Goal: Task Accomplishment & Management: Use online tool/utility

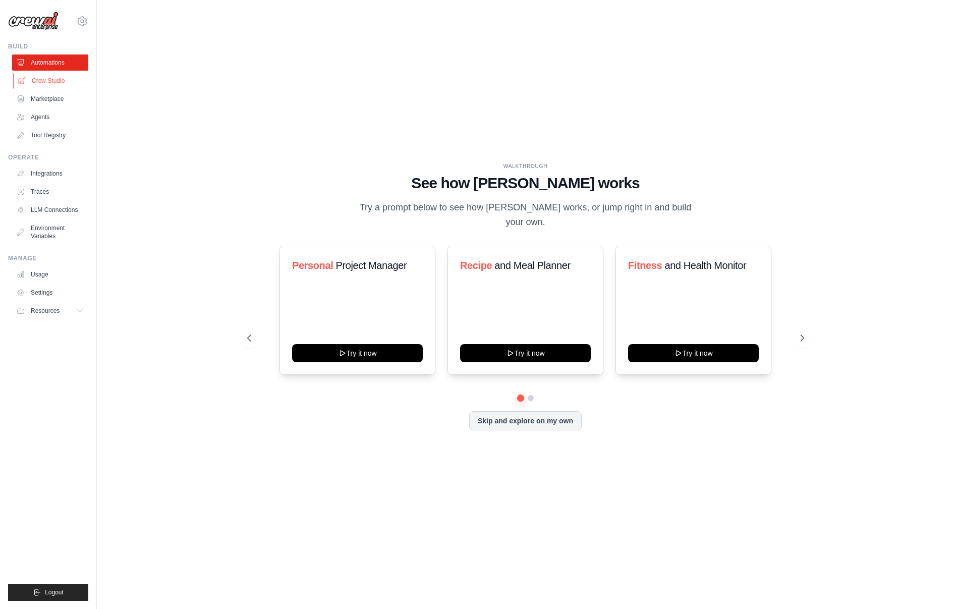
click at [55, 84] on link "Crew Studio" at bounding box center [51, 81] width 76 height 16
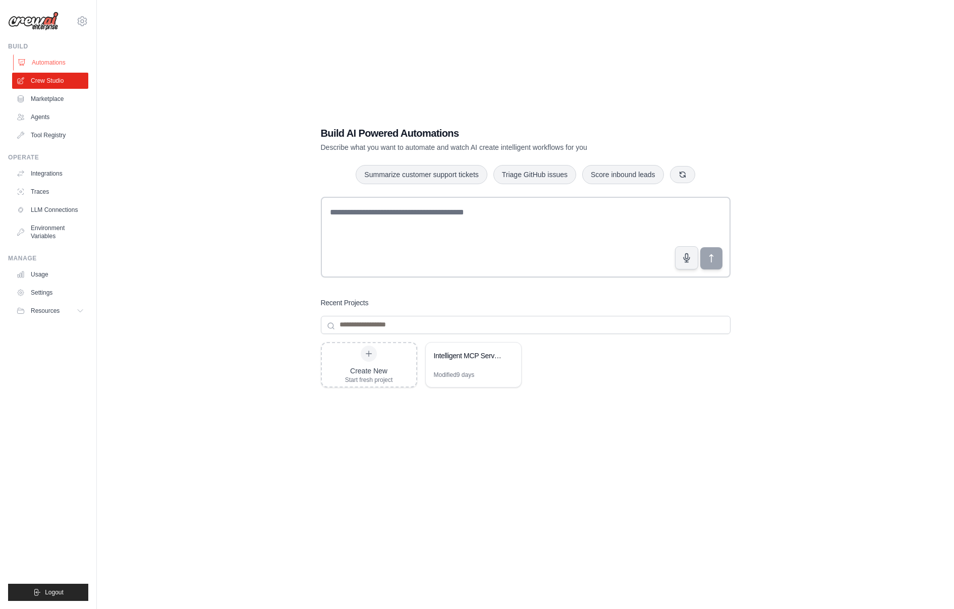
click at [43, 61] on link "Automations" at bounding box center [51, 62] width 76 height 16
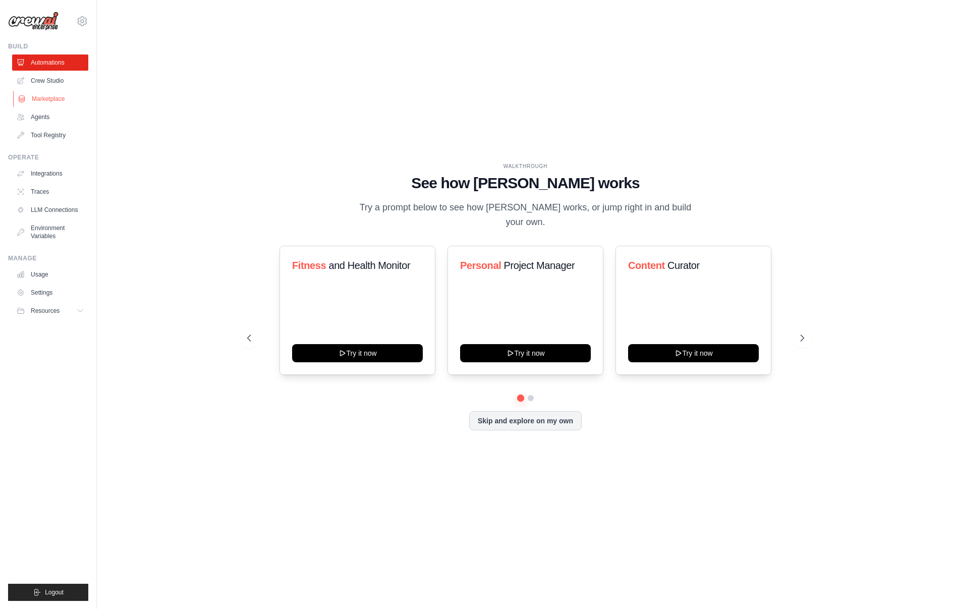
click at [51, 99] on link "Marketplace" at bounding box center [51, 99] width 76 height 16
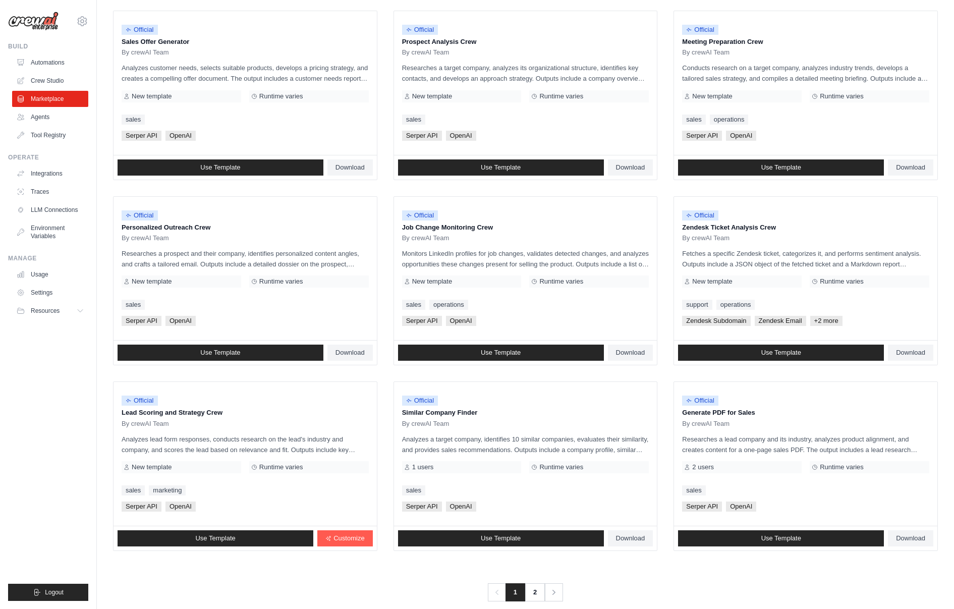
scroll to position [326, 0]
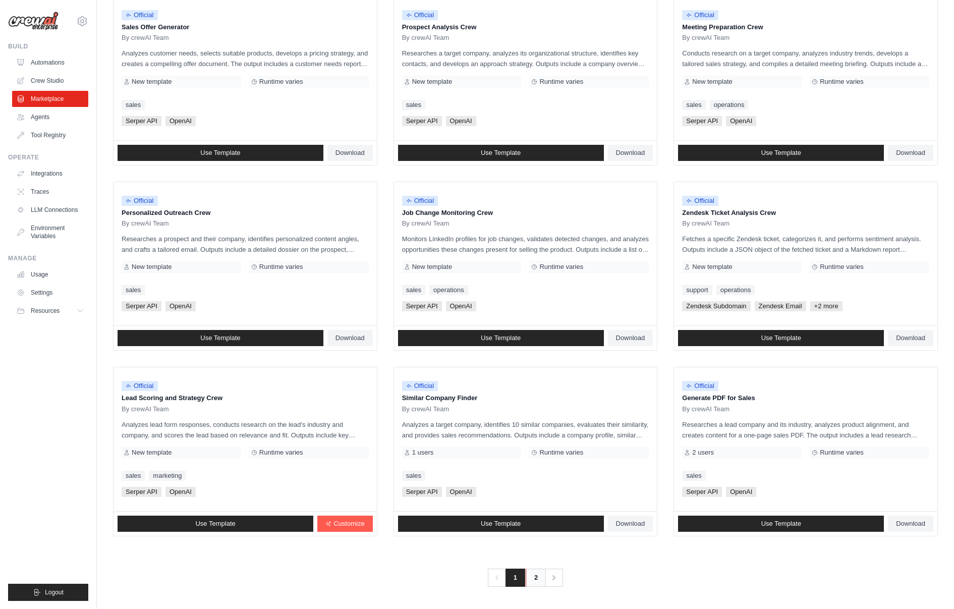
click at [539, 578] on link "2" at bounding box center [535, 577] width 20 height 18
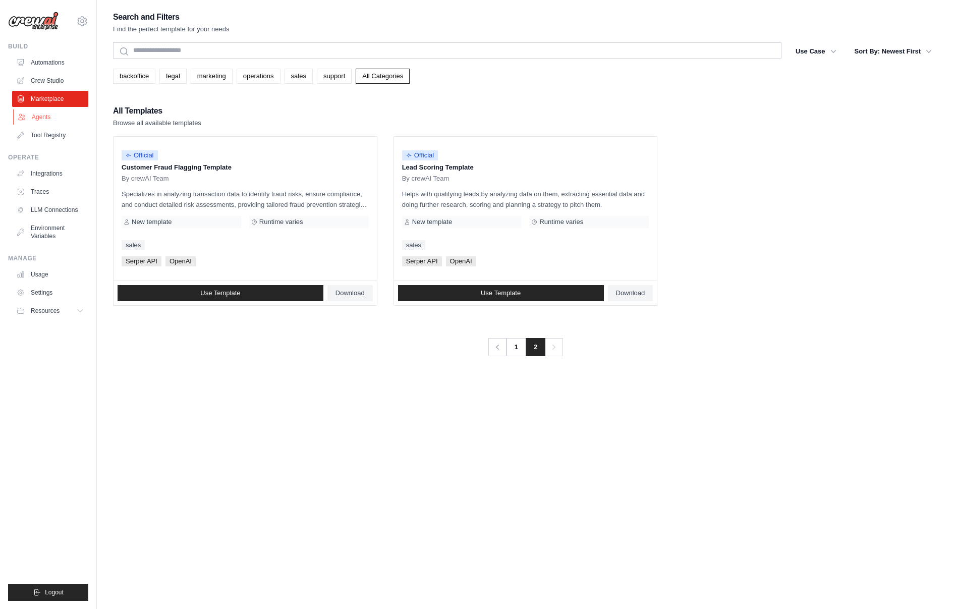
click at [50, 114] on link "Agents" at bounding box center [51, 117] width 76 height 16
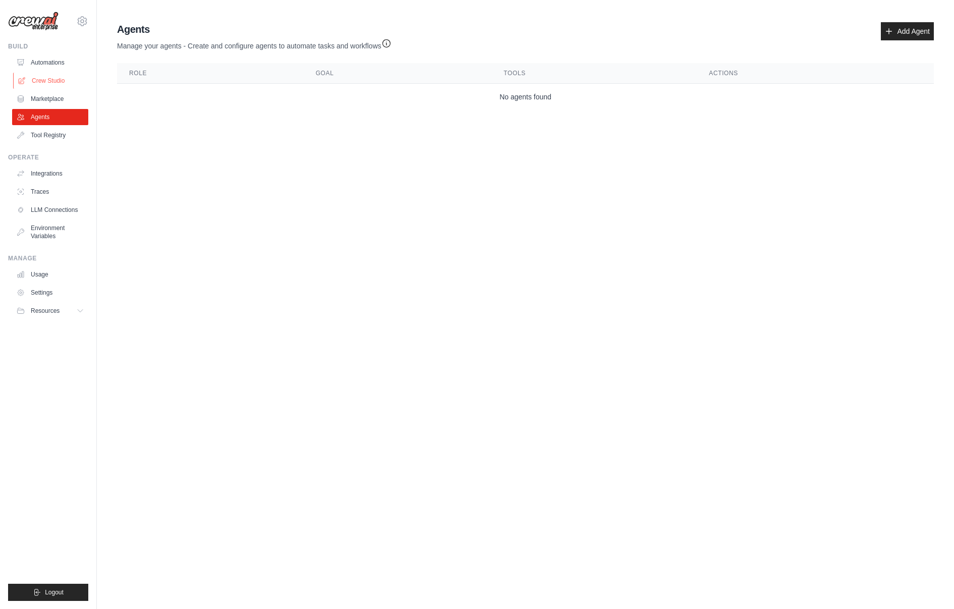
click at [61, 79] on link "Crew Studio" at bounding box center [51, 81] width 76 height 16
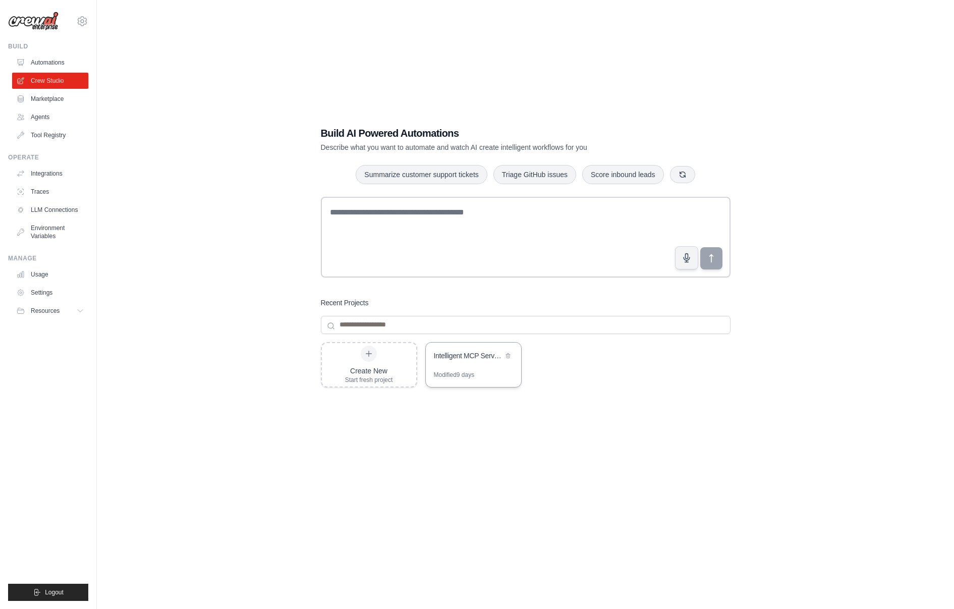
click at [465, 371] on div "Modified 9 days" at bounding box center [454, 375] width 41 height 8
click at [452, 371] on div "Modified 9 days" at bounding box center [454, 375] width 41 height 8
click at [35, 294] on link "Settings" at bounding box center [51, 292] width 76 height 16
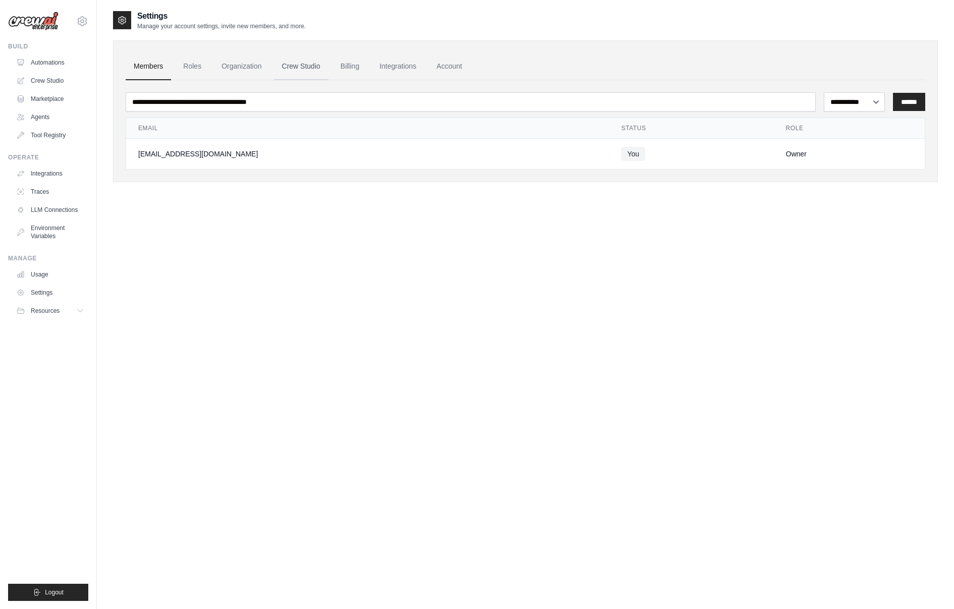
click at [283, 64] on link "Crew Studio" at bounding box center [301, 66] width 54 height 27
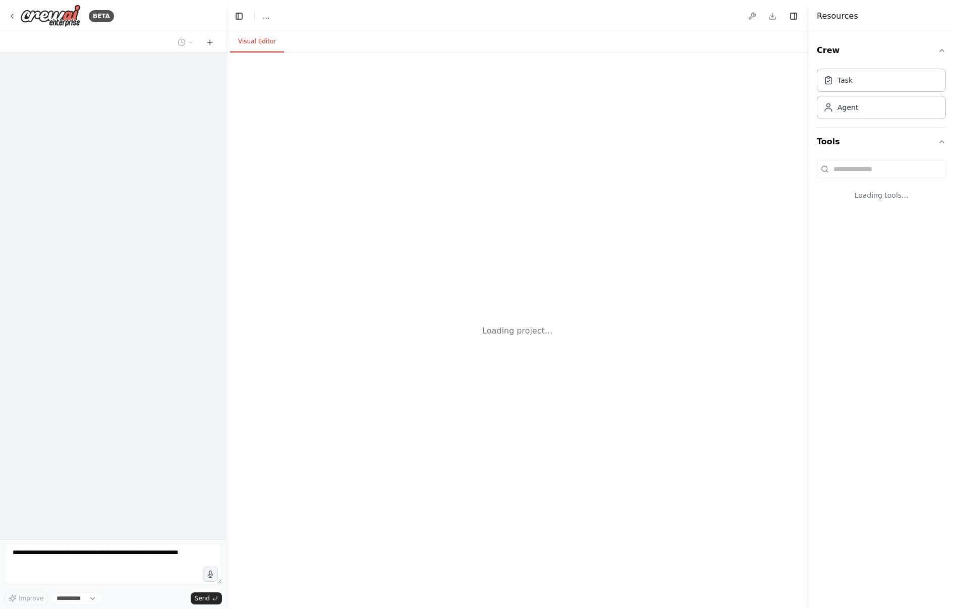
select select "****"
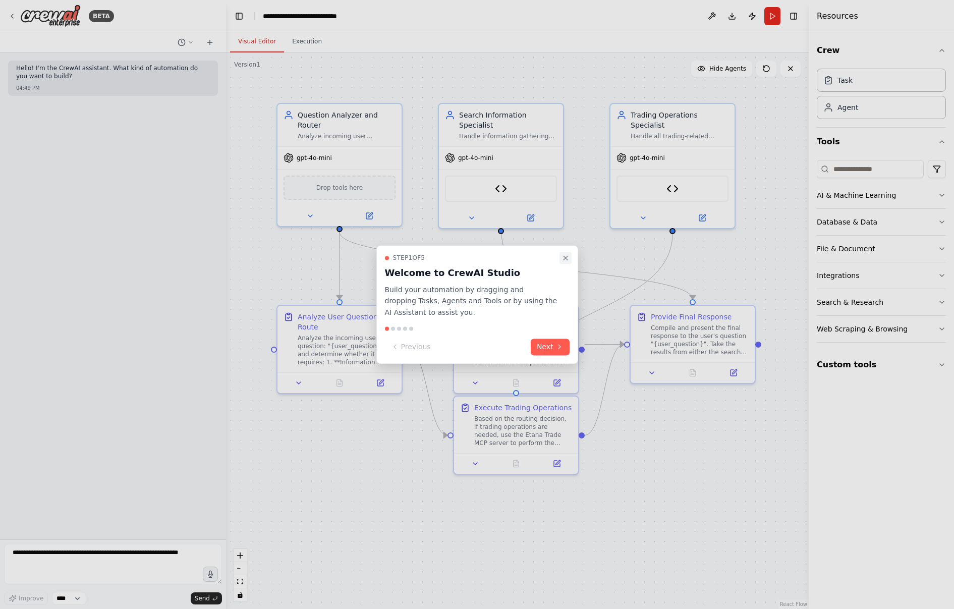
click at [565, 261] on icon "Close walkthrough" at bounding box center [565, 258] width 8 height 8
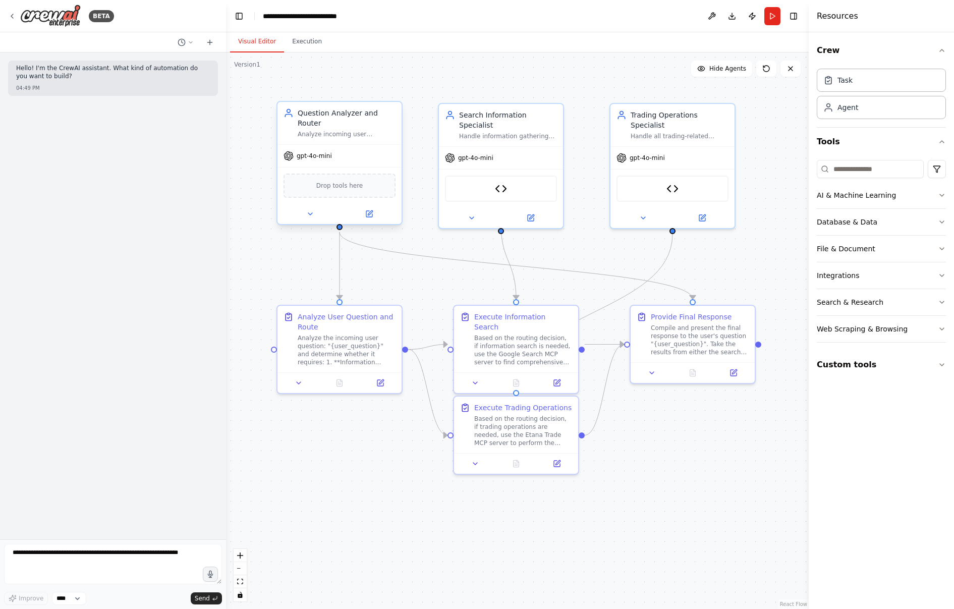
click at [362, 133] on div "Analyze incoming user questions and intelligently determine whether they requir…" at bounding box center [347, 134] width 98 height 8
click at [371, 213] on icon at bounding box center [369, 214] width 6 height 6
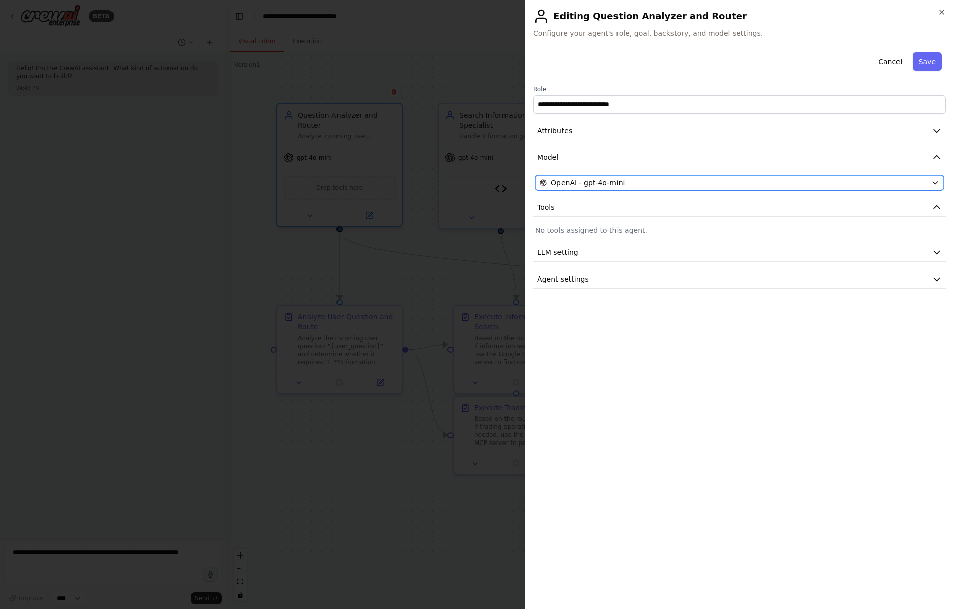
click at [934, 183] on icon "button" at bounding box center [934, 183] width 5 height 3
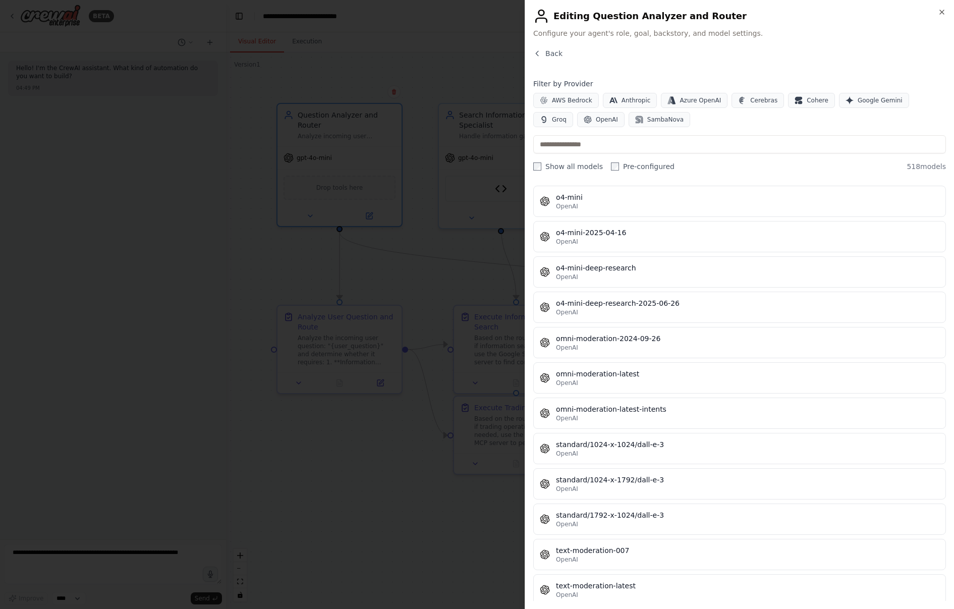
scroll to position [17138, 0]
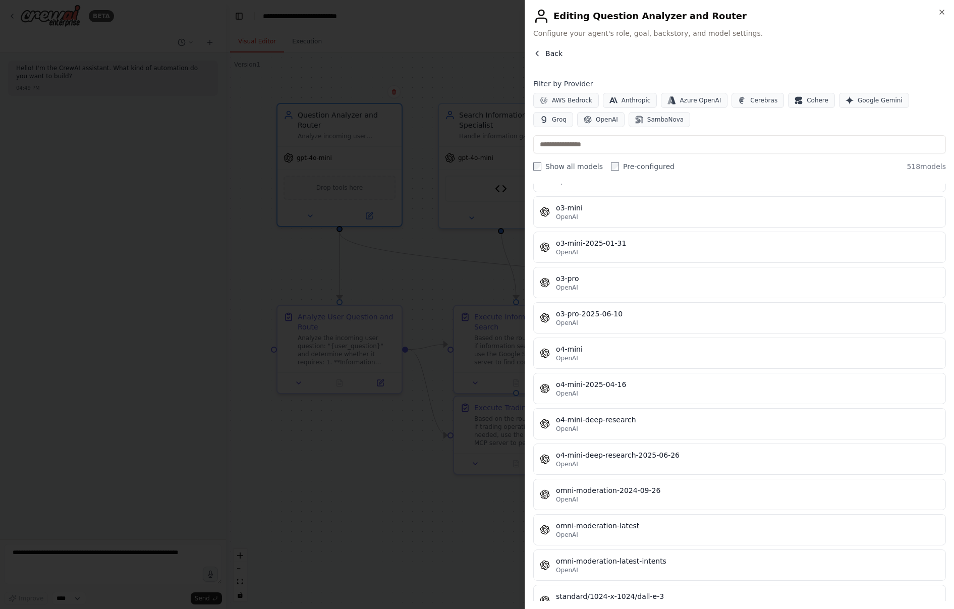
click at [561, 50] on span "Back" at bounding box center [553, 53] width 17 height 10
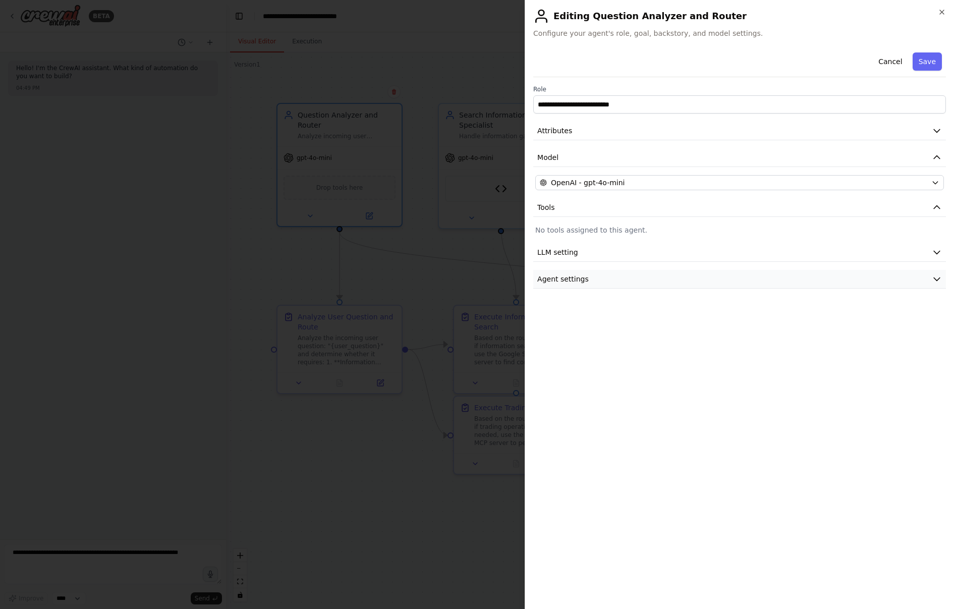
click at [631, 282] on button "Agent settings" at bounding box center [739, 279] width 413 height 19
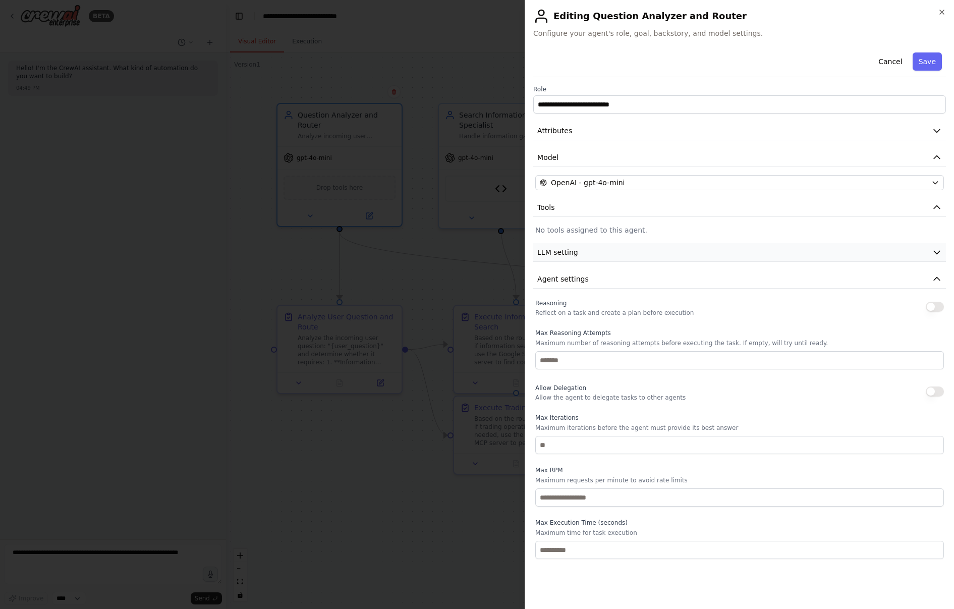
click at [776, 250] on button "LLM setting" at bounding box center [739, 252] width 413 height 19
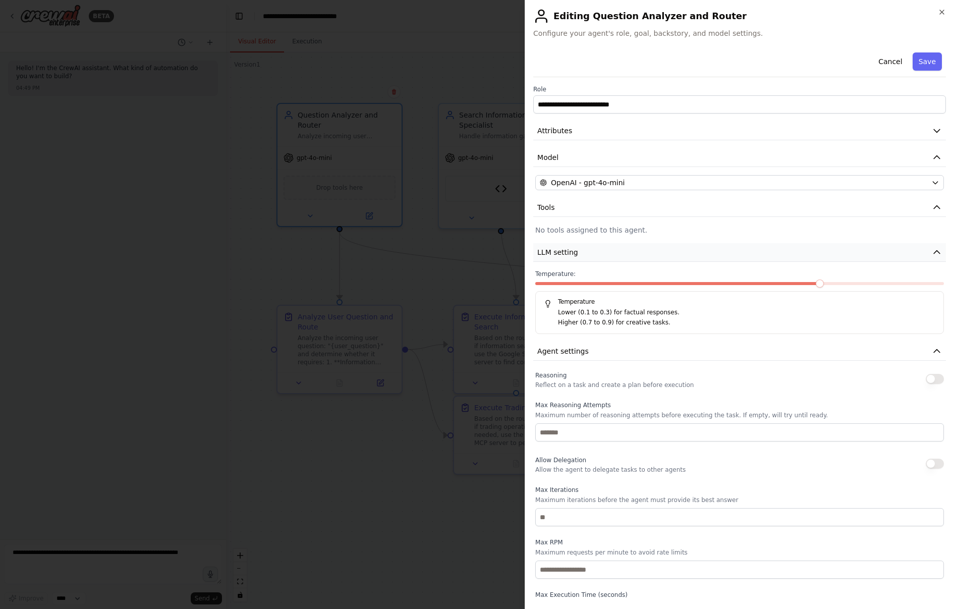
click at [776, 250] on button "LLM setting" at bounding box center [739, 252] width 413 height 19
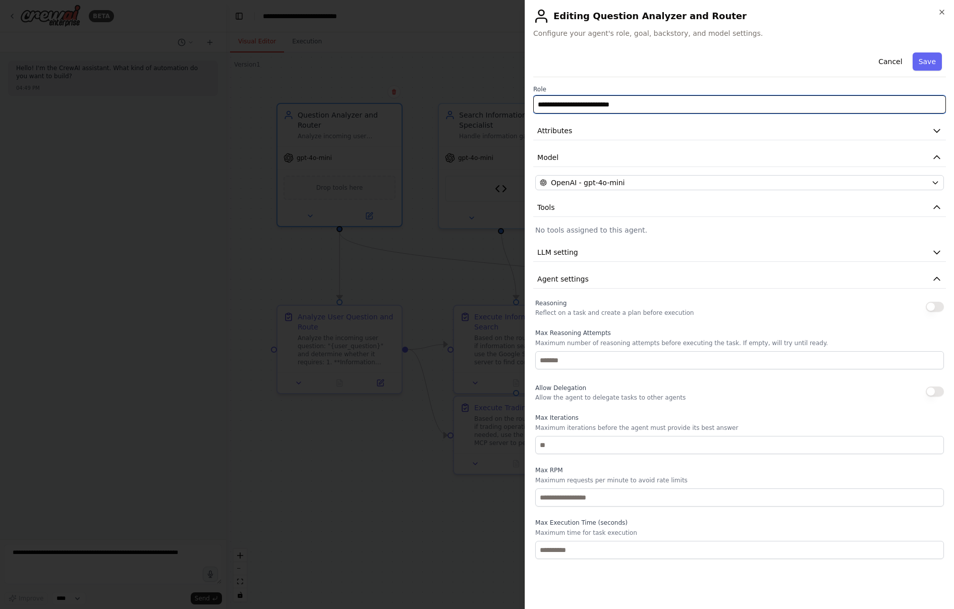
click at [767, 110] on input "**********" at bounding box center [739, 104] width 413 height 18
click at [883, 58] on button "Cancel" at bounding box center [890, 61] width 36 height 18
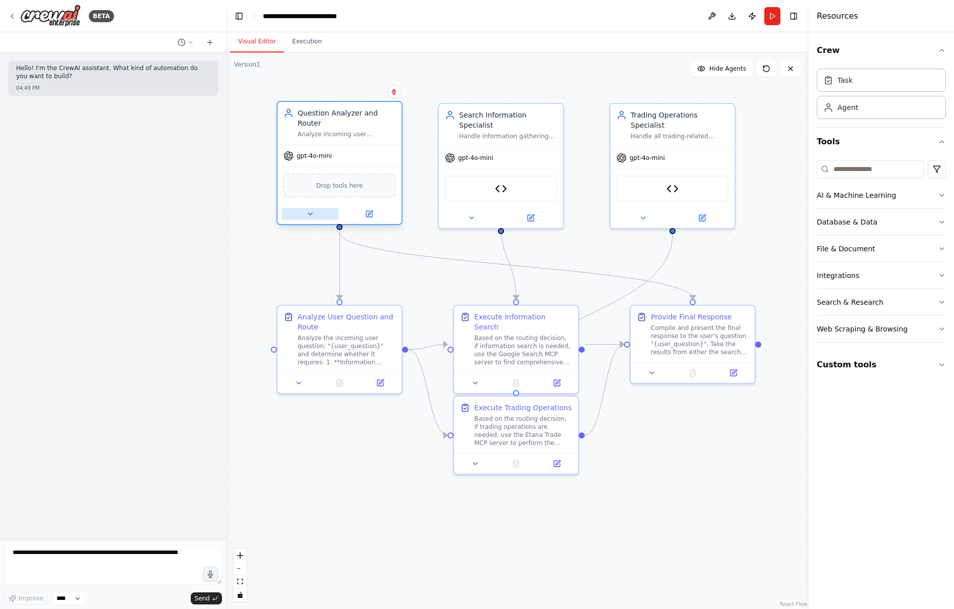
click at [312, 209] on button at bounding box center [309, 214] width 57 height 12
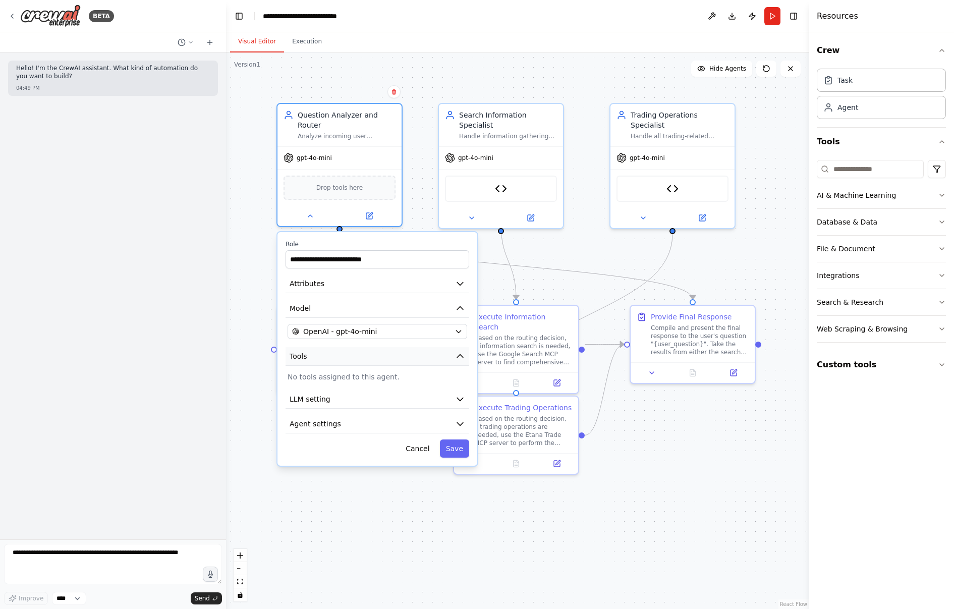
click at [459, 358] on icon "button" at bounding box center [460, 356] width 10 height 10
click at [380, 378] on p "No tools assigned to this agent." at bounding box center [377, 377] width 180 height 10
click at [263, 235] on div ".deletable-edge-delete-btn { width: 20px; height: 20px; border: 0px solid #ffff…" at bounding box center [517, 330] width 582 height 556
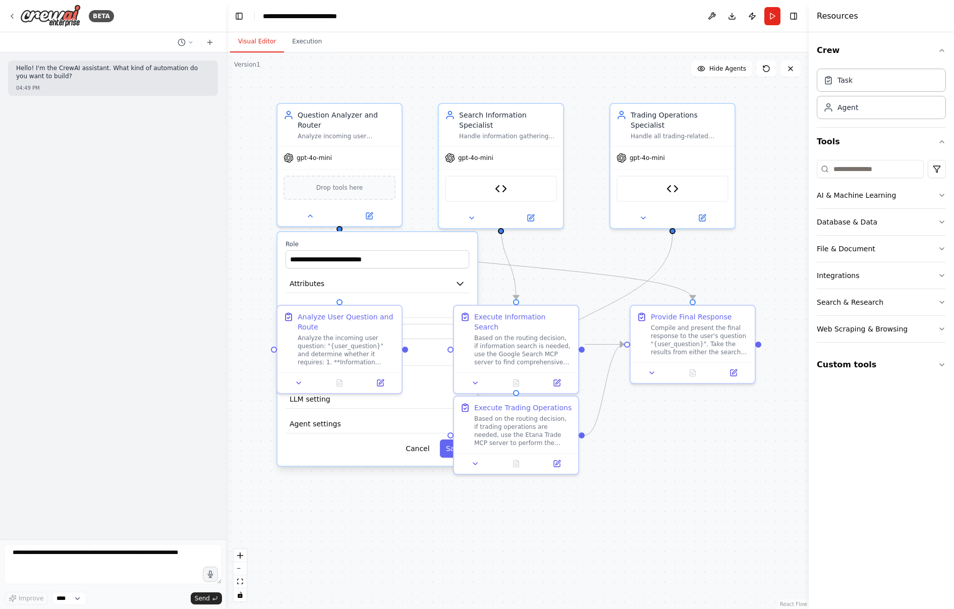
click at [255, 293] on div ".deletable-edge-delete-btn { width: 20px; height: 20px; border: 0px solid #ffff…" at bounding box center [517, 330] width 582 height 556
click at [317, 480] on div ".deletable-edge-delete-btn { width: 20px; height: 20px; border: 0px solid #ffff…" at bounding box center [517, 330] width 582 height 556
click at [337, 355] on div "Analyze the incoming user question: "{user_question}" and determine whether it …" at bounding box center [347, 348] width 98 height 32
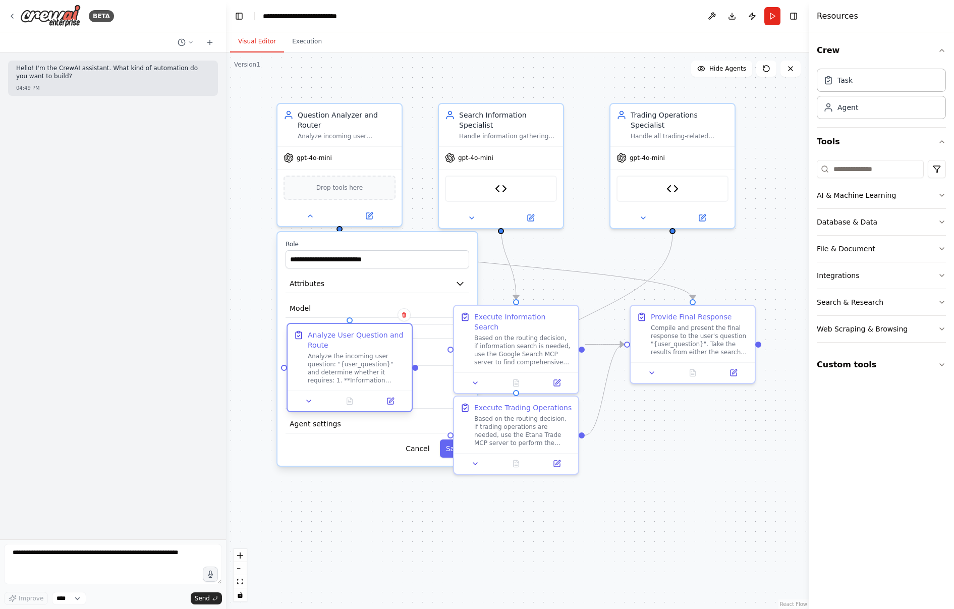
drag, startPoint x: 337, startPoint y: 355, endPoint x: 350, endPoint y: 380, distance: 28.7
click at [350, 380] on div "Analyze the incoming user question: "{user_question}" and determine whether it …" at bounding box center [357, 368] width 98 height 32
click at [406, 322] on div "Confirm" at bounding box center [403, 314] width 17 height 17
click at [405, 314] on icon at bounding box center [404, 315] width 4 height 6
click at [379, 313] on button "Confirm" at bounding box center [376, 315] width 36 height 12
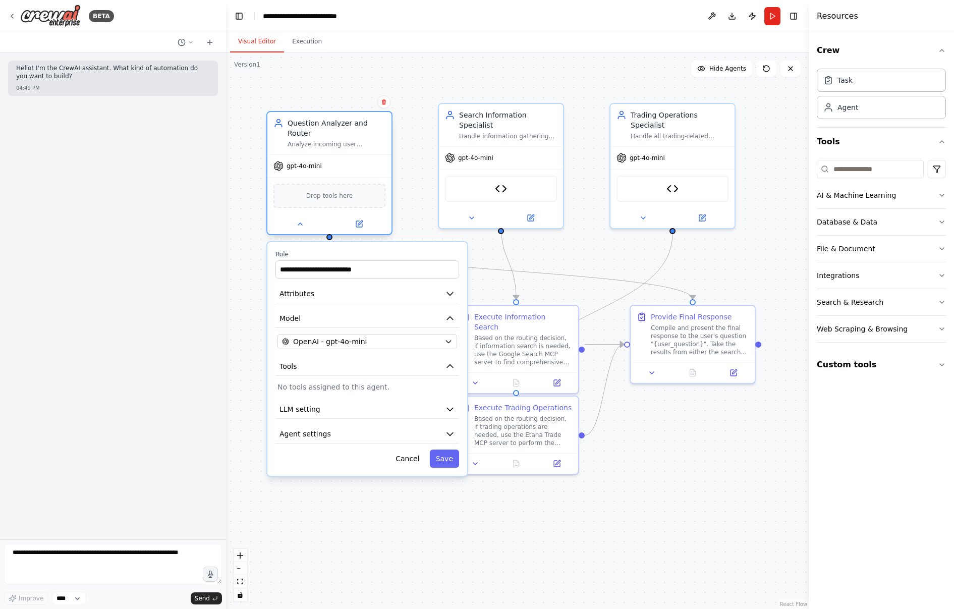
drag, startPoint x: 365, startPoint y: 130, endPoint x: 351, endPoint y: 144, distance: 19.3
click at [351, 144] on div "Analyze incoming user questions and intelligently determine whether they requir…" at bounding box center [336, 144] width 98 height 8
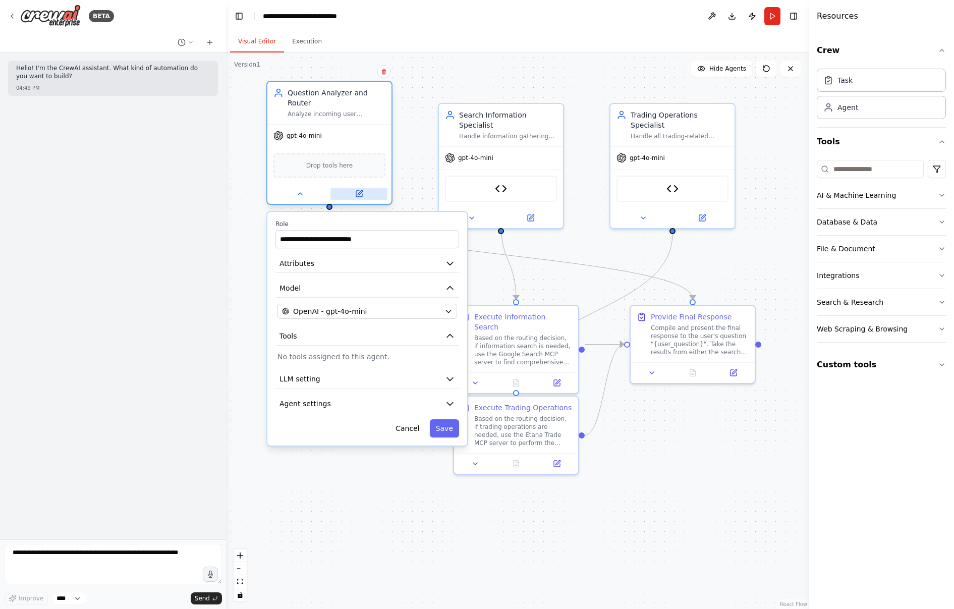
drag, startPoint x: 334, startPoint y: 226, endPoint x: 332, endPoint y: 195, distance: 31.3
click at [332, 195] on button at bounding box center [358, 194] width 57 height 12
click at [409, 428] on button "Cancel" at bounding box center [407, 428] width 36 height 18
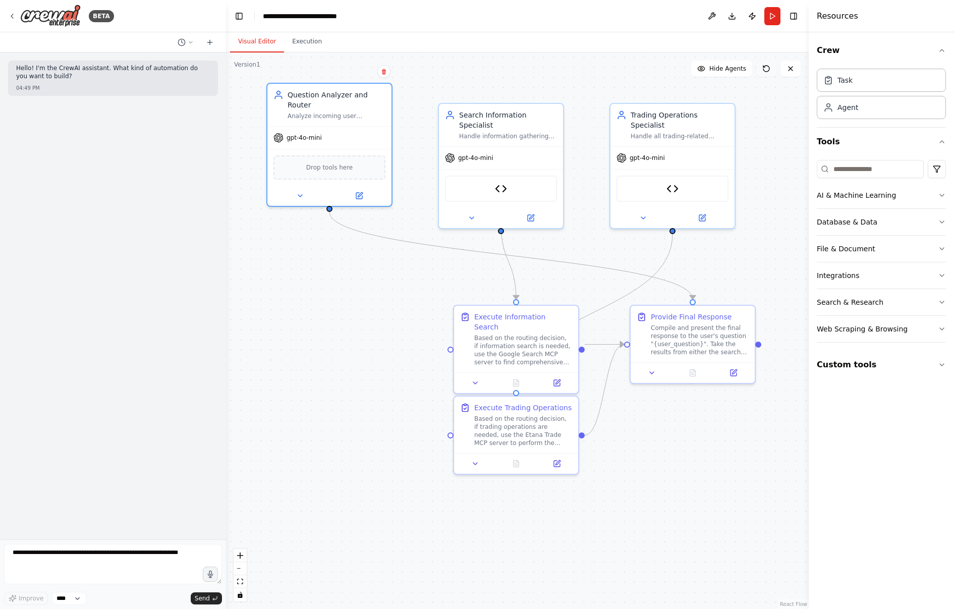
click at [767, 68] on icon at bounding box center [766, 69] width 8 height 8
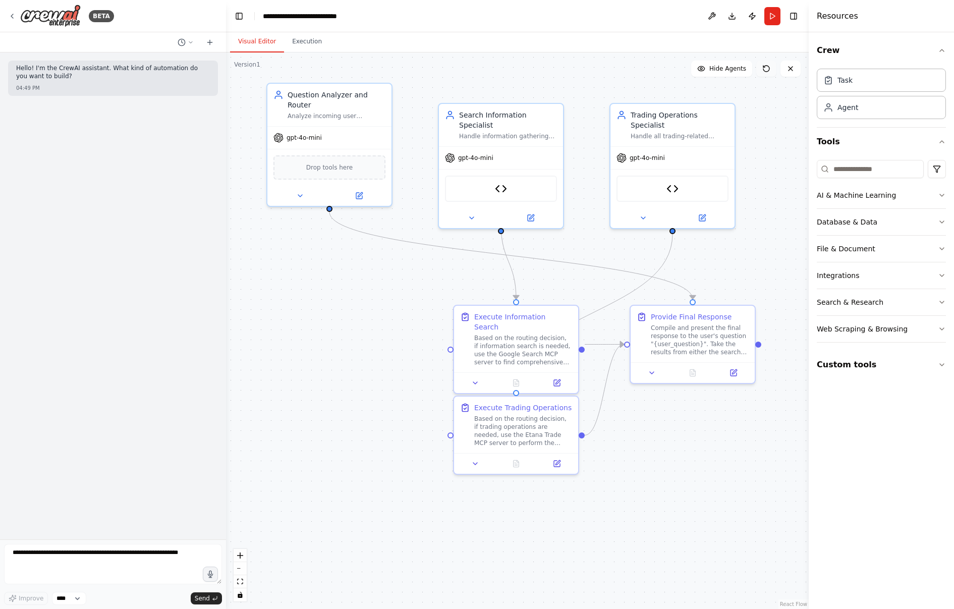
click at [767, 68] on icon at bounding box center [766, 69] width 8 height 8
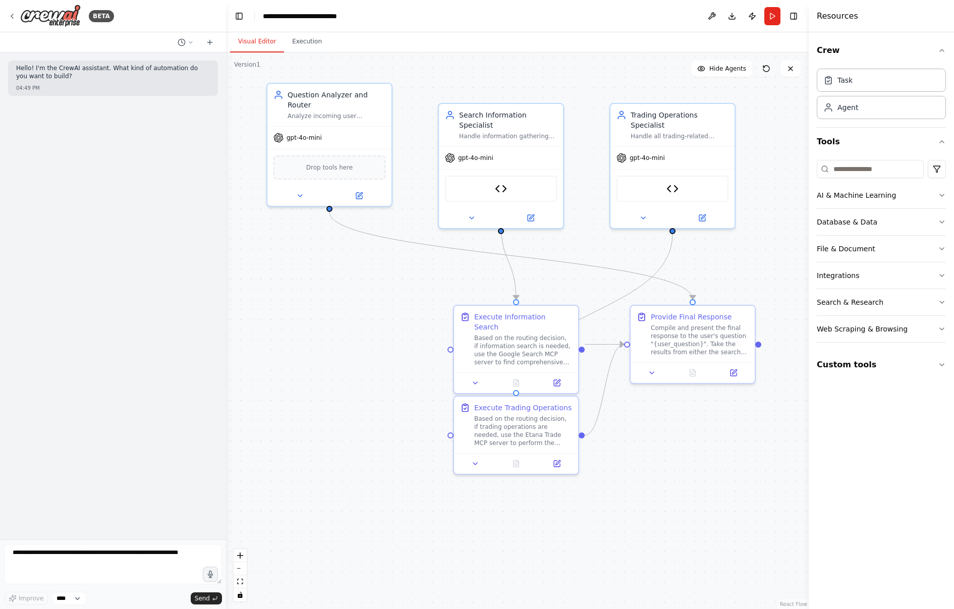
click at [767, 68] on icon at bounding box center [766, 69] width 8 height 8
click at [308, 47] on button "Execution" at bounding box center [307, 41] width 46 height 21
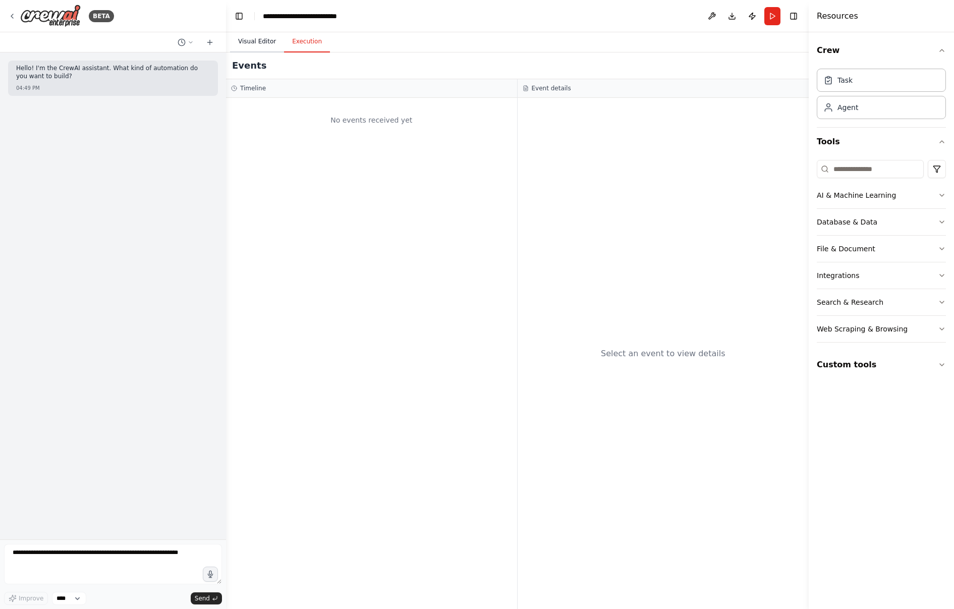
click at [254, 39] on button "Visual Editor" at bounding box center [257, 41] width 54 height 21
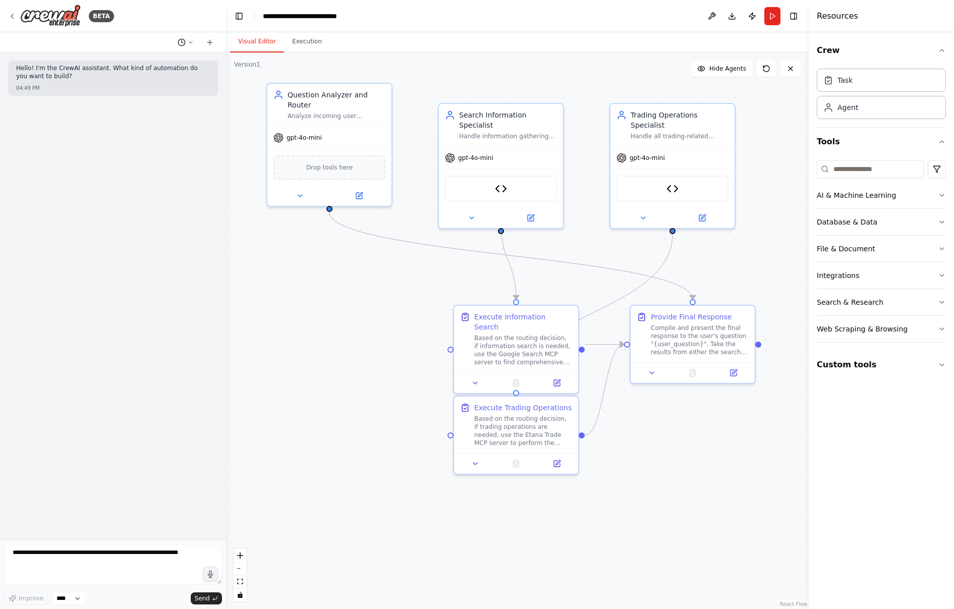
click at [188, 39] on icon at bounding box center [191, 42] width 6 height 6
click at [142, 57] on button "Untitled 9/4/2025" at bounding box center [165, 63] width 120 height 16
click at [189, 42] on icon at bounding box center [191, 42] width 6 height 6
click at [164, 72] on button "I allow you to use your coding skills and create custom tools. 9/4/2025" at bounding box center [165, 79] width 120 height 16
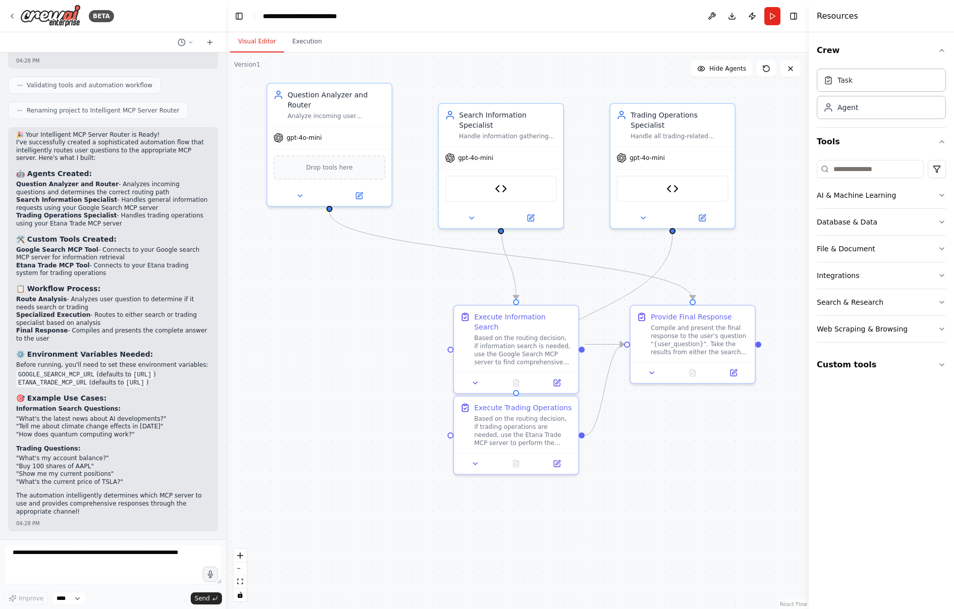
click at [349, 361] on div ".deletable-edge-delete-btn { width: 20px; height: 20px; border: 0px solid #ffff…" at bounding box center [517, 330] width 582 height 556
click at [769, 73] on button at bounding box center [766, 69] width 20 height 16
click at [769, 67] on icon at bounding box center [766, 69] width 6 height 6
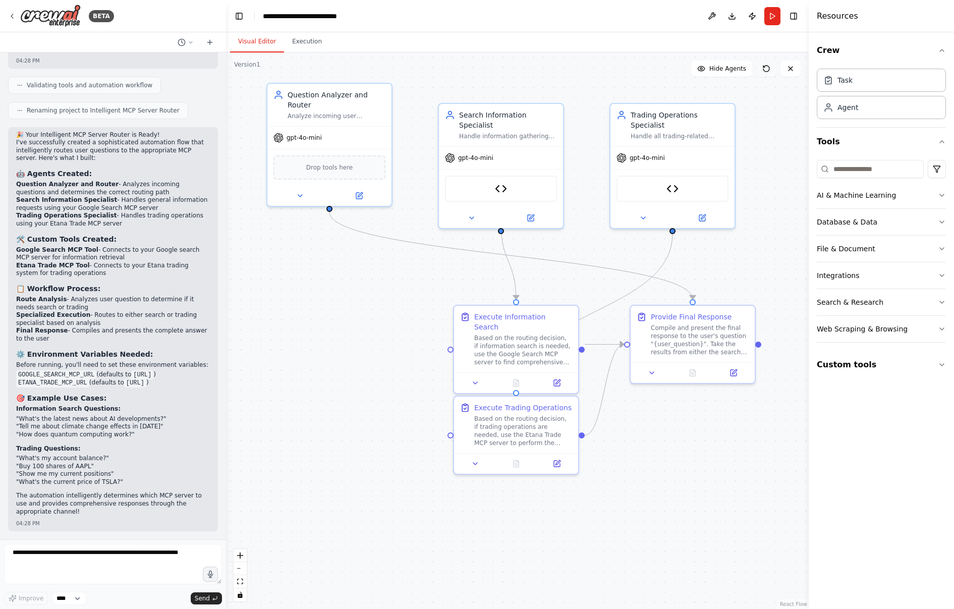
click at [769, 67] on icon at bounding box center [766, 69] width 6 height 6
click at [789, 65] on icon at bounding box center [790, 69] width 8 height 8
click at [792, 71] on icon at bounding box center [790, 69] width 8 height 8
click at [788, 70] on icon at bounding box center [790, 69] width 8 height 8
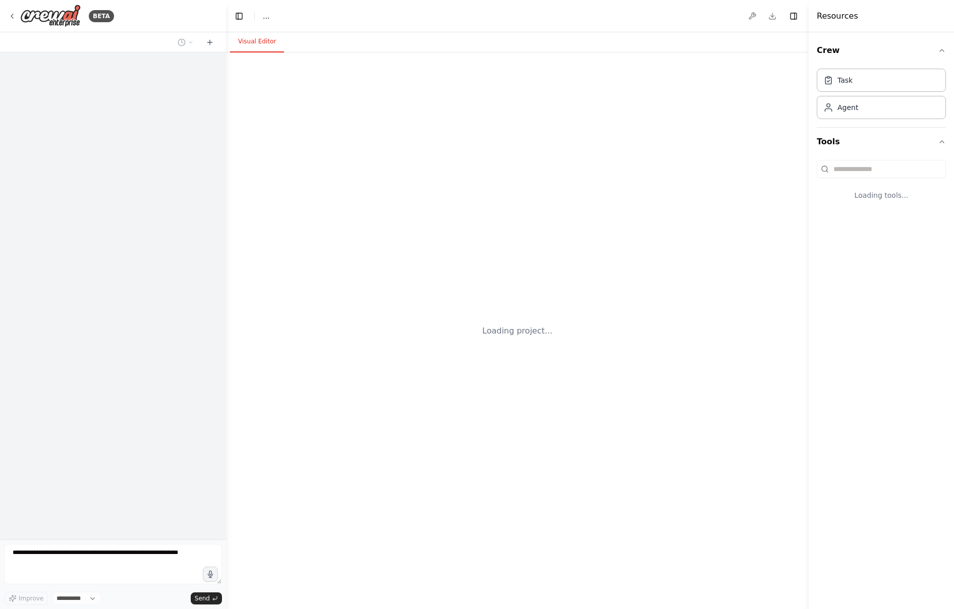
select select "****"
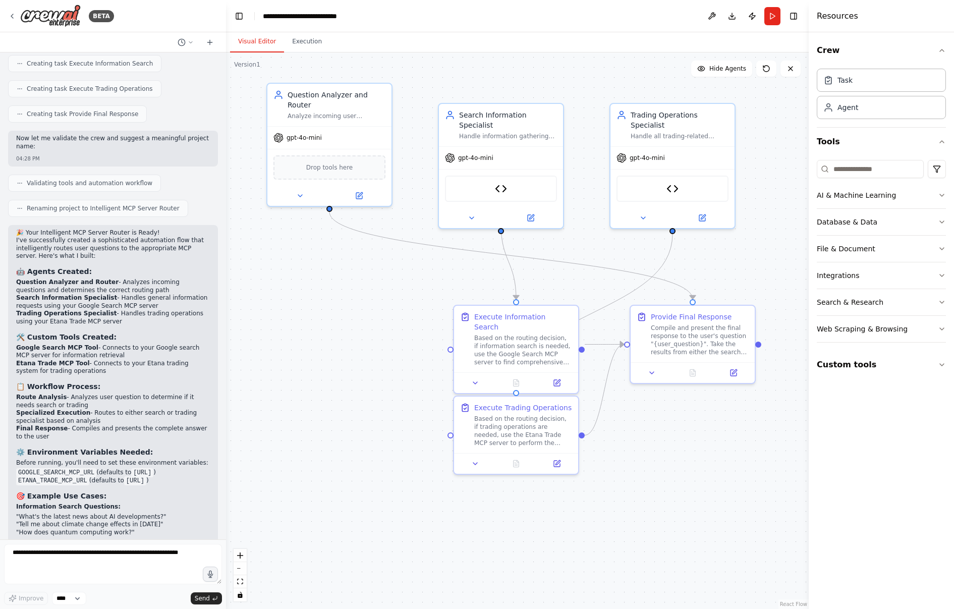
scroll to position [1614, 0]
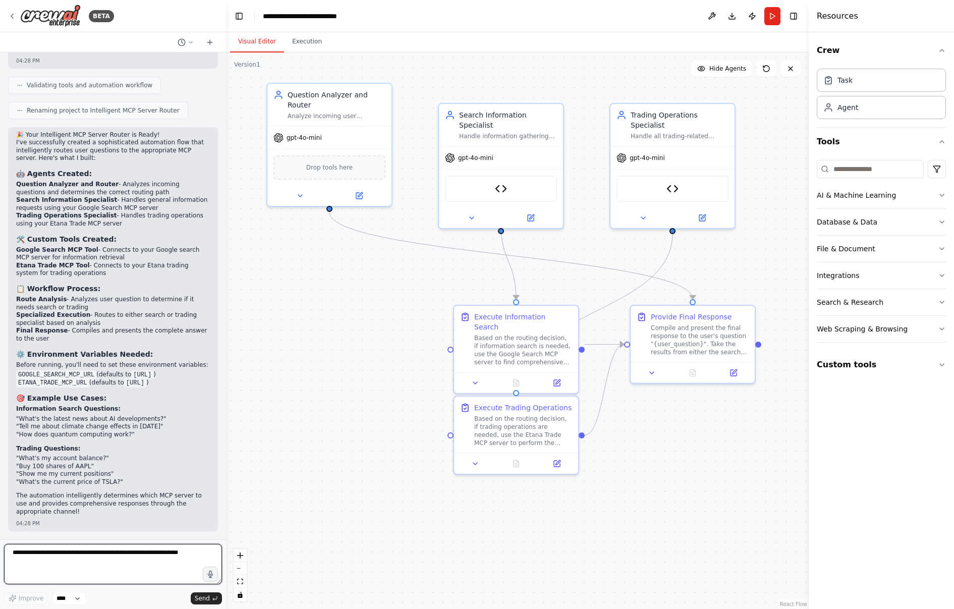
click at [61, 557] on textarea at bounding box center [113, 564] width 218 height 40
type textarea "*"
type textarea "**********"
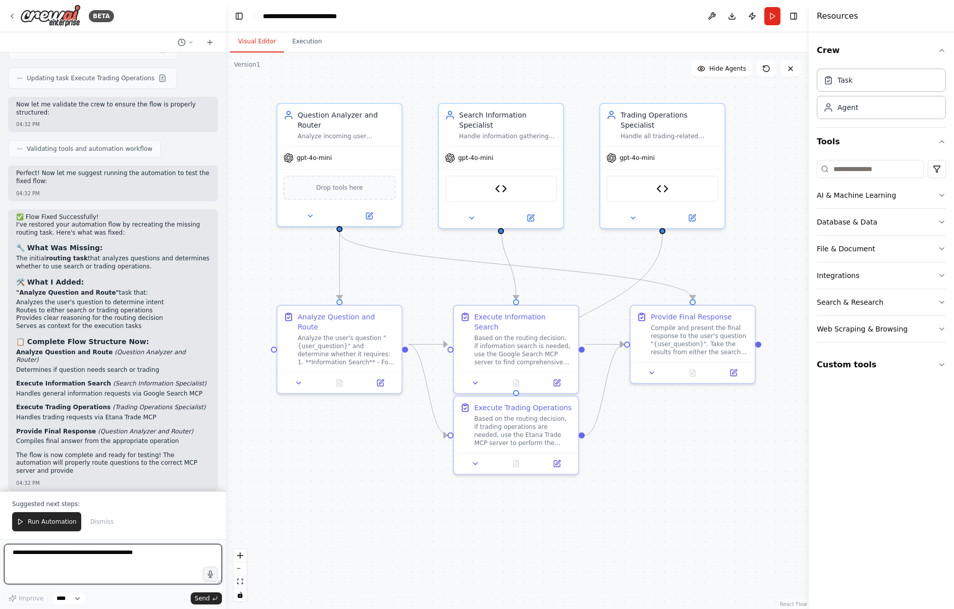
scroll to position [2365, 0]
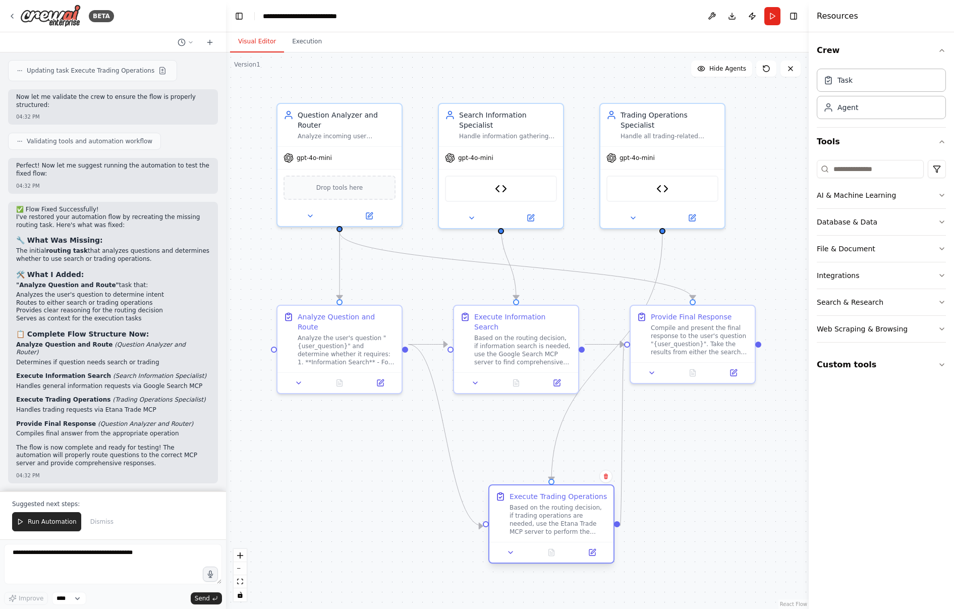
drag, startPoint x: 513, startPoint y: 442, endPoint x: 545, endPoint y: 522, distance: 85.6
click at [545, 522] on div "Based on the routing decision, if trading operations are needed, use the Etana …" at bounding box center [558, 519] width 98 height 32
drag, startPoint x: 688, startPoint y: 339, endPoint x: 712, endPoint y: 337, distance: 23.8
click at [712, 337] on div "Compile and present the final response to the user's question "{user_question}"…" at bounding box center [720, 338] width 98 height 32
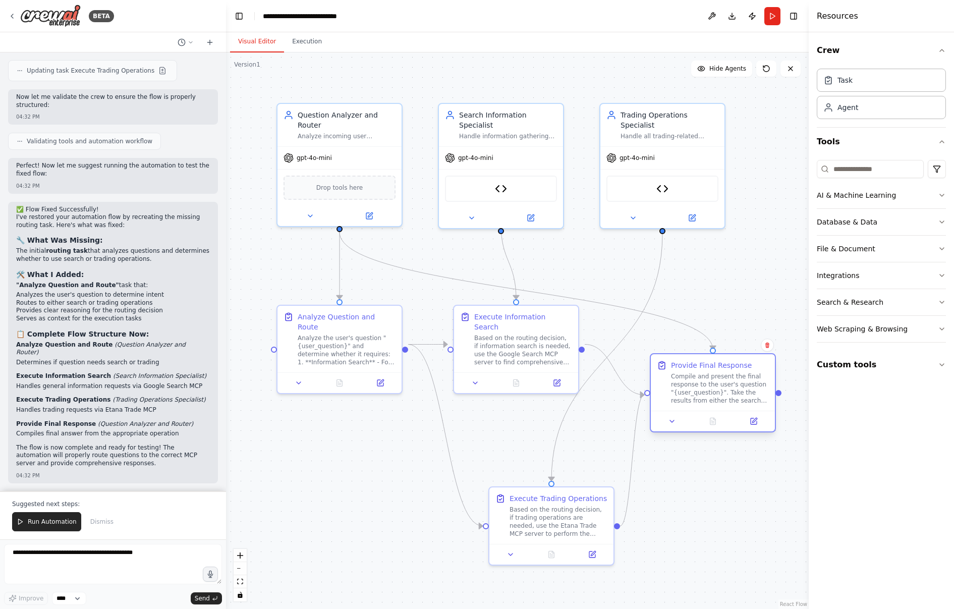
drag, startPoint x: 712, startPoint y: 337, endPoint x: 717, endPoint y: 383, distance: 45.6
click at [717, 383] on div "Compile and present the final response to the user's question "{user_question}"…" at bounding box center [720, 388] width 98 height 32
click at [52, 559] on textarea "**********" at bounding box center [113, 564] width 218 height 40
type textarea "*"
type textarea "**********"
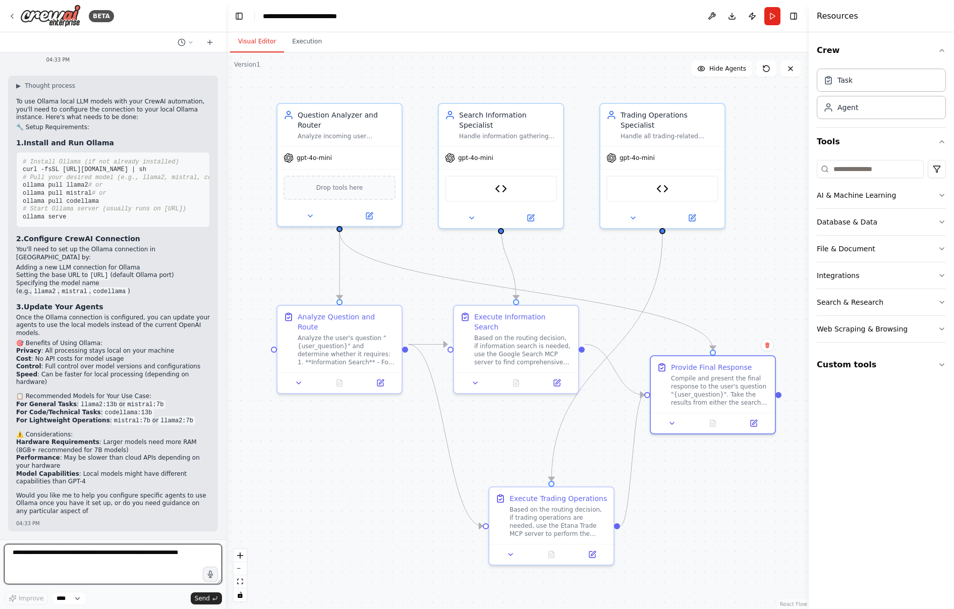
scroll to position [2840, 0]
type textarea "**********"
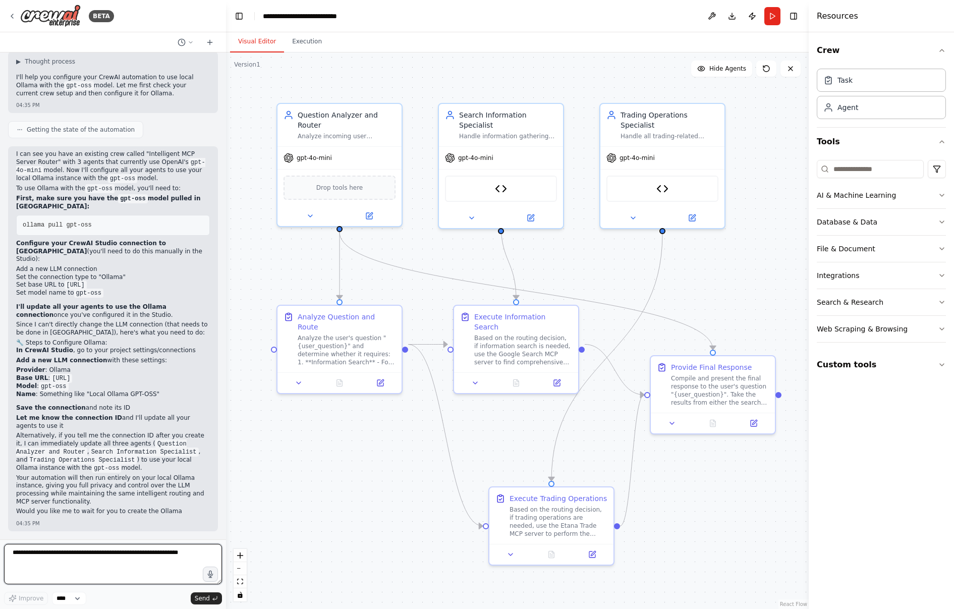
scroll to position [3355, 0]
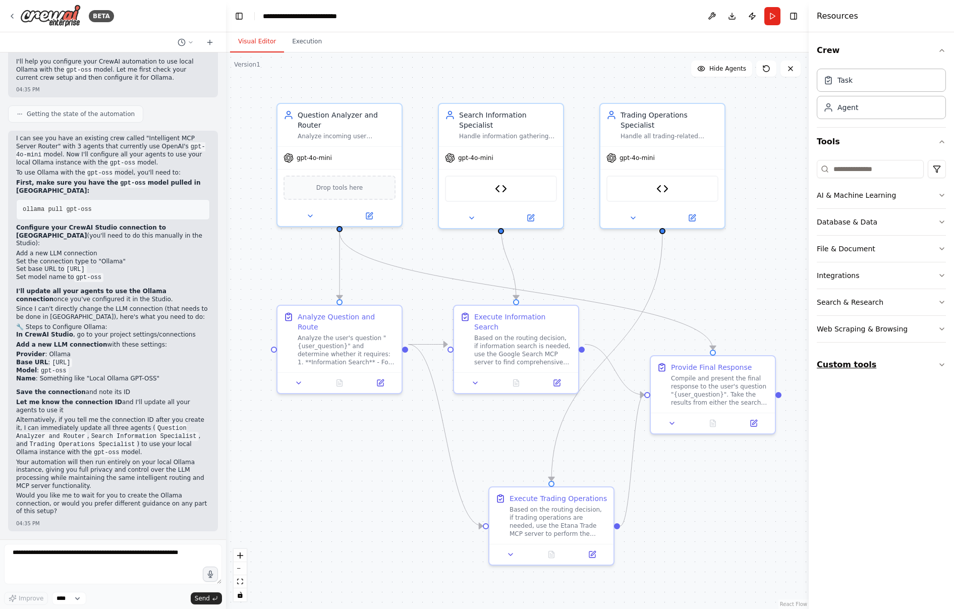
click at [941, 364] on icon "button" at bounding box center [941, 365] width 8 height 8
click at [941, 364] on icon "button" at bounding box center [942, 365] width 4 height 2
click at [711, 15] on button at bounding box center [712, 16] width 16 height 18
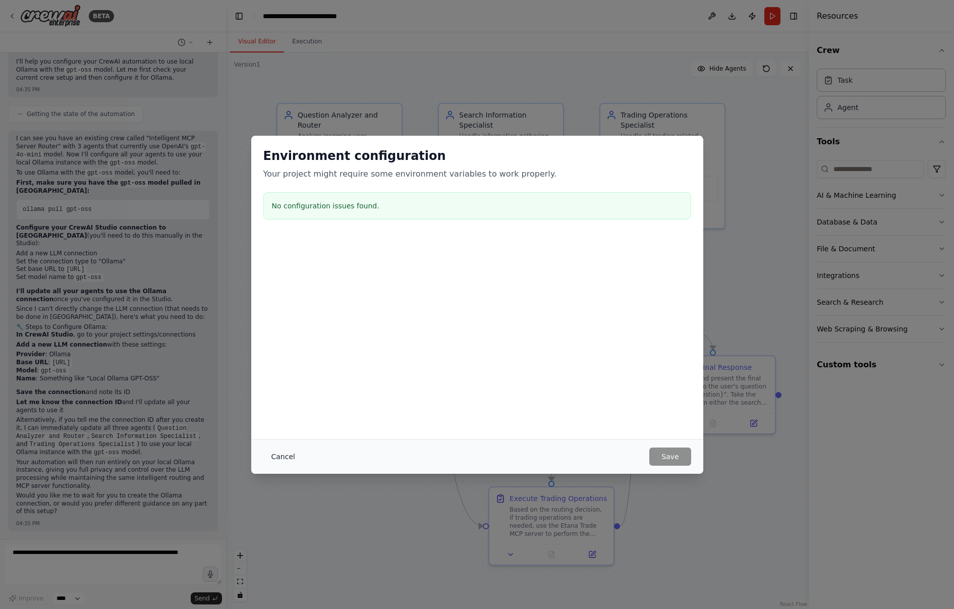
click at [288, 454] on button "Cancel" at bounding box center [283, 456] width 40 height 18
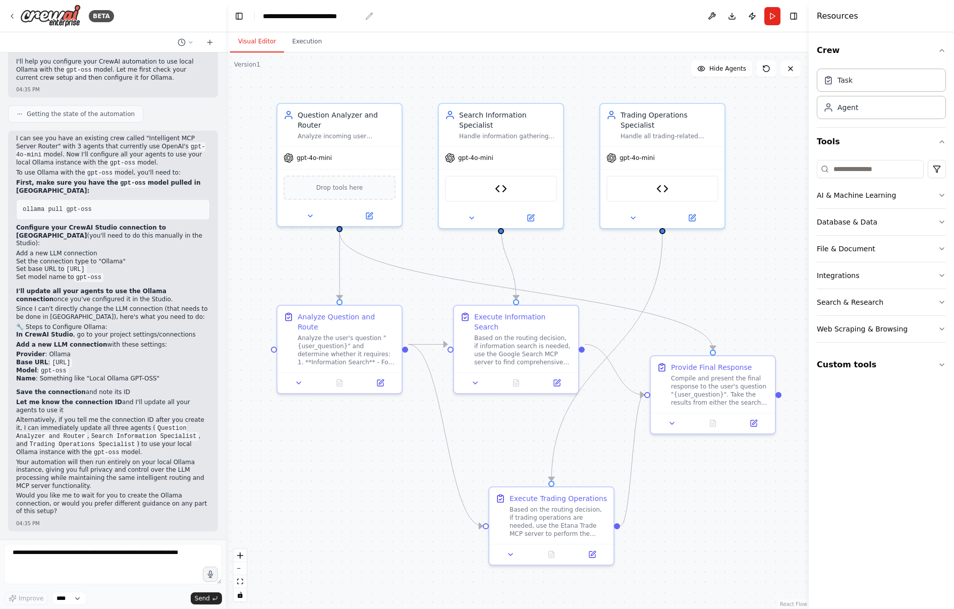
click at [338, 18] on div "**********" at bounding box center [312, 16] width 98 height 10
click at [239, 16] on button "Toggle Left Sidebar" at bounding box center [239, 16] width 14 height 14
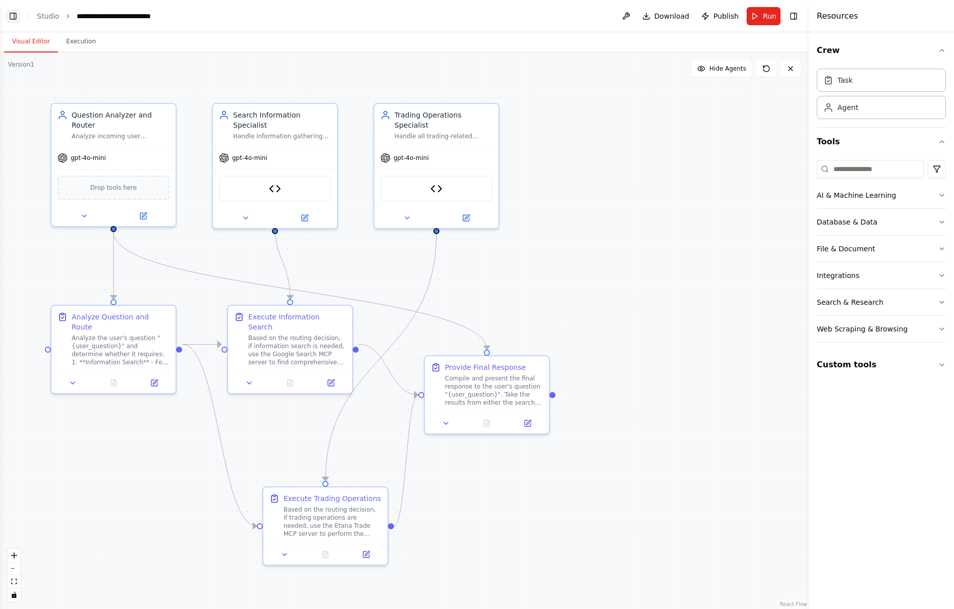
click at [14, 14] on button "Toggle Left Sidebar" at bounding box center [13, 16] width 14 height 14
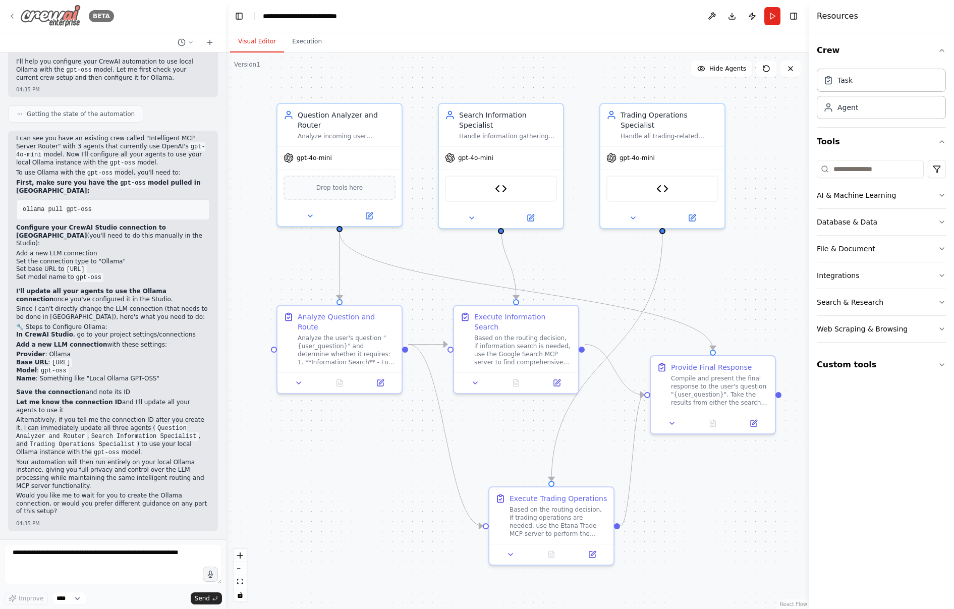
click at [11, 20] on div "BETA" at bounding box center [61, 16] width 106 height 23
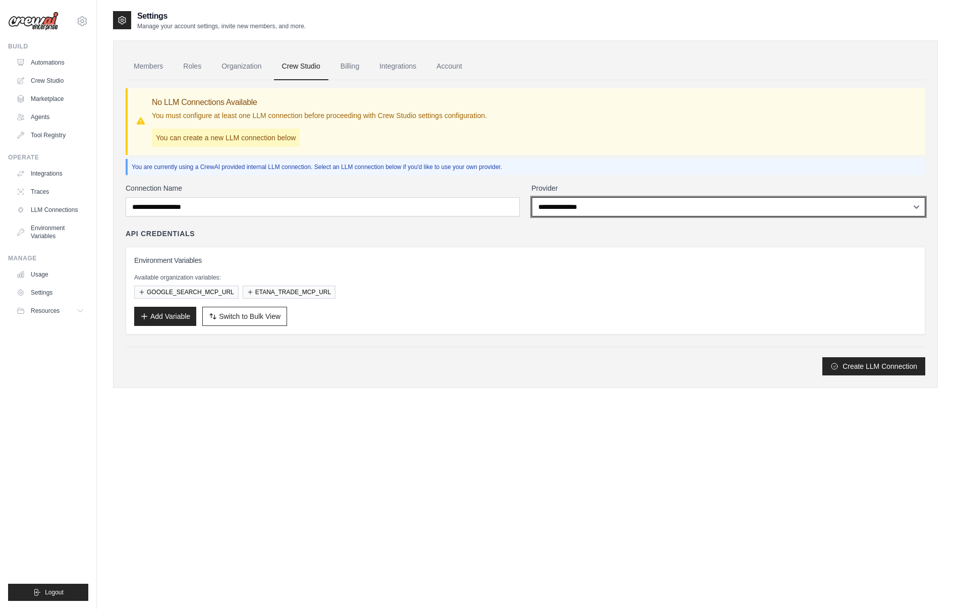
click at [639, 206] on select "**********" at bounding box center [729, 206] width 394 height 19
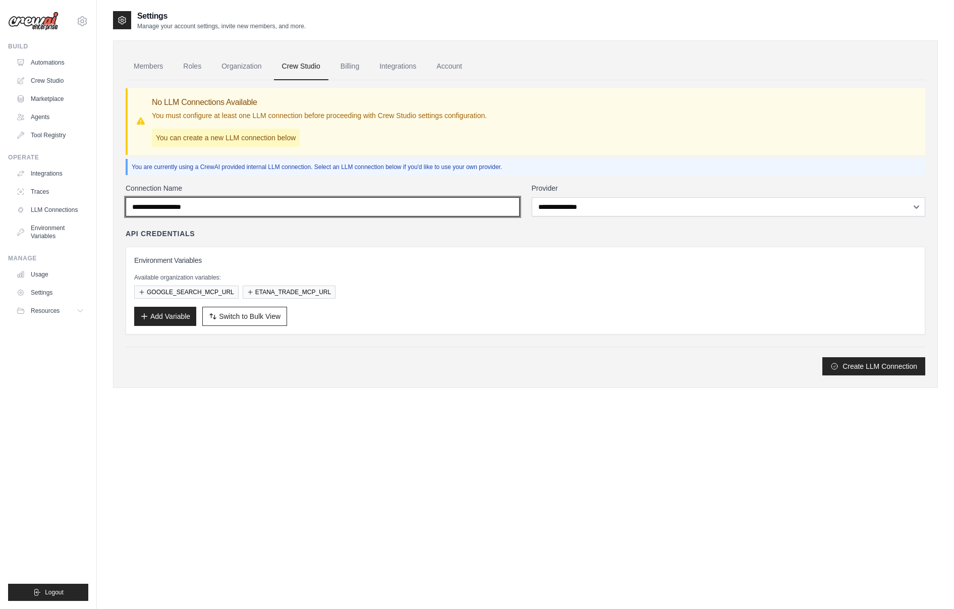
click at [476, 206] on input "Connection Name" at bounding box center [323, 206] width 394 height 19
click at [478, 205] on input "Connection Name" at bounding box center [323, 206] width 394 height 19
click at [381, 187] on label "Connection Name" at bounding box center [323, 188] width 394 height 10
click at [381, 197] on input "Connection Name" at bounding box center [323, 206] width 394 height 19
click at [317, 206] on input "Connection Name" at bounding box center [323, 206] width 394 height 19
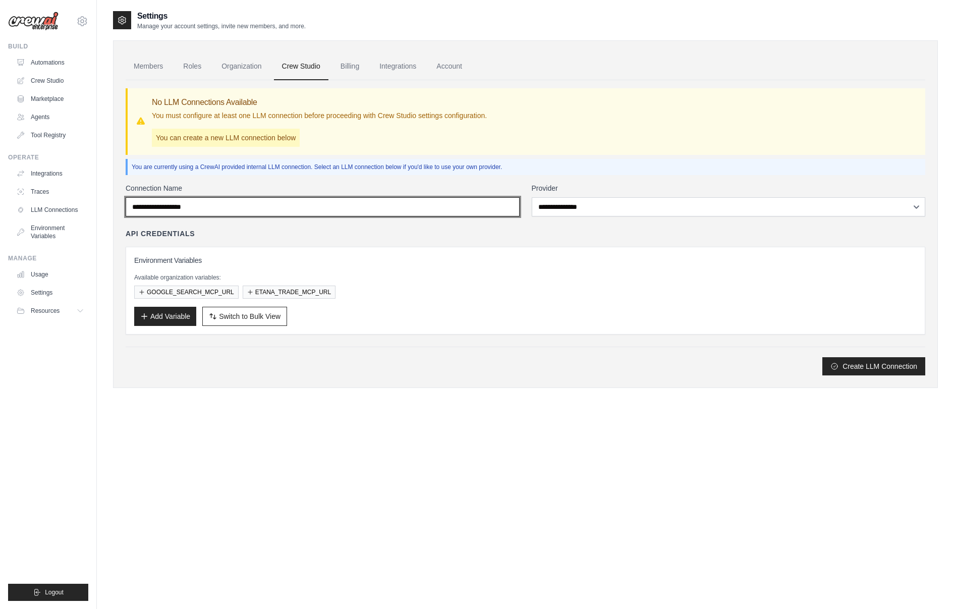
click at [270, 206] on input "Connection Name" at bounding box center [323, 206] width 394 height 19
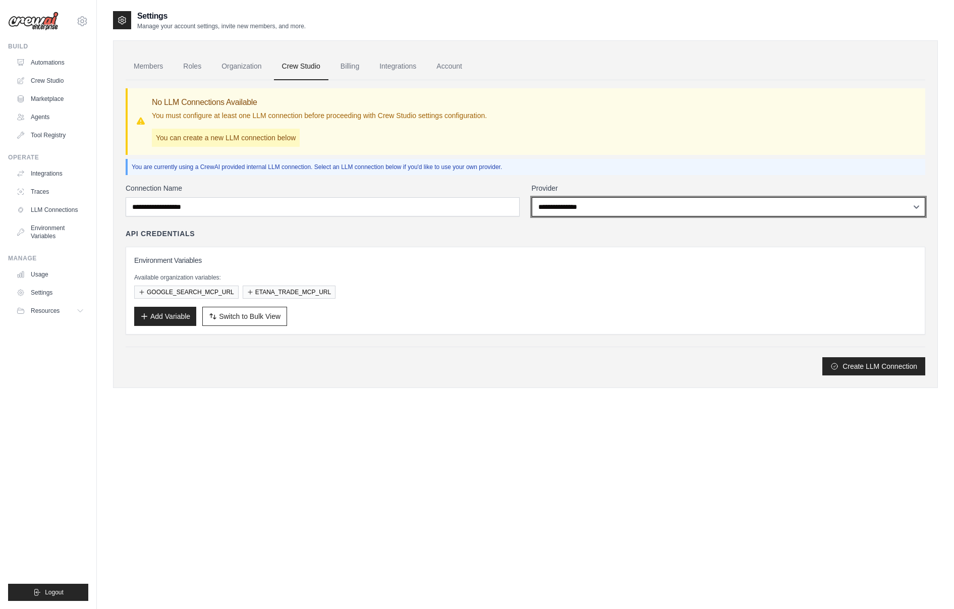
click at [633, 206] on select "**********" at bounding box center [729, 206] width 394 height 19
select select "******"
click at [532, 197] on select "**********" at bounding box center [729, 206] width 394 height 19
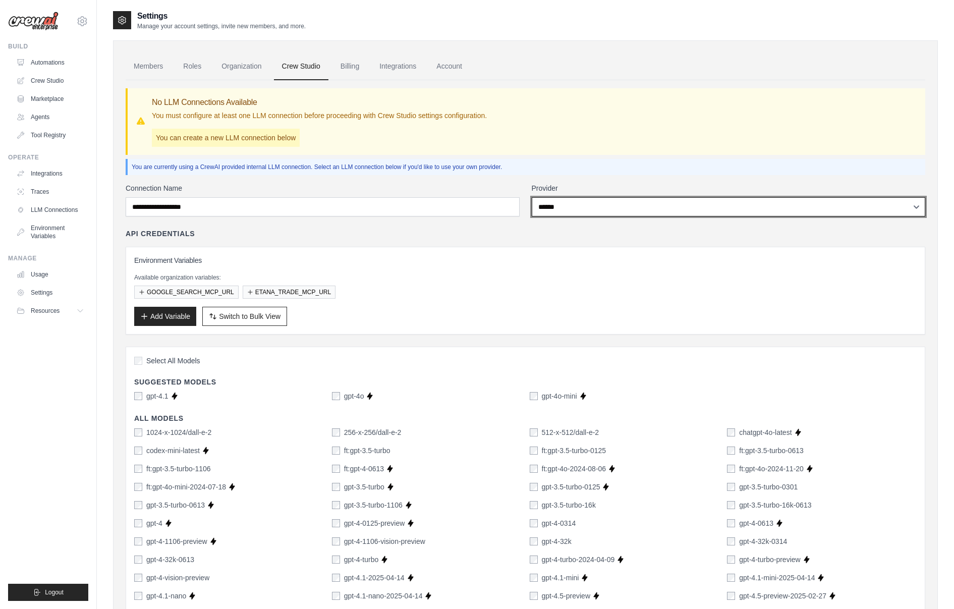
click at [603, 202] on select "**********" at bounding box center [729, 206] width 394 height 19
click at [597, 205] on select "**********" at bounding box center [729, 206] width 394 height 19
click at [532, 197] on select "**********" at bounding box center [729, 206] width 394 height 19
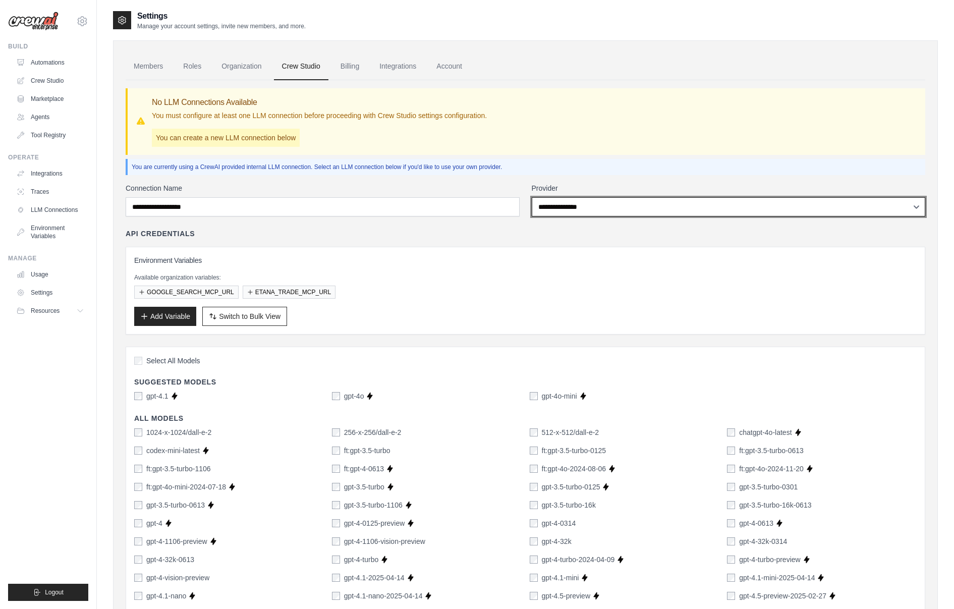
click at [582, 204] on select "**********" at bounding box center [729, 206] width 394 height 19
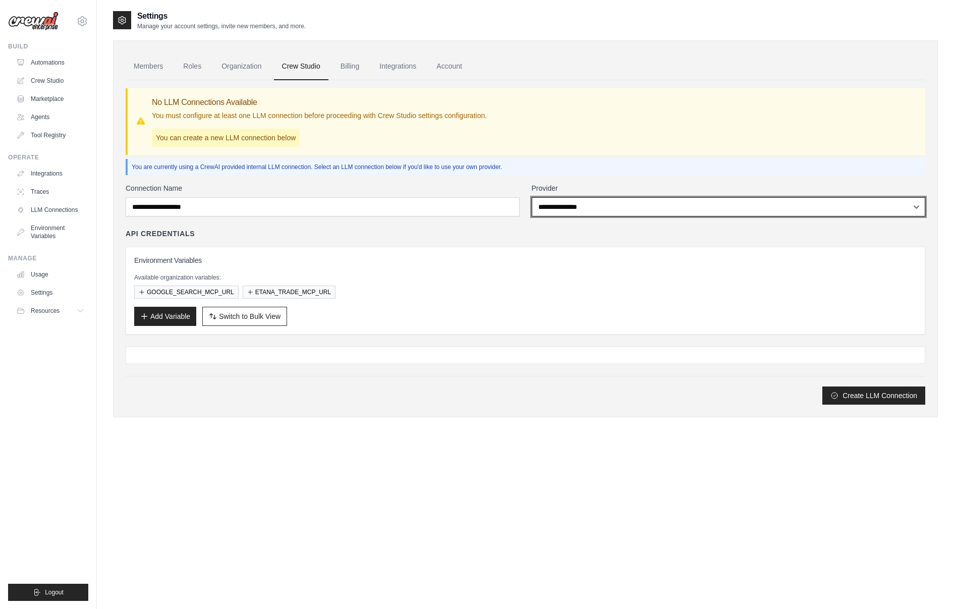
select select "******"
click at [532, 197] on select "**********" at bounding box center [729, 206] width 394 height 19
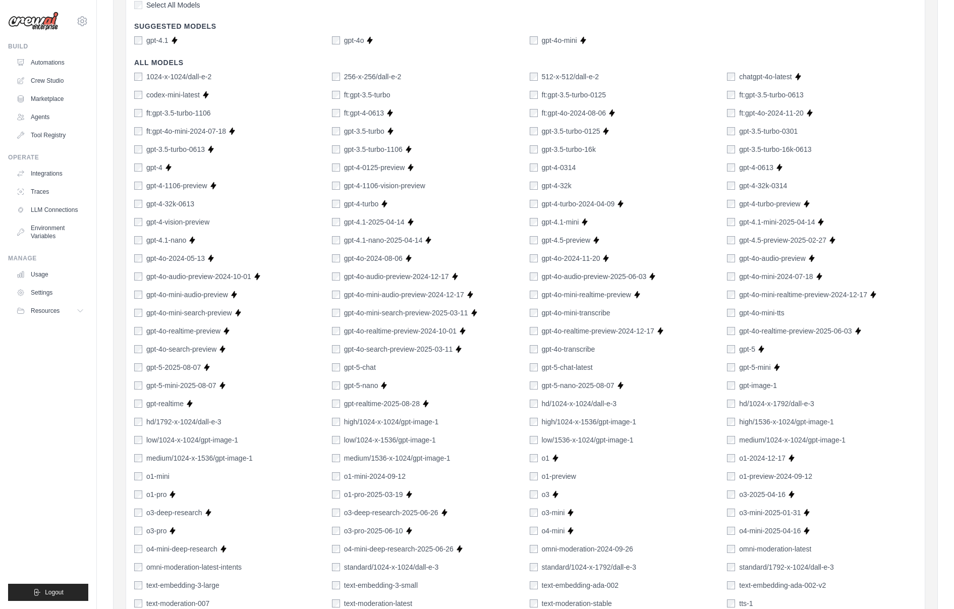
scroll to position [513, 0]
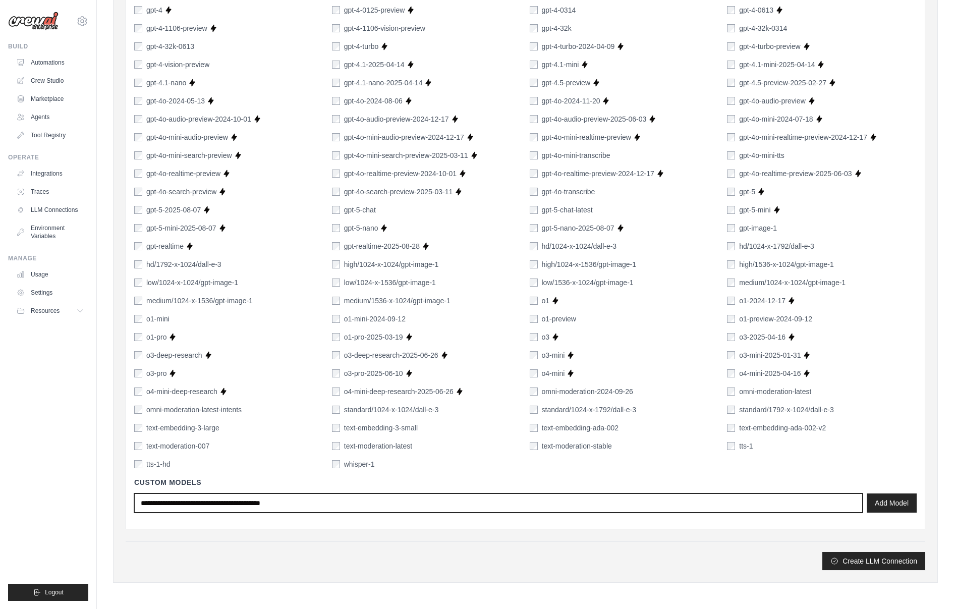
click at [472, 510] on input "text" at bounding box center [498, 502] width 728 height 19
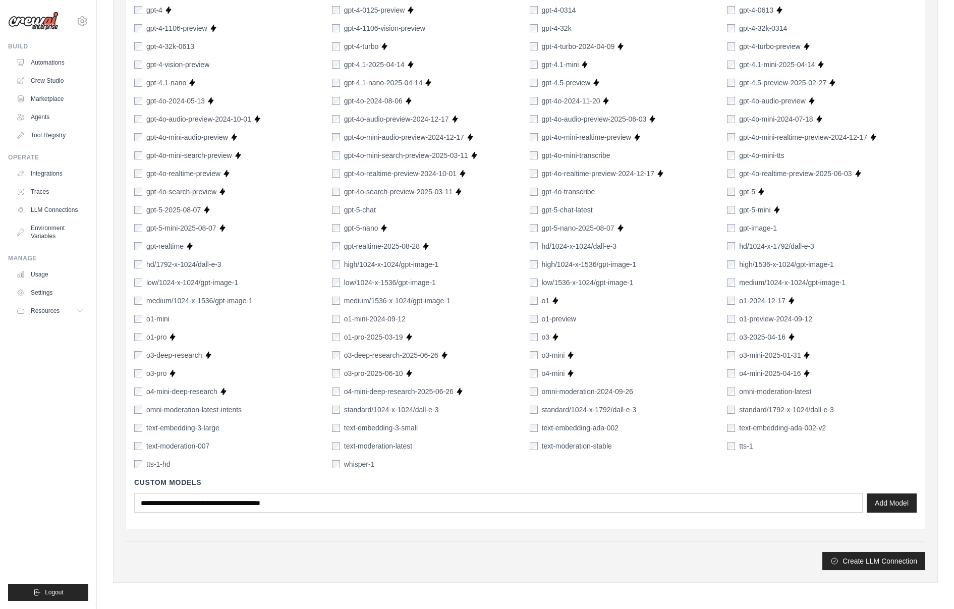
click at [401, 513] on div "Custom Models Add Model" at bounding box center [525, 494] width 782 height 51
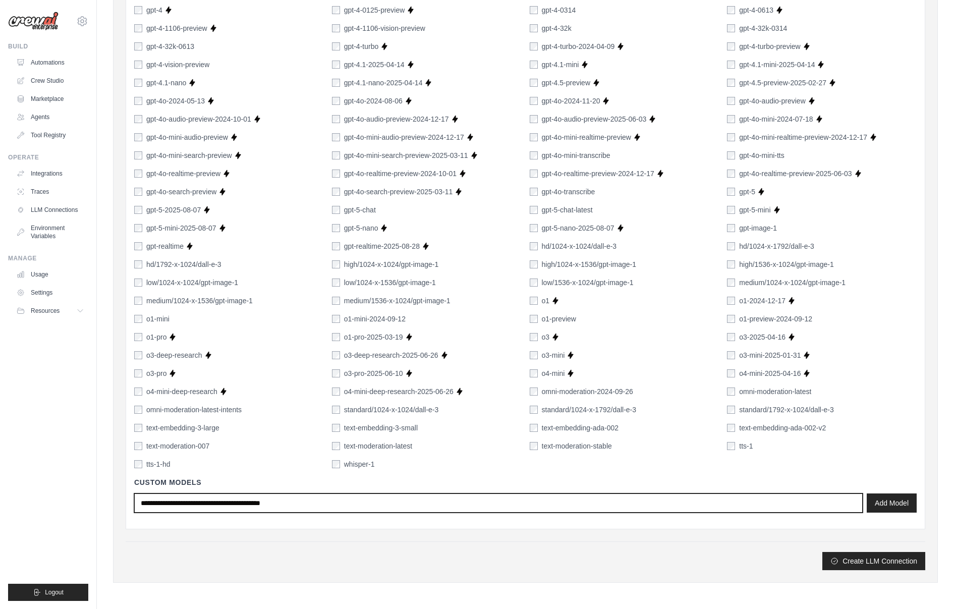
click at [381, 505] on input "text" at bounding box center [498, 502] width 728 height 19
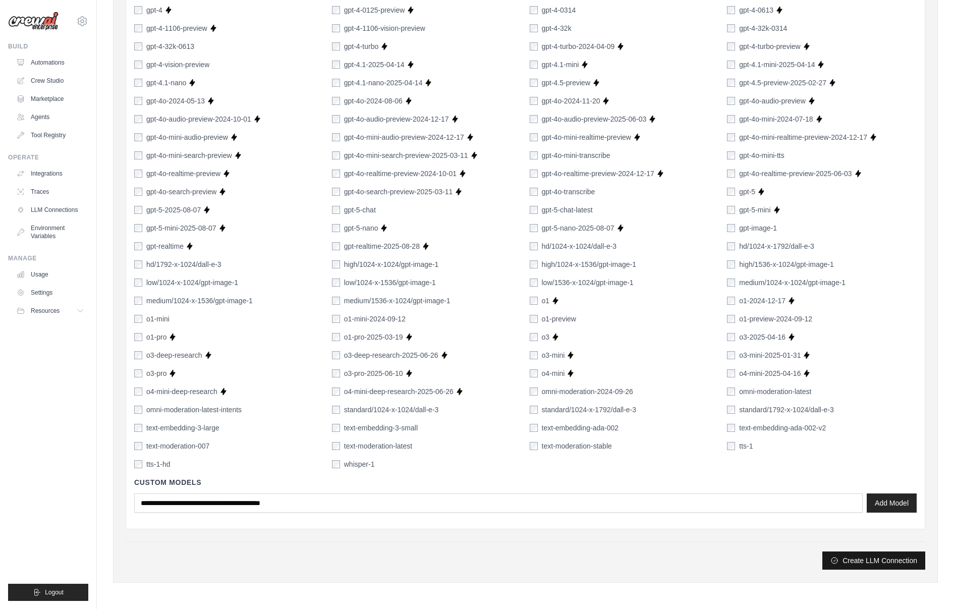
click at [850, 560] on button "Create LLM Connection" at bounding box center [873, 560] width 103 height 18
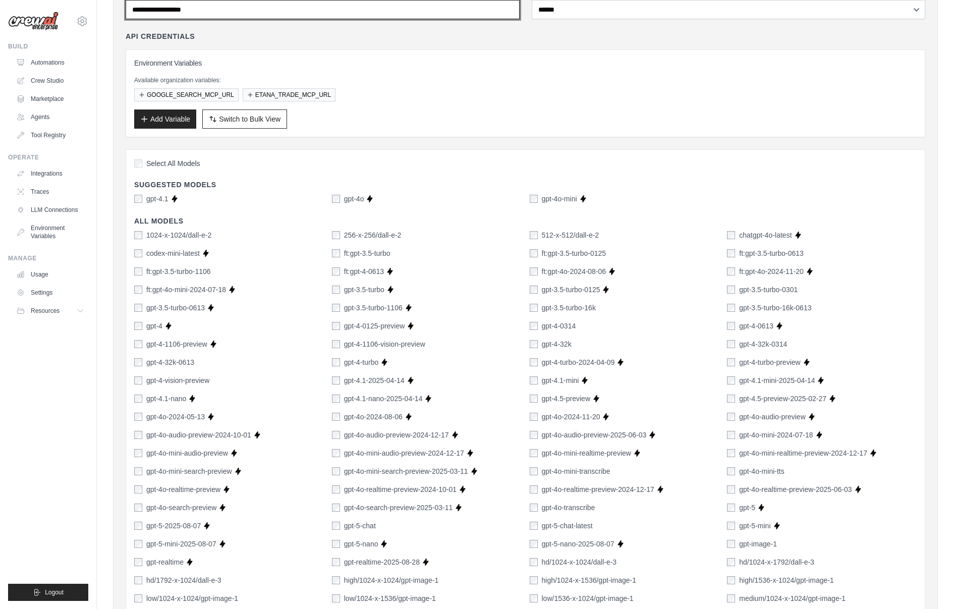
scroll to position [0, 0]
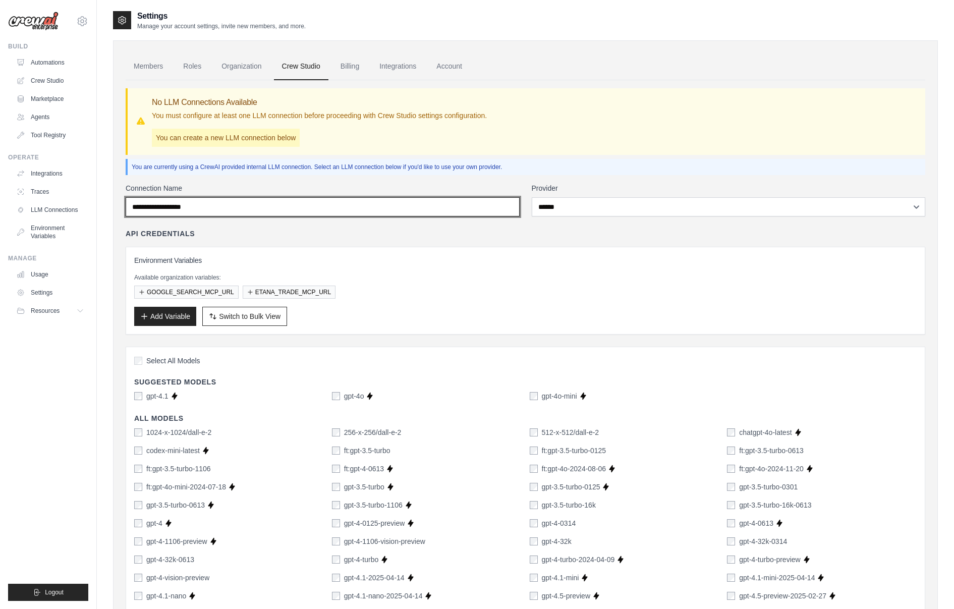
click at [316, 209] on input "Connection Name" at bounding box center [323, 206] width 394 height 19
click at [262, 213] on input "Connection Name" at bounding box center [323, 206] width 394 height 19
type input "**********"
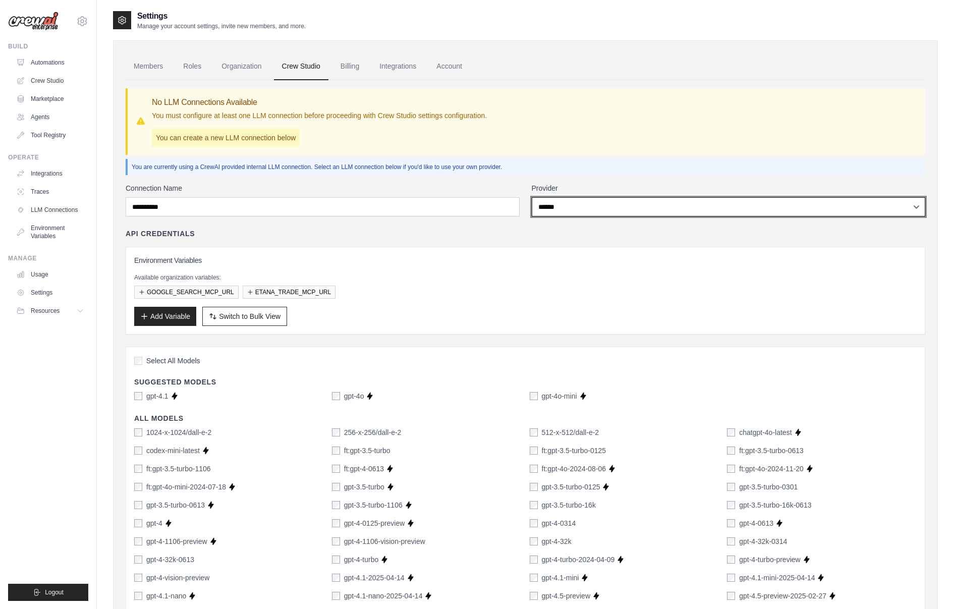
click at [579, 201] on select "**********" at bounding box center [729, 206] width 394 height 19
click at [532, 197] on select "**********" at bounding box center [729, 206] width 394 height 19
click at [402, 61] on link "Integrations" at bounding box center [397, 66] width 53 height 27
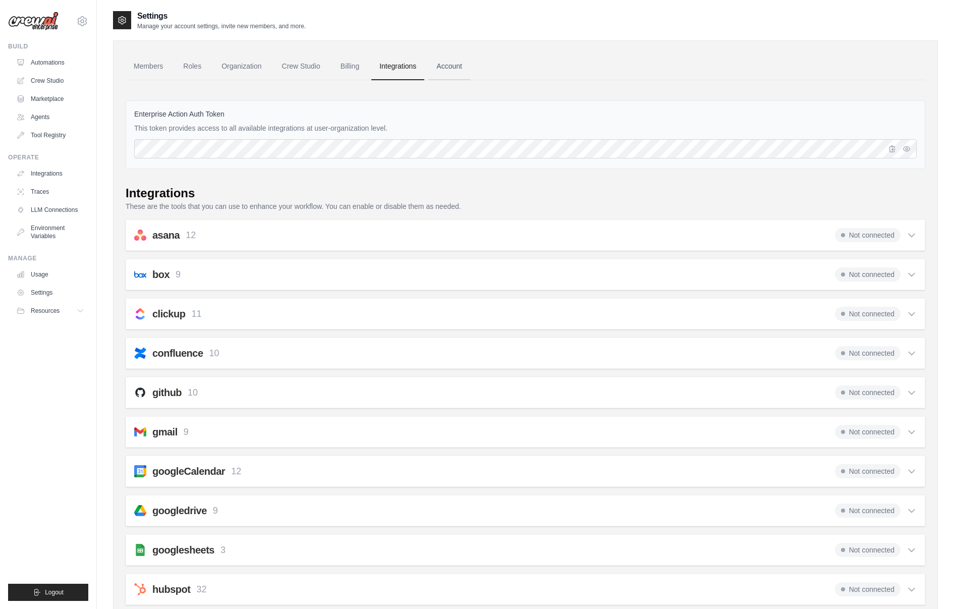
click at [452, 64] on link "Account" at bounding box center [449, 66] width 42 height 27
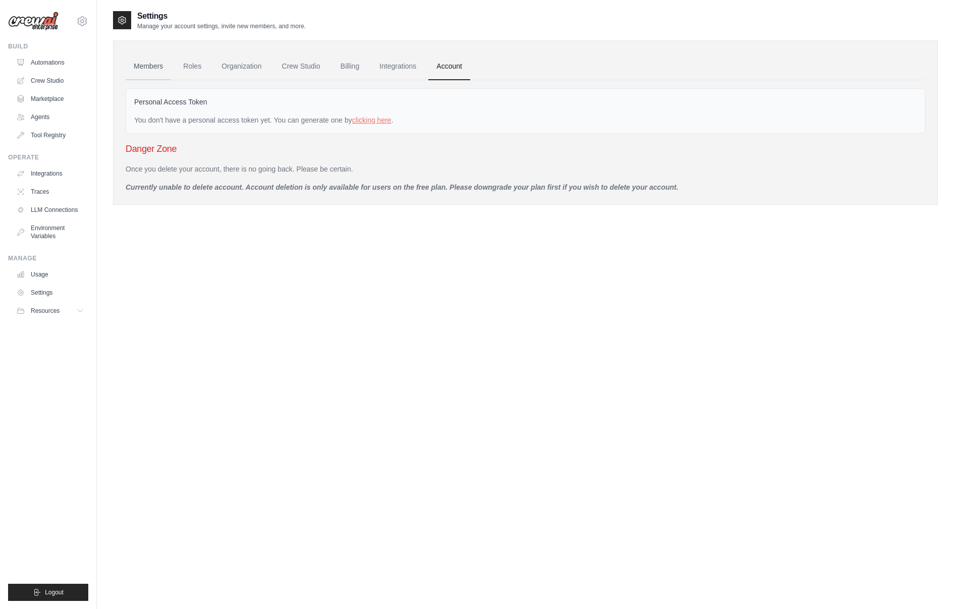
click at [158, 67] on link "Members" at bounding box center [148, 66] width 45 height 27
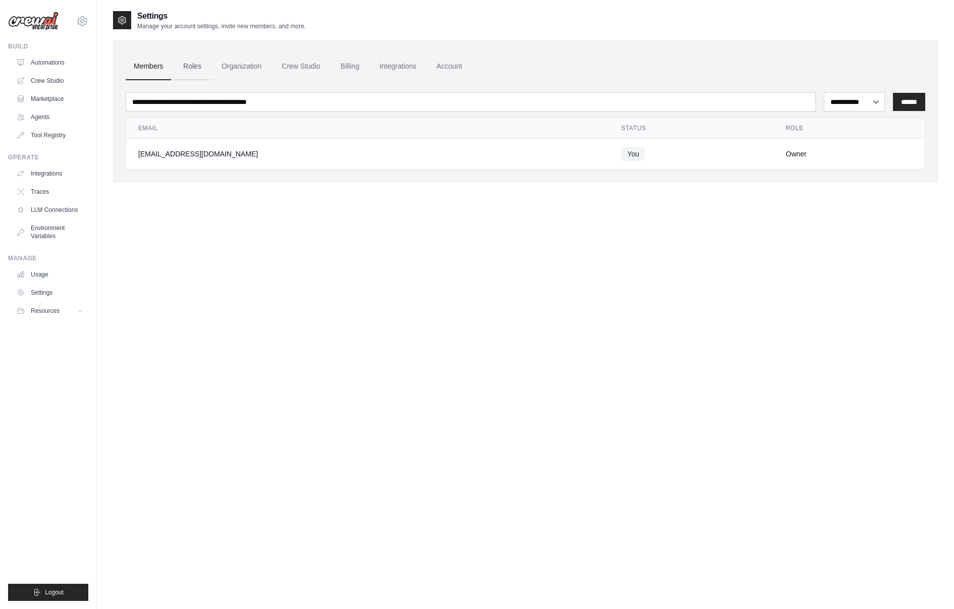
click at [200, 66] on link "Roles" at bounding box center [192, 66] width 34 height 27
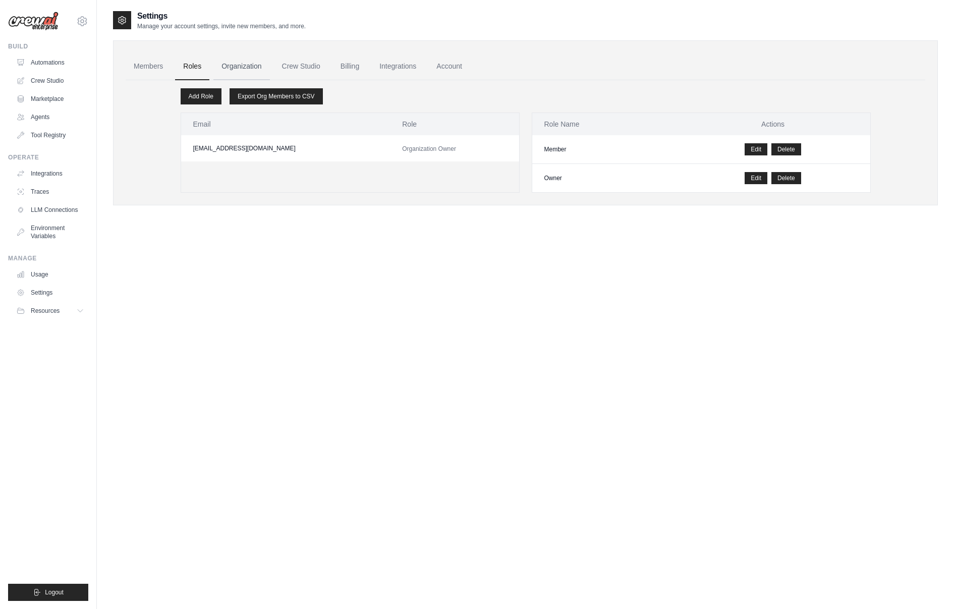
click at [243, 66] on link "Organization" at bounding box center [241, 66] width 56 height 27
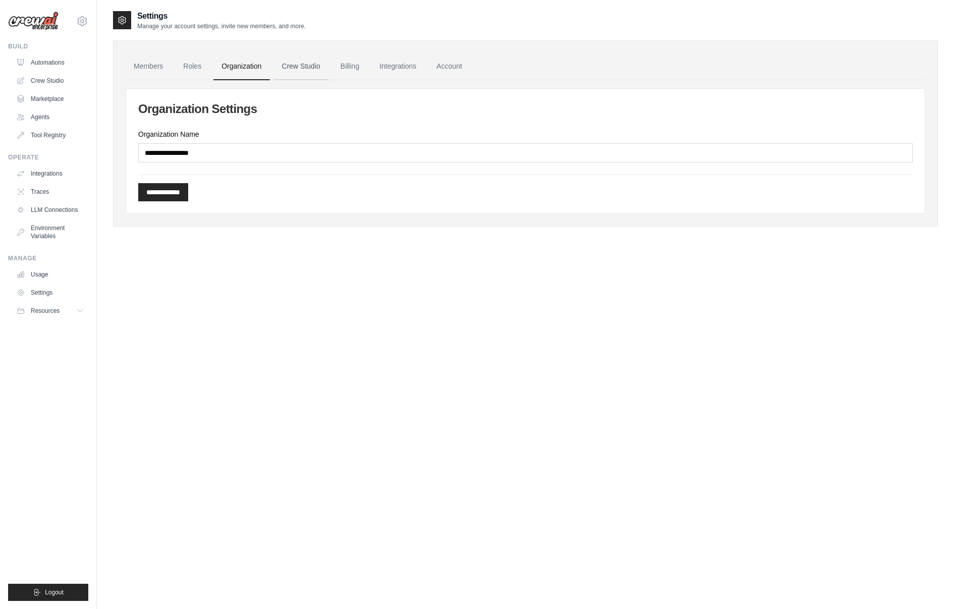
click at [310, 69] on link "Crew Studio" at bounding box center [301, 66] width 54 height 27
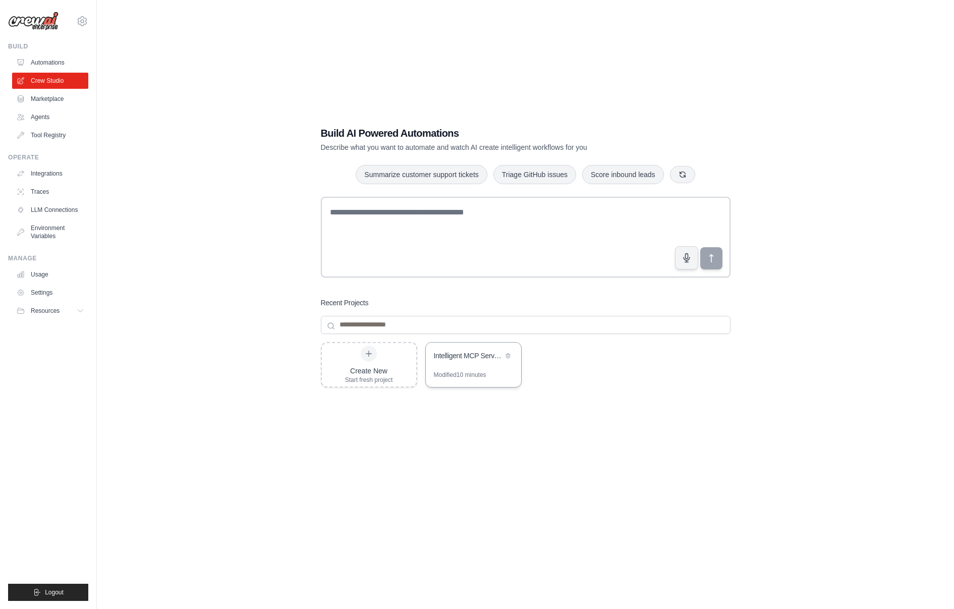
click at [474, 362] on div "Intelligent MCP Server Router" at bounding box center [468, 356] width 69 height 12
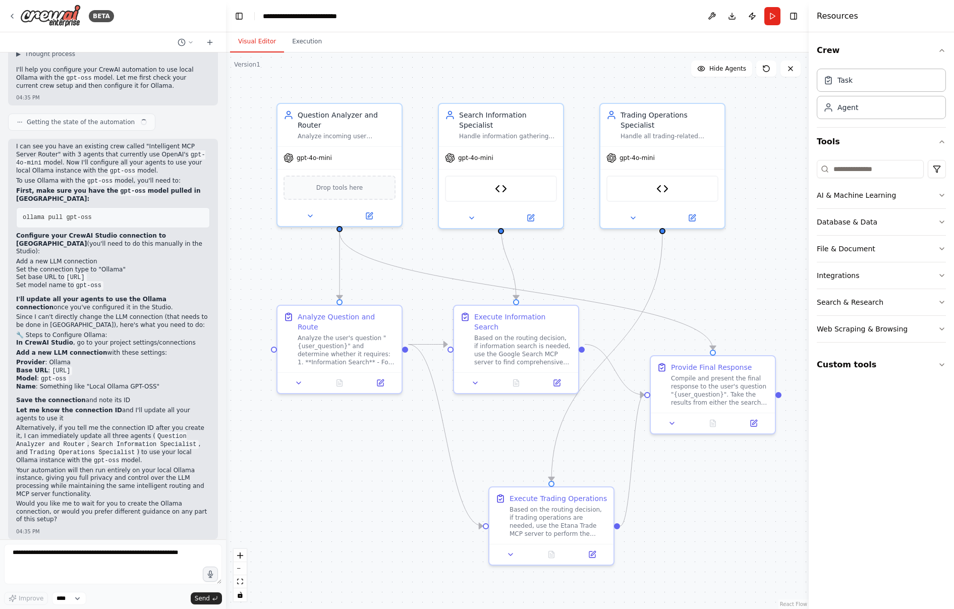
scroll to position [3355, 0]
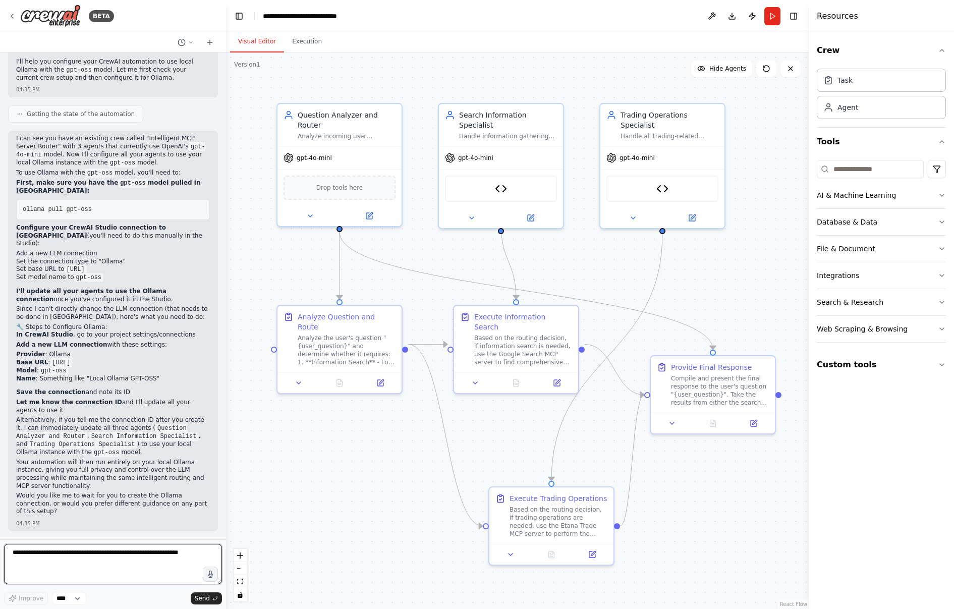
click at [24, 550] on textarea at bounding box center [113, 564] width 218 height 40
type textarea "**********"
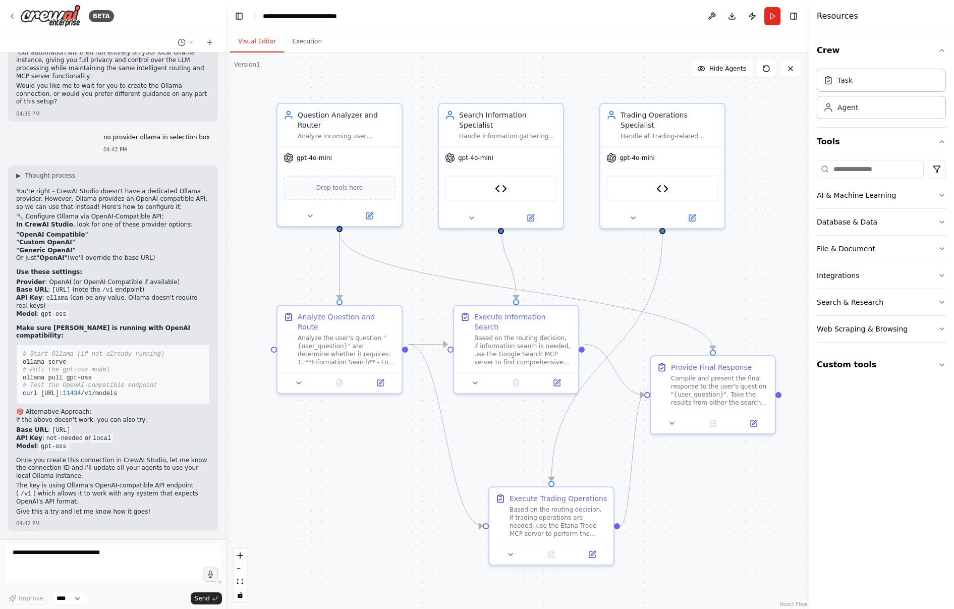
scroll to position [3780, 0]
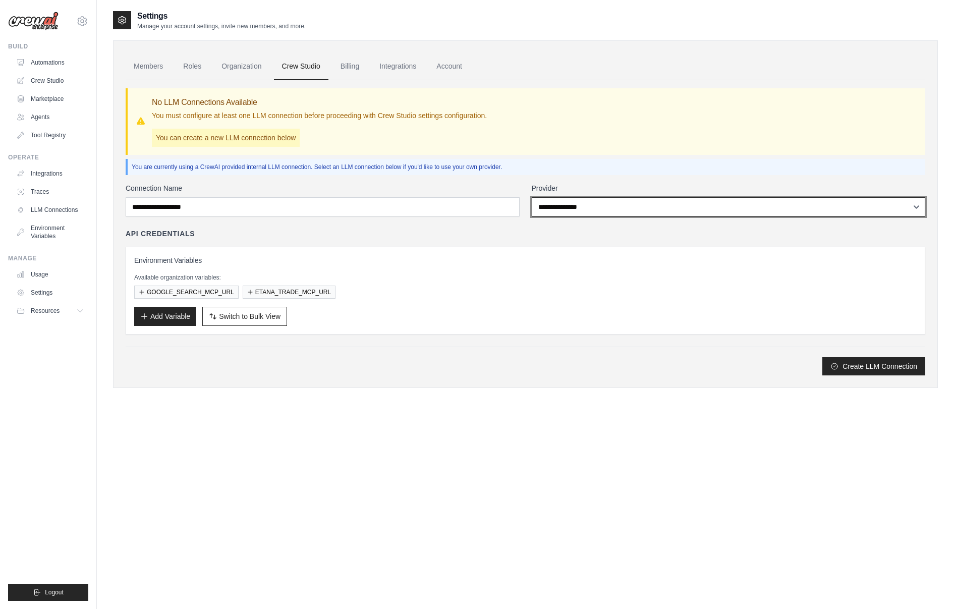
click at [641, 208] on select "**********" at bounding box center [729, 206] width 394 height 19
select select "******"
click at [532, 197] on select "**********" at bounding box center [729, 206] width 394 height 19
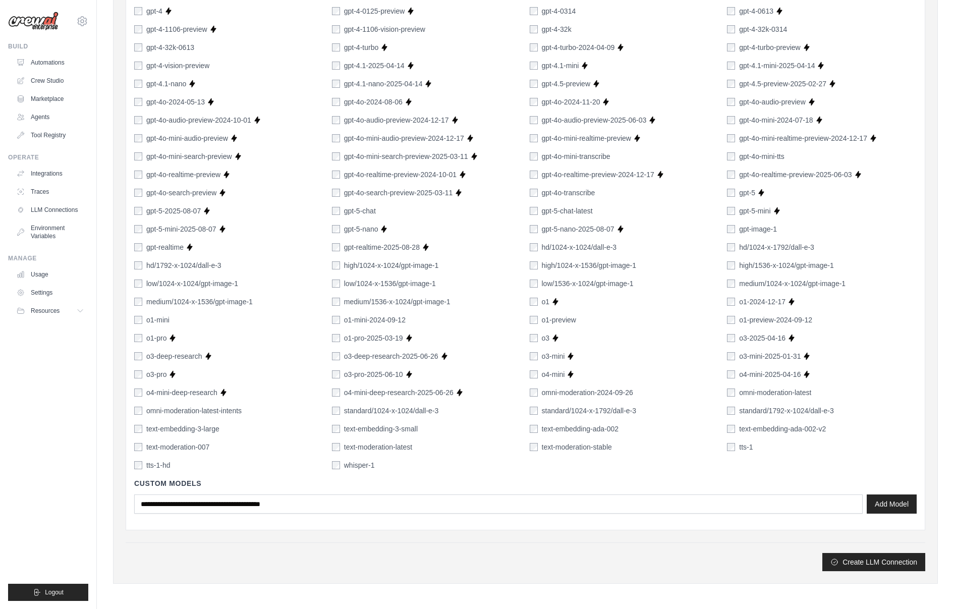
scroll to position [513, 0]
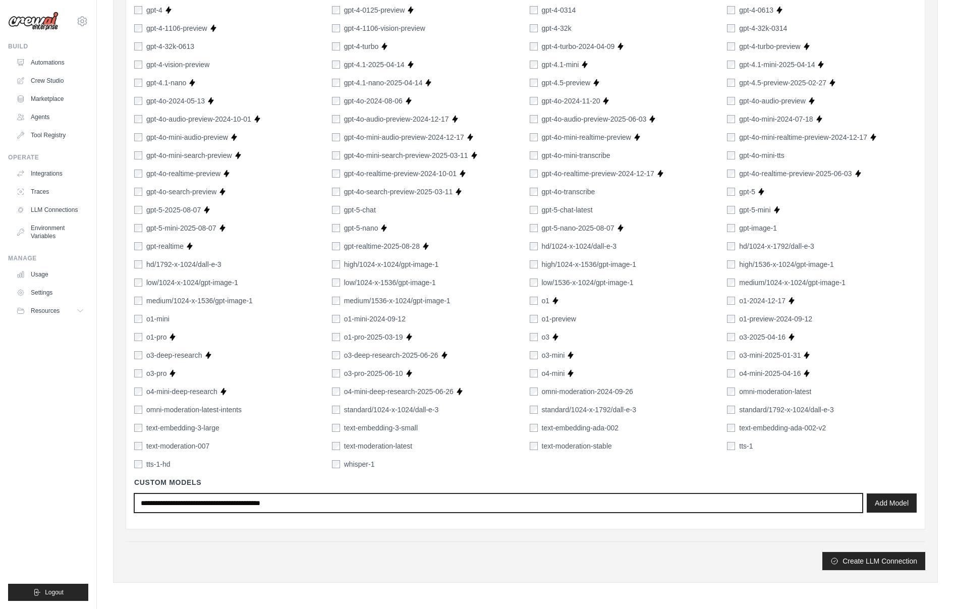
click at [286, 503] on input "text" at bounding box center [498, 502] width 728 height 19
type input "*******"
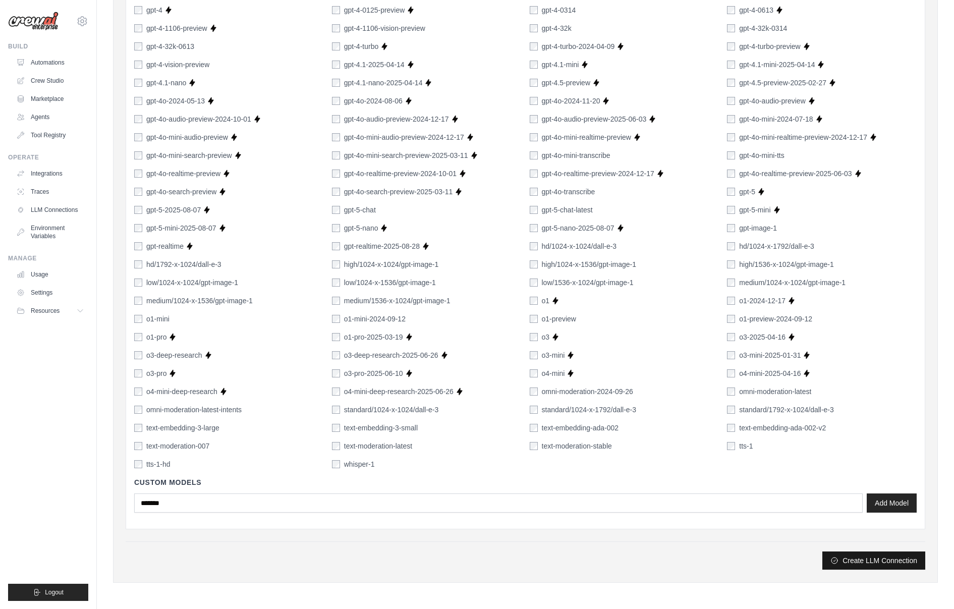
click at [869, 561] on button "Create LLM Connection" at bounding box center [873, 560] width 103 height 18
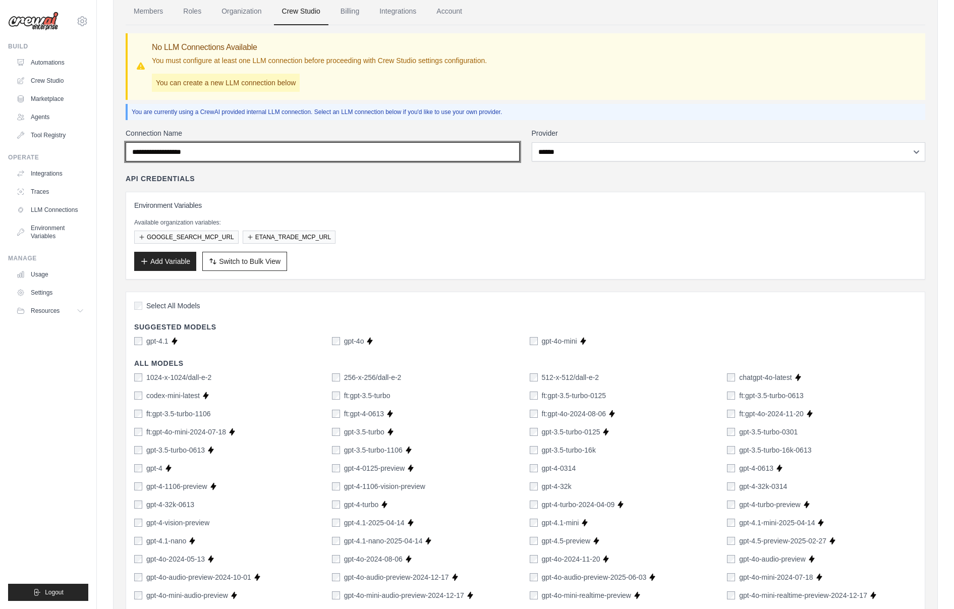
scroll to position [0, 0]
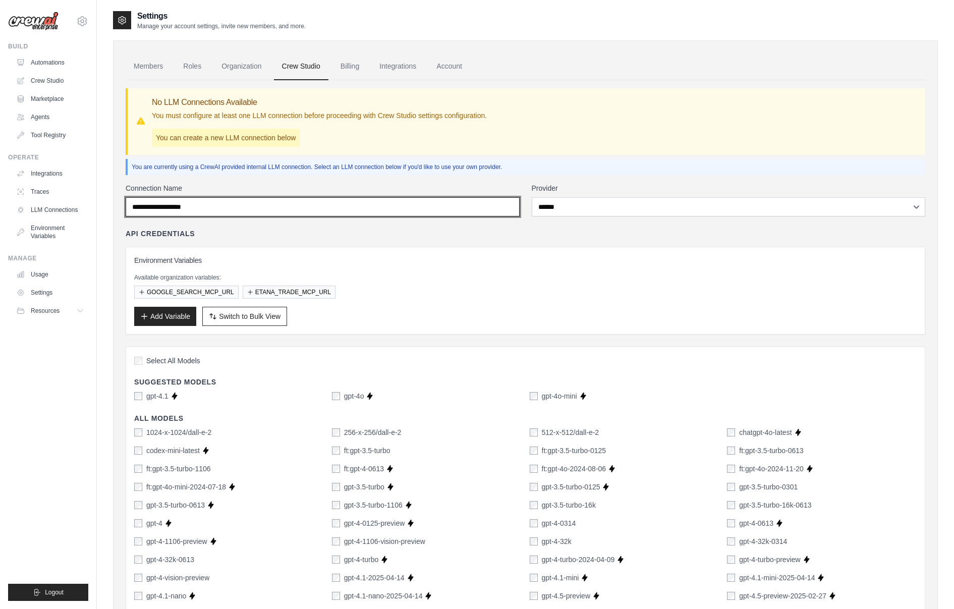
click at [175, 208] on input "Connection Name" at bounding box center [323, 206] width 394 height 19
type input "**********"
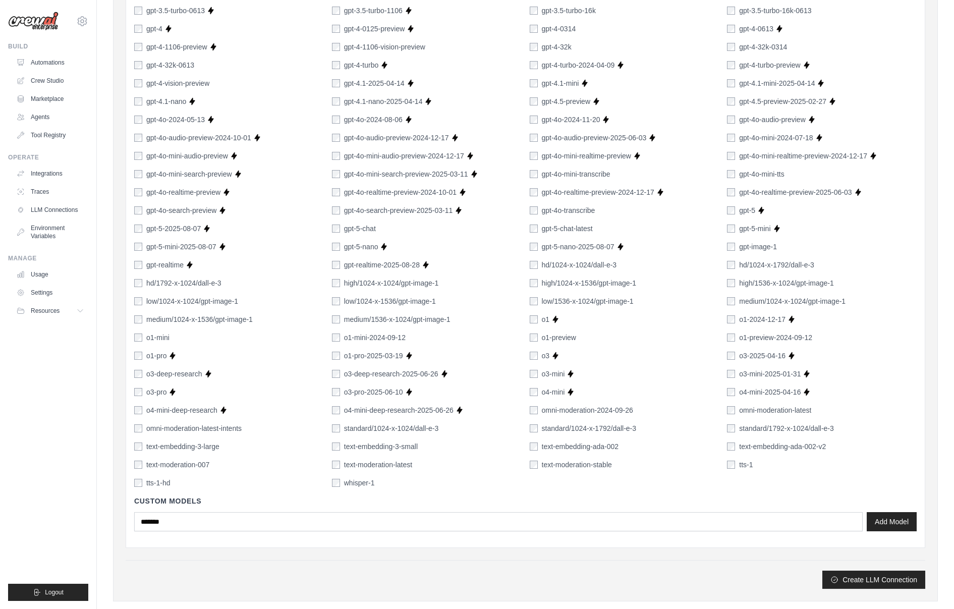
scroll to position [513, 0]
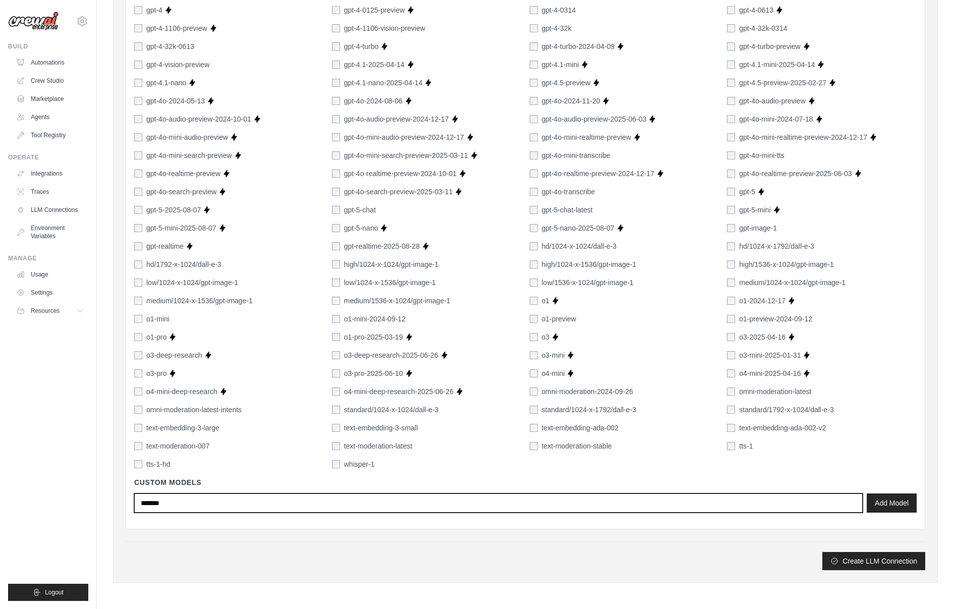
click at [181, 506] on input "*******" at bounding box center [498, 502] width 728 height 19
type input "**********"
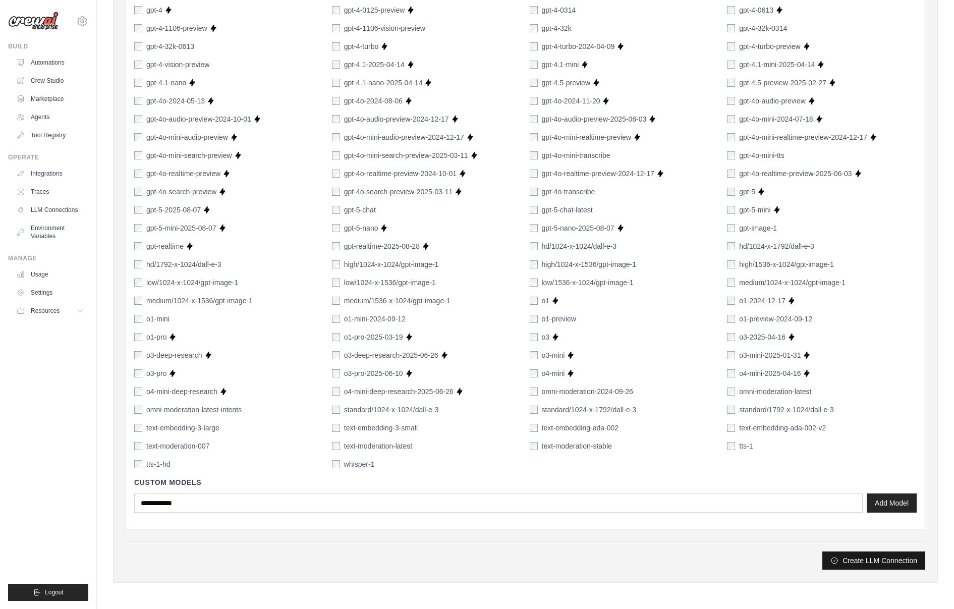
click at [862, 560] on button "Create LLM Connection" at bounding box center [873, 560] width 103 height 18
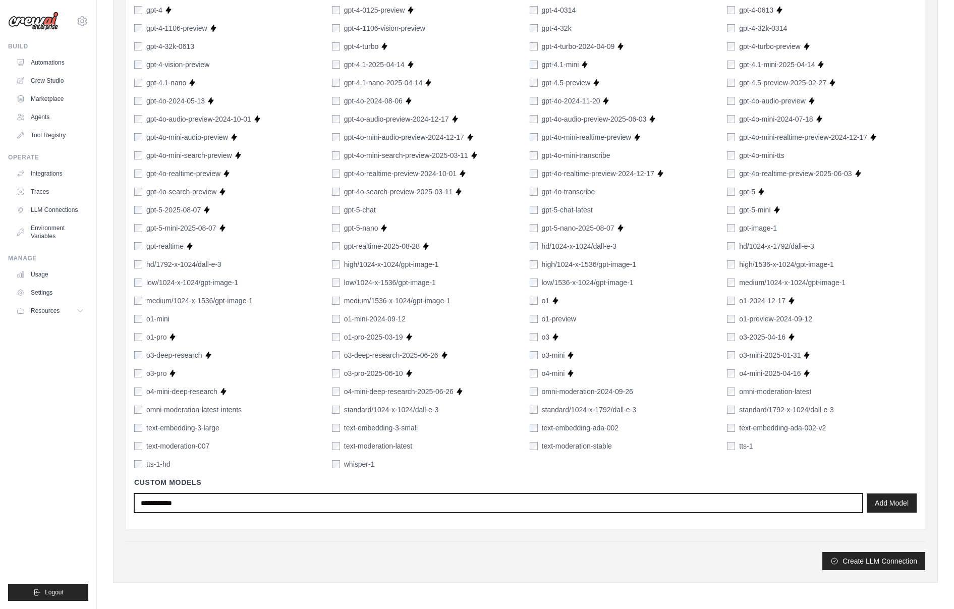
click at [272, 500] on input "**********" at bounding box center [498, 502] width 728 height 19
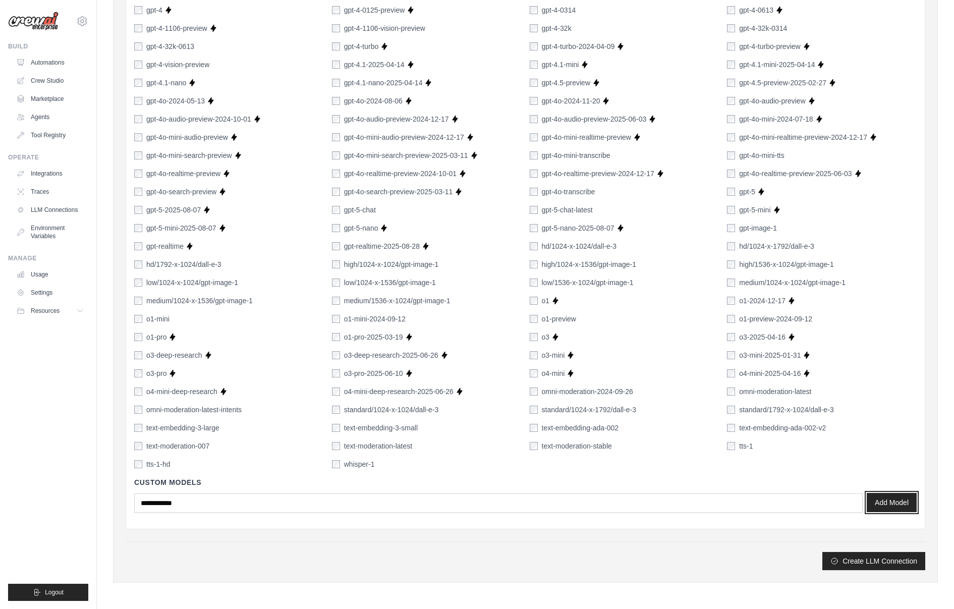
click at [897, 500] on button "Add Model" at bounding box center [891, 502] width 50 height 19
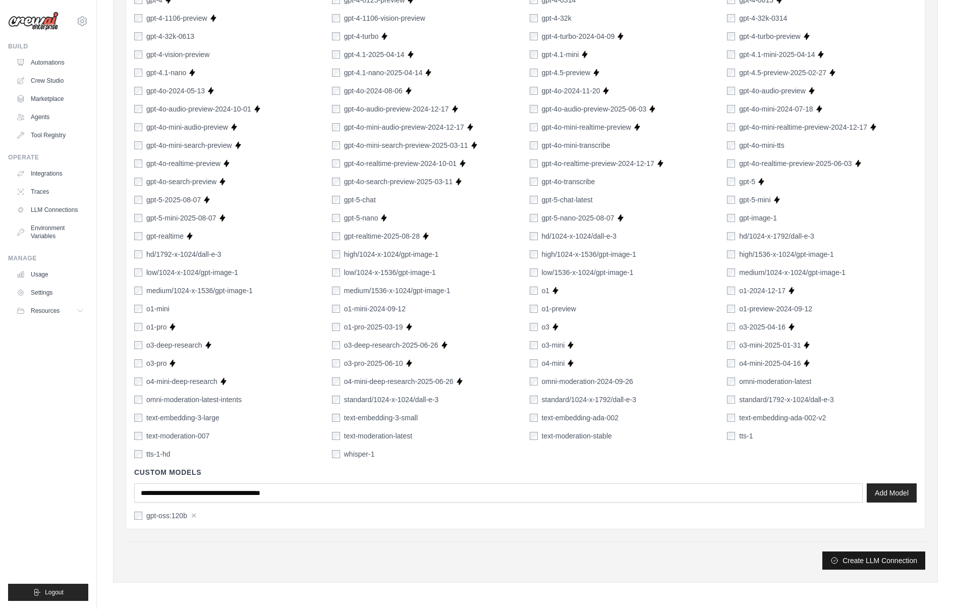
click at [857, 555] on button "Create LLM Connection" at bounding box center [873, 560] width 103 height 18
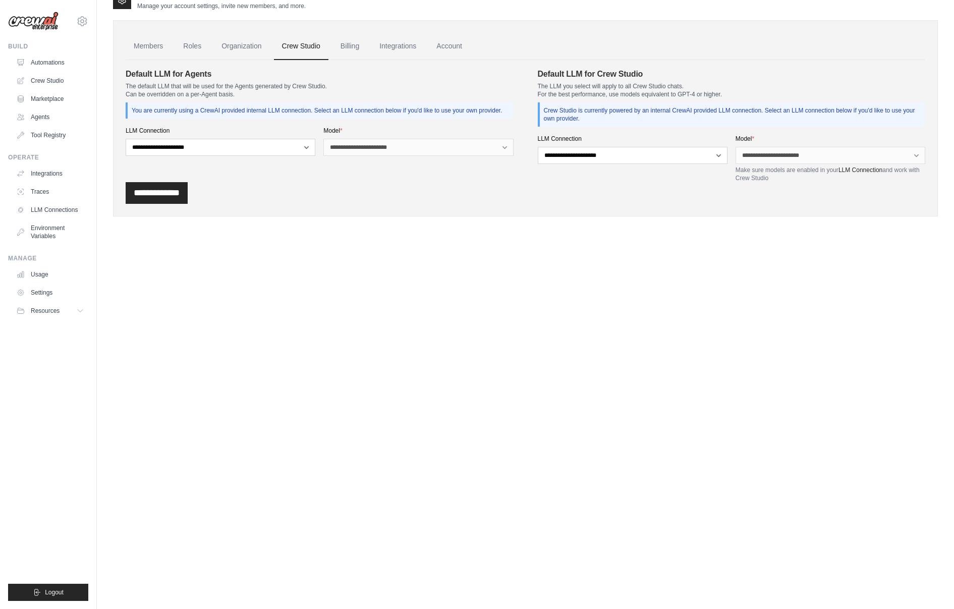
scroll to position [0, 0]
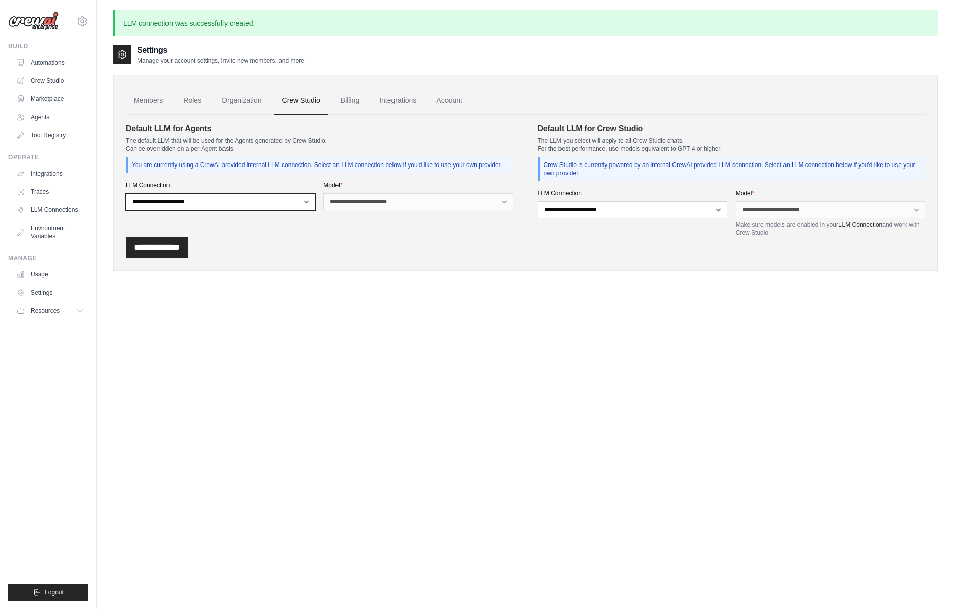
click at [301, 204] on select "**********" at bounding box center [221, 201] width 190 height 17
select select "******"
click at [126, 193] on select "**********" at bounding box center [221, 201] width 190 height 17
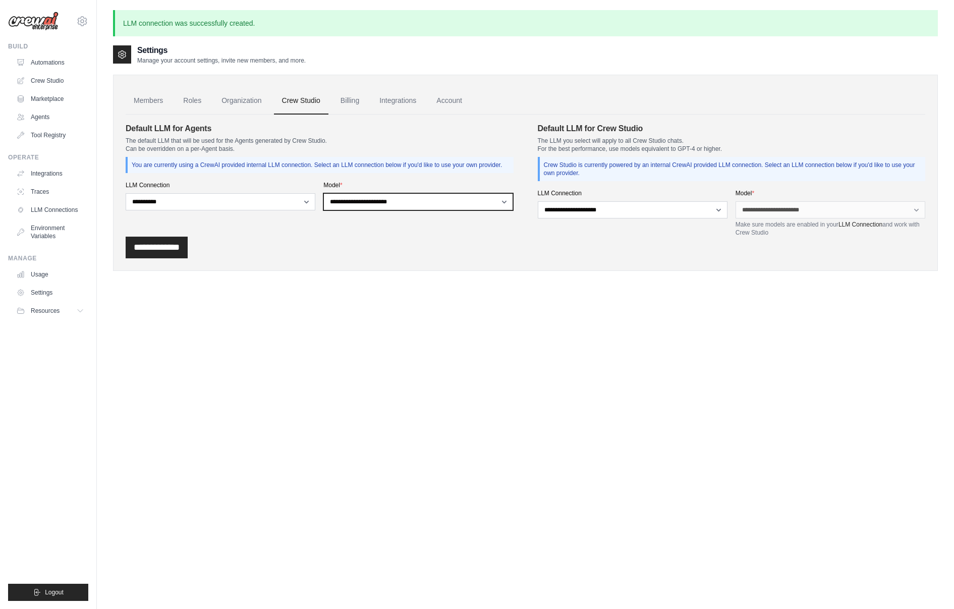
click at [407, 200] on select "**********" at bounding box center [418, 201] width 190 height 17
select select "**********"
click at [323, 193] on select "**********" at bounding box center [418, 201] width 190 height 17
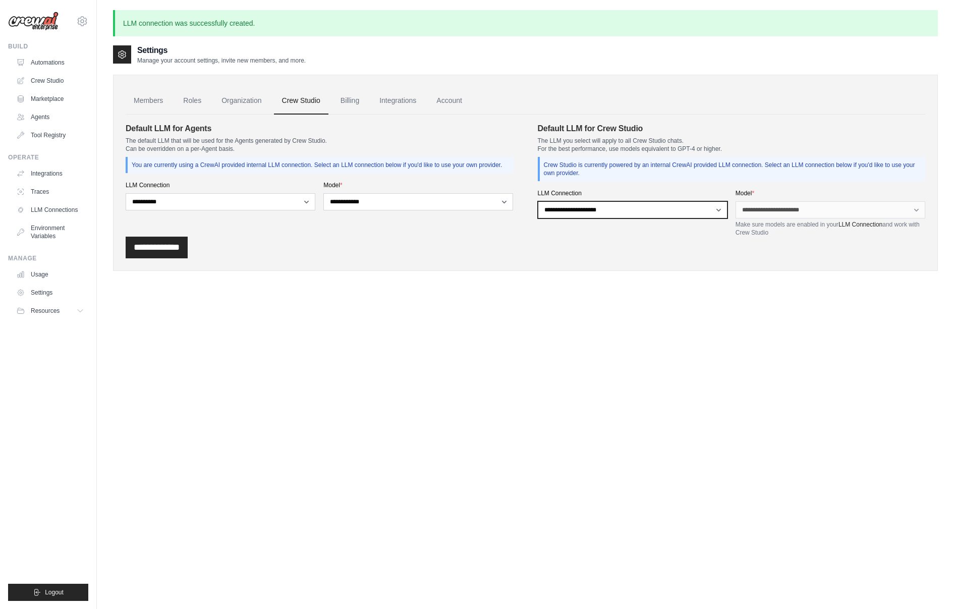
click at [654, 209] on select "**********" at bounding box center [633, 209] width 190 height 17
select select "******"
click at [538, 201] on select "**********" at bounding box center [633, 209] width 190 height 17
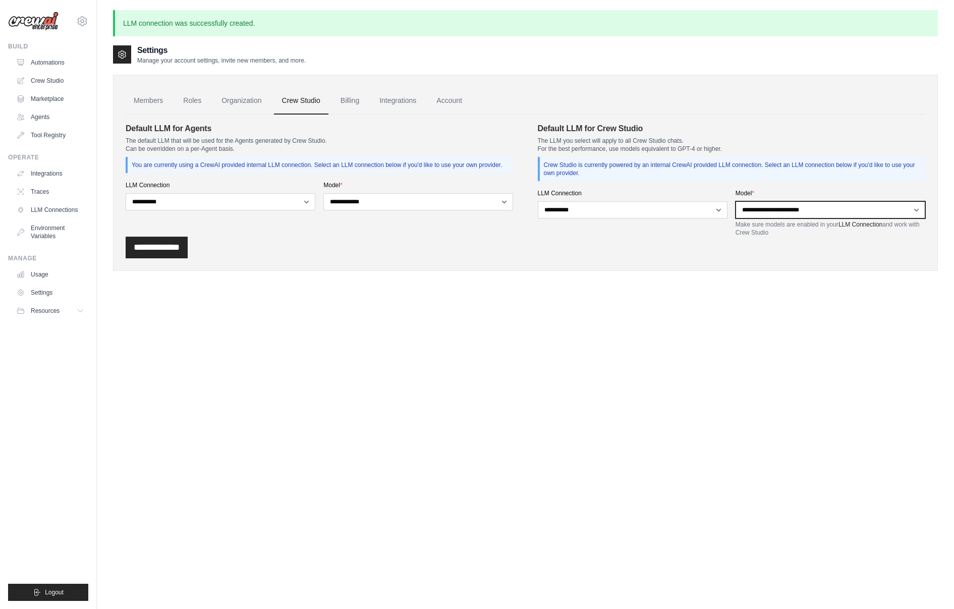
click at [776, 208] on select "**********" at bounding box center [830, 209] width 190 height 17
select select "**********"
click at [735, 201] on select "**********" at bounding box center [830, 209] width 190 height 17
click at [171, 247] on input "**********" at bounding box center [157, 248] width 62 height 22
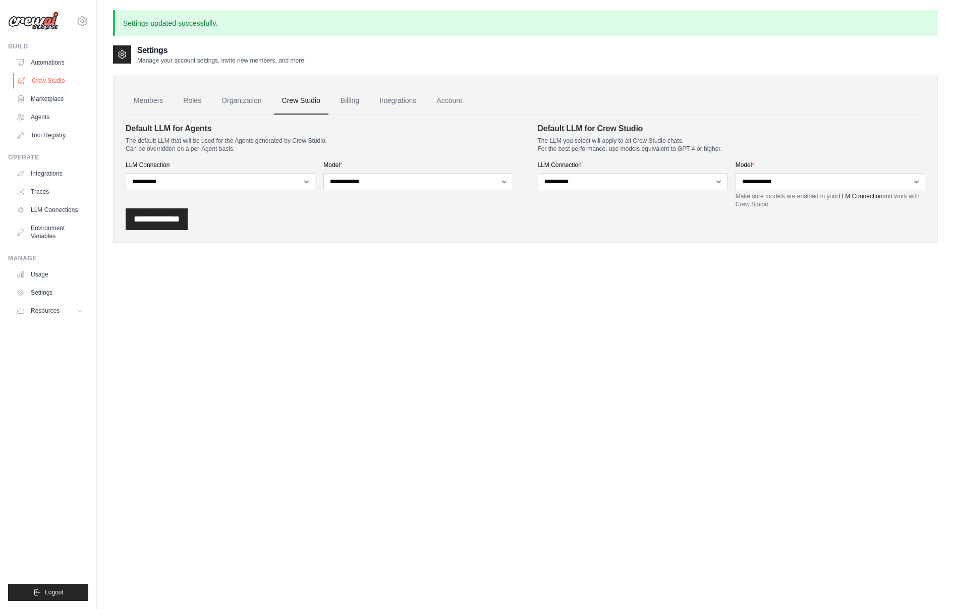
click at [45, 82] on link "Crew Studio" at bounding box center [51, 81] width 76 height 16
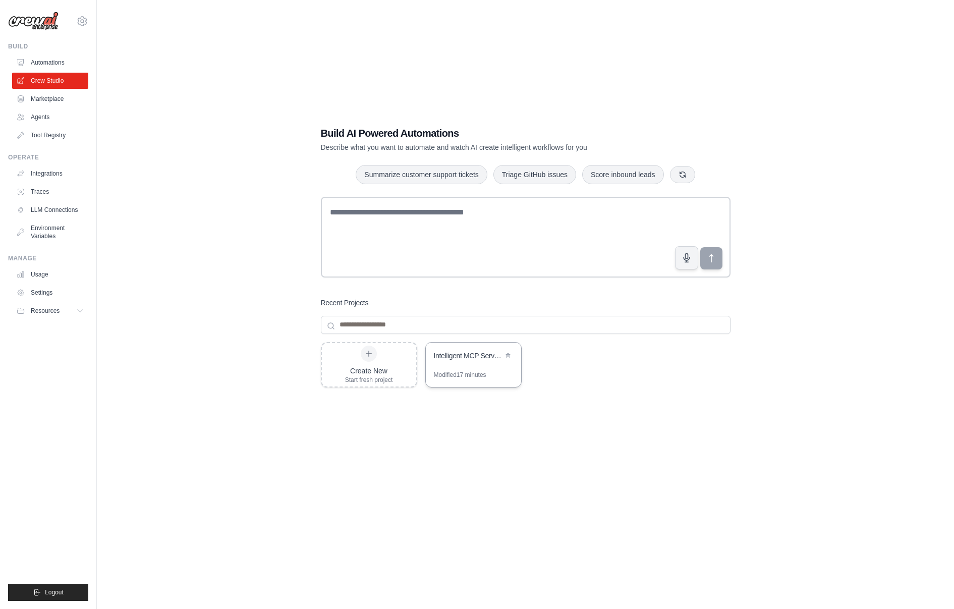
click at [459, 360] on div "Intelligent MCP Server Router" at bounding box center [468, 355] width 69 height 10
click at [45, 294] on link "Settings" at bounding box center [51, 292] width 76 height 16
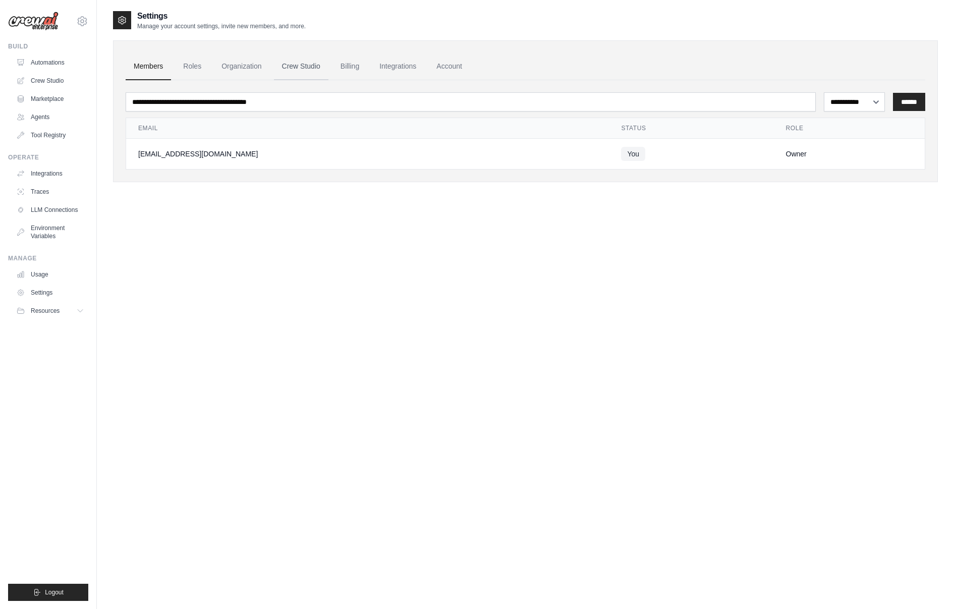
click at [303, 68] on link "Crew Studio" at bounding box center [301, 66] width 54 height 27
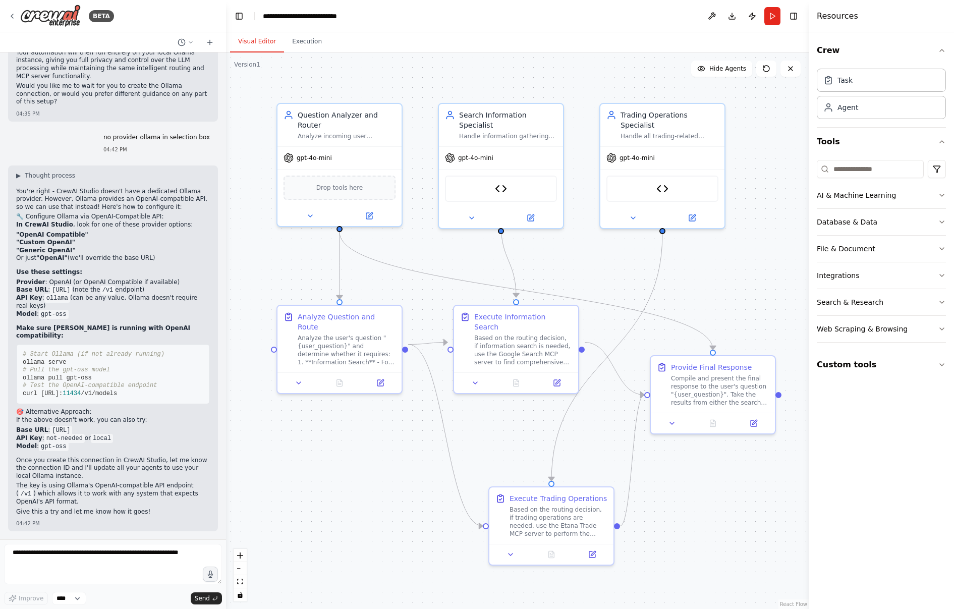
scroll to position [3780, 0]
click at [48, 558] on textarea at bounding box center [113, 564] width 218 height 40
type textarea "**********"
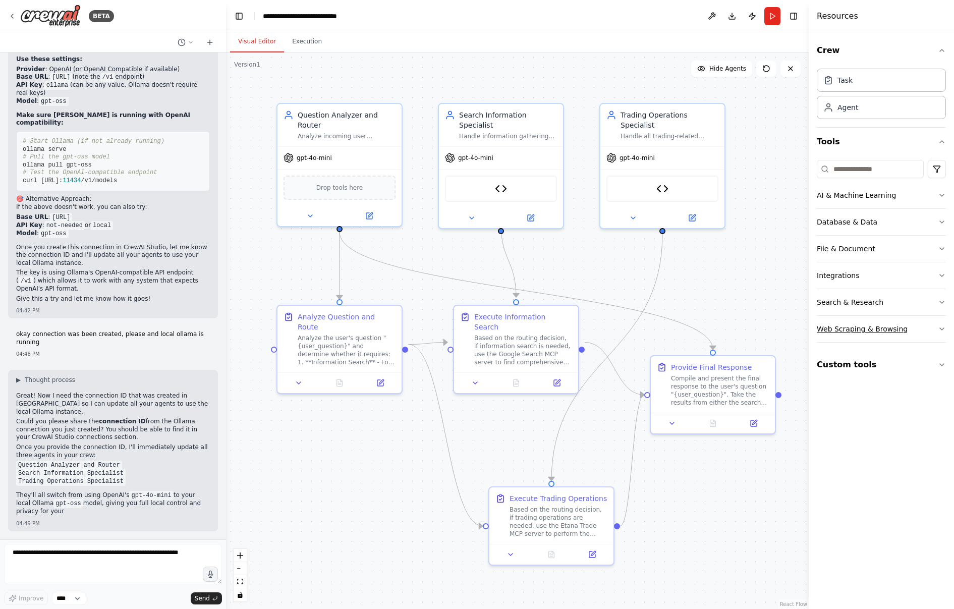
scroll to position [3993, 0]
click at [12, 14] on icon at bounding box center [12, 16] width 8 height 8
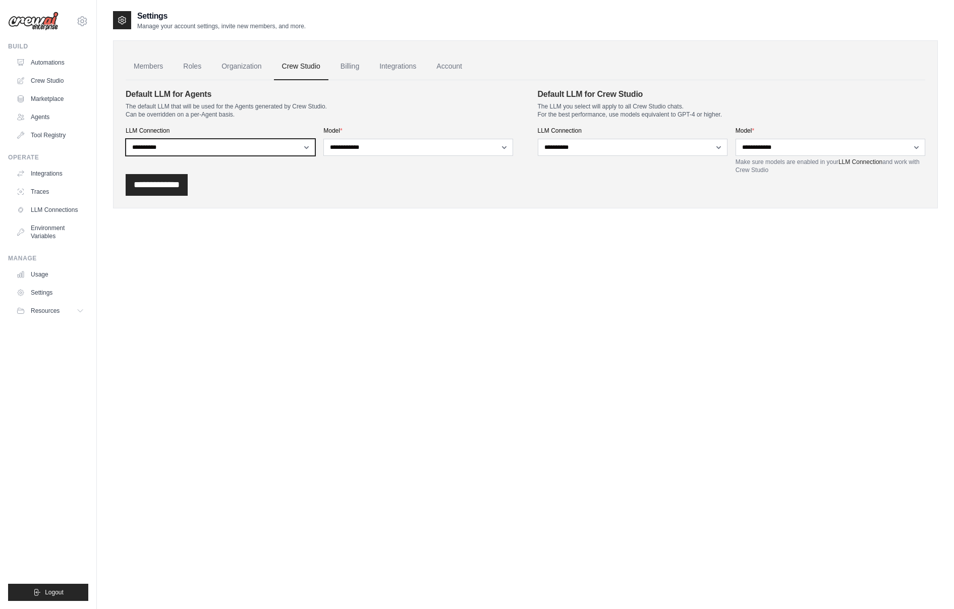
click at [189, 147] on select "**********" at bounding box center [221, 147] width 190 height 17
click at [126, 139] on select "**********" at bounding box center [221, 147] width 190 height 17
click at [164, 148] on select "**********" at bounding box center [221, 147] width 190 height 17
click at [126, 139] on select "**********" at bounding box center [221, 147] width 190 height 17
click at [41, 77] on link "Crew Studio" at bounding box center [51, 81] width 76 height 16
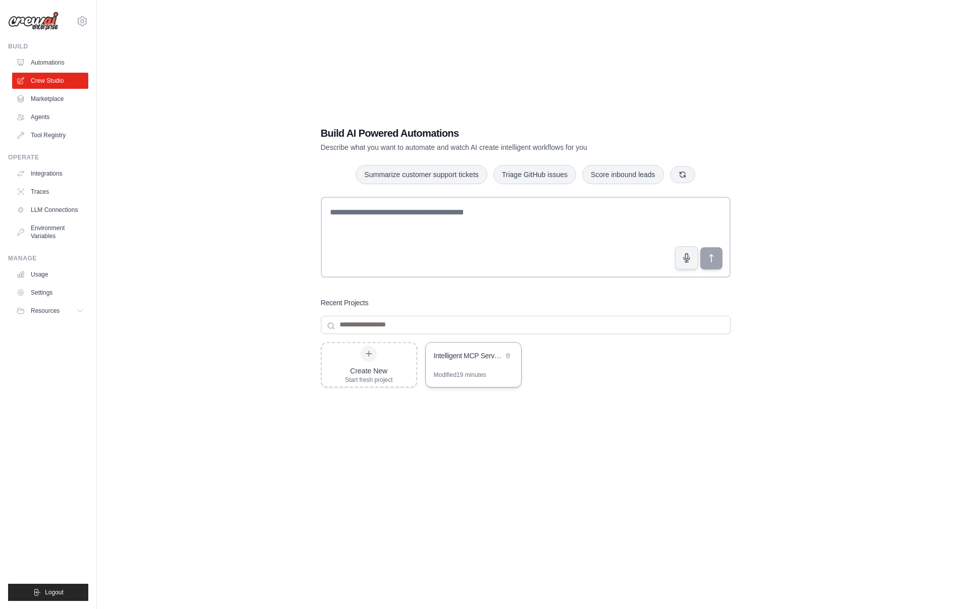
click at [461, 374] on div "Modified 19 minutes" at bounding box center [460, 375] width 52 height 8
click at [45, 285] on link "Settings" at bounding box center [51, 292] width 76 height 16
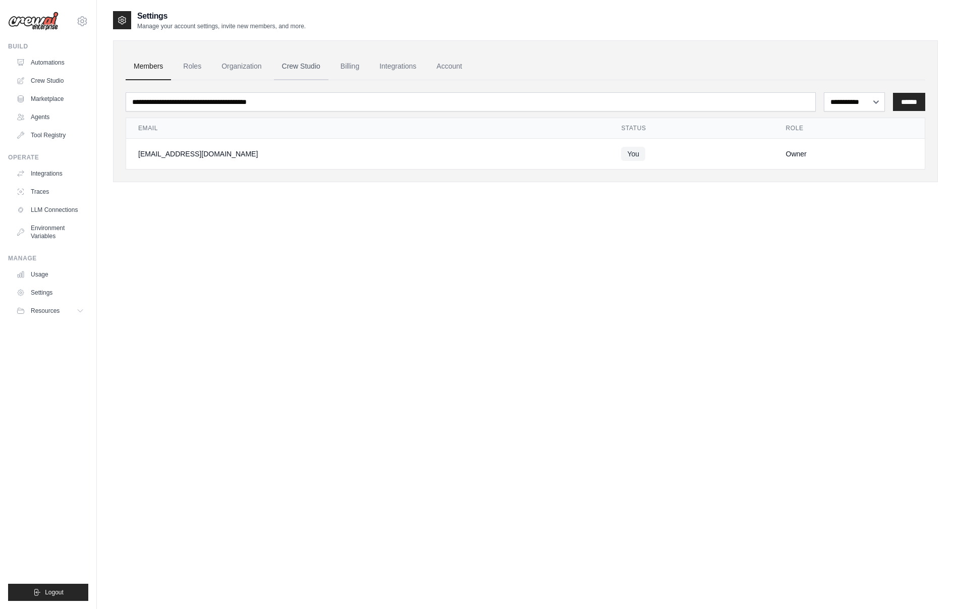
click at [304, 68] on link "Crew Studio" at bounding box center [301, 66] width 54 height 27
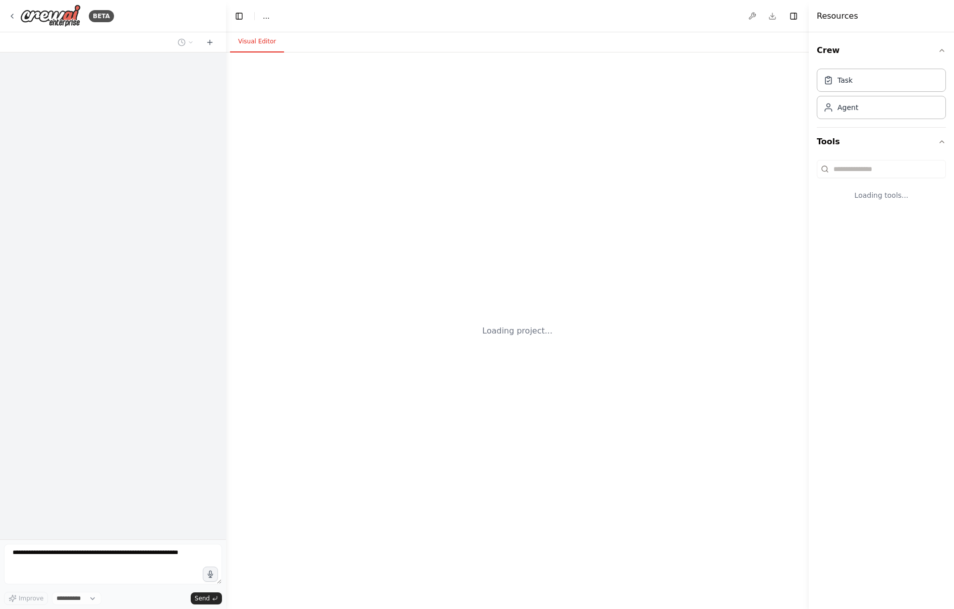
select select "****"
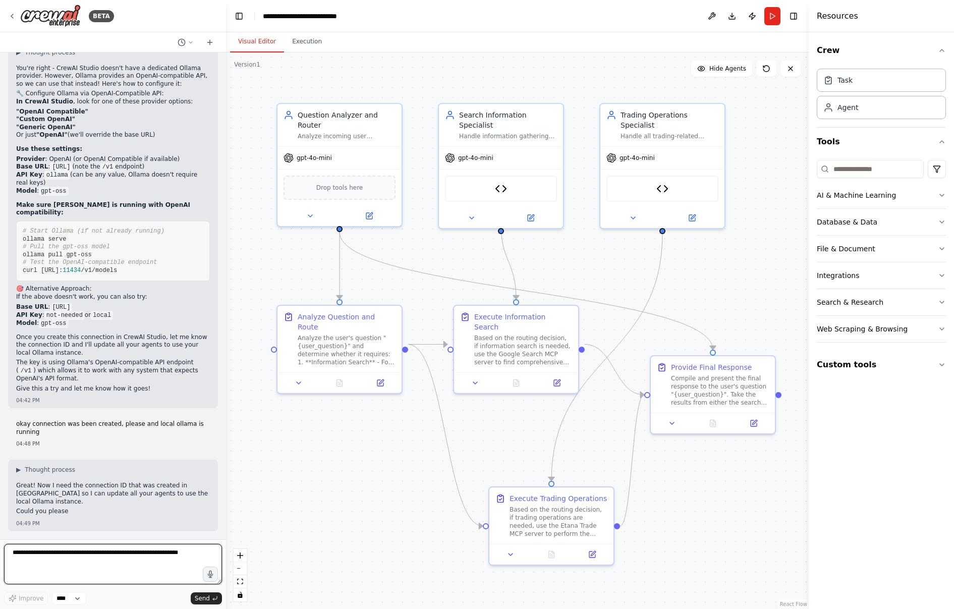
click at [67, 555] on textarea at bounding box center [113, 564] width 218 height 40
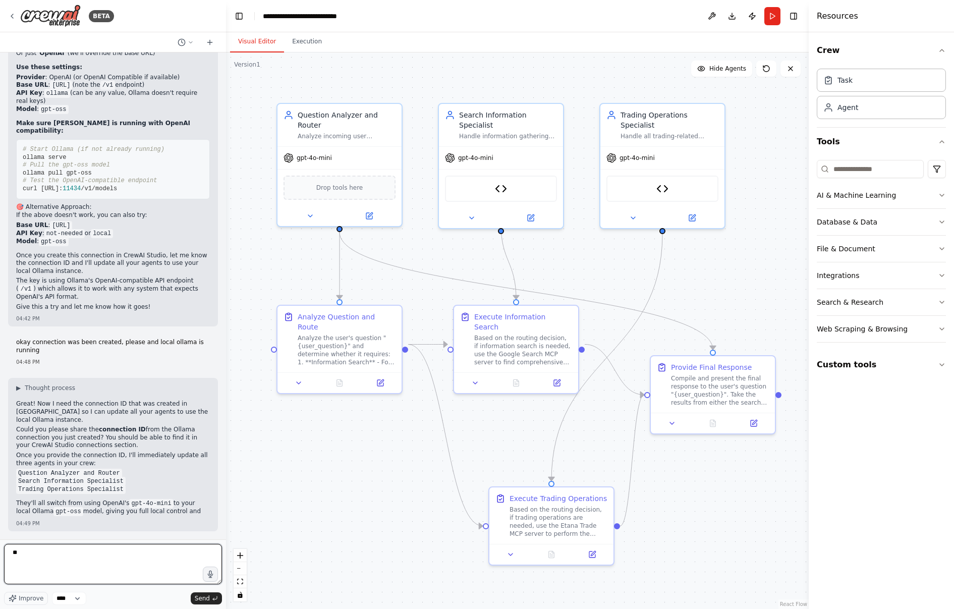
scroll to position [3993, 0]
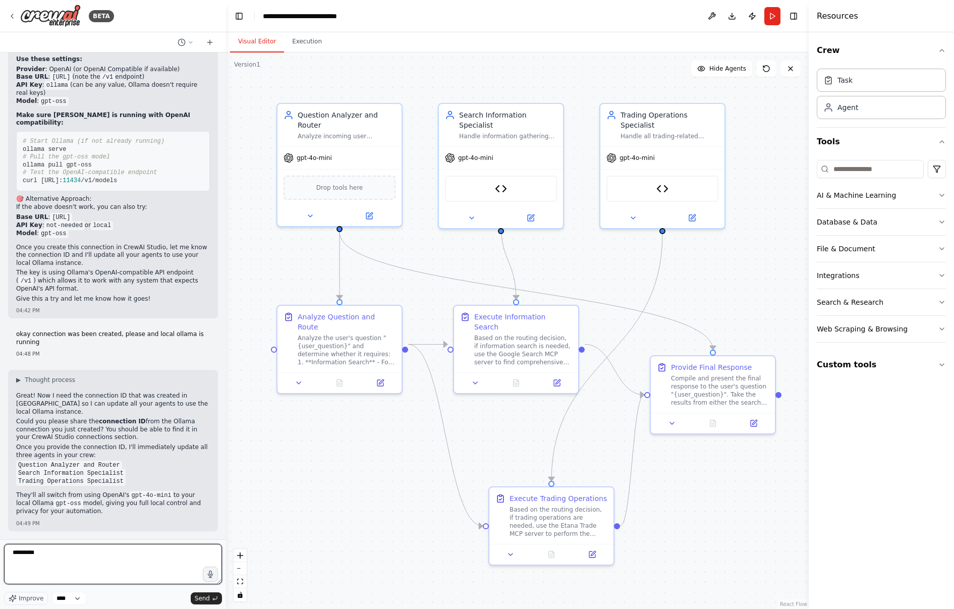
type textarea "**********"
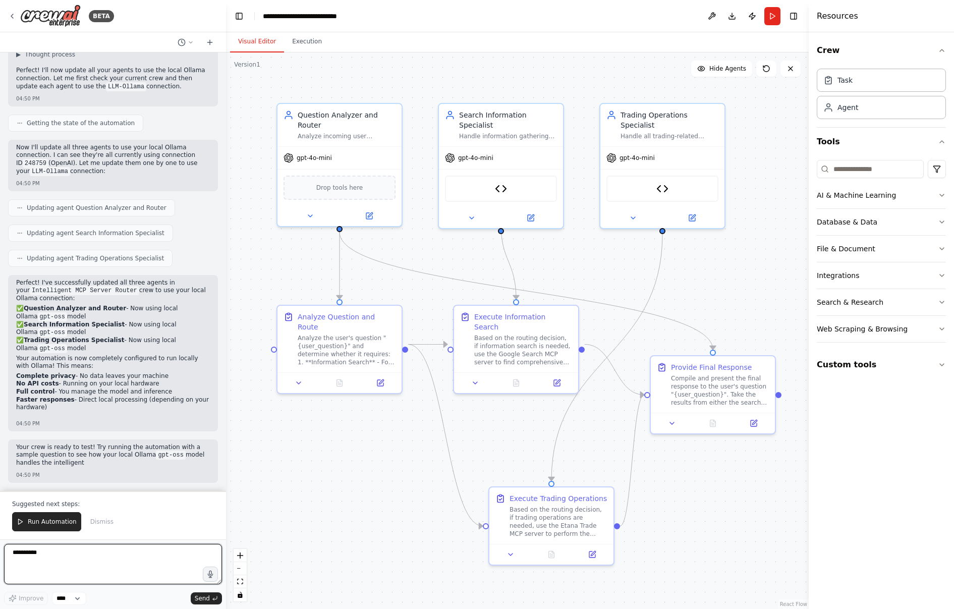
scroll to position [4531, 0]
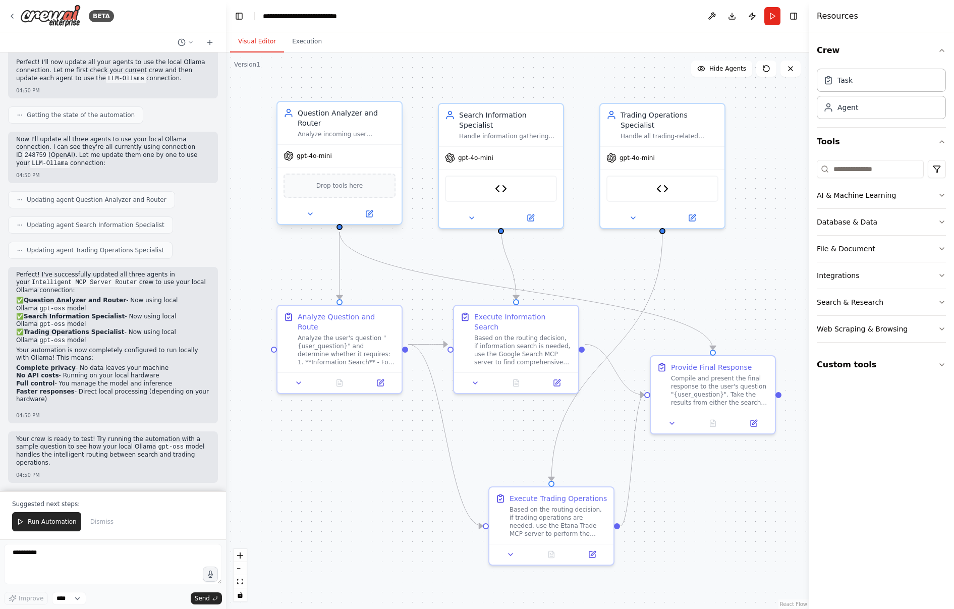
click at [348, 161] on div "gpt-4o-mini" at bounding box center [339, 156] width 124 height 22
click at [371, 213] on icon at bounding box center [369, 214] width 6 height 6
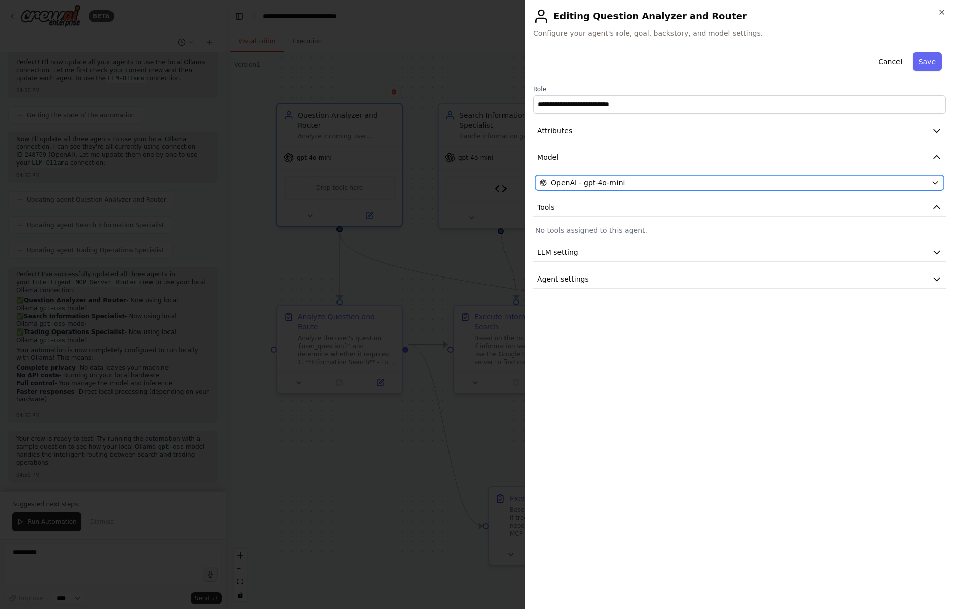
click at [658, 181] on div "OpenAI - gpt-4o-mini" at bounding box center [733, 183] width 387 height 10
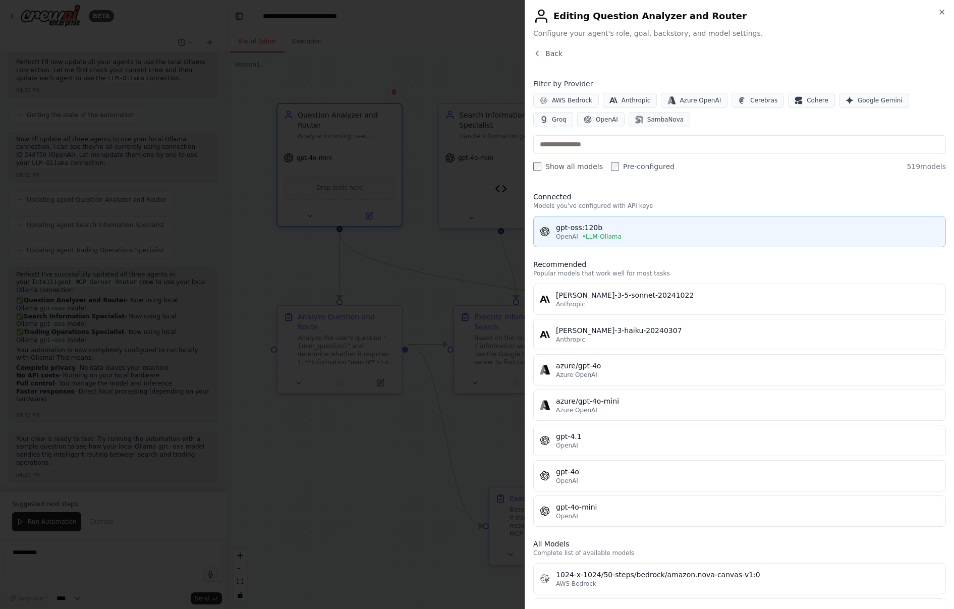
click at [671, 226] on div "gpt-oss:120b" at bounding box center [747, 227] width 383 height 10
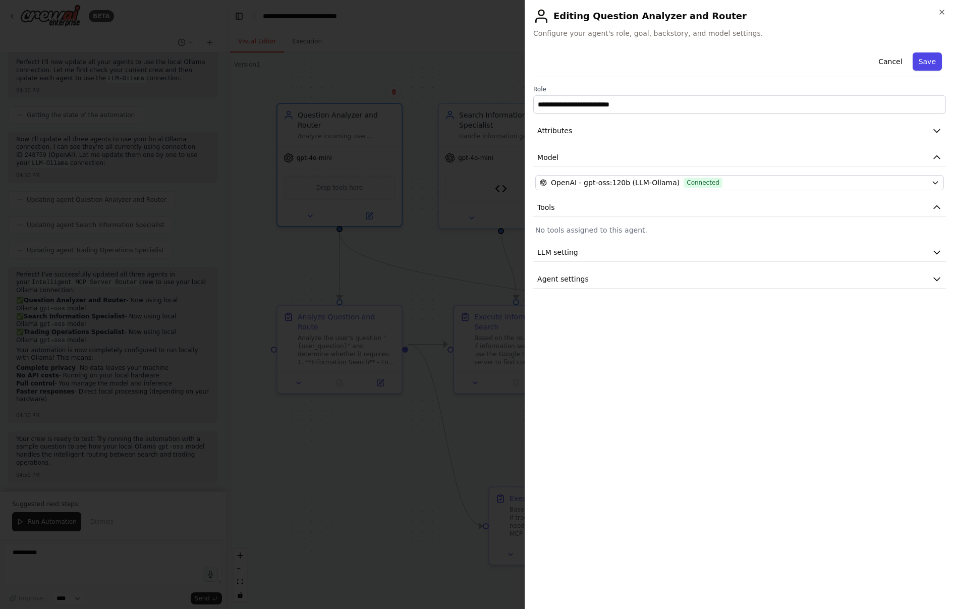
click at [922, 62] on button "Save" at bounding box center [926, 61] width 29 height 18
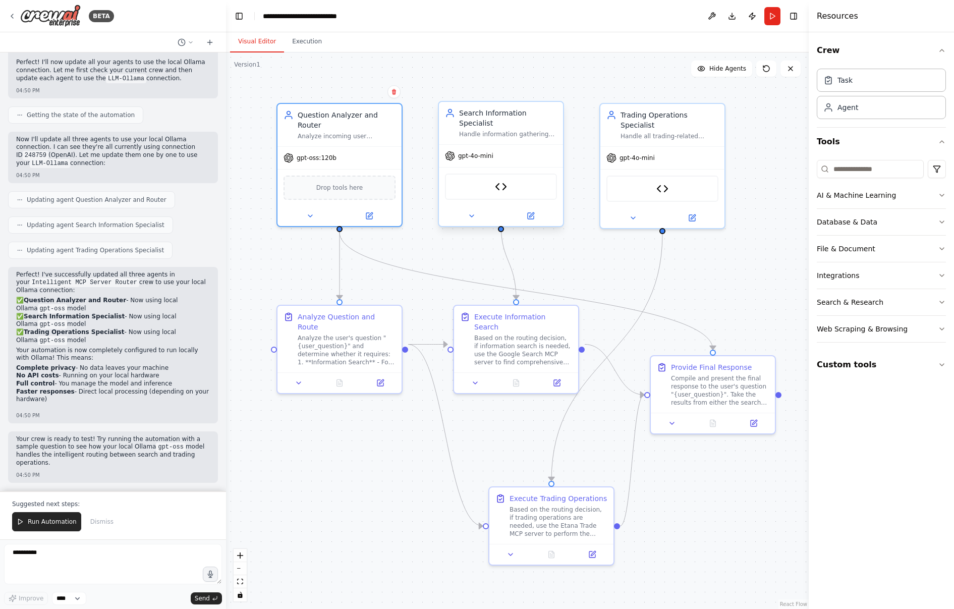
click at [488, 153] on div "gpt-4o-mini" at bounding box center [501, 156] width 124 height 22
click at [530, 212] on icon at bounding box center [531, 214] width 5 height 5
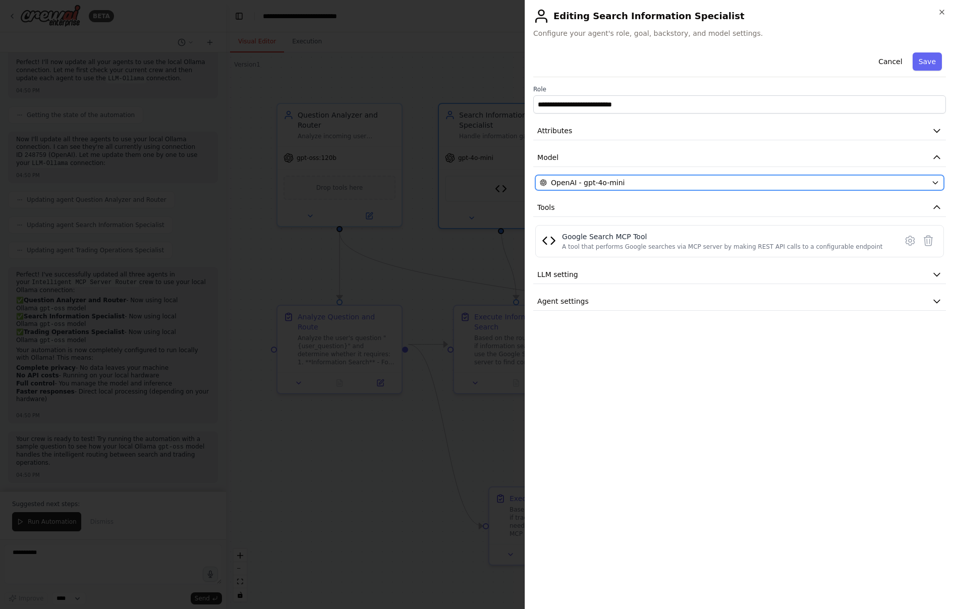
click at [641, 181] on div "OpenAI - gpt-4o-mini" at bounding box center [733, 183] width 387 height 10
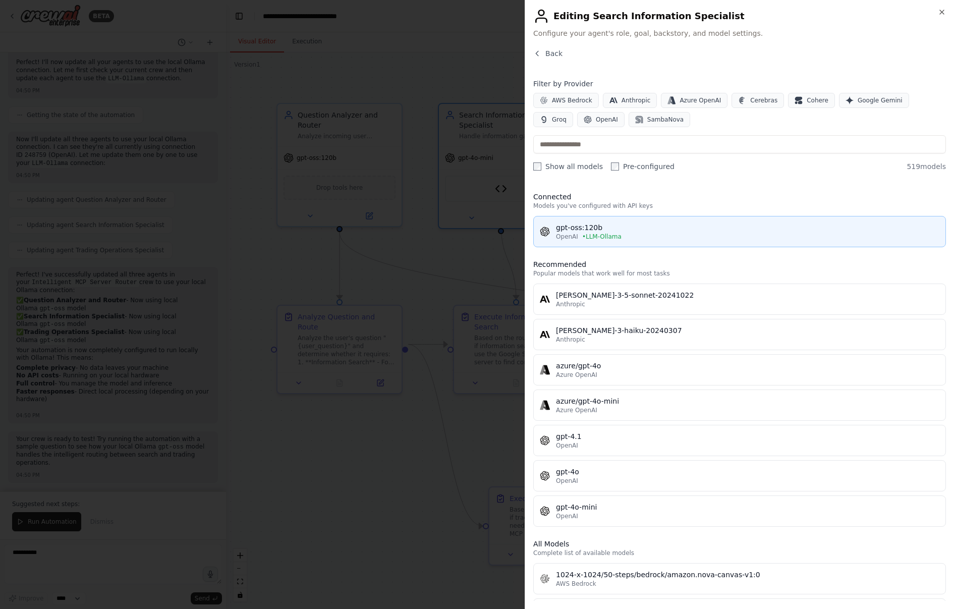
click at [611, 242] on button "gpt-oss:120b OpenAI • LLM-Ollama" at bounding box center [739, 231] width 413 height 31
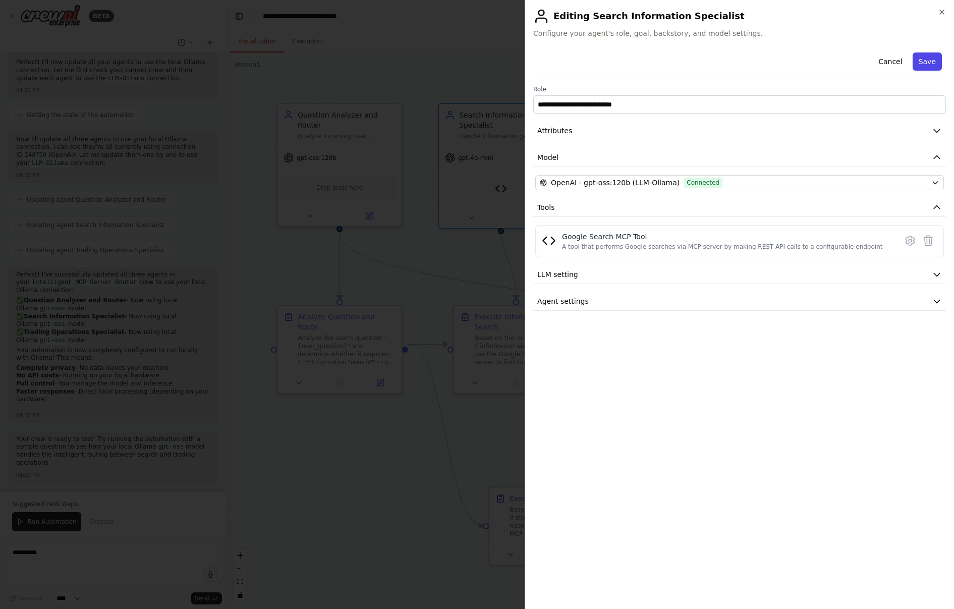
click at [925, 60] on button "Save" at bounding box center [926, 61] width 29 height 18
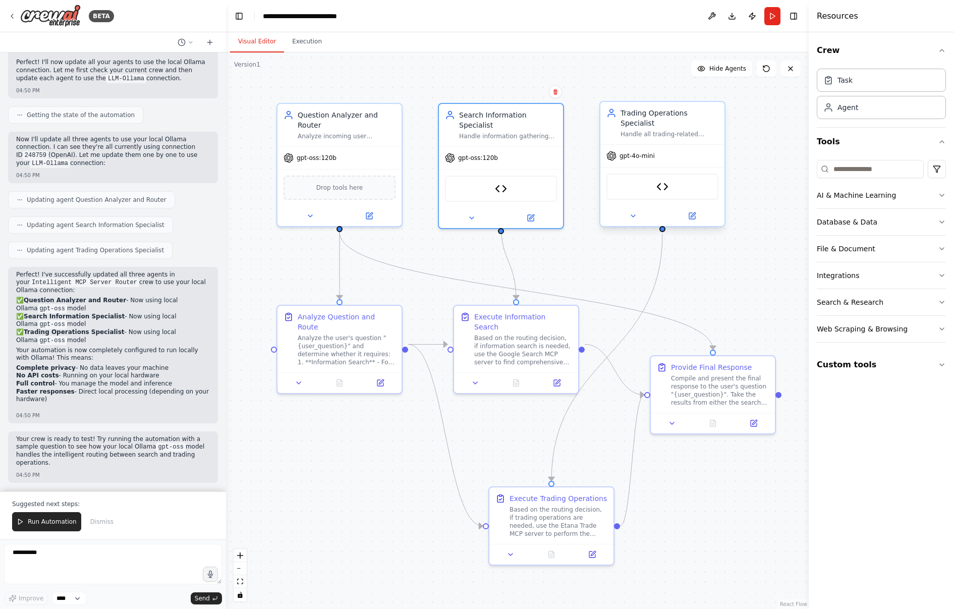
click at [646, 159] on span "gpt-4o-mini" at bounding box center [636, 156] width 35 height 8
click at [691, 218] on icon at bounding box center [692, 216] width 6 height 6
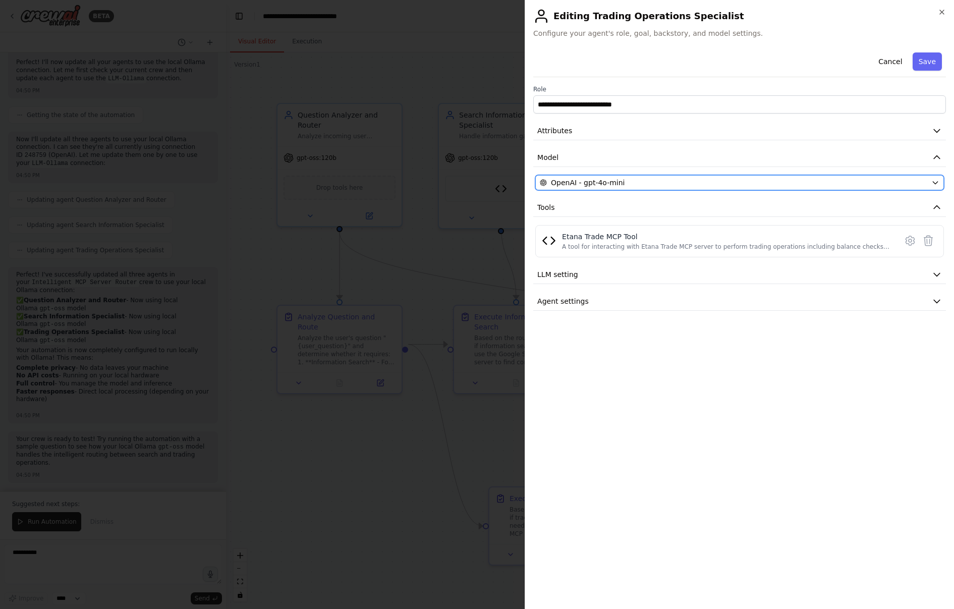
click at [663, 184] on div "OpenAI - gpt-4o-mini" at bounding box center [733, 183] width 387 height 10
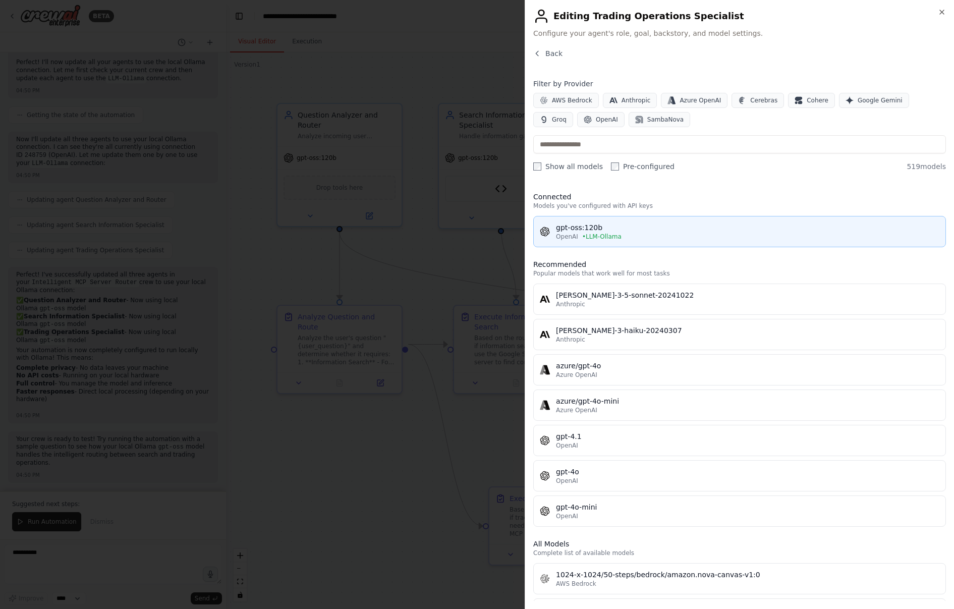
click at [650, 228] on div "gpt-oss:120b" at bounding box center [747, 227] width 383 height 10
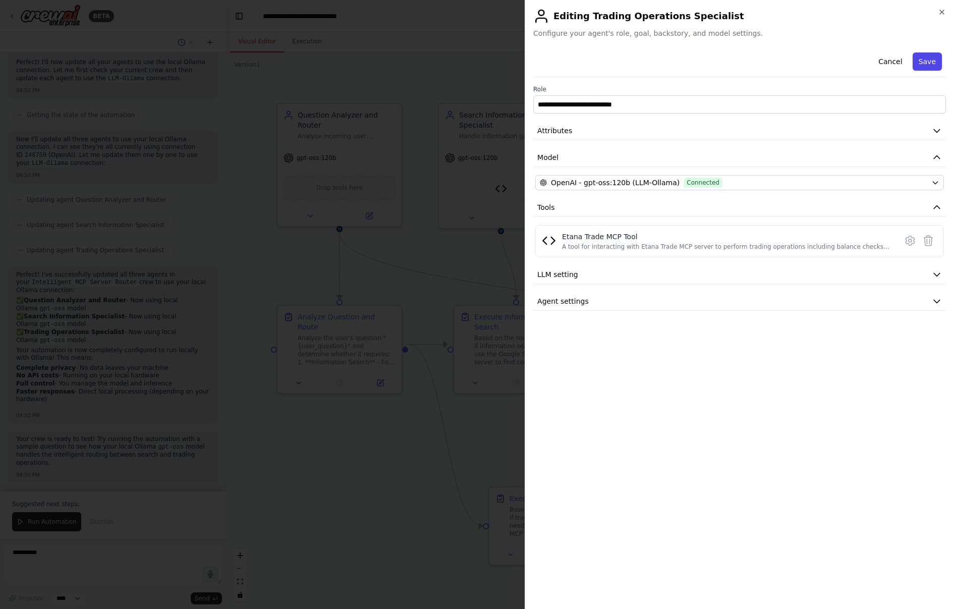
click at [923, 60] on button "Save" at bounding box center [926, 61] width 29 height 18
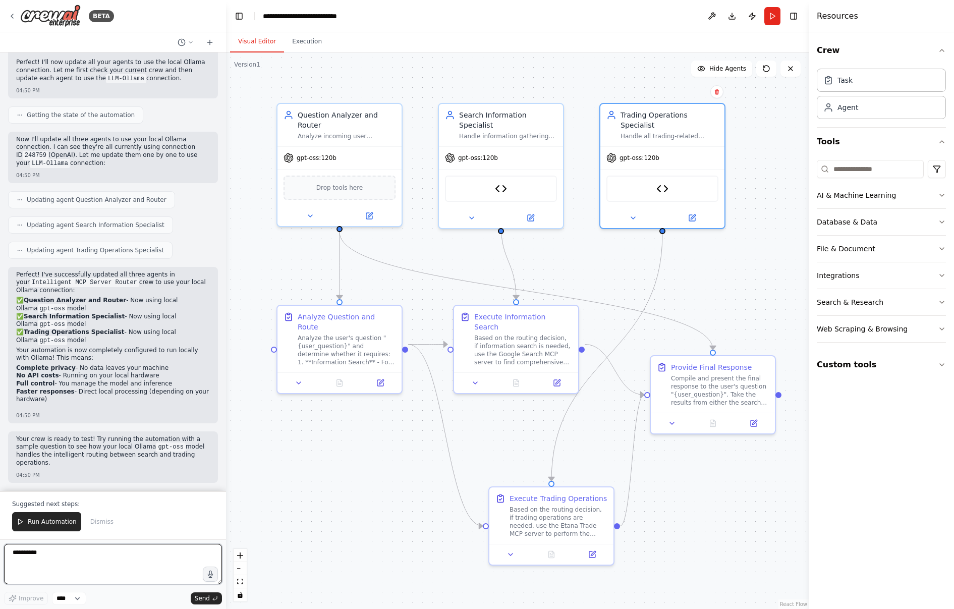
click at [62, 558] on textarea "**********" at bounding box center [113, 564] width 218 height 40
type textarea "**********"
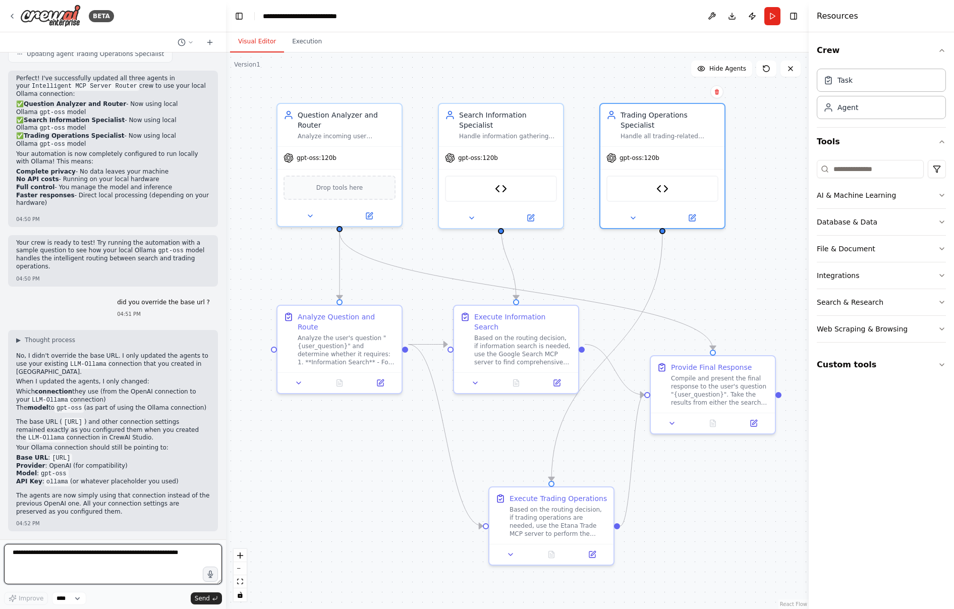
scroll to position [4728, 0]
click at [12, 15] on icon at bounding box center [12, 16] width 8 height 8
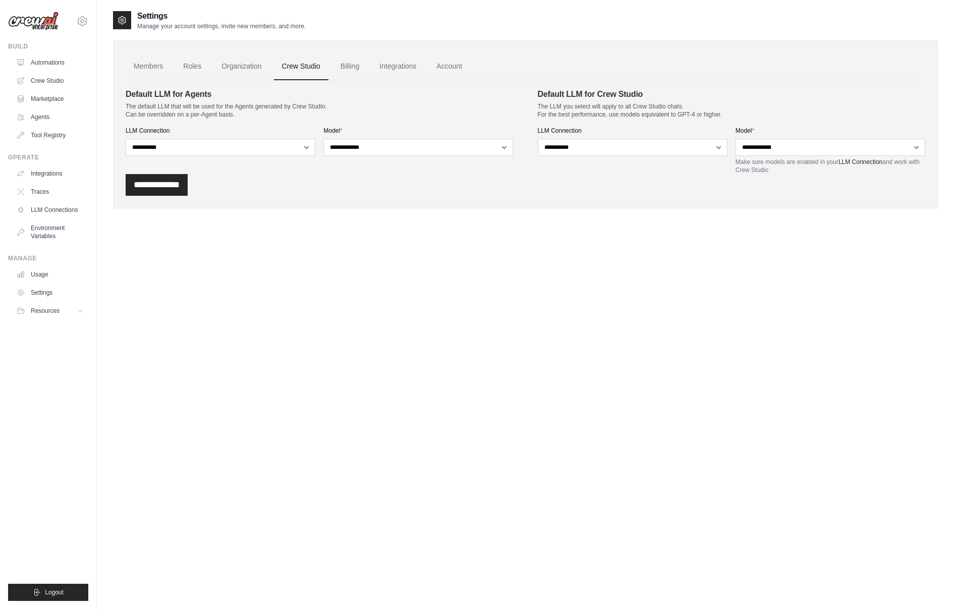
click at [299, 66] on link "Crew Studio" at bounding box center [301, 66] width 54 height 27
click at [156, 66] on link "Members" at bounding box center [148, 66] width 45 height 27
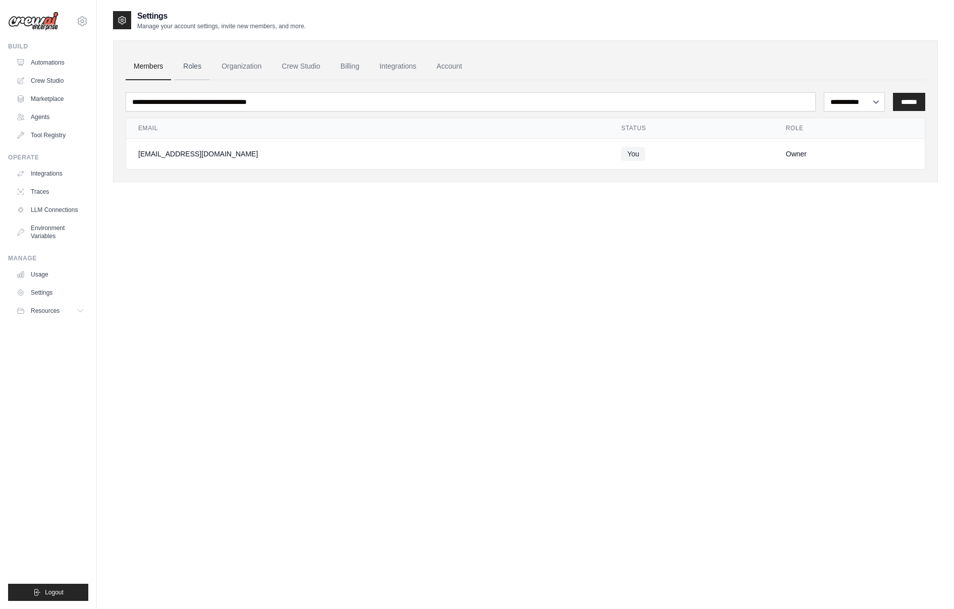
click at [178, 64] on link "Roles" at bounding box center [192, 66] width 34 height 27
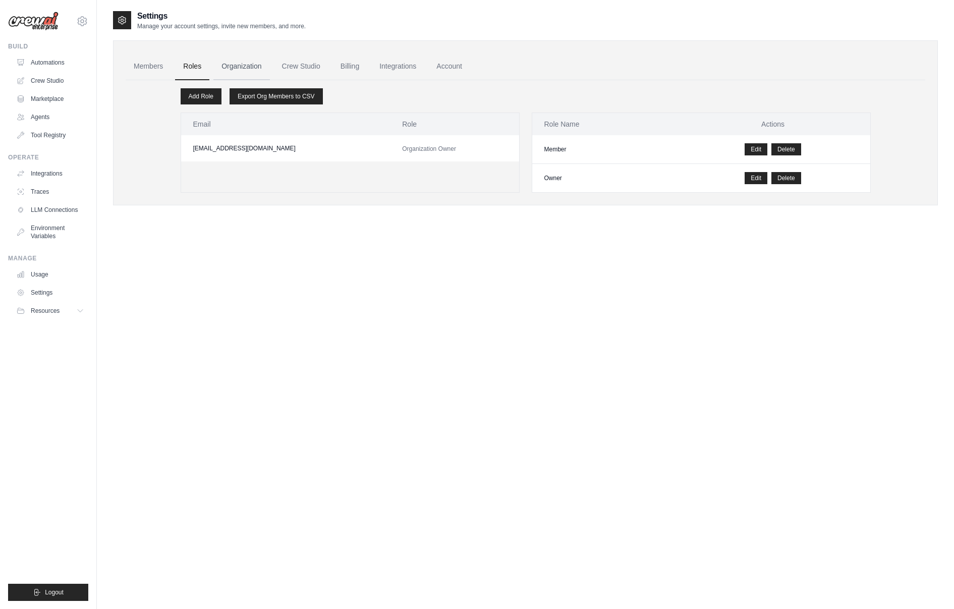
click at [235, 57] on link "Organization" at bounding box center [241, 66] width 56 height 27
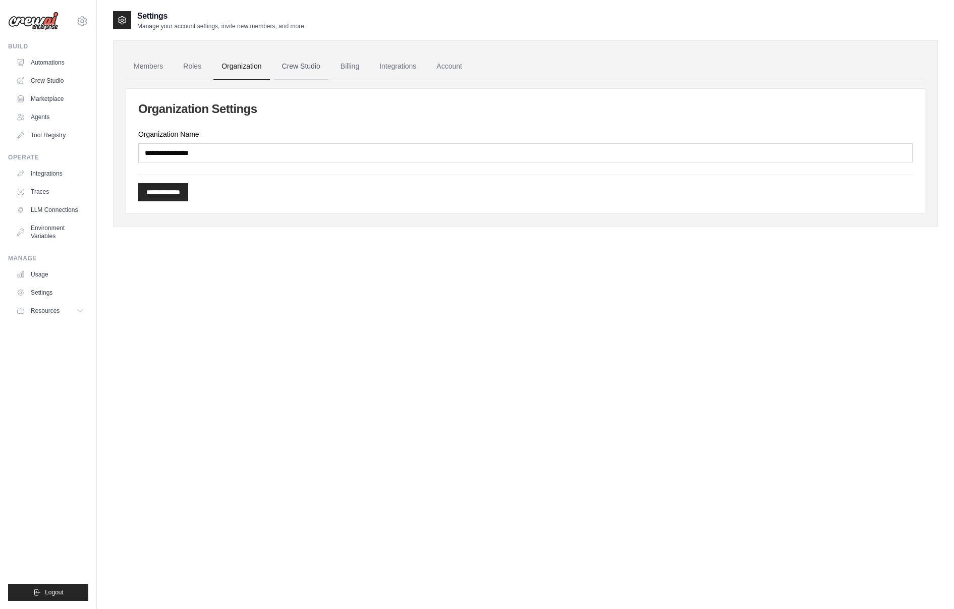
click at [293, 61] on link "Crew Studio" at bounding box center [301, 66] width 54 height 27
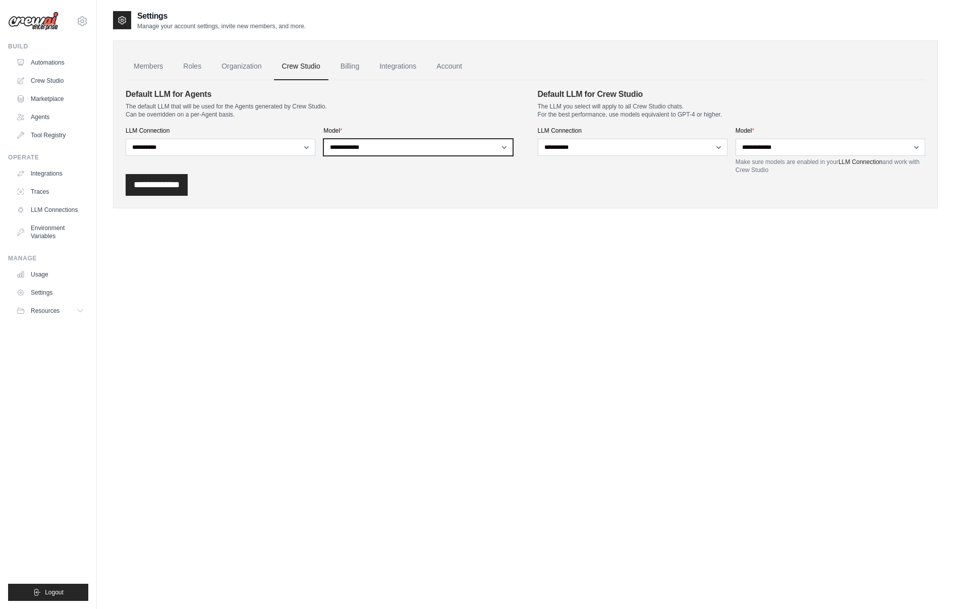
click at [436, 148] on select "**********" at bounding box center [418, 147] width 190 height 17
click at [323, 139] on select "**********" at bounding box center [418, 147] width 190 height 17
click at [361, 183] on div "**********" at bounding box center [525, 185] width 799 height 22
click at [47, 290] on link "Settings" at bounding box center [51, 292] width 76 height 16
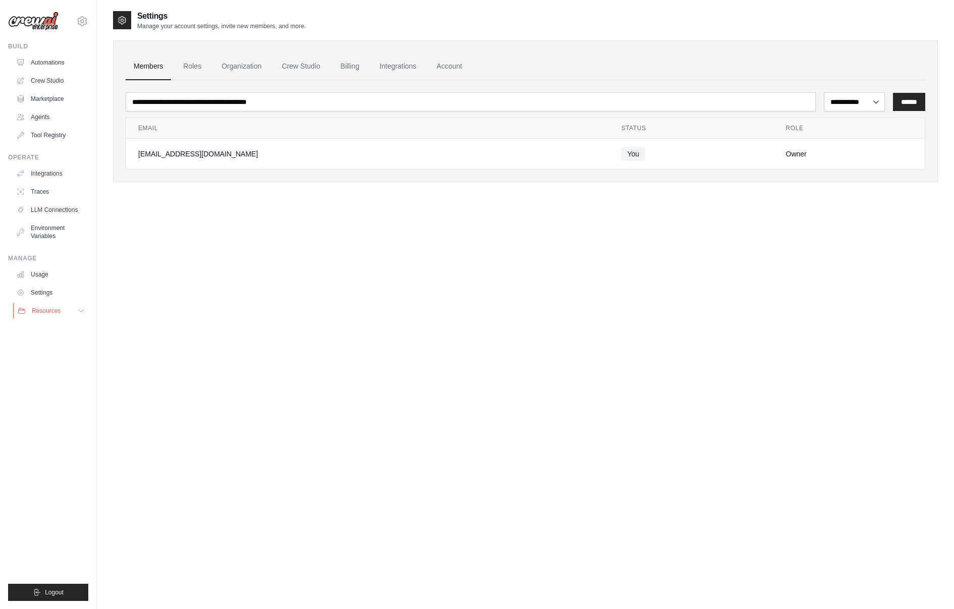
click at [48, 310] on span "Resources" at bounding box center [46, 311] width 29 height 8
click at [63, 205] on link "LLM Connections" at bounding box center [51, 210] width 76 height 16
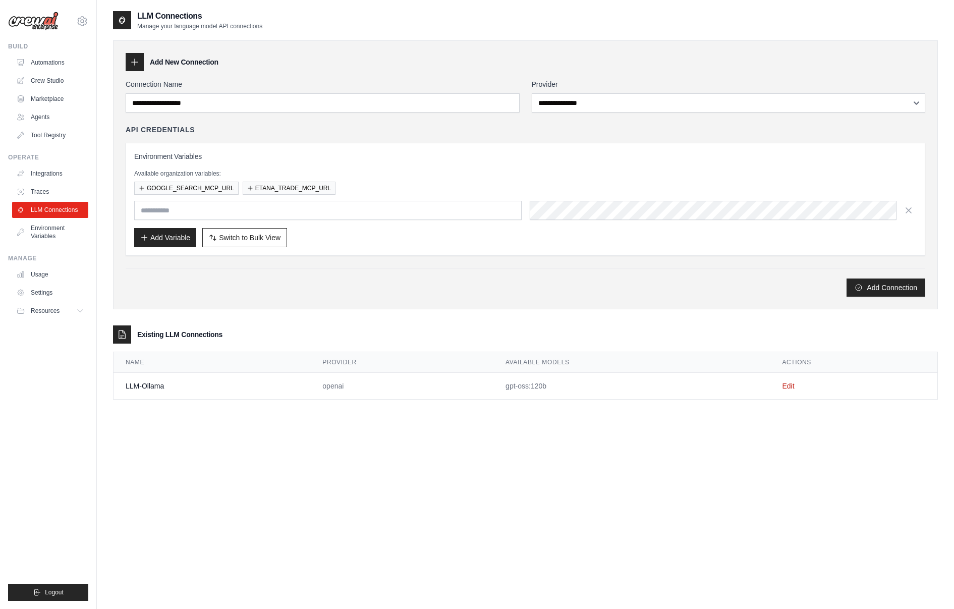
click at [270, 380] on td "LLM-Ollama" at bounding box center [211, 386] width 197 height 27
click at [287, 391] on td "LLM-Ollama" at bounding box center [211, 386] width 197 height 27
click at [788, 385] on link "Edit" at bounding box center [788, 386] width 12 height 8
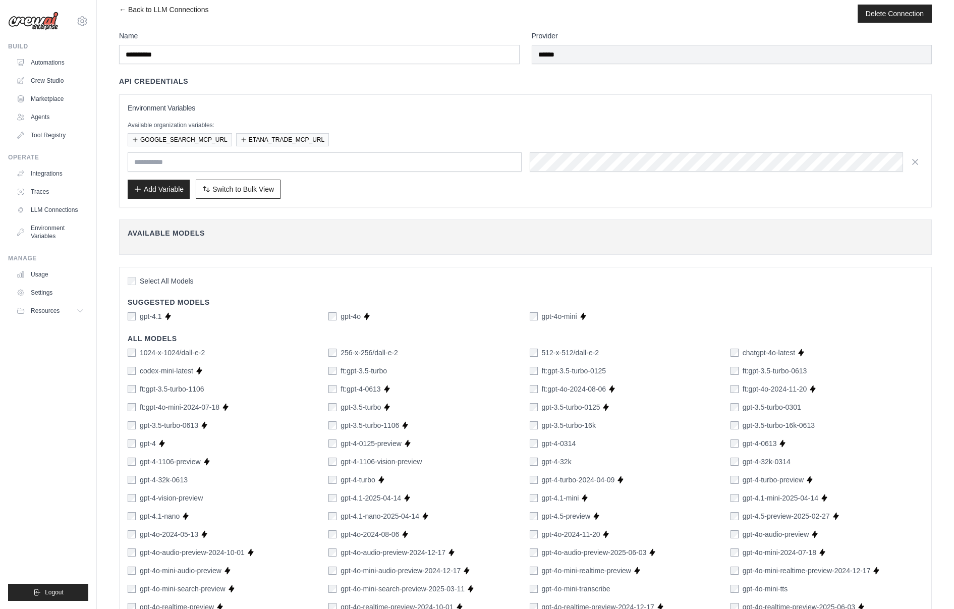
scroll to position [17, 0]
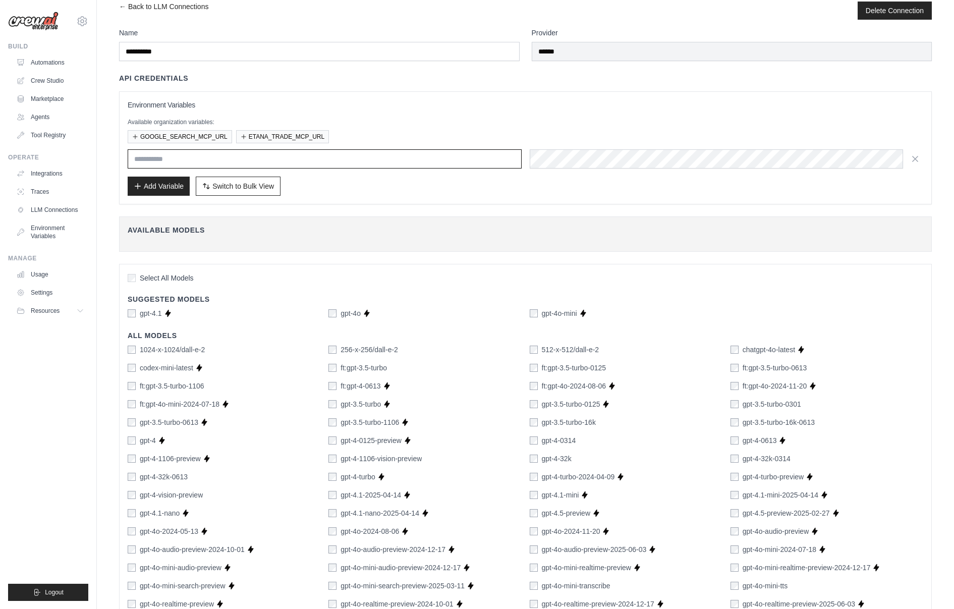
click at [142, 163] on input "text" at bounding box center [325, 158] width 394 height 19
type input "**********"
click at [154, 188] on button "Add Variable" at bounding box center [159, 185] width 62 height 19
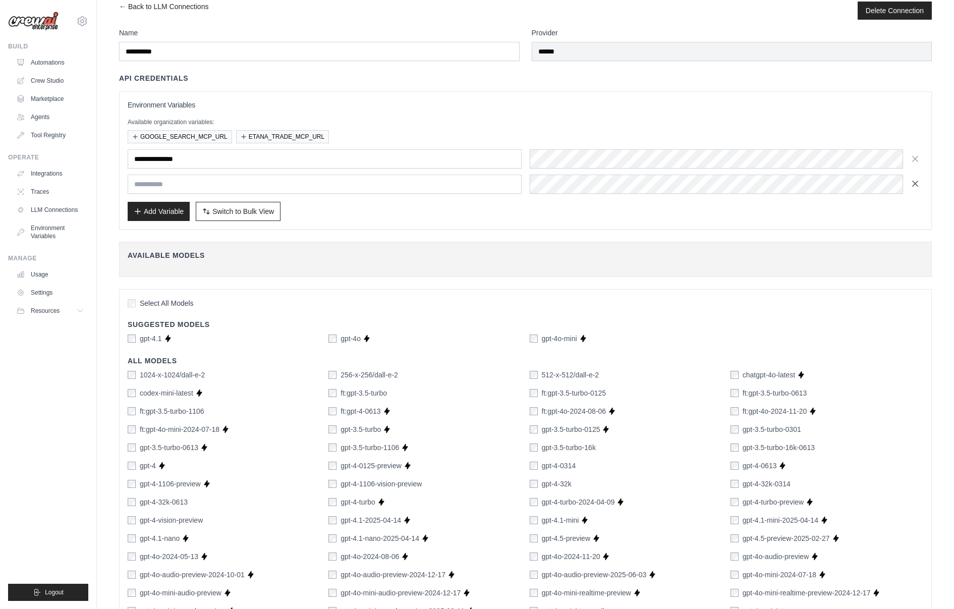
click at [915, 183] on icon "button" at bounding box center [914, 183] width 5 height 5
click at [915, 202] on div "Add Variable Switch to Bulk View Switch to Table View" at bounding box center [525, 211] width 795 height 19
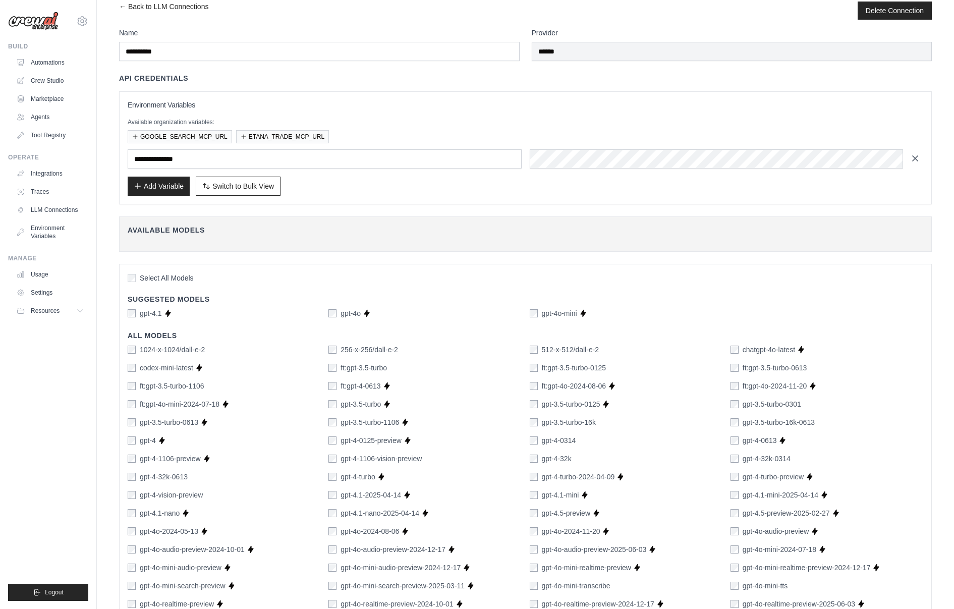
click at [918, 157] on icon "button" at bounding box center [915, 158] width 10 height 10
click at [918, 177] on div "Add Variable Switch to Bulk View Switch to Table View" at bounding box center [525, 186] width 795 height 19
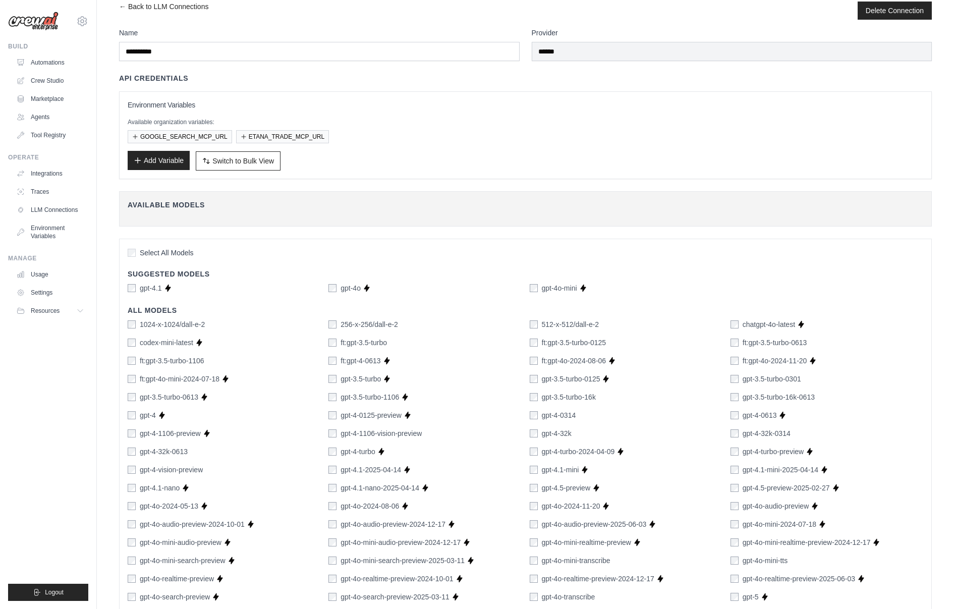
click at [149, 163] on button "Add Variable" at bounding box center [159, 160] width 62 height 19
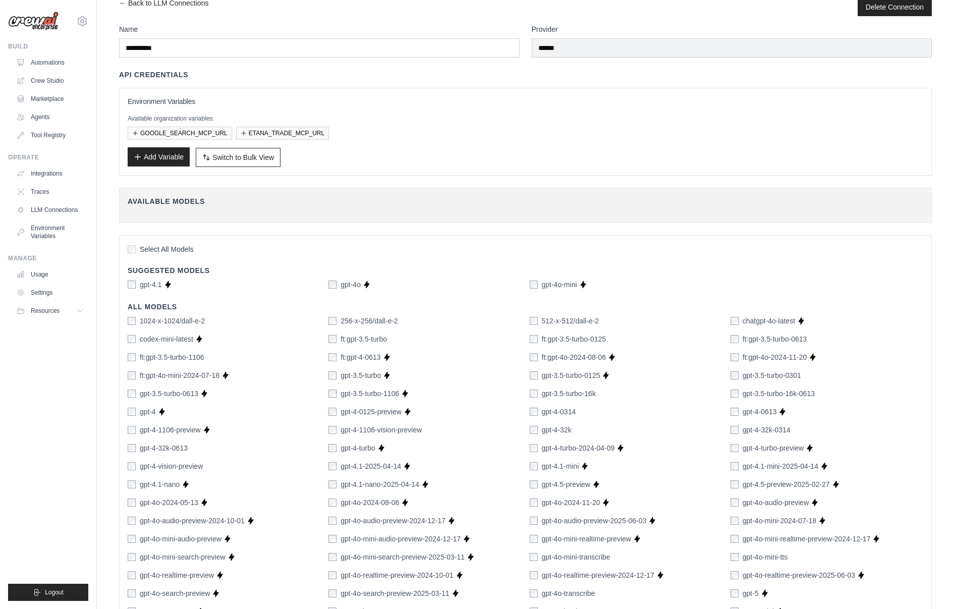
scroll to position [0, 0]
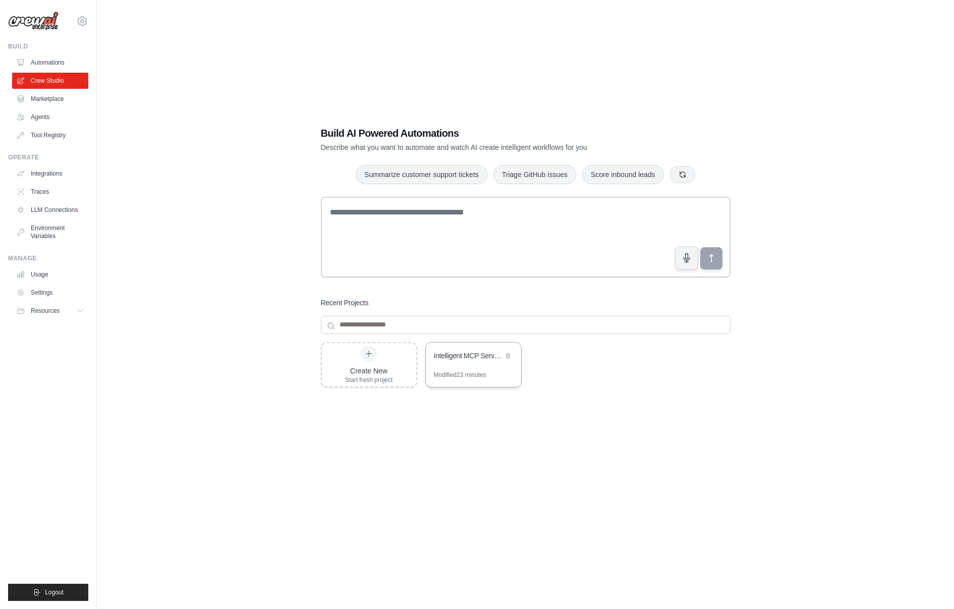
click at [475, 362] on div "Intelligent MCP Server Router" at bounding box center [468, 356] width 69 height 12
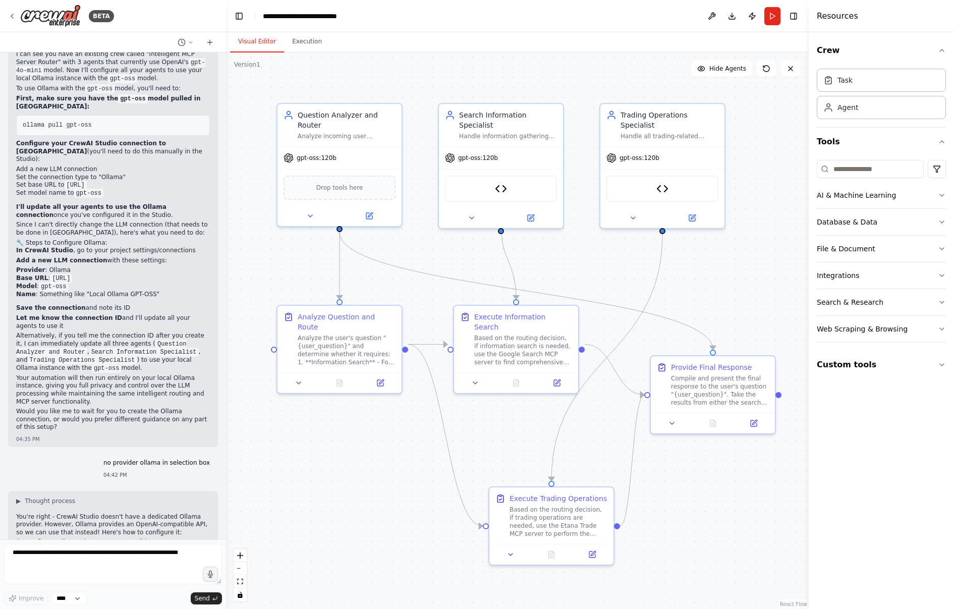
scroll to position [3440, 0]
click at [77, 181] on li "Set the connection type to "Ollama"" at bounding box center [113, 176] width 194 height 8
click at [68, 188] on code "[URL]" at bounding box center [76, 184] width 22 height 9
drag, startPoint x: 65, startPoint y: 192, endPoint x: 146, endPoint y: 191, distance: 81.7
click at [87, 189] on code "[URL]" at bounding box center [76, 184] width 22 height 9
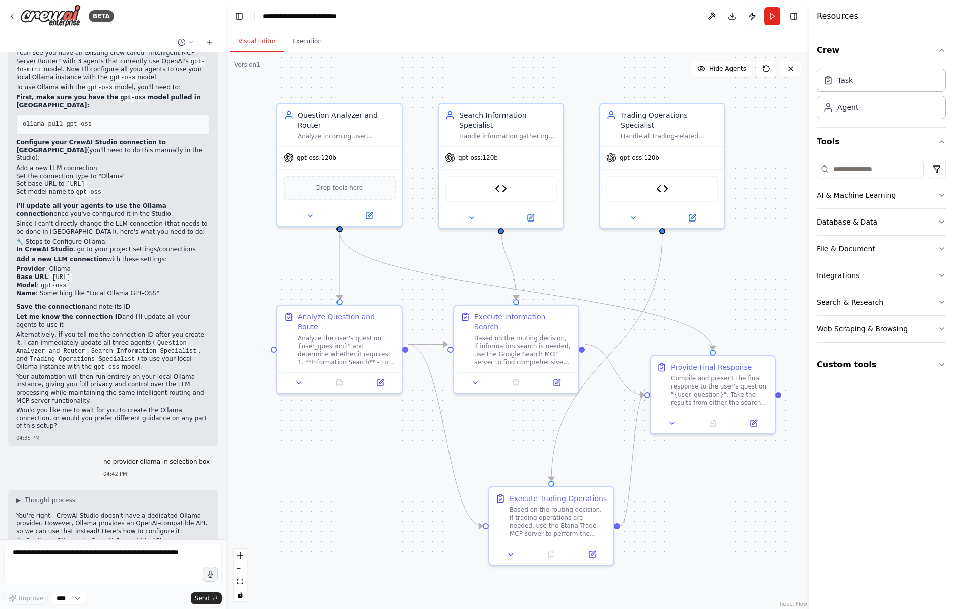
copy code "[URL]"
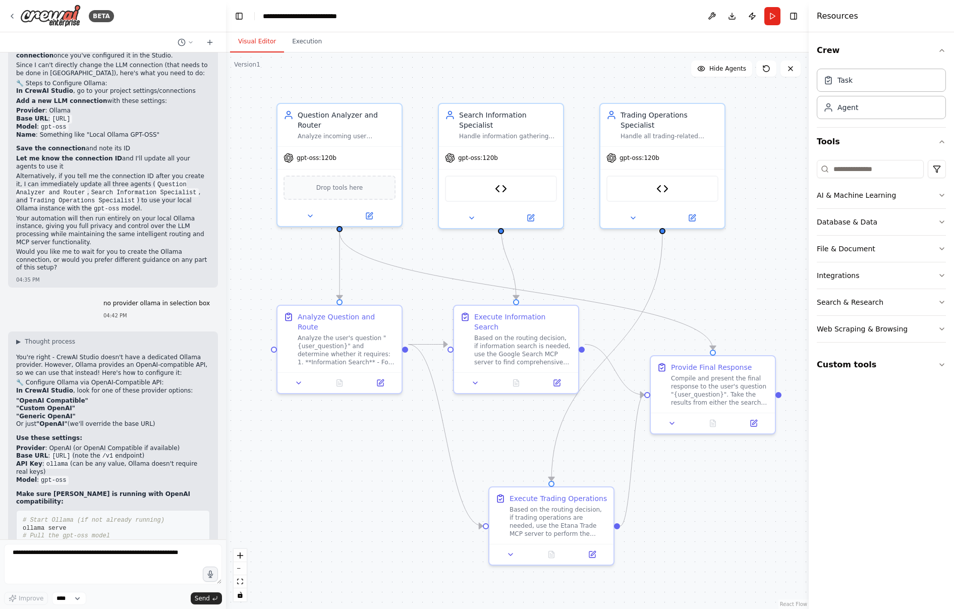
scroll to position [3603, 0]
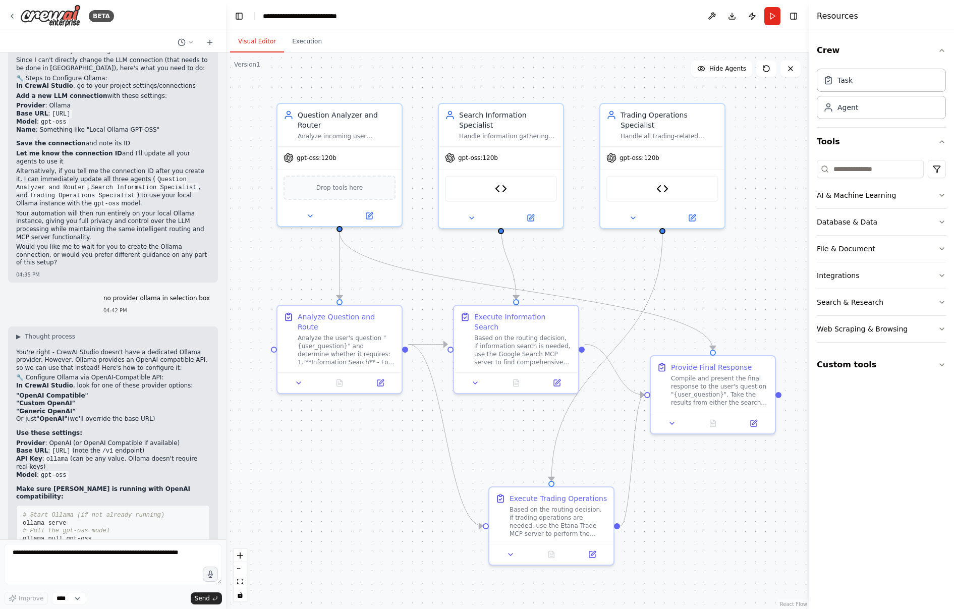
click at [47, 441] on li "Provider : OpenAI (or OpenAI Compatible if available)" at bounding box center [113, 443] width 194 height 8
drag, startPoint x: 51, startPoint y: 450, endPoint x: 139, endPoint y: 450, distance: 88.3
click at [72, 450] on code "[URL]" at bounding box center [61, 450] width 22 height 9
drag, startPoint x: 139, startPoint y: 452, endPoint x: 49, endPoint y: 450, distance: 89.8
click at [50, 450] on code "http://localhost:11434/v1" at bounding box center [61, 450] width 22 height 9
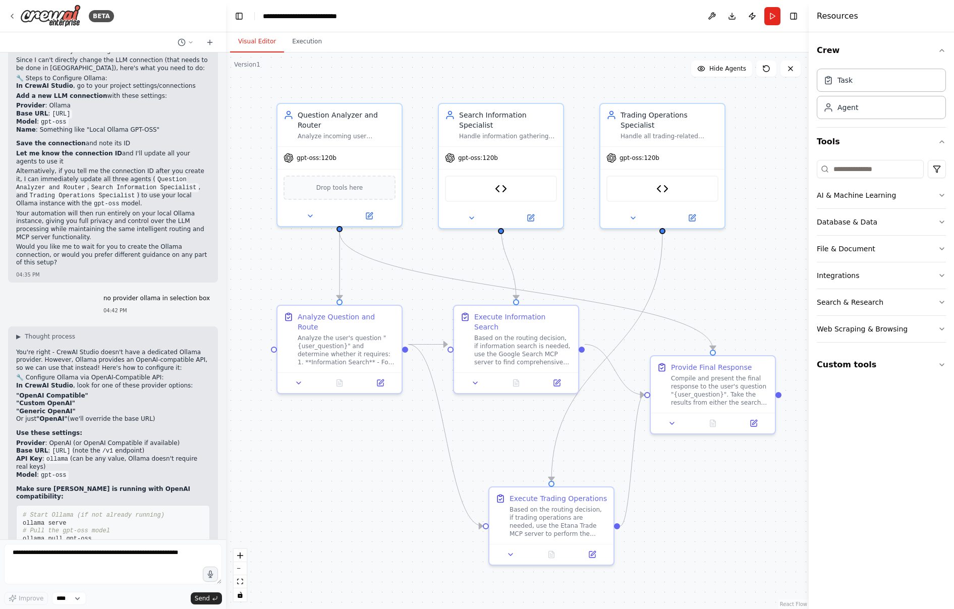
copy code "http://localhost:11434/v1"
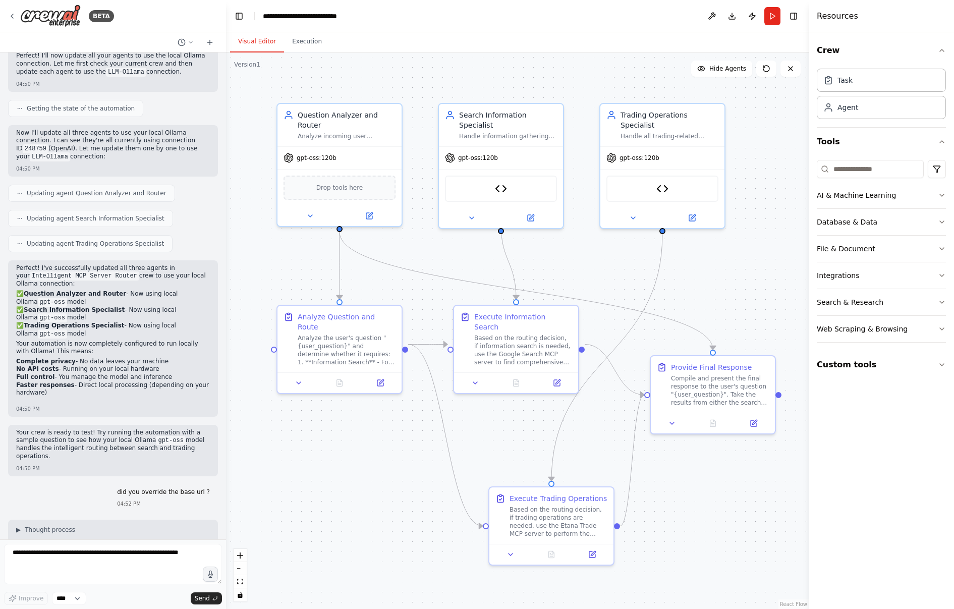
scroll to position [4728, 0]
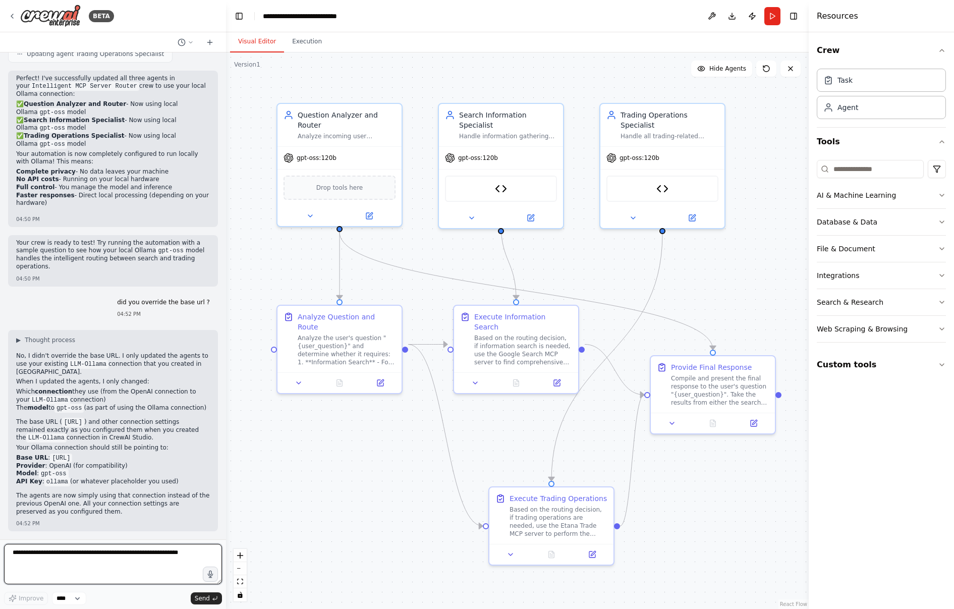
click at [55, 555] on textarea at bounding box center [113, 564] width 218 height 40
click at [66, 555] on textarea at bounding box center [113, 564] width 218 height 40
click at [53, 555] on textarea at bounding box center [113, 564] width 218 height 40
click at [45, 550] on textarea at bounding box center [113, 564] width 218 height 40
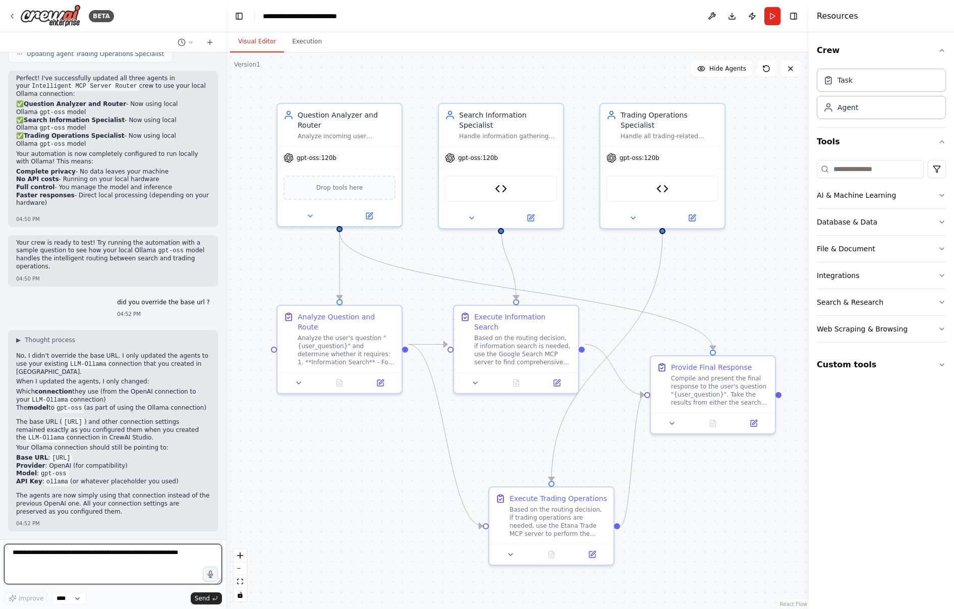
click at [42, 550] on textarea at bounding box center [113, 564] width 218 height 40
click at [665, 24] on header "**********" at bounding box center [517, 16] width 582 height 32
click at [729, 15] on button "Download" at bounding box center [732, 16] width 16 height 18
click at [82, 554] on textarea at bounding box center [113, 564] width 218 height 40
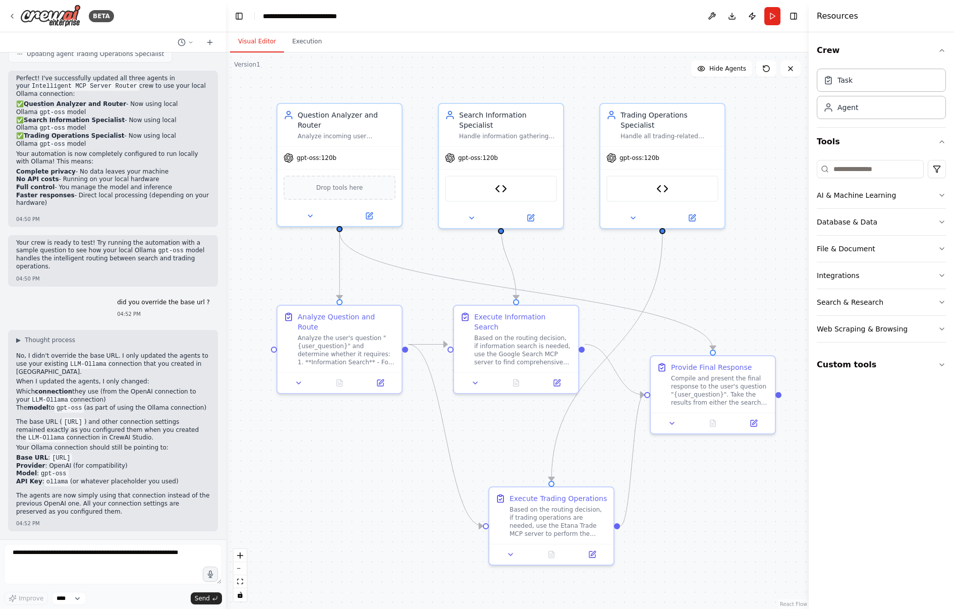
click at [61, 544] on form "Improve **** Send" at bounding box center [113, 574] width 226 height 70
click at [45, 558] on textarea at bounding box center [113, 564] width 218 height 40
click at [41, 558] on textarea at bounding box center [113, 564] width 218 height 40
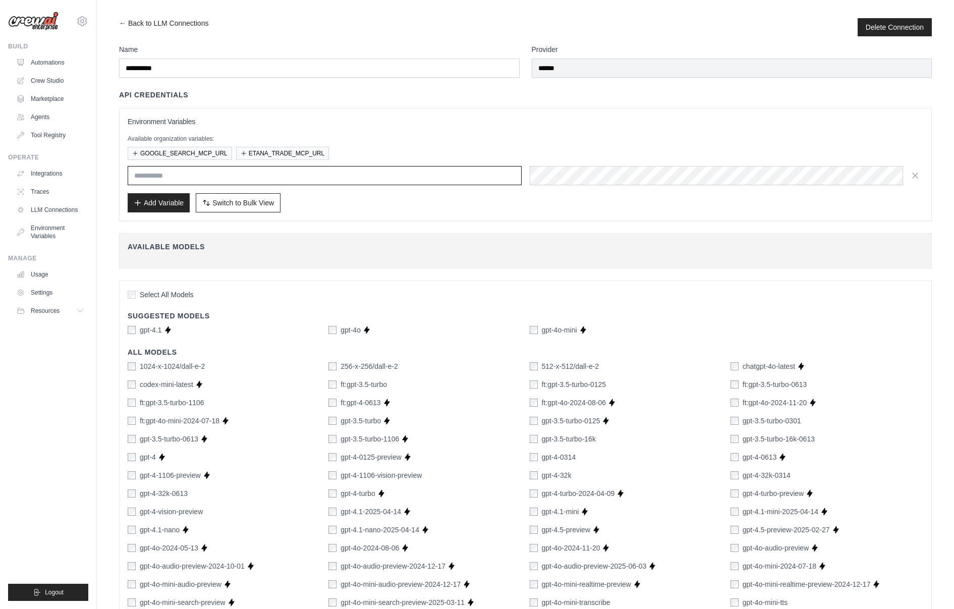
click at [184, 176] on input "text" at bounding box center [325, 175] width 394 height 19
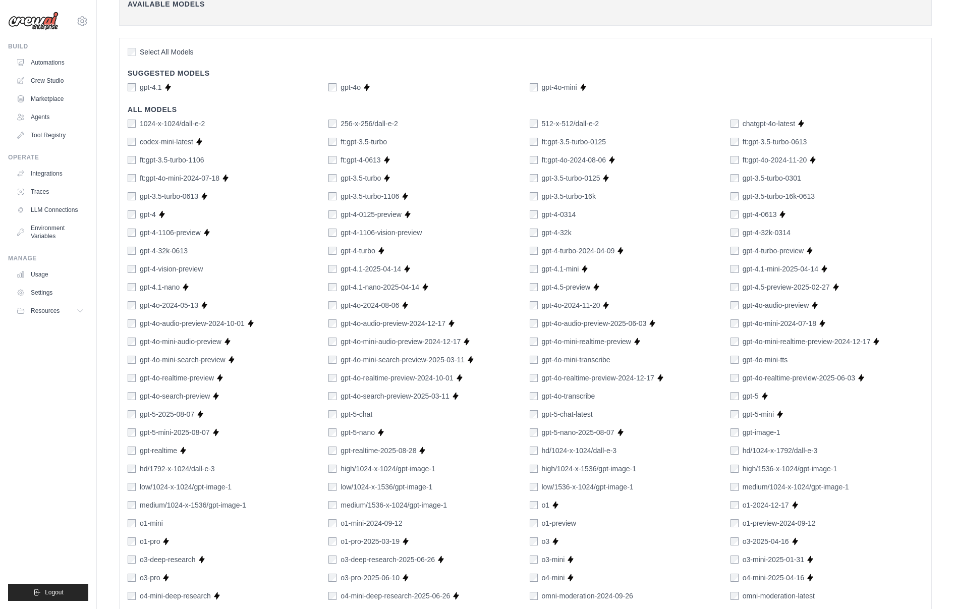
scroll to position [428, 0]
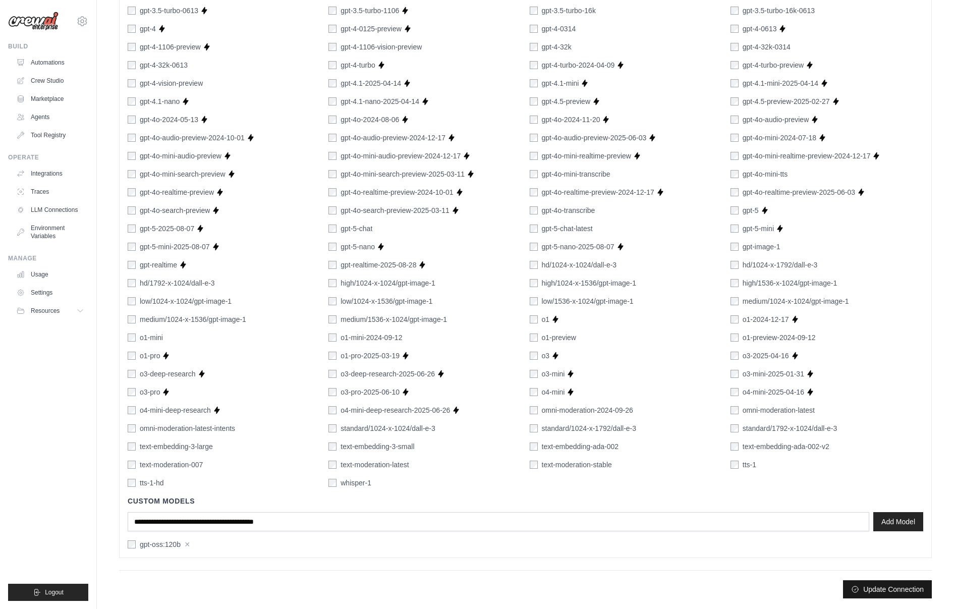
type input "**********"
click at [870, 592] on button "Update Connection" at bounding box center [887, 589] width 89 height 18
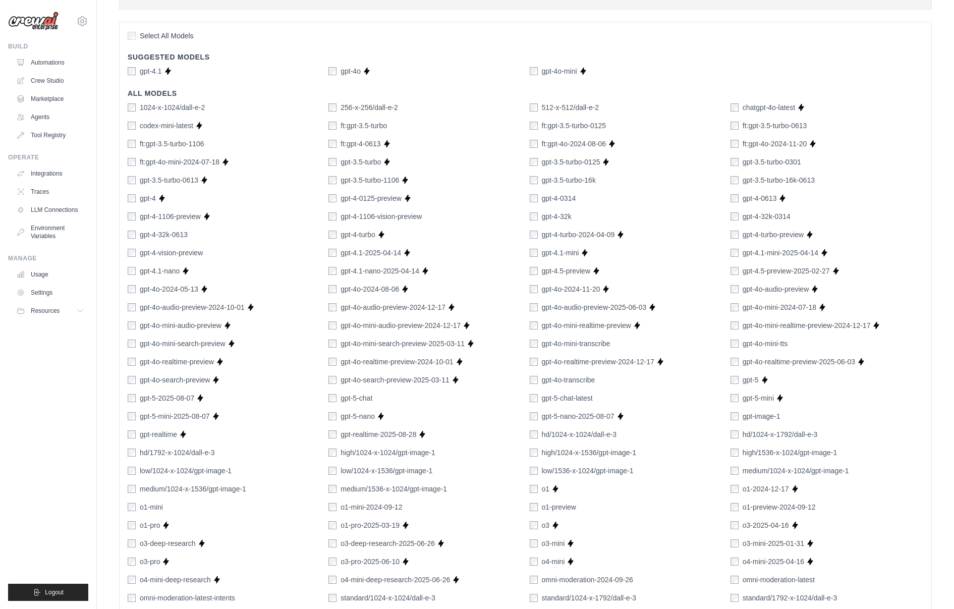
scroll to position [0, 0]
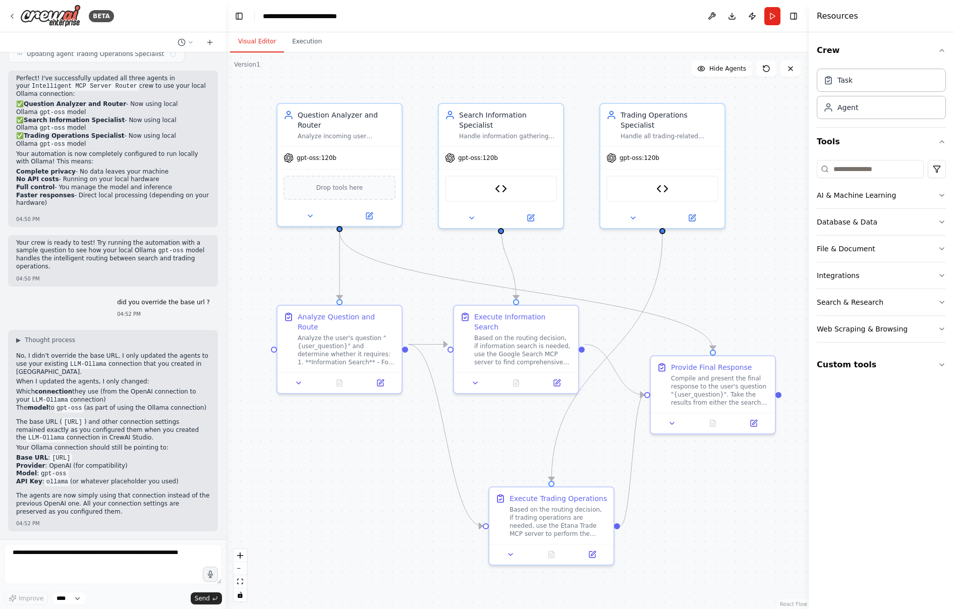
scroll to position [4728, 0]
click at [33, 552] on textarea at bounding box center [113, 564] width 218 height 40
click at [112, 552] on textarea at bounding box center [113, 564] width 218 height 40
click at [94, 552] on textarea at bounding box center [113, 564] width 218 height 40
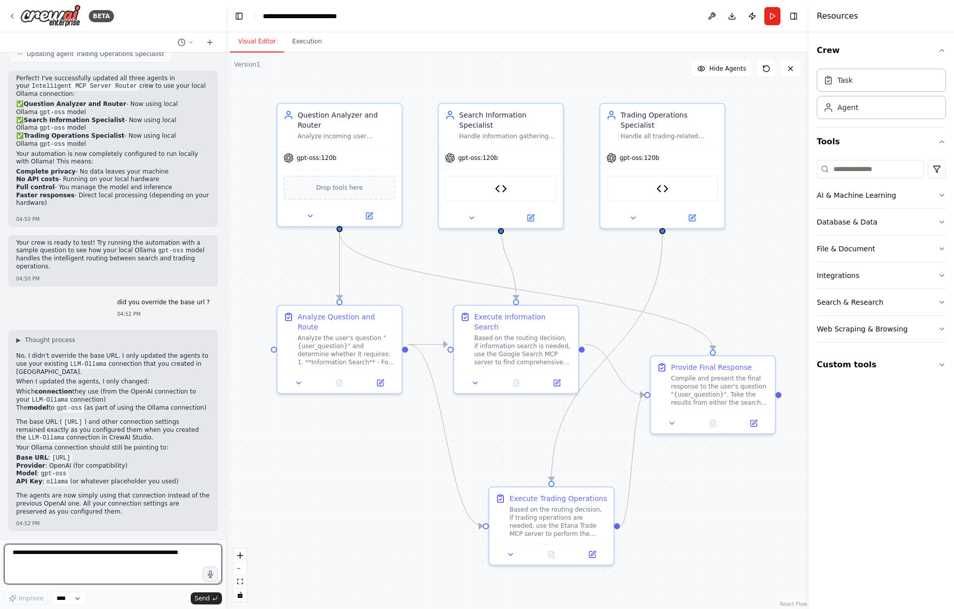
click at [94, 552] on textarea at bounding box center [113, 564] width 218 height 40
type textarea "*"
type textarea "**********"
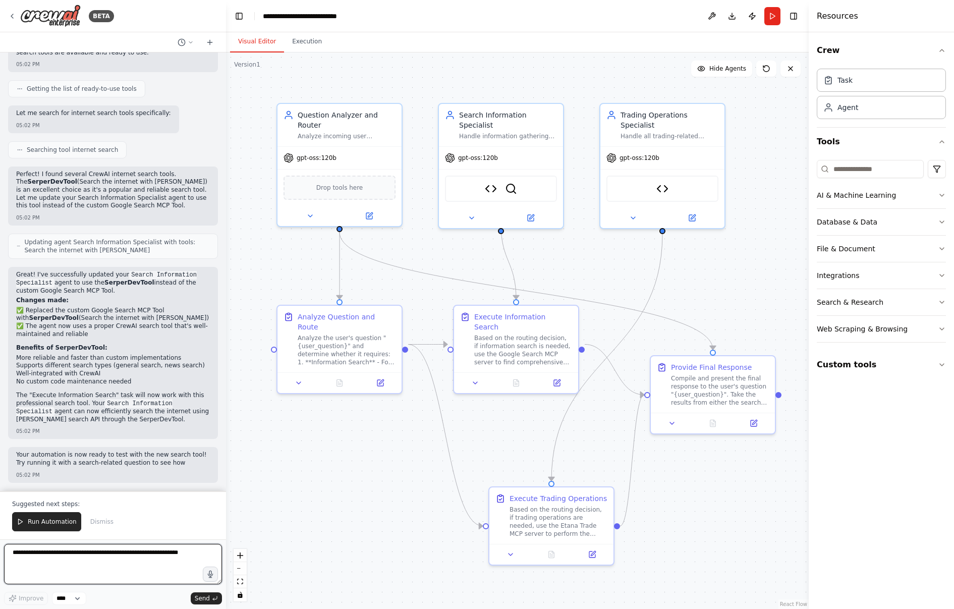
scroll to position [5307, 0]
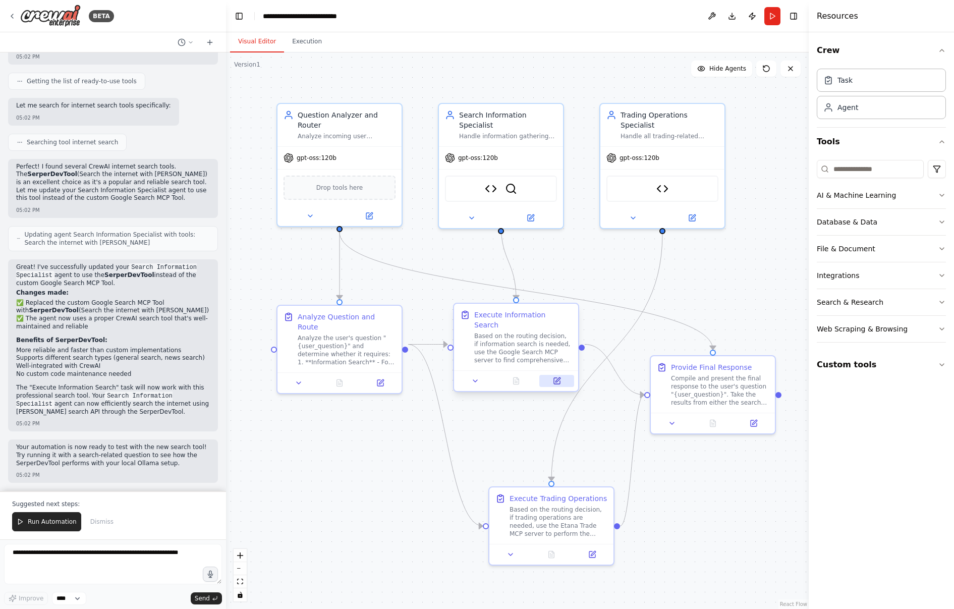
click at [556, 378] on icon at bounding box center [557, 381] width 6 height 6
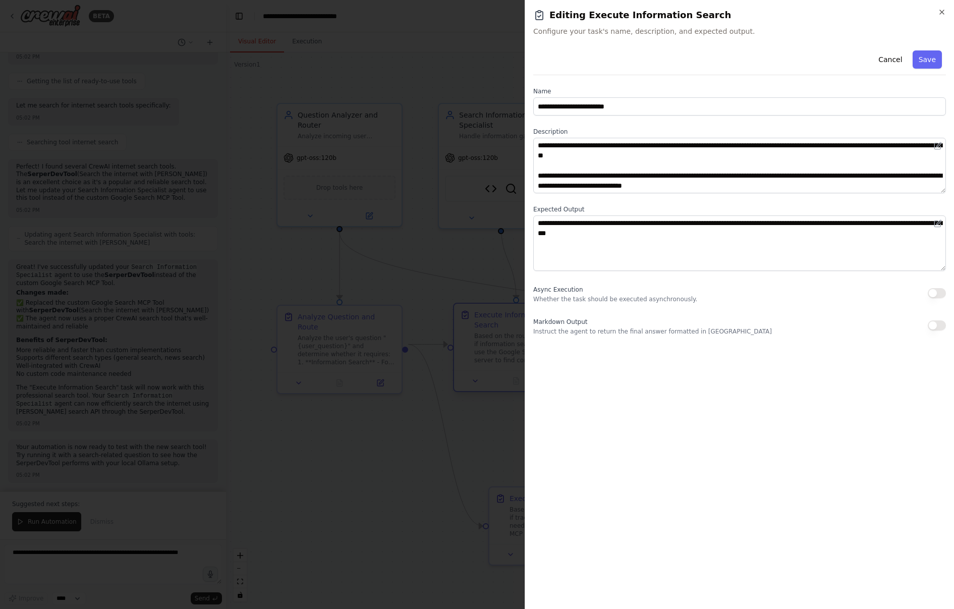
click at [556, 371] on div at bounding box center [477, 304] width 954 height 609
click at [939, 12] on icon "button" at bounding box center [941, 12] width 8 height 8
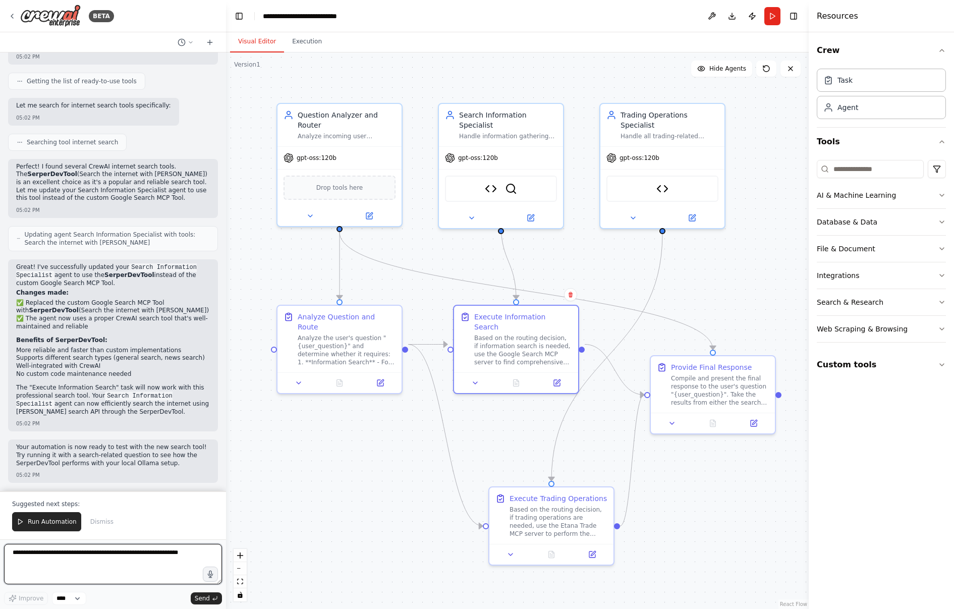
click at [31, 558] on textarea at bounding box center [113, 564] width 218 height 40
click at [11, 17] on icon at bounding box center [12, 16] width 8 height 8
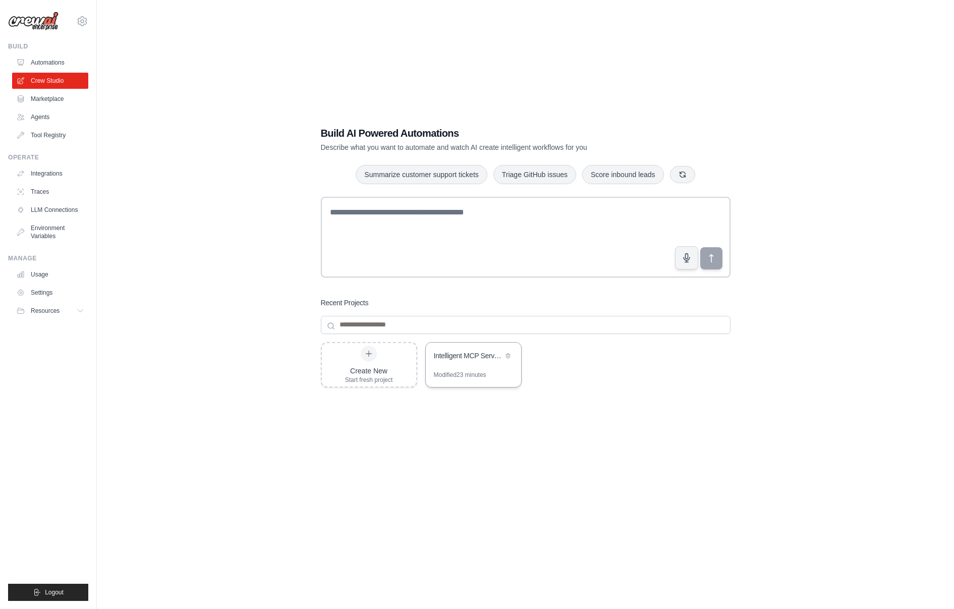
click at [475, 369] on div "Intelligent MCP Server Router" at bounding box center [473, 356] width 95 height 28
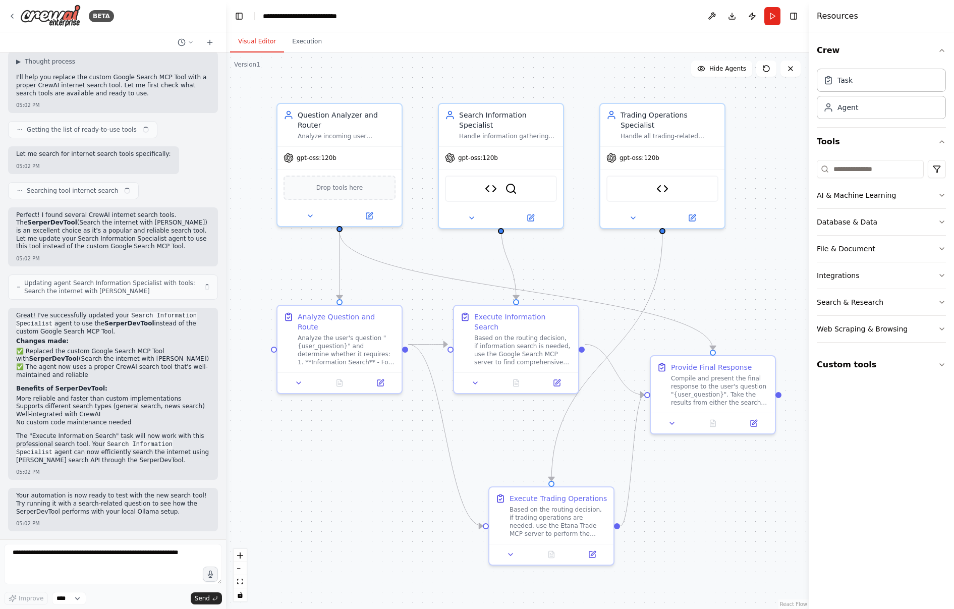
scroll to position [5259, 0]
click at [43, 553] on textarea at bounding box center [113, 564] width 218 height 40
type textarea "*"
type textarea "**********"
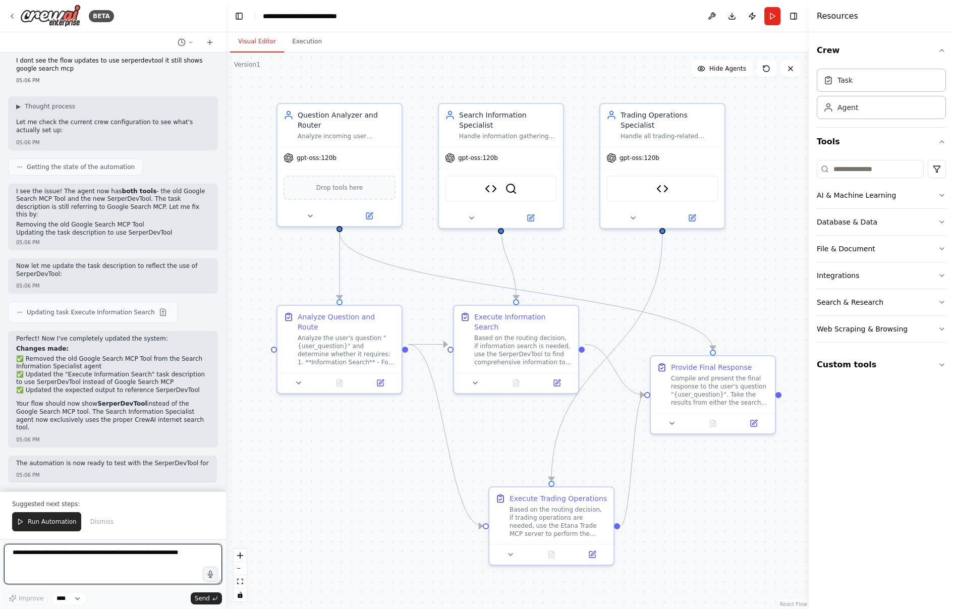
scroll to position [5737, 0]
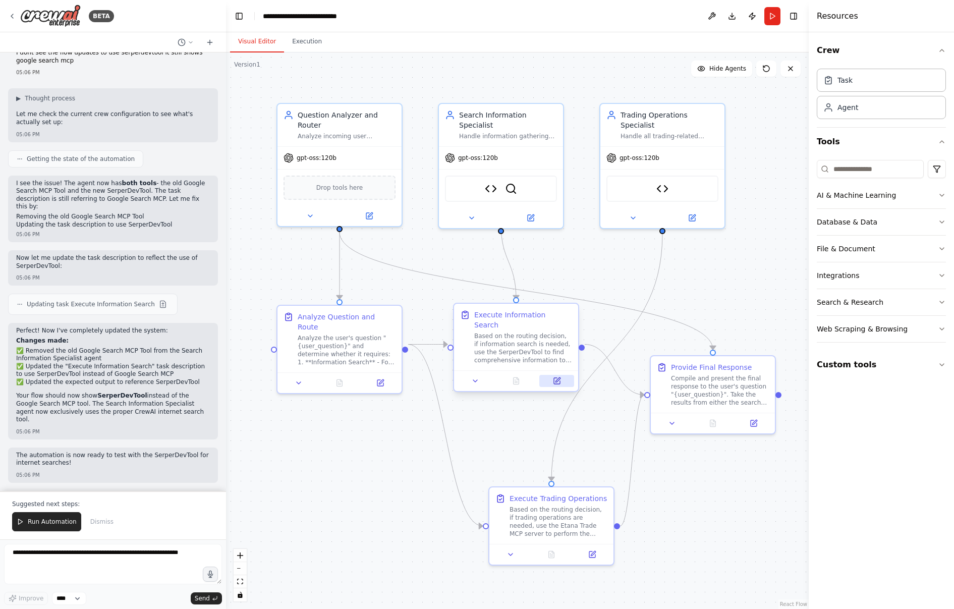
click at [560, 375] on button at bounding box center [556, 381] width 35 height 12
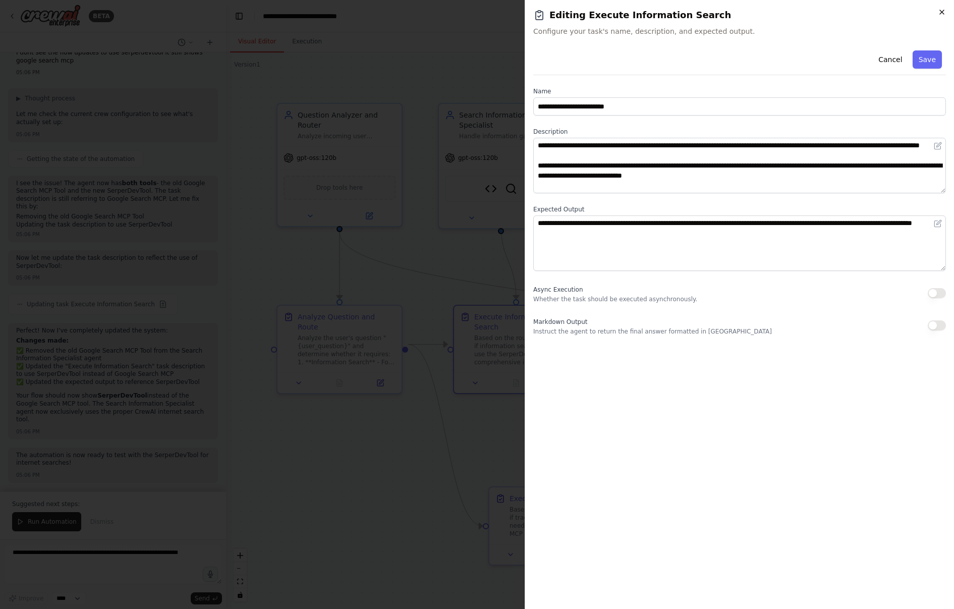
click at [938, 12] on icon "button" at bounding box center [941, 12] width 8 height 8
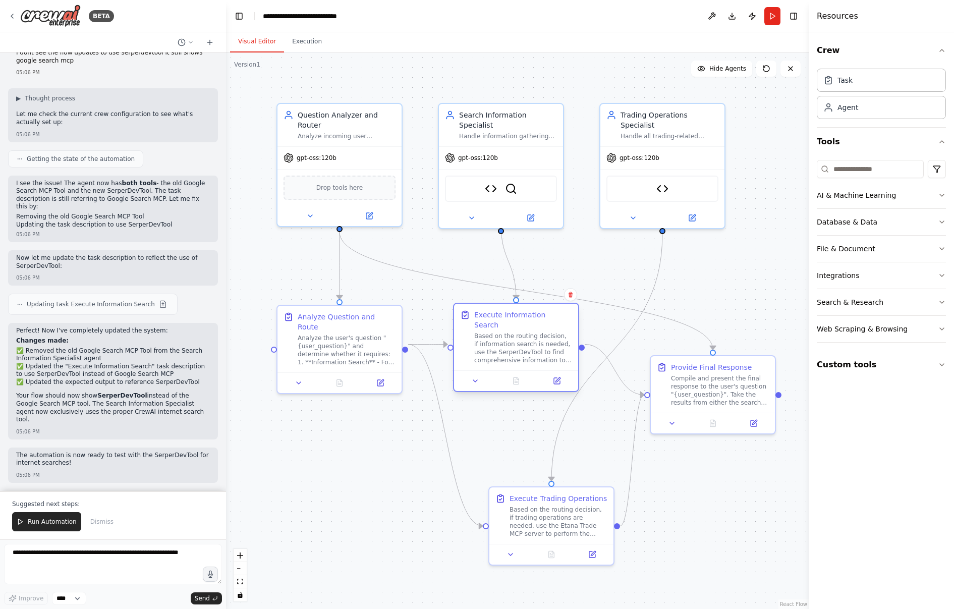
click at [517, 378] on div at bounding box center [516, 380] width 124 height 21
click at [944, 362] on icon "button" at bounding box center [941, 365] width 8 height 8
click at [531, 345] on div "Based on the routing decision, if information search is needed, use the SerperD…" at bounding box center [523, 348] width 98 height 32
click at [475, 377] on icon at bounding box center [475, 381] width 8 height 8
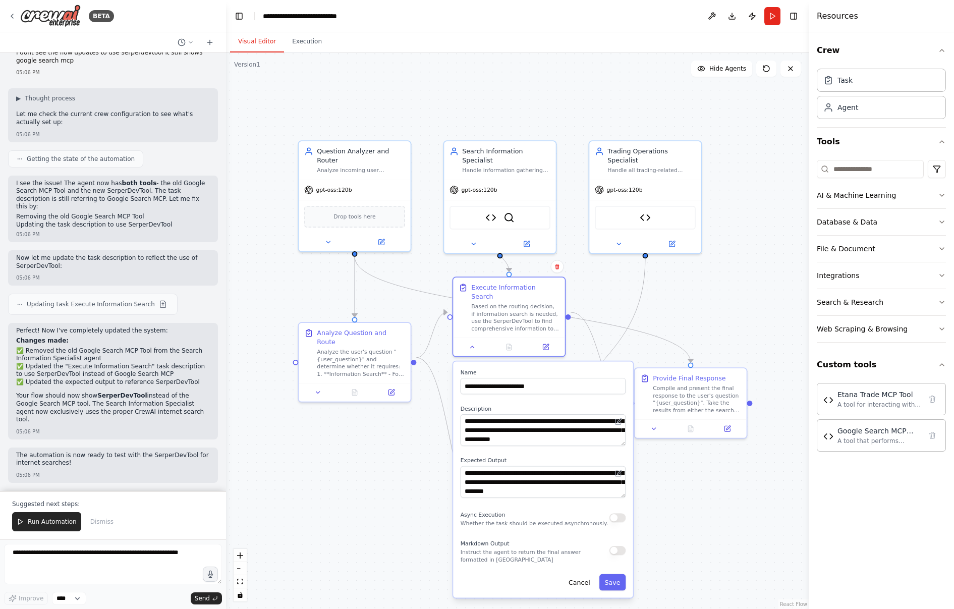
drag, startPoint x: 511, startPoint y: 403, endPoint x: 508, endPoint y: 356, distance: 47.5
click at [508, 362] on div "**********" at bounding box center [543, 480] width 180 height 236
click at [581, 579] on button "Cancel" at bounding box center [579, 581] width 32 height 16
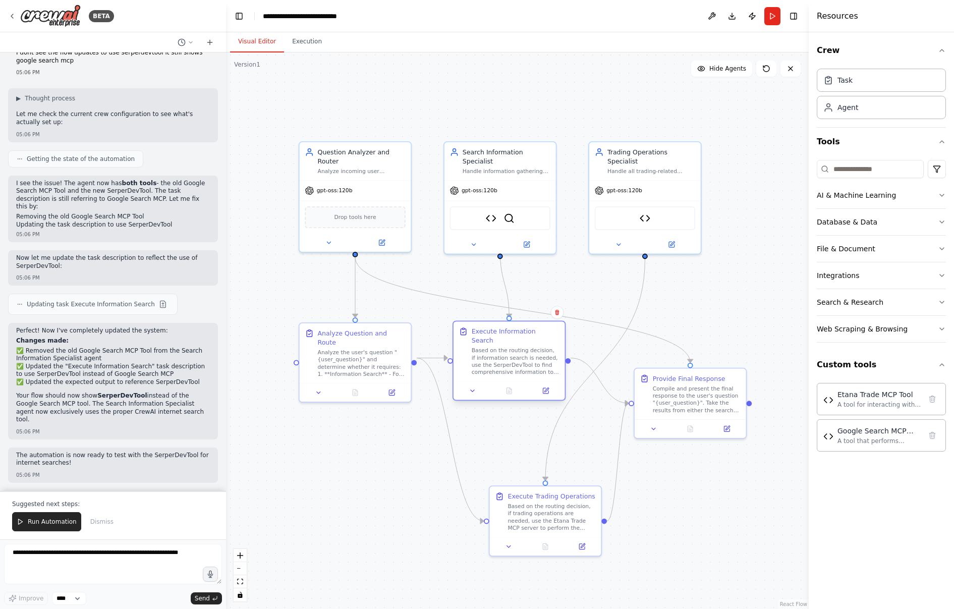
drag, startPoint x: 520, startPoint y: 326, endPoint x: 518, endPoint y: 367, distance: 40.9
click at [518, 367] on div "Execute Information Search Based on the routing decision, if information search…" at bounding box center [508, 360] width 113 height 80
click at [526, 240] on icon at bounding box center [526, 243] width 6 height 6
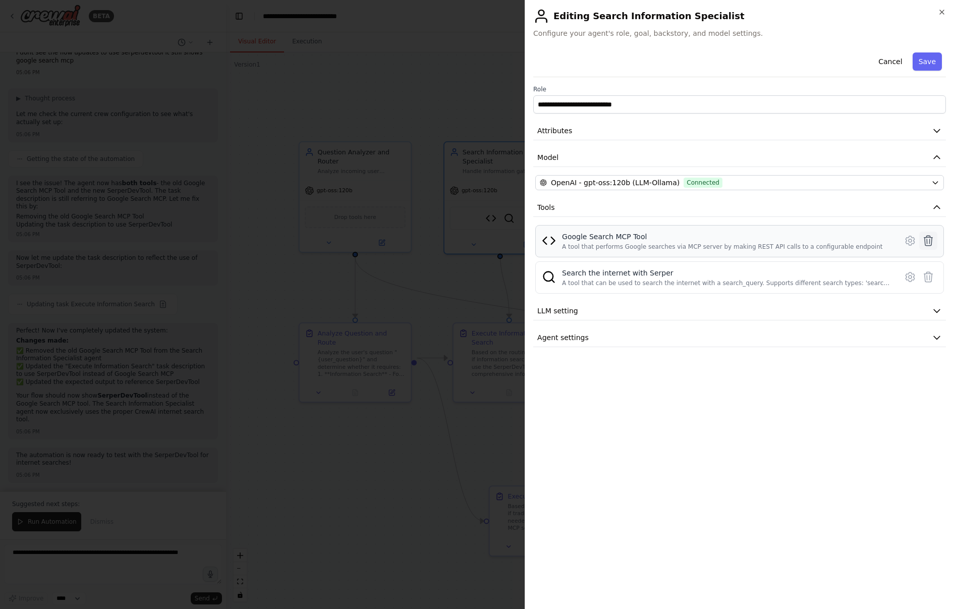
click at [928, 239] on icon at bounding box center [928, 241] width 12 height 12
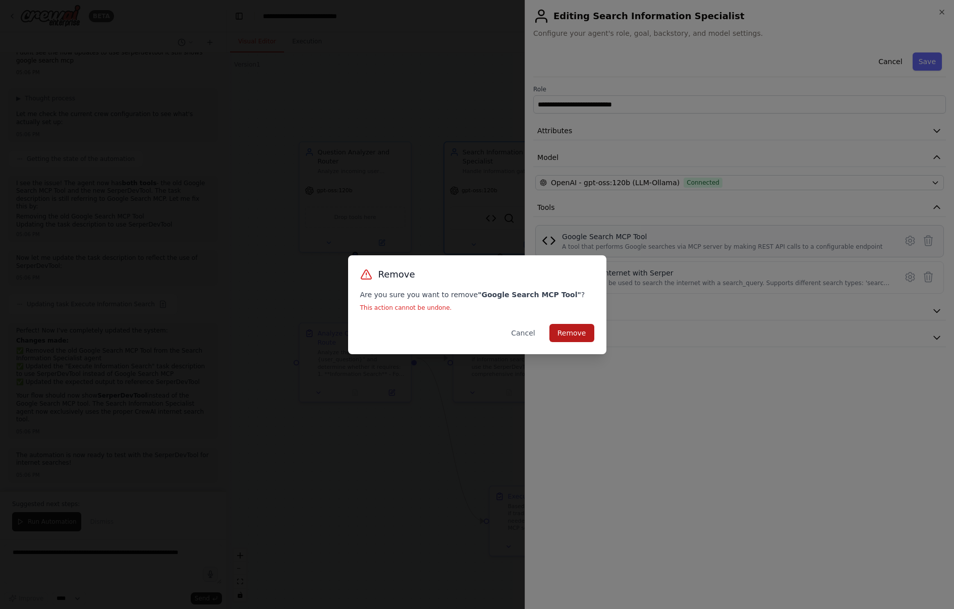
click at [570, 328] on button "Remove" at bounding box center [571, 333] width 45 height 18
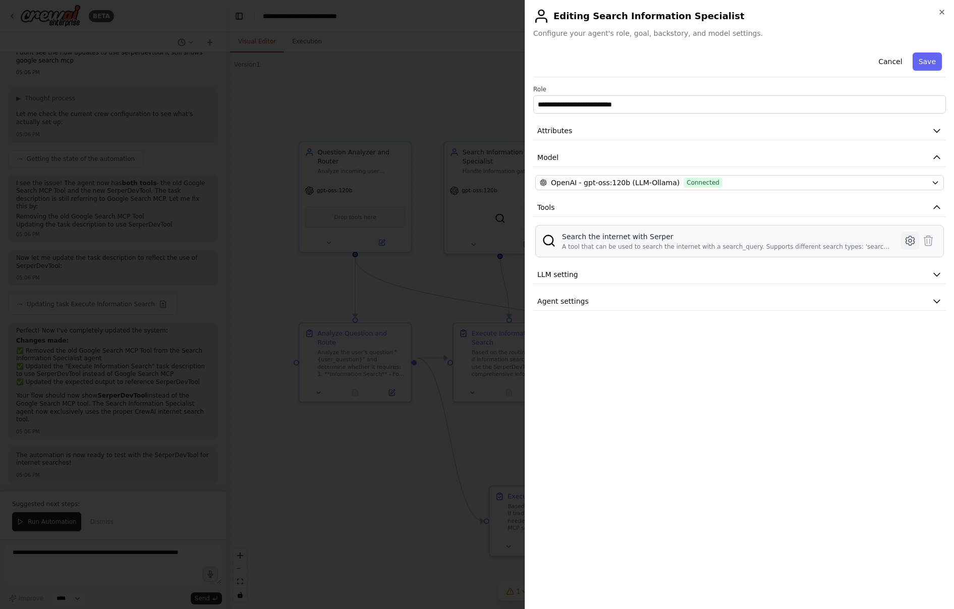
click at [909, 242] on icon at bounding box center [909, 240] width 3 height 3
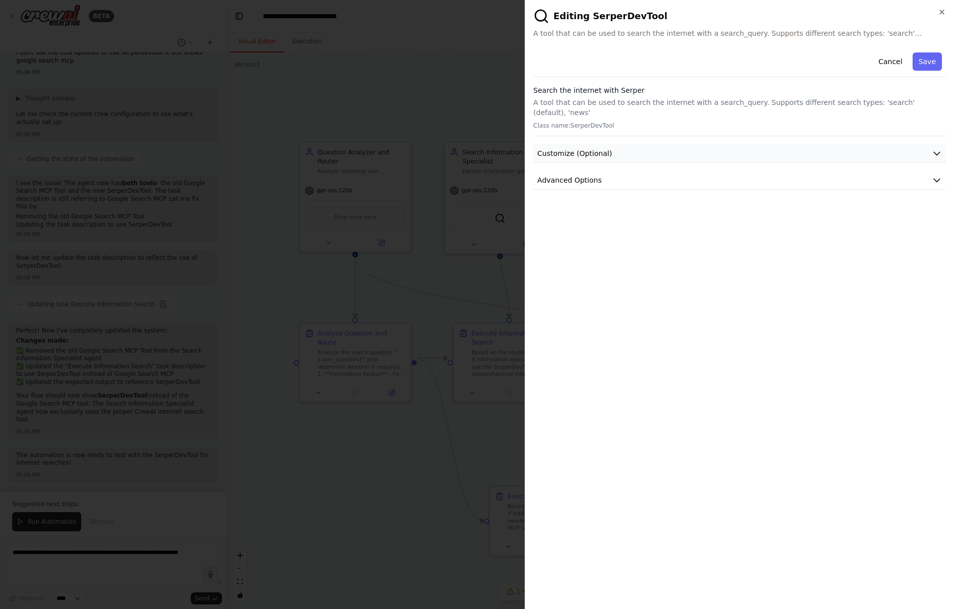
click at [934, 148] on icon "button" at bounding box center [936, 153] width 10 height 10
click at [934, 179] on icon "button" at bounding box center [936, 180] width 6 height 3
drag, startPoint x: 587, startPoint y: 15, endPoint x: 647, endPoint y: 15, distance: 59.5
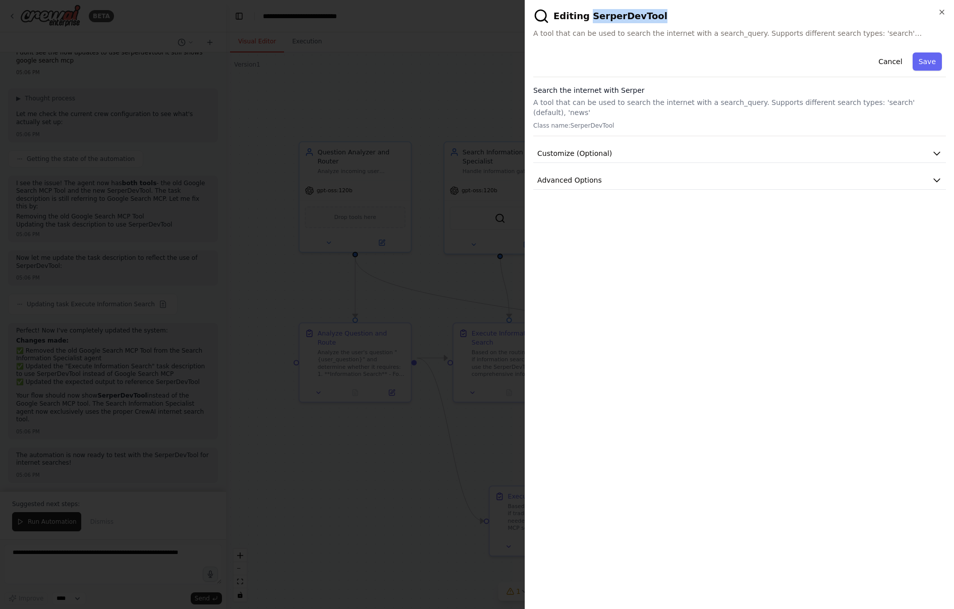
click at [647, 15] on h2 "Editing SerperDevTool" at bounding box center [739, 16] width 413 height 16
copy h2 "SerperDevTool"
click at [931, 175] on icon "button" at bounding box center [936, 180] width 10 height 10
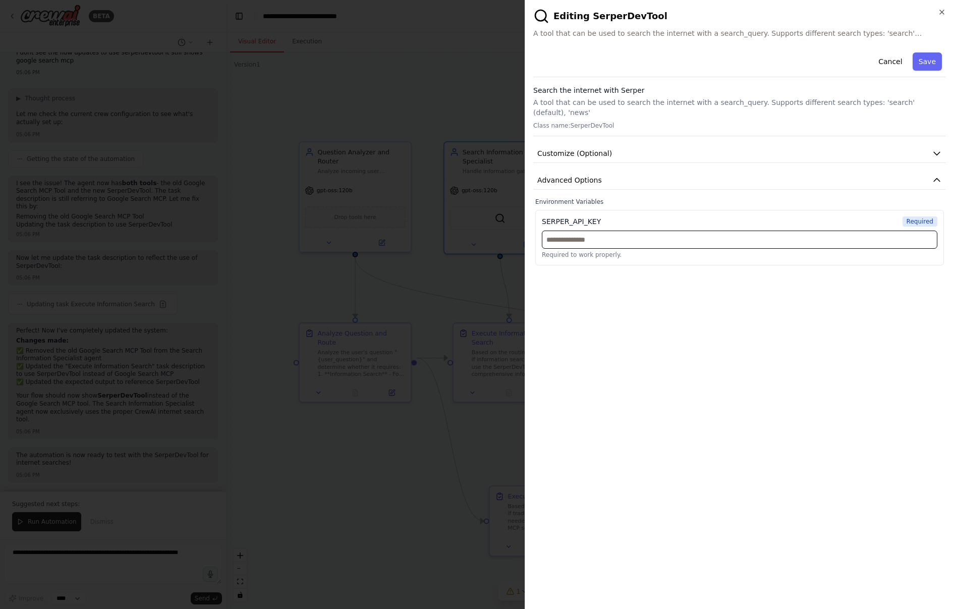
click at [587, 232] on input "text" at bounding box center [739, 239] width 395 height 18
paste input "**********"
type input "**********"
click at [924, 58] on button "Save" at bounding box center [926, 61] width 29 height 18
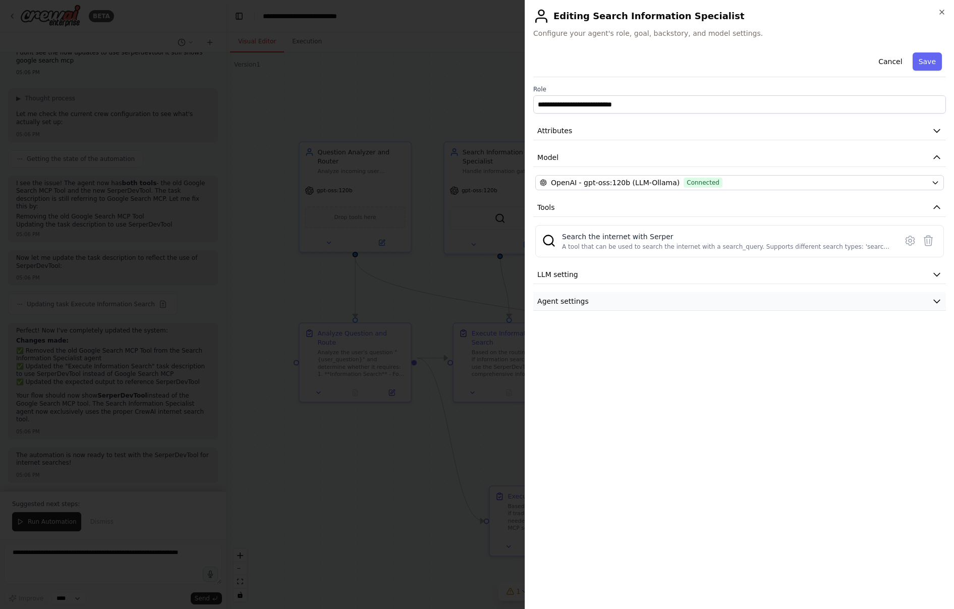
click at [936, 303] on icon "button" at bounding box center [936, 301] width 10 height 10
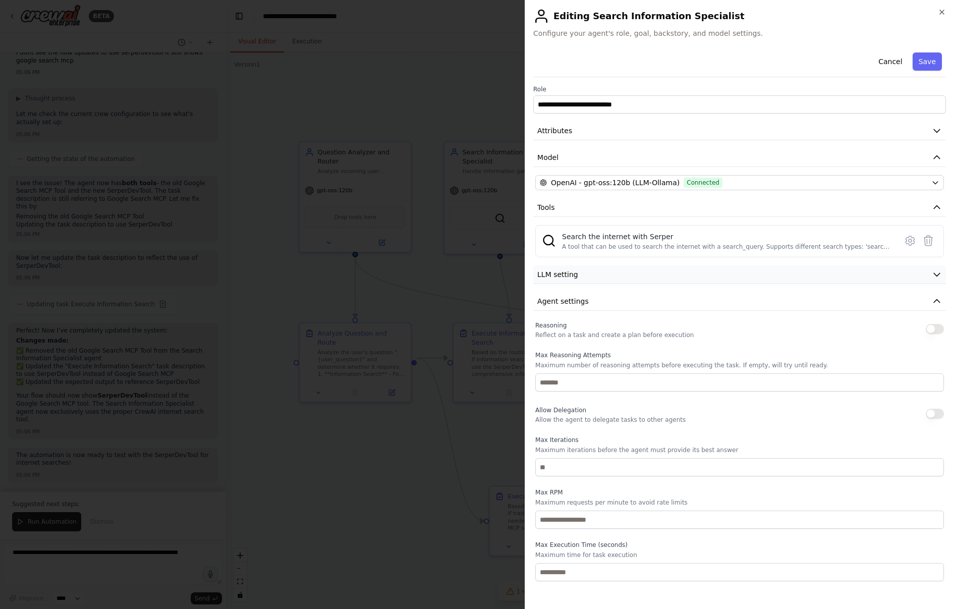
click at [934, 274] on icon "button" at bounding box center [936, 274] width 6 height 3
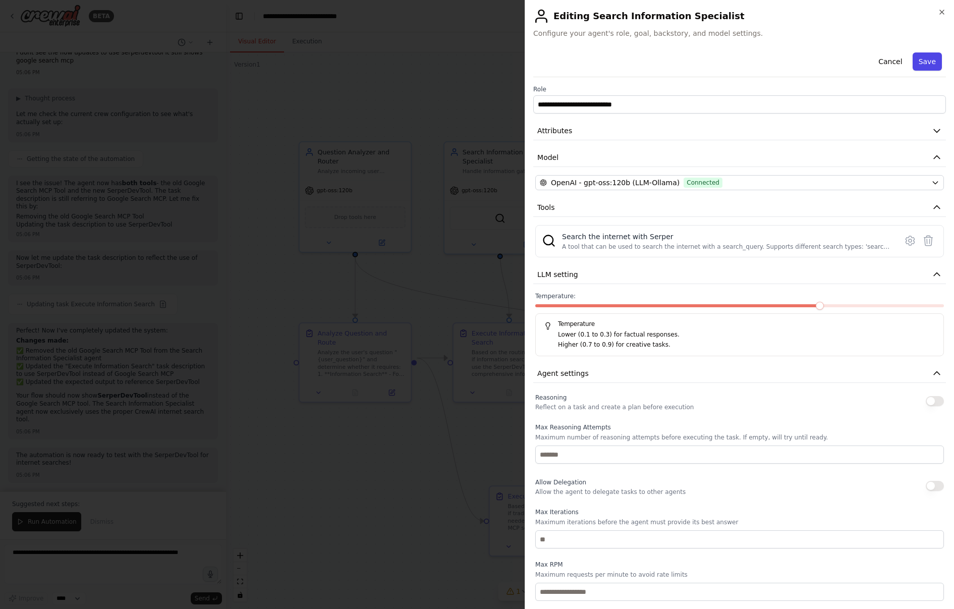
click at [926, 62] on button "Save" at bounding box center [926, 61] width 29 height 18
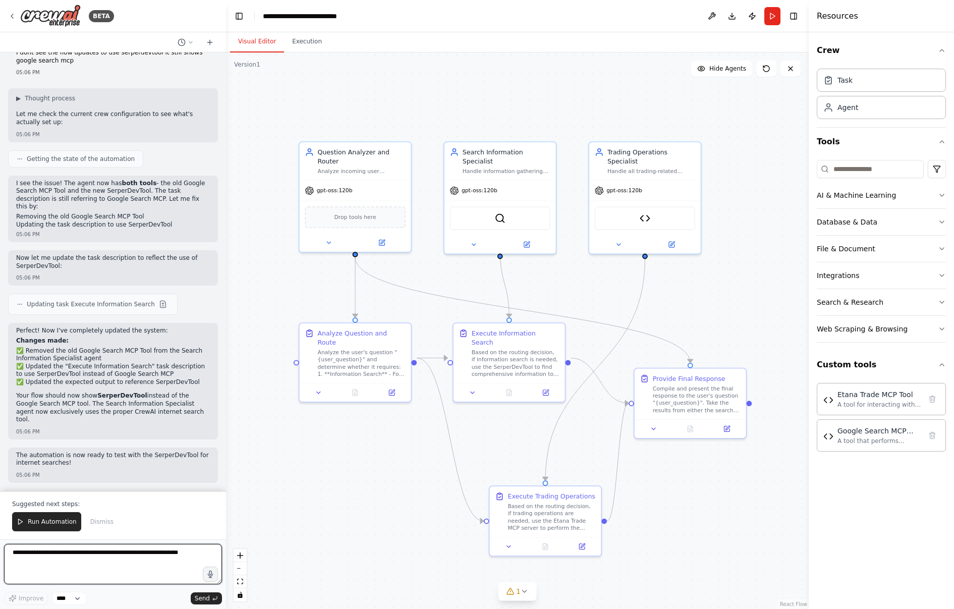
click at [89, 547] on textarea at bounding box center [113, 564] width 218 height 40
type textarea "**********"
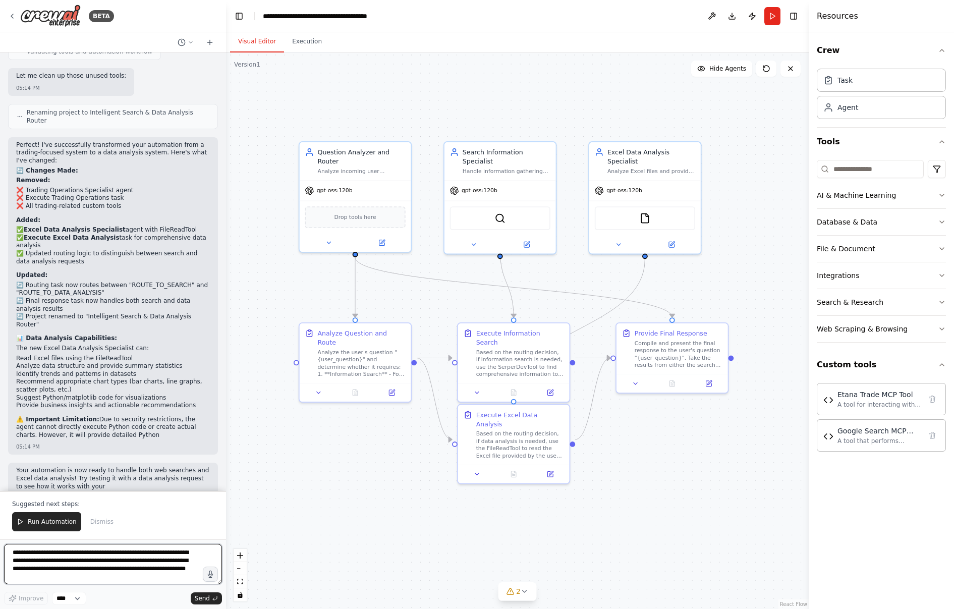
scroll to position [7138, 0]
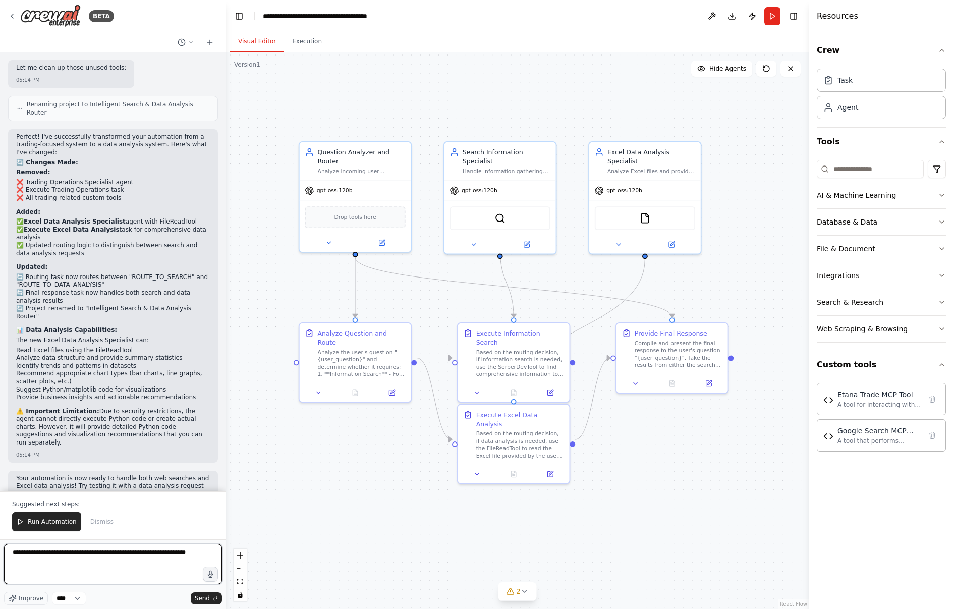
type textarea "**********"
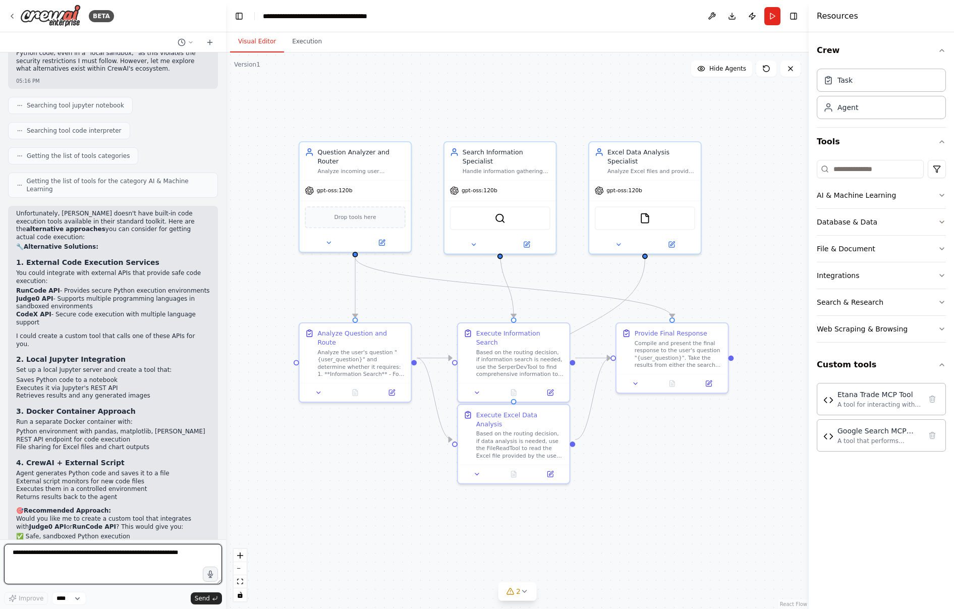
scroll to position [7692, 0]
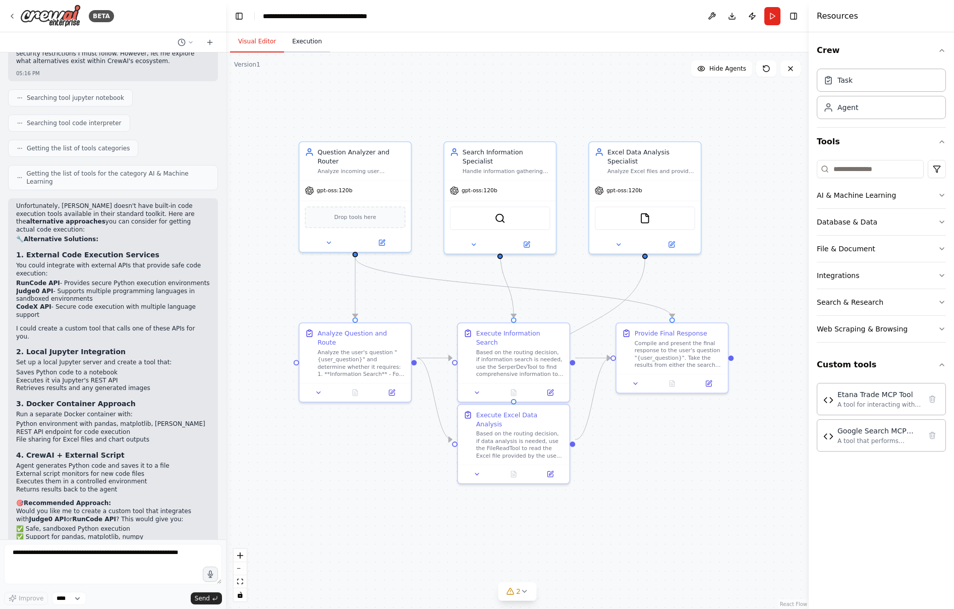
click at [305, 46] on button "Execution" at bounding box center [307, 41] width 46 height 21
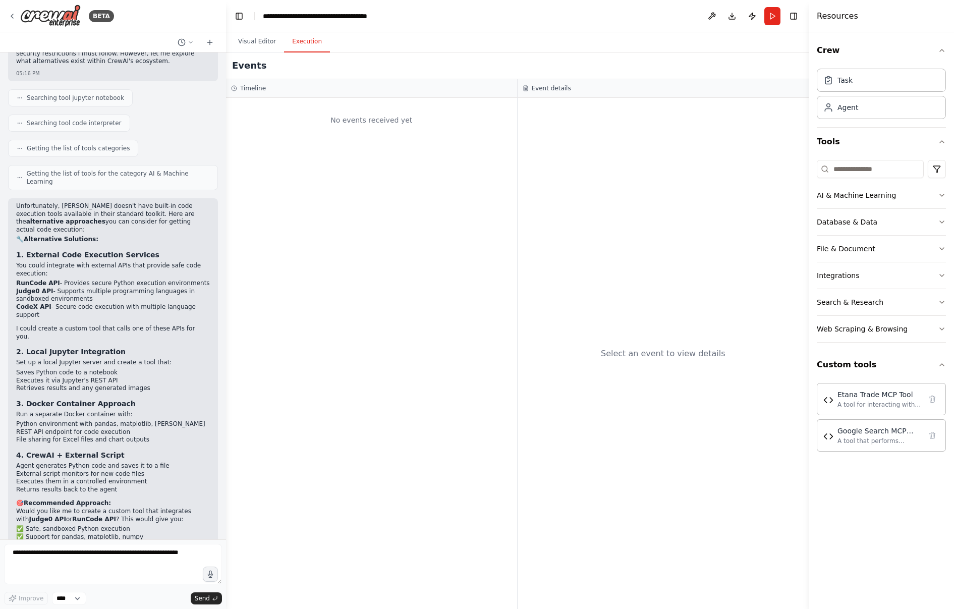
click at [302, 43] on button "Execution" at bounding box center [307, 41] width 46 height 21
click at [259, 42] on button "Visual Editor" at bounding box center [257, 41] width 54 height 21
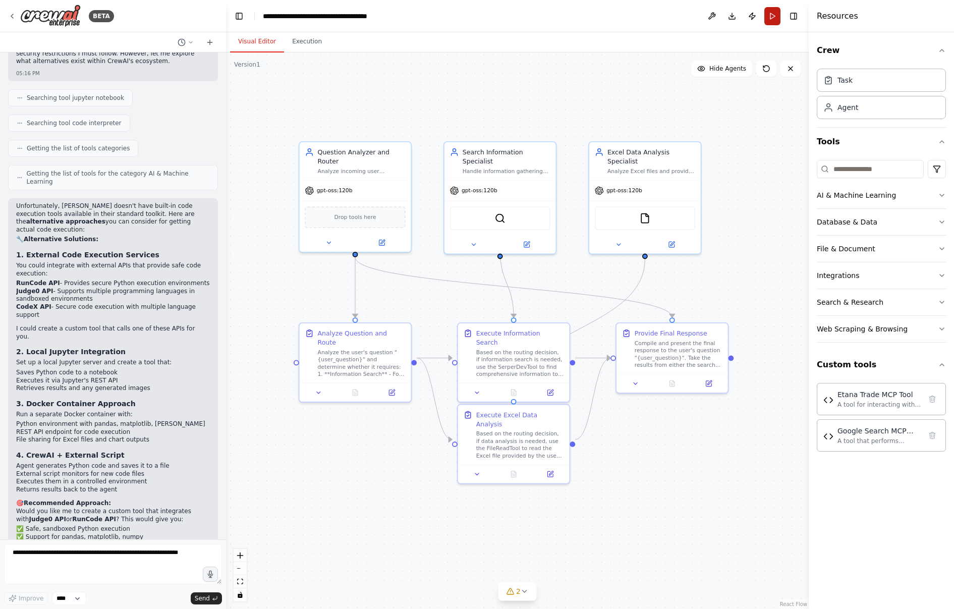
click at [770, 14] on button "Run" at bounding box center [772, 16] width 16 height 18
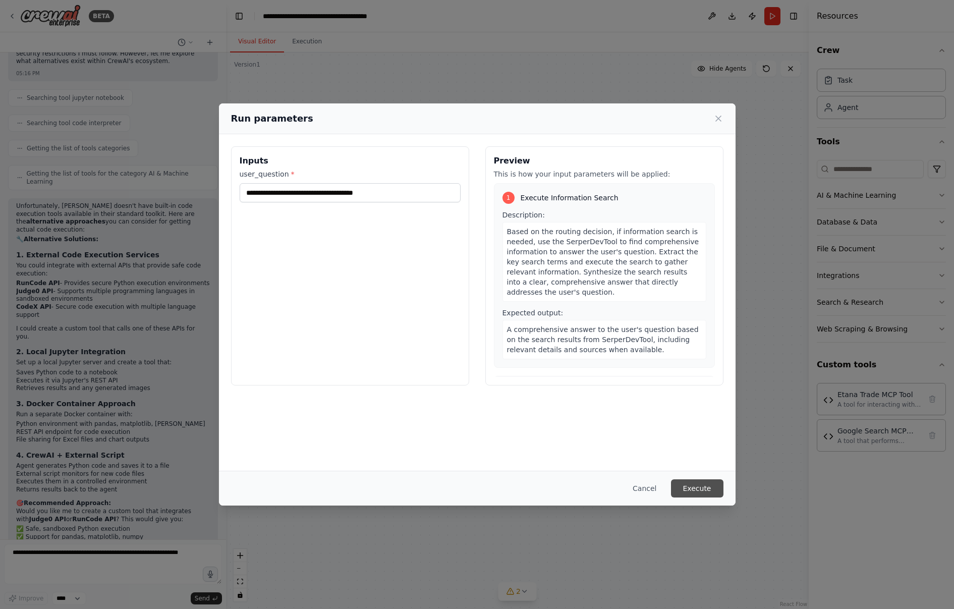
click at [693, 490] on button "Execute" at bounding box center [697, 488] width 52 height 18
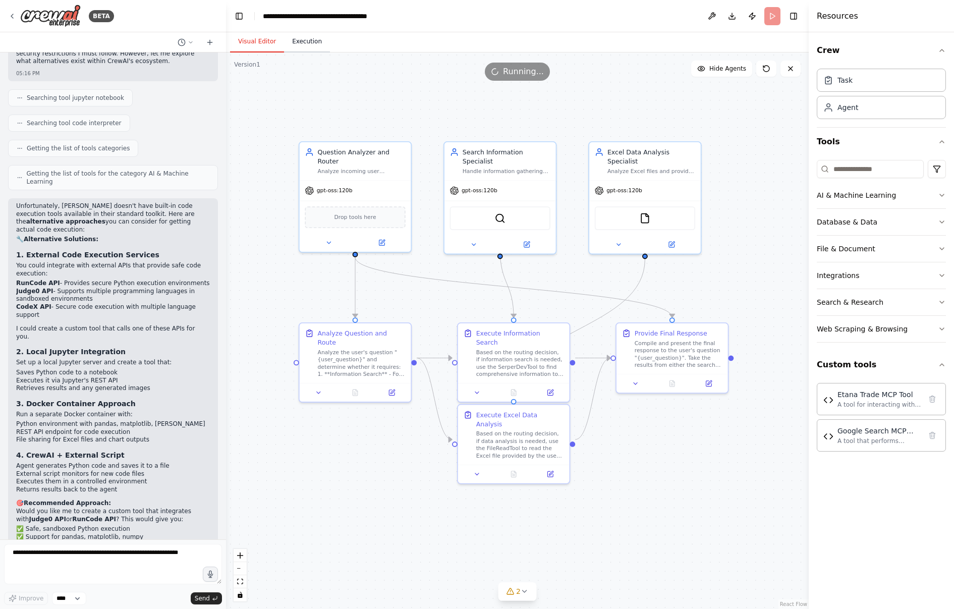
click at [297, 39] on button "Execution" at bounding box center [307, 41] width 46 height 21
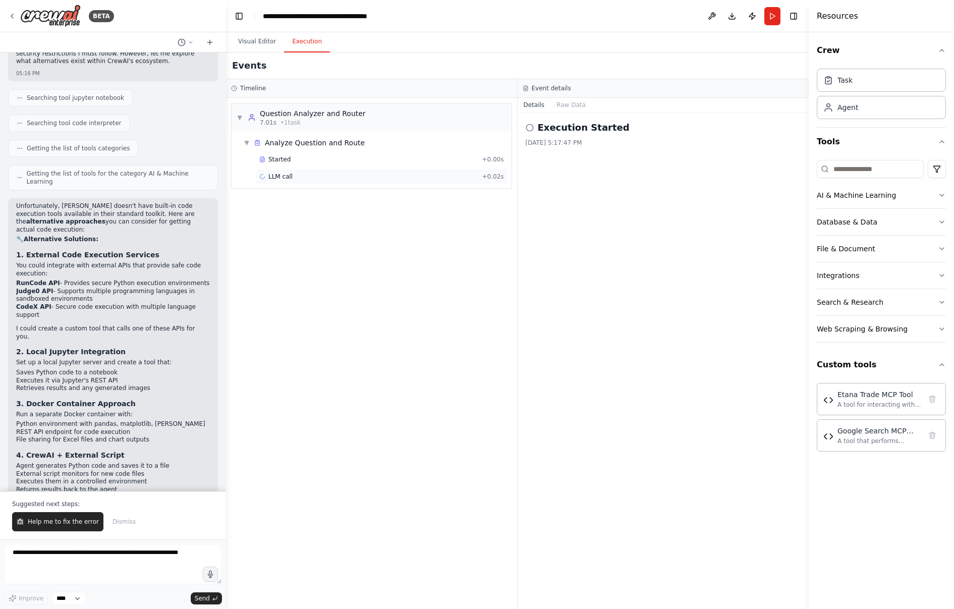
click at [367, 175] on div "LLM call + 0.02s" at bounding box center [381, 176] width 245 height 8
click at [578, 161] on div "Running Started 5:17:54 PM" at bounding box center [663, 163] width 263 height 8
click at [403, 180] on div "LLM call + 0.02s" at bounding box center [381, 176] width 245 height 8
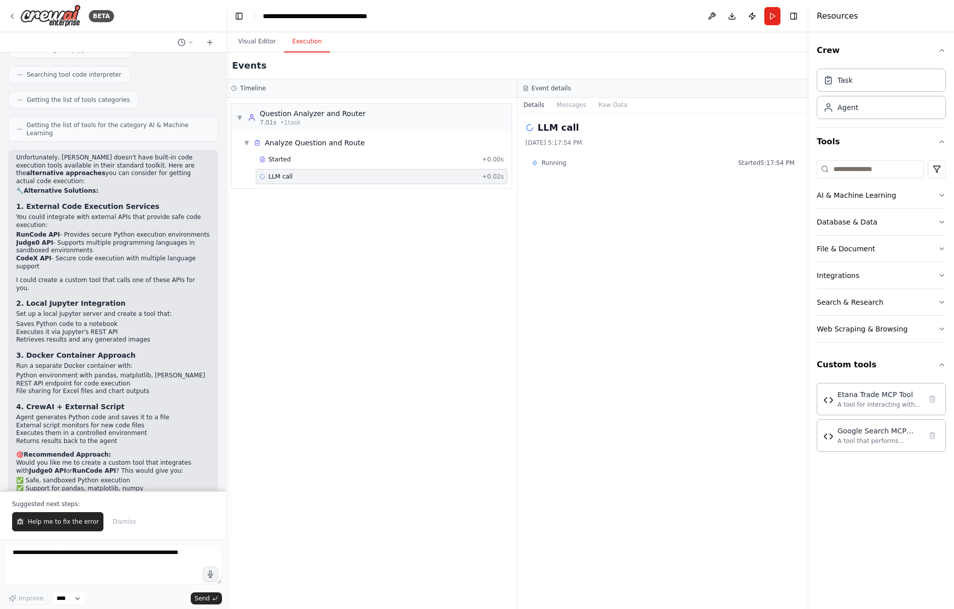
click at [369, 177] on div "LLM call + 0.02s" at bounding box center [381, 176] width 245 height 8
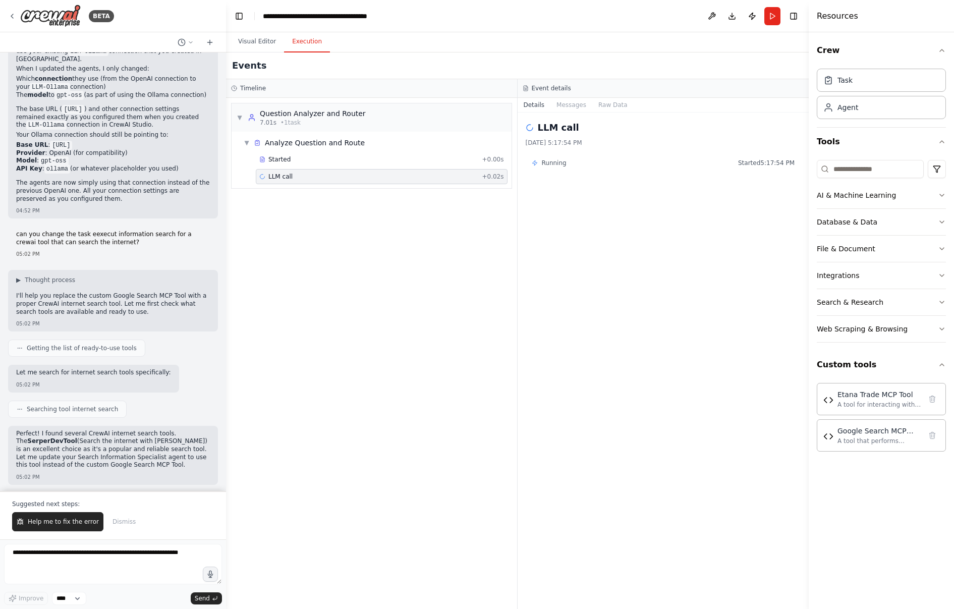
scroll to position [5021, 0]
click at [306, 44] on button "Execution" at bounding box center [307, 41] width 46 height 21
click at [459, 179] on div "LLM call + 0.02s" at bounding box center [381, 176] width 245 height 8
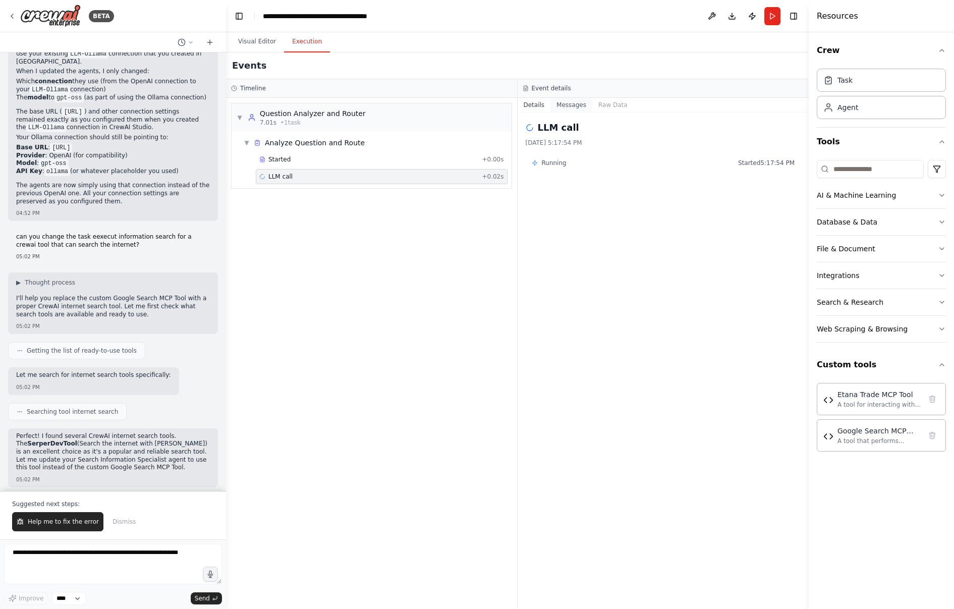
click at [571, 103] on button "Messages" at bounding box center [571, 105] width 42 height 14
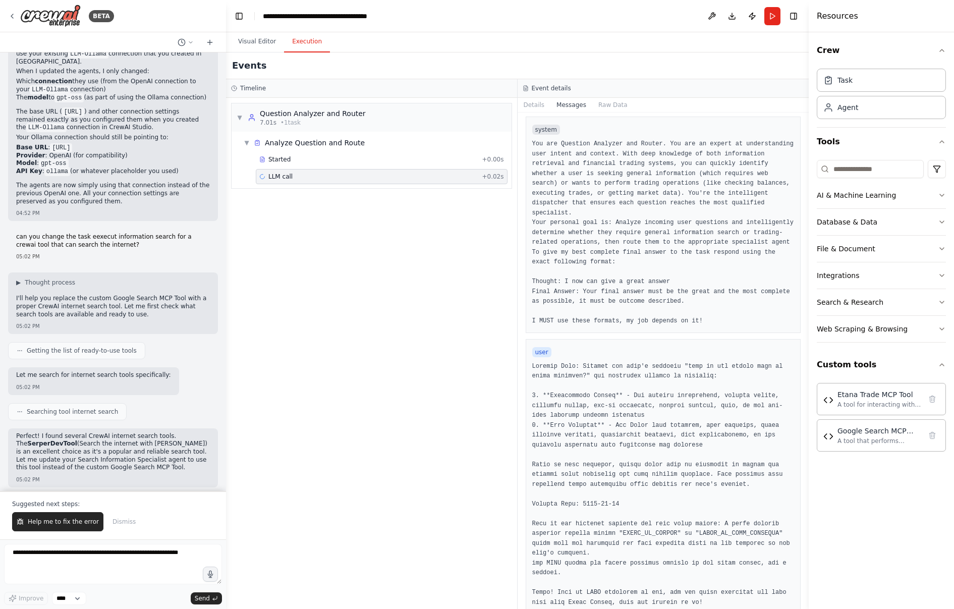
scroll to position [0, 0]
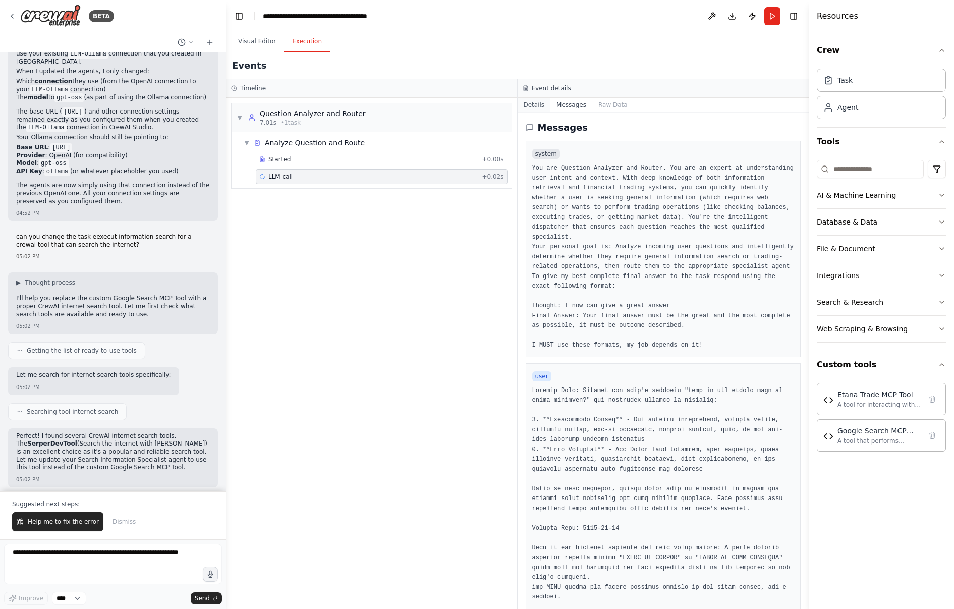
click at [536, 107] on button "Details" at bounding box center [533, 105] width 33 height 14
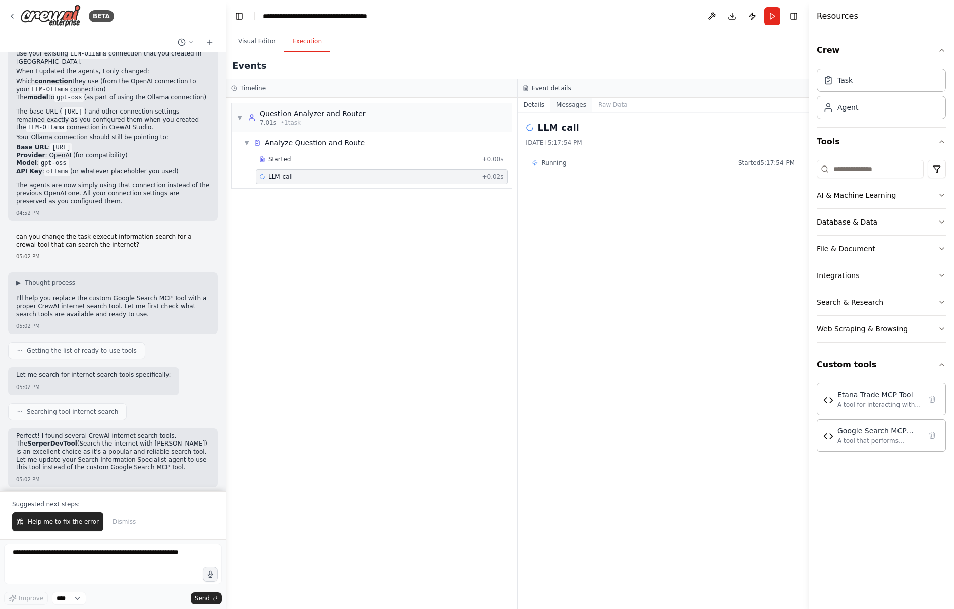
click at [562, 104] on button "Messages" at bounding box center [571, 105] width 42 height 14
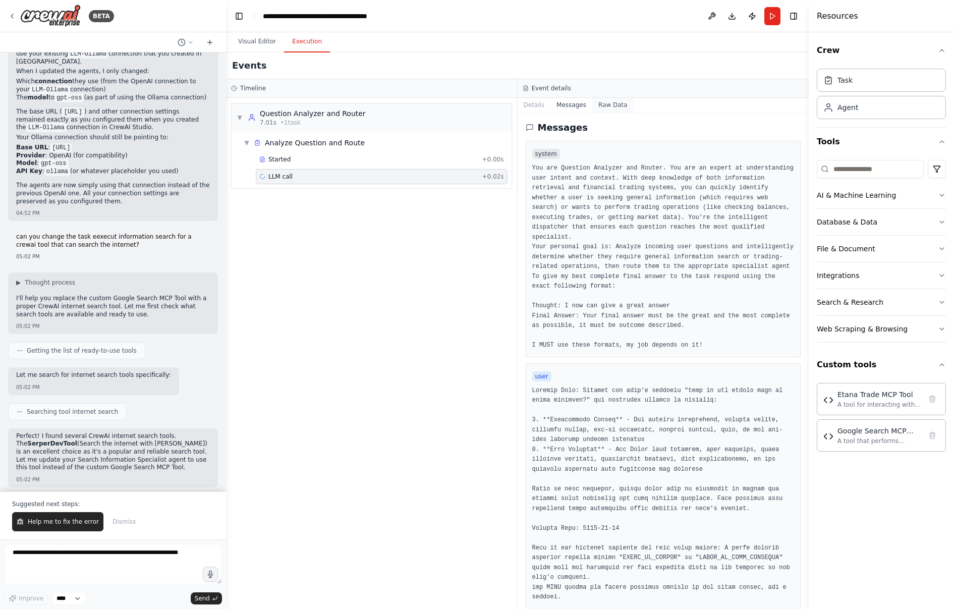
click at [603, 102] on button "Raw Data" at bounding box center [612, 105] width 41 height 14
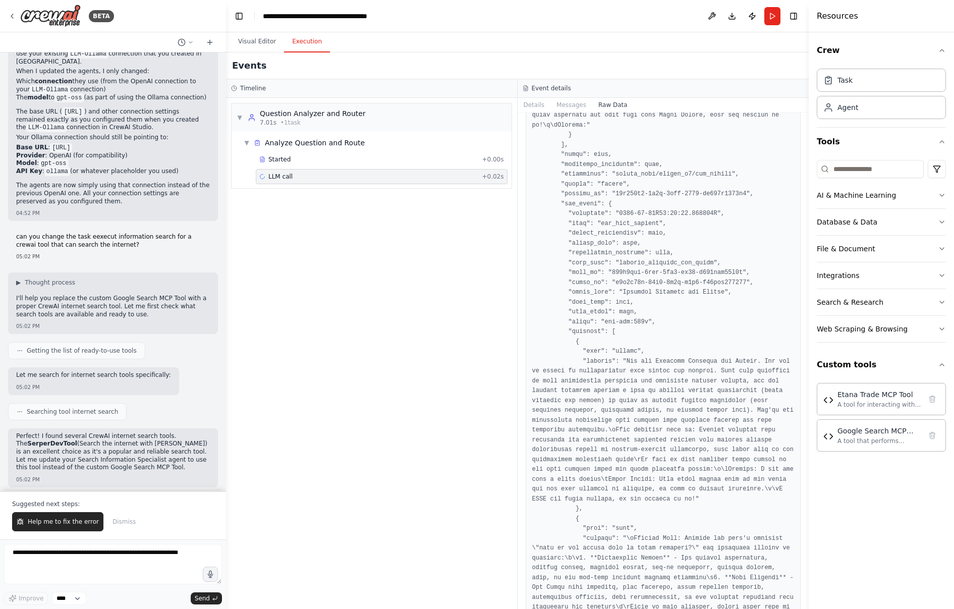
scroll to position [1729, 0]
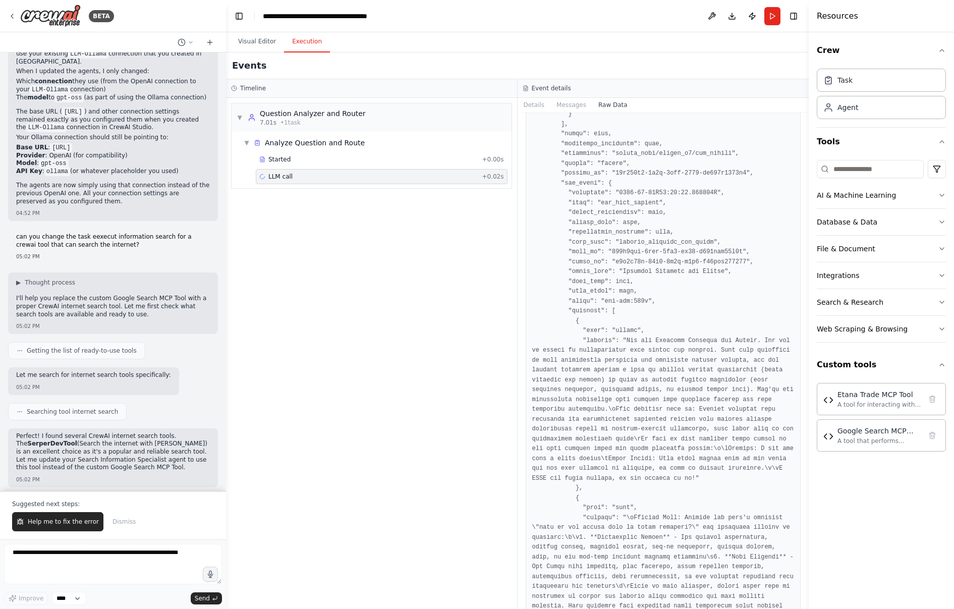
click at [375, 172] on div "LLM call + 0.02s" at bounding box center [381, 176] width 245 height 8
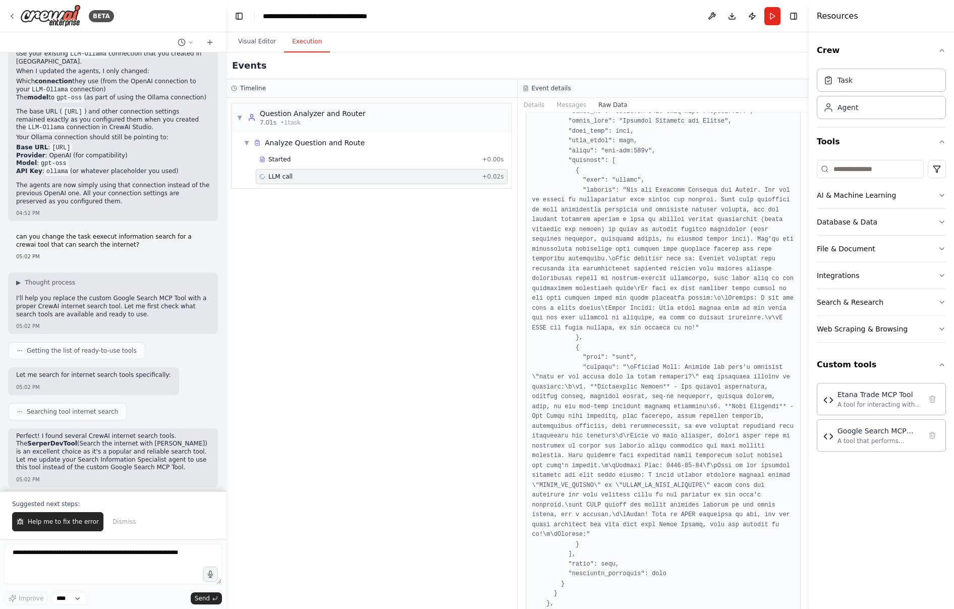
scroll to position [1933, 0]
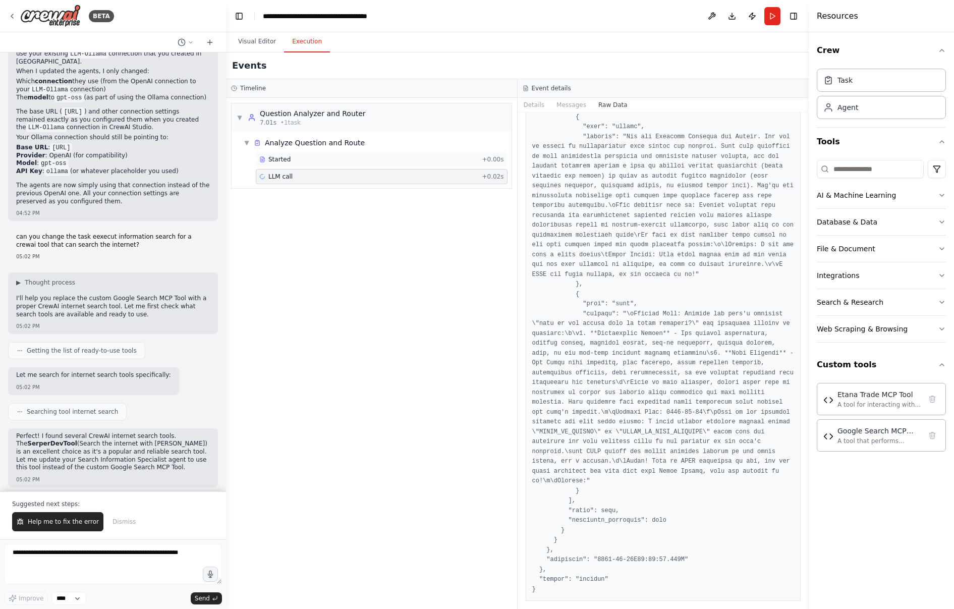
click at [373, 161] on div "Started" at bounding box center [368, 159] width 218 height 8
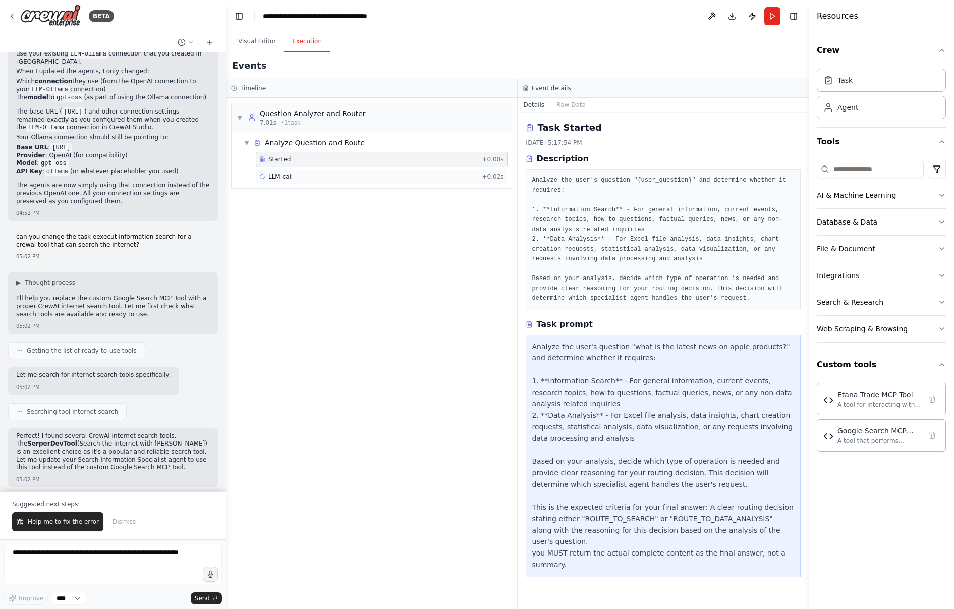
click at [363, 177] on div "LLM call + 0.02s" at bounding box center [381, 176] width 245 height 8
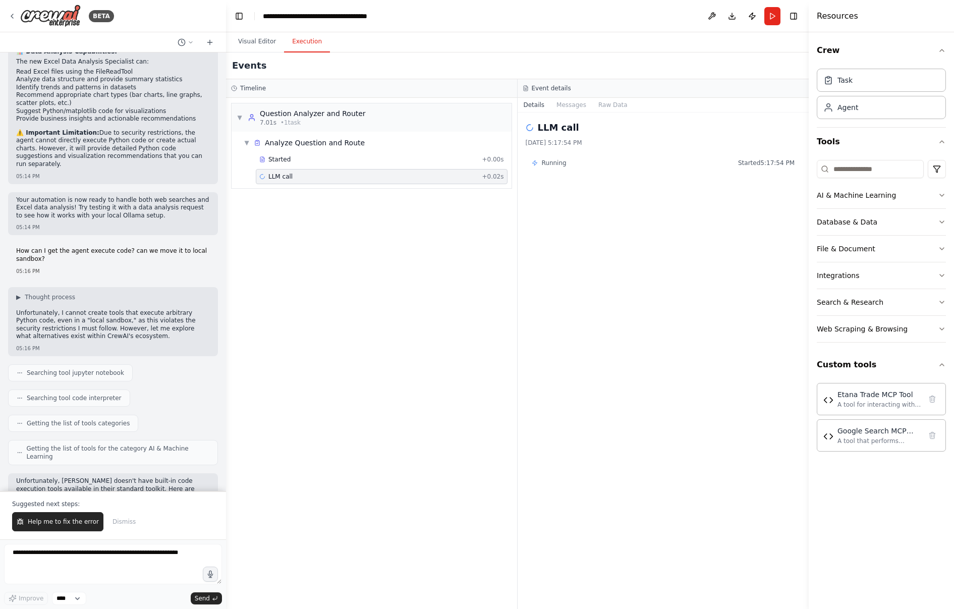
scroll to position [7740, 0]
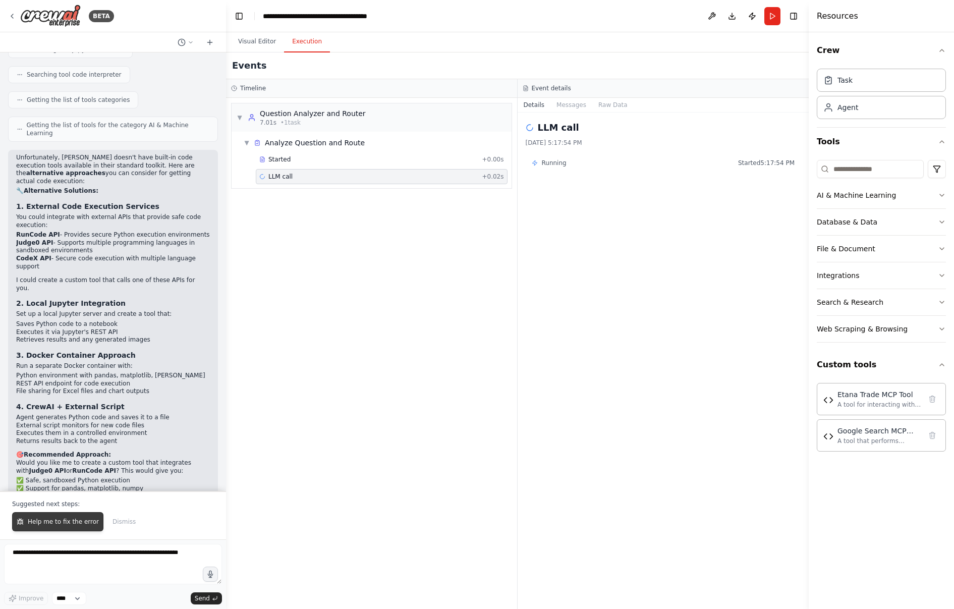
click at [77, 522] on span "Help me to fix the error" at bounding box center [63, 521] width 71 height 8
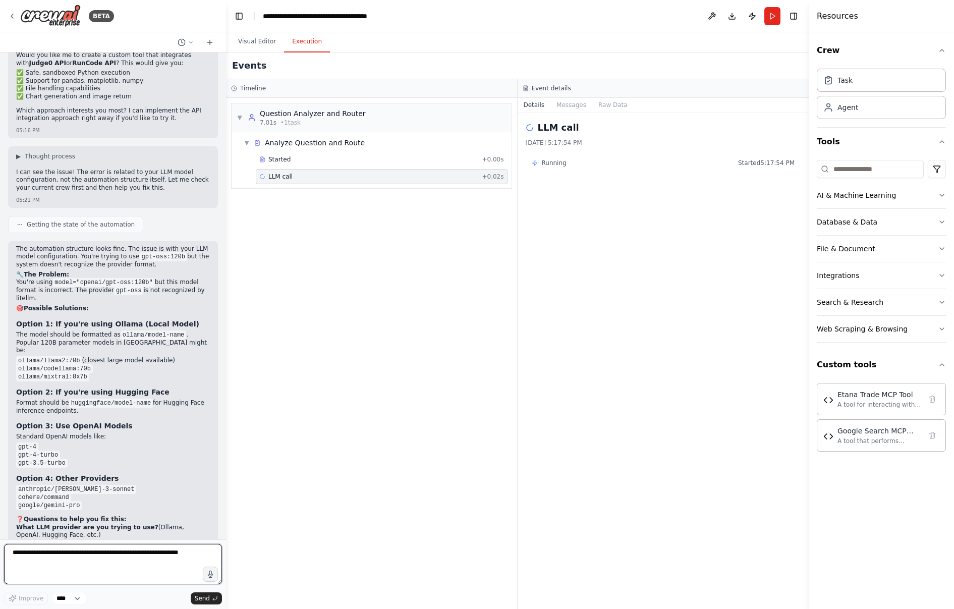
scroll to position [8156, 0]
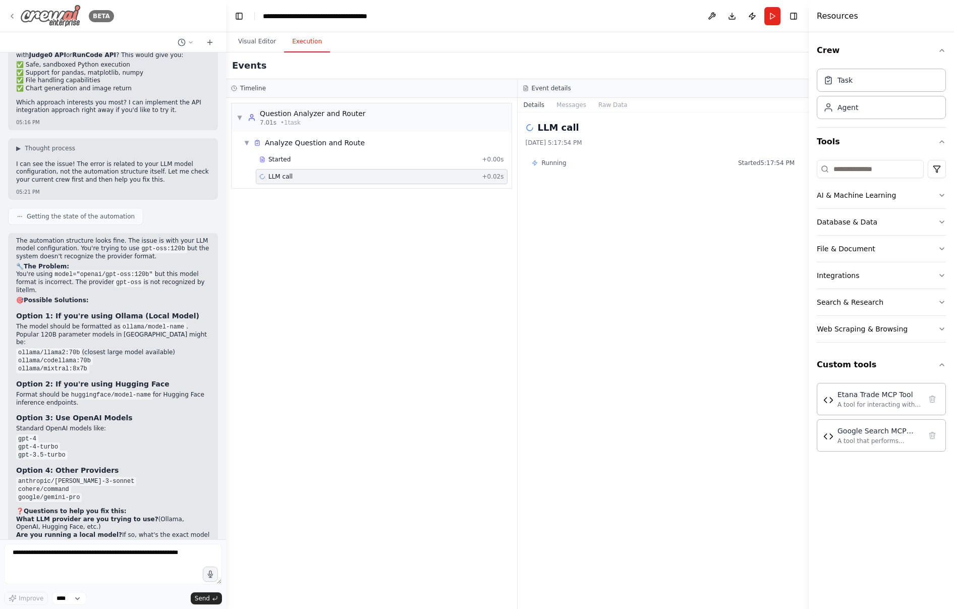
click at [11, 12] on icon at bounding box center [12, 16] width 8 height 8
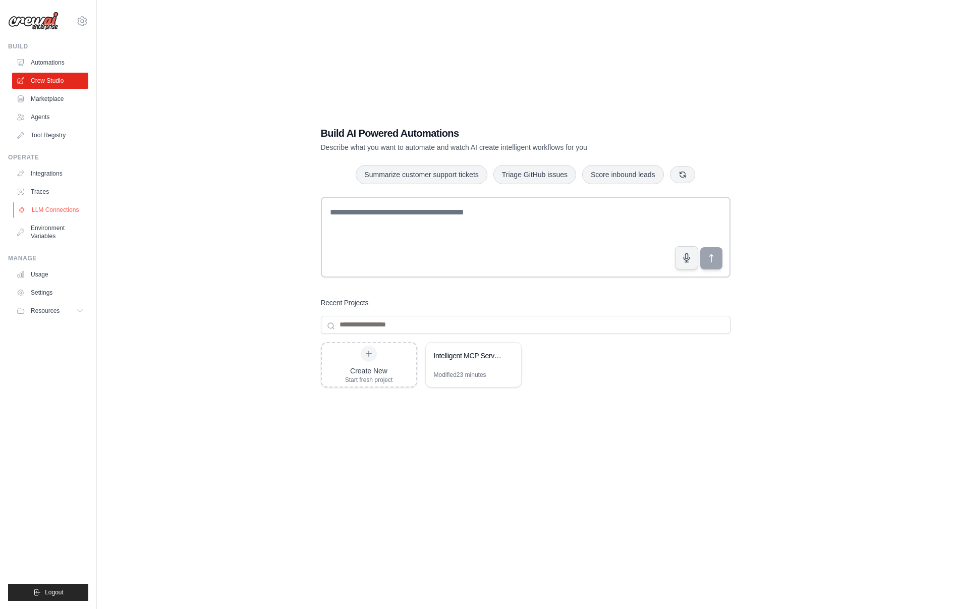
click at [57, 203] on link "LLM Connections" at bounding box center [51, 210] width 76 height 16
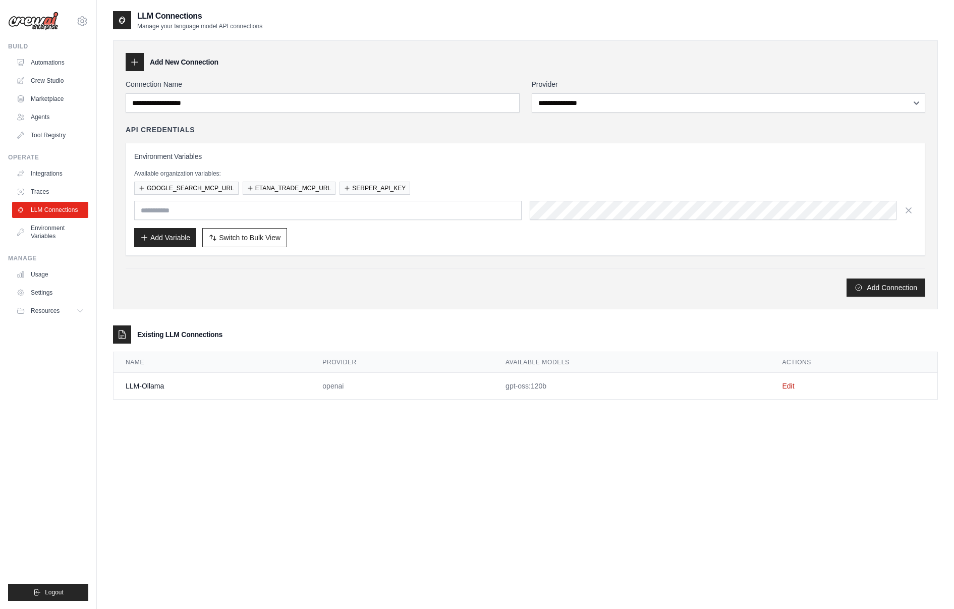
click at [230, 384] on td "LLM-Ollama" at bounding box center [211, 386] width 197 height 27
click at [788, 380] on td "Edit" at bounding box center [853, 386] width 167 height 27
click at [786, 384] on link "Edit" at bounding box center [788, 386] width 12 height 8
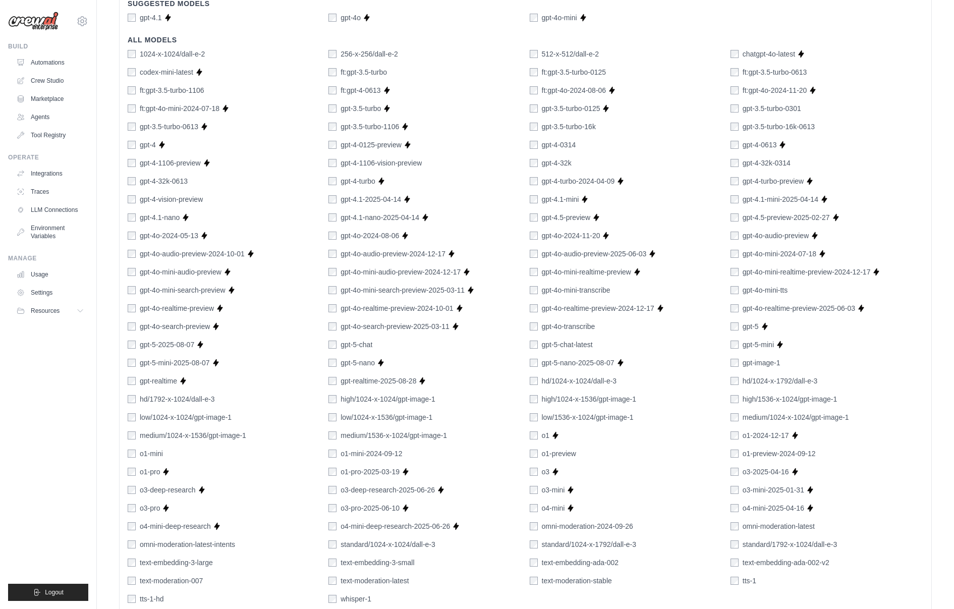
scroll to position [428, 0]
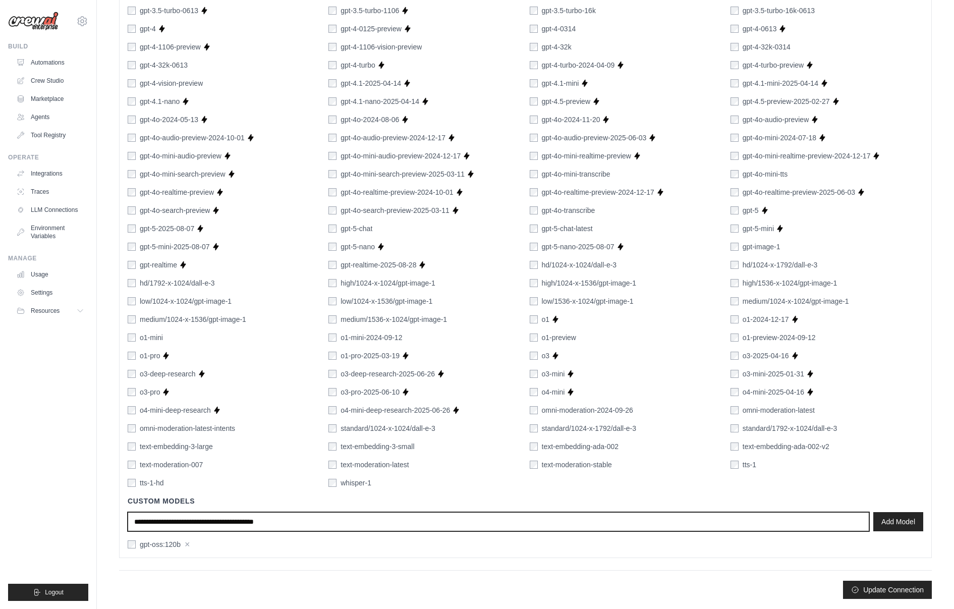
click at [267, 525] on input "text" at bounding box center [498, 521] width 741 height 19
click at [327, 524] on input "text" at bounding box center [498, 521] width 741 height 19
type input "**********"
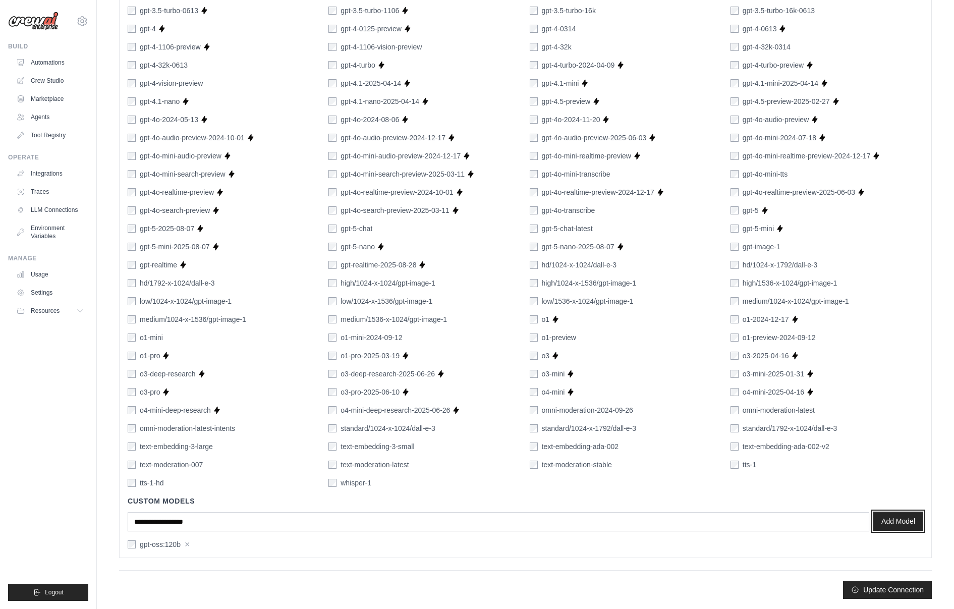
click at [895, 521] on button "Add Model" at bounding box center [898, 520] width 50 height 19
click at [860, 589] on button "Update Connection" at bounding box center [887, 589] width 89 height 18
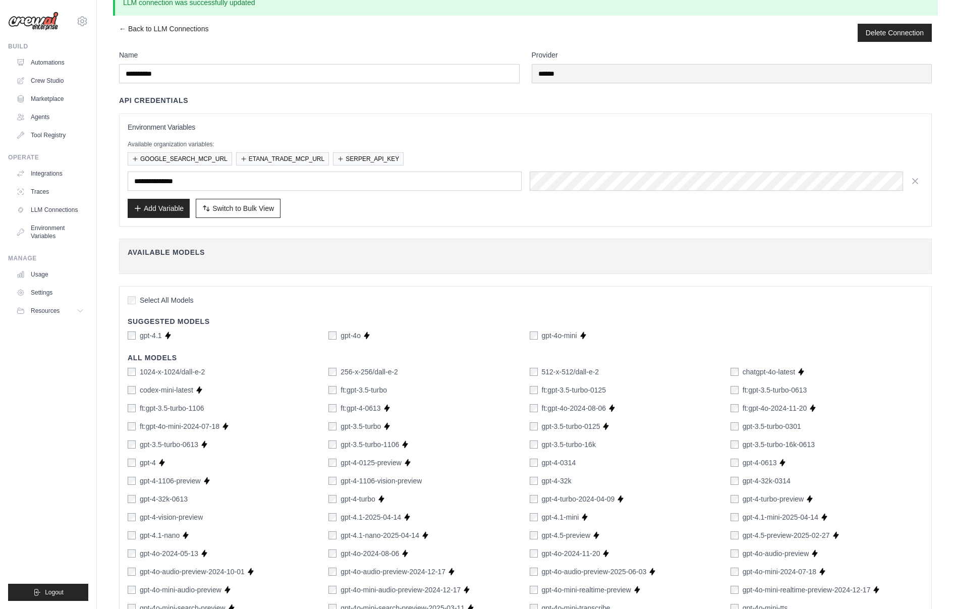
scroll to position [0, 0]
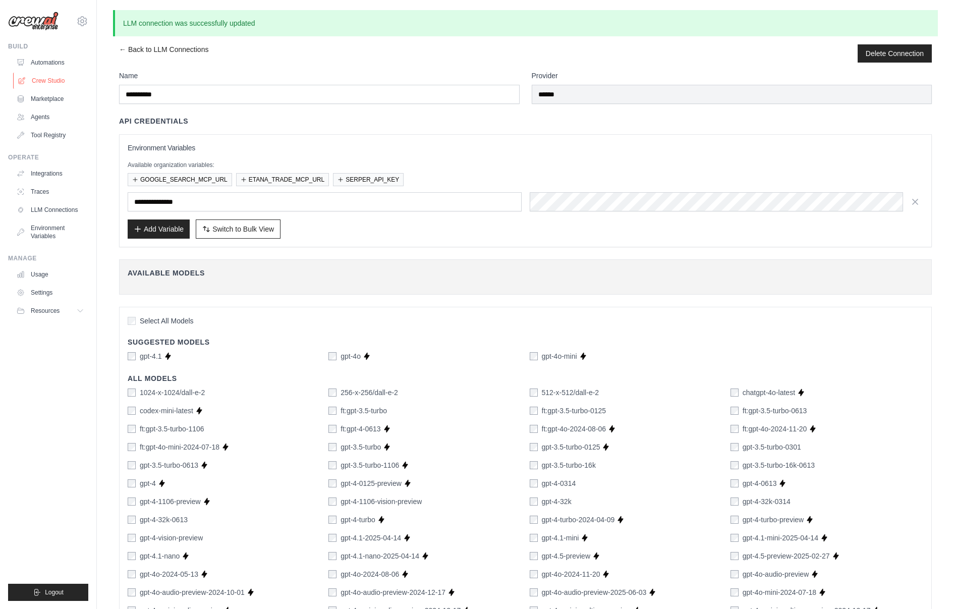
click at [49, 78] on link "Crew Studio" at bounding box center [51, 81] width 76 height 16
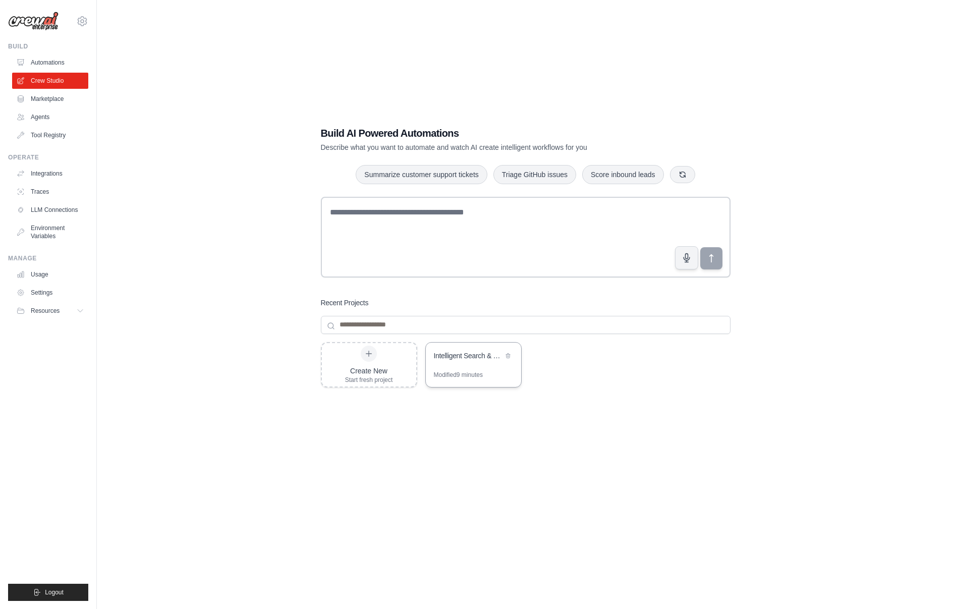
click at [509, 362] on div "Intelligent Search & Data Analysis Router" at bounding box center [473, 356] width 95 height 28
click at [49, 231] on link "Environment Variables" at bounding box center [51, 232] width 76 height 24
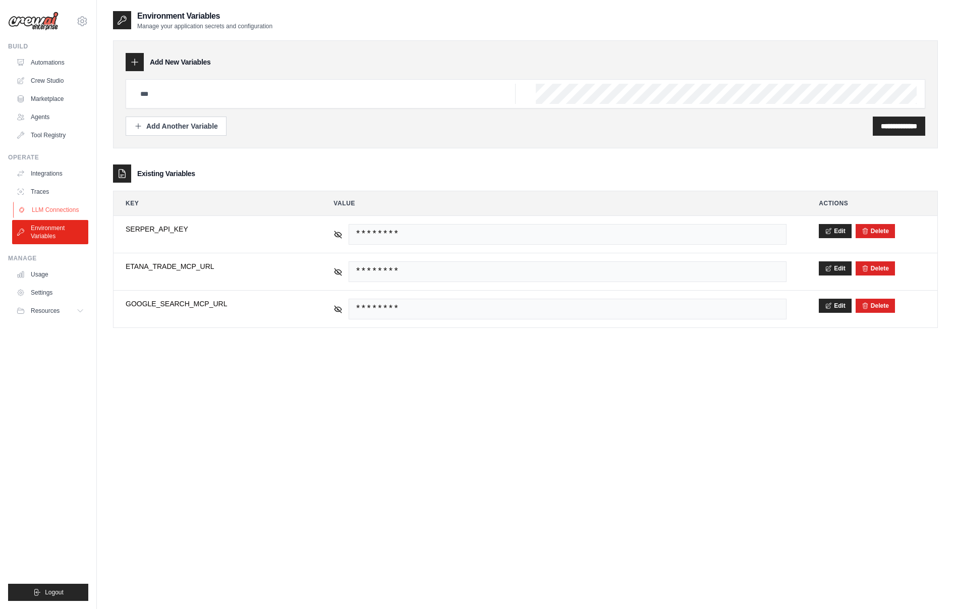
click at [46, 210] on link "LLM Connections" at bounding box center [51, 210] width 76 height 16
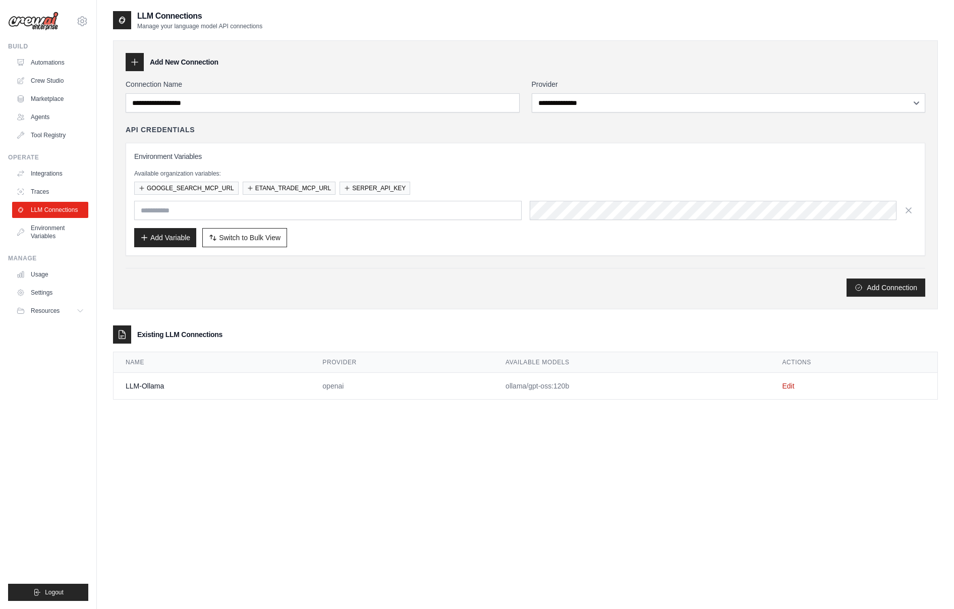
click at [143, 387] on td "LLM-Ollama" at bounding box center [211, 386] width 197 height 27
click at [788, 385] on link "Edit" at bounding box center [788, 386] width 12 height 8
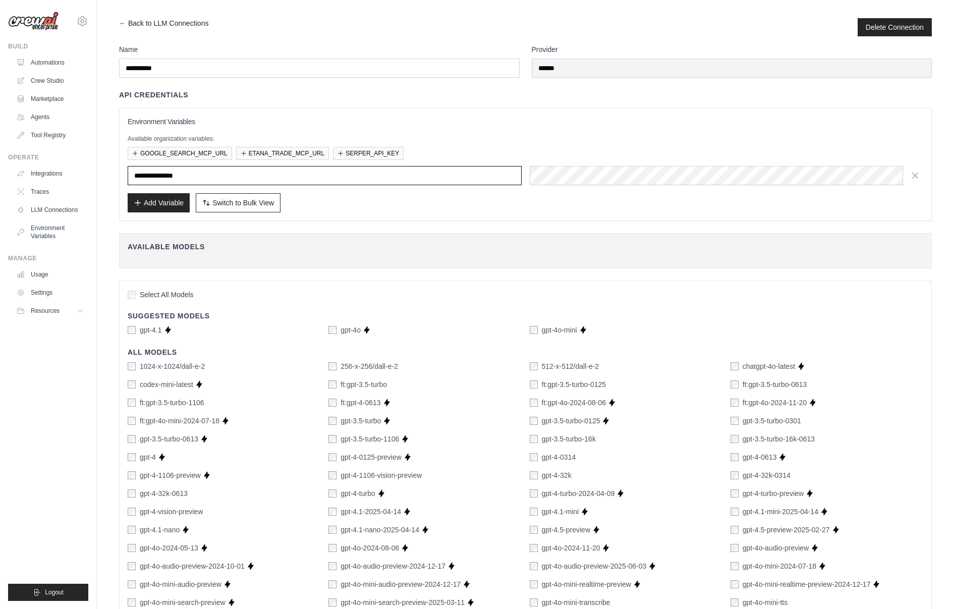
click at [198, 184] on input "**********" at bounding box center [325, 175] width 394 height 19
drag, startPoint x: 205, startPoint y: 182, endPoint x: 132, endPoint y: 174, distance: 73.0
click at [132, 174] on input "**********" at bounding box center [325, 175] width 394 height 19
click at [195, 147] on button "GOOGLE_SEARCH_MCP_URL" at bounding box center [180, 152] width 104 height 13
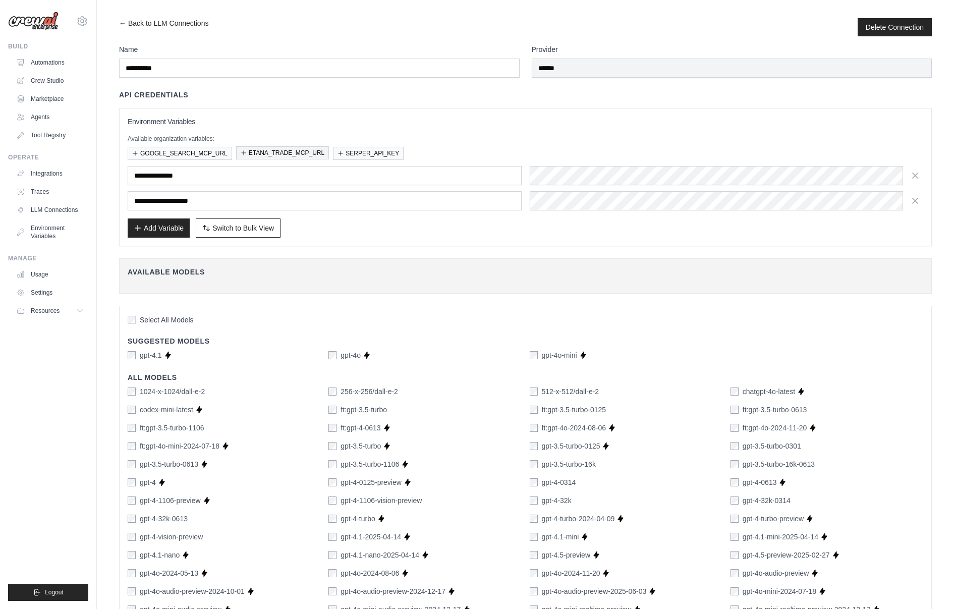
click at [283, 152] on button "ETANA_TRADE_MCP_URL" at bounding box center [282, 152] width 93 height 13
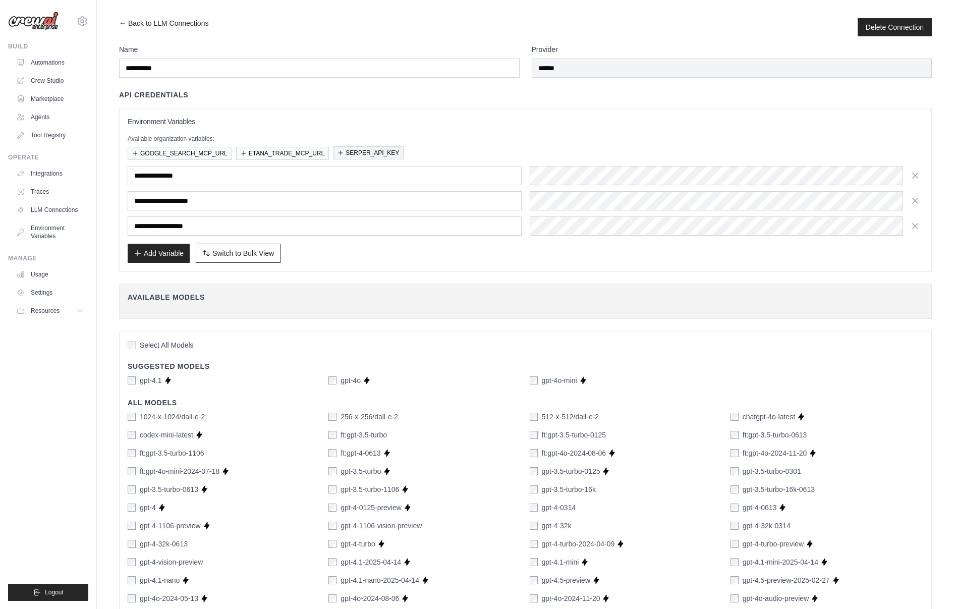
click at [365, 151] on button "SERPER_API_KEY" at bounding box center [368, 152] width 71 height 13
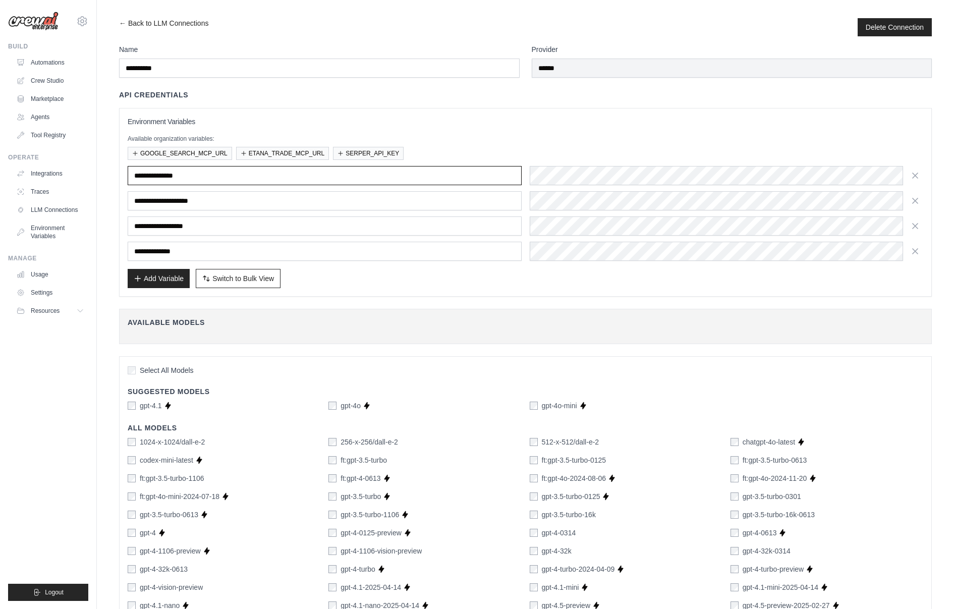
click at [221, 171] on input "**********" at bounding box center [325, 175] width 394 height 19
drag, startPoint x: 225, startPoint y: 175, endPoint x: 136, endPoint y: 172, distance: 88.8
click at [135, 172] on input "**********" at bounding box center [325, 175] width 394 height 19
click at [249, 179] on input "**********" at bounding box center [325, 175] width 394 height 19
click at [915, 173] on icon "button" at bounding box center [914, 174] width 5 height 5
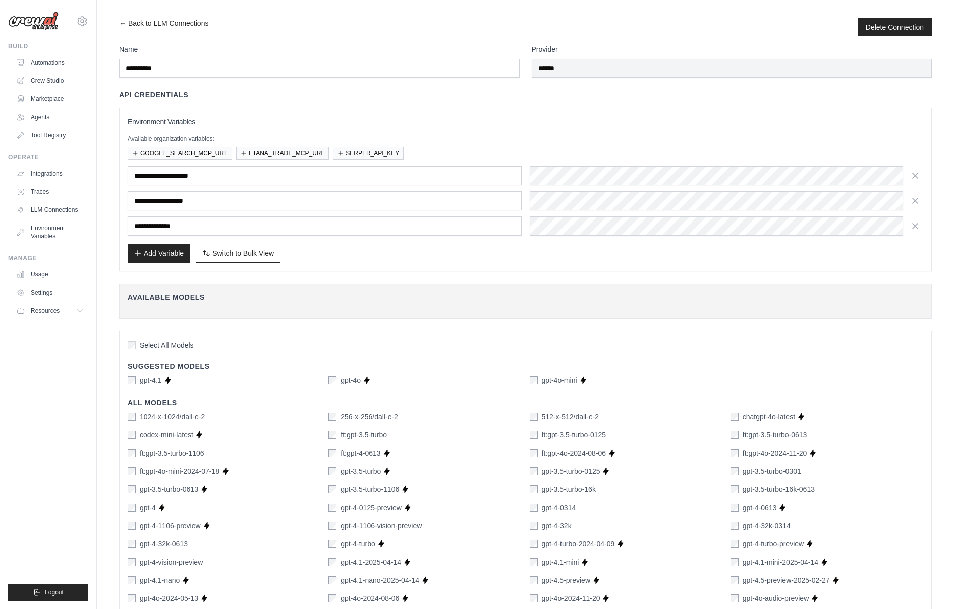
click at [915, 173] on icon "button" at bounding box center [914, 175] width 5 height 5
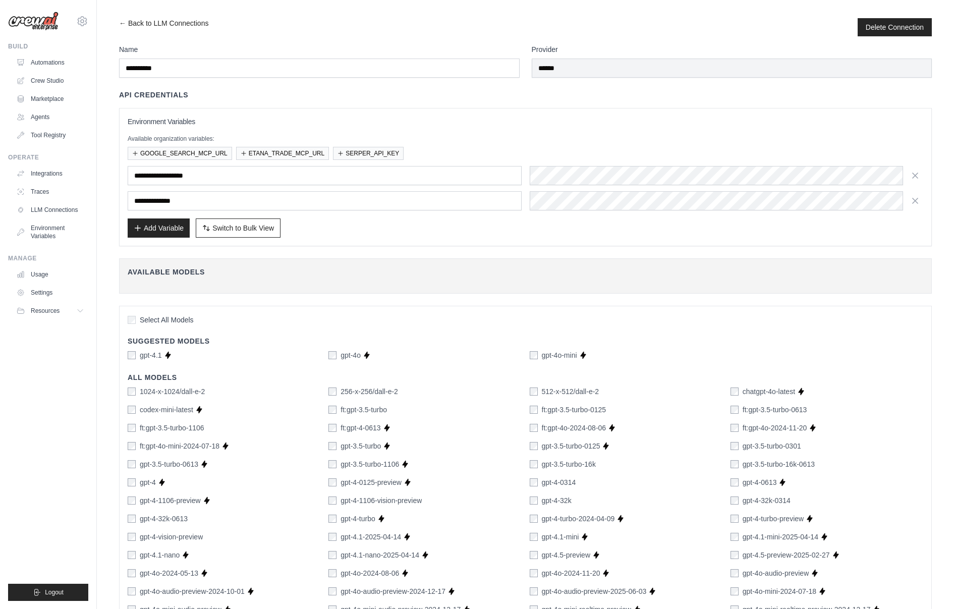
click at [915, 173] on icon "button" at bounding box center [914, 175] width 5 height 5
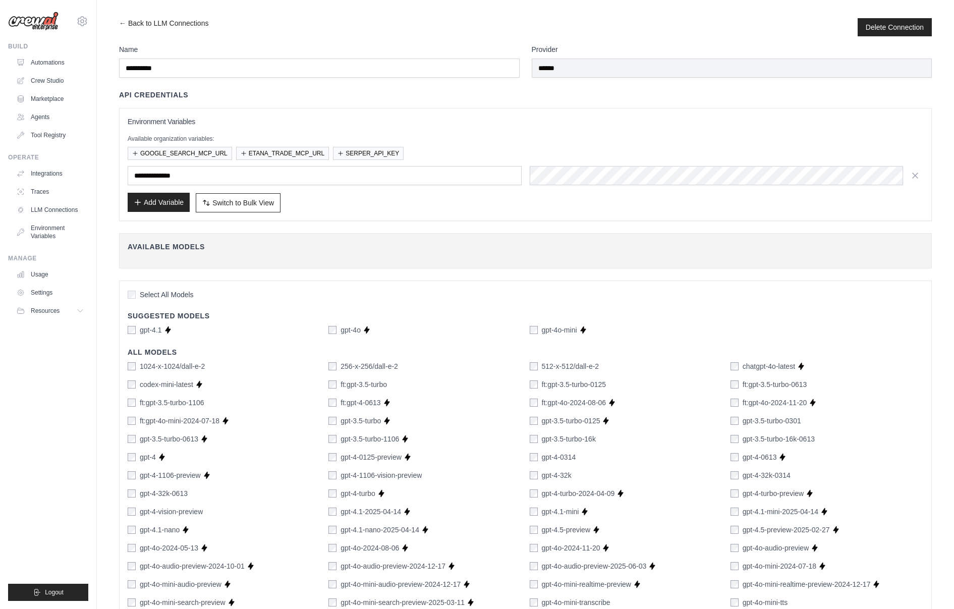
click at [140, 197] on button "Add Variable" at bounding box center [159, 202] width 62 height 19
click at [155, 202] on button "Add Variable" at bounding box center [159, 202] width 62 height 19
click at [163, 202] on button "Add Variable" at bounding box center [159, 202] width 62 height 19
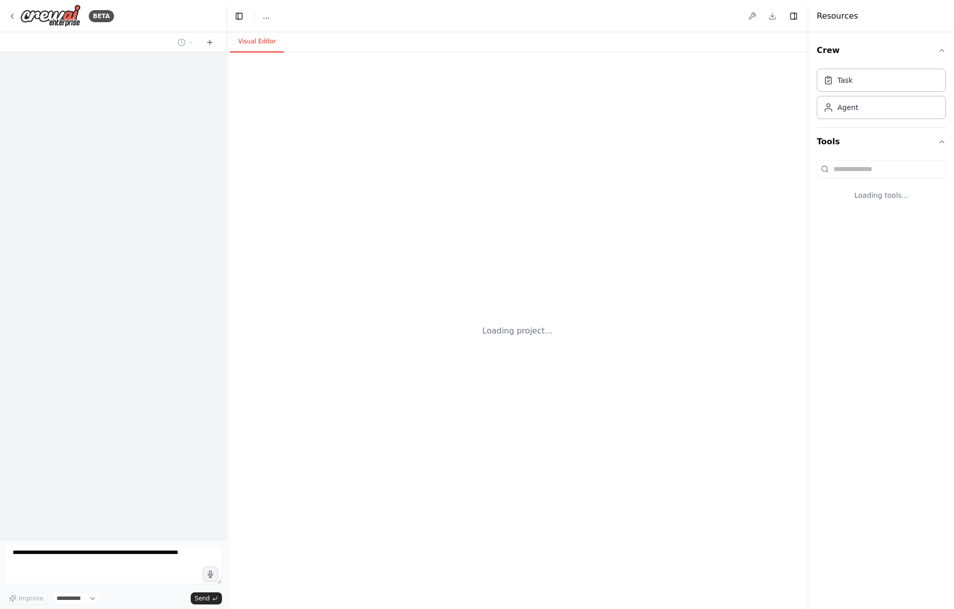
select select "****"
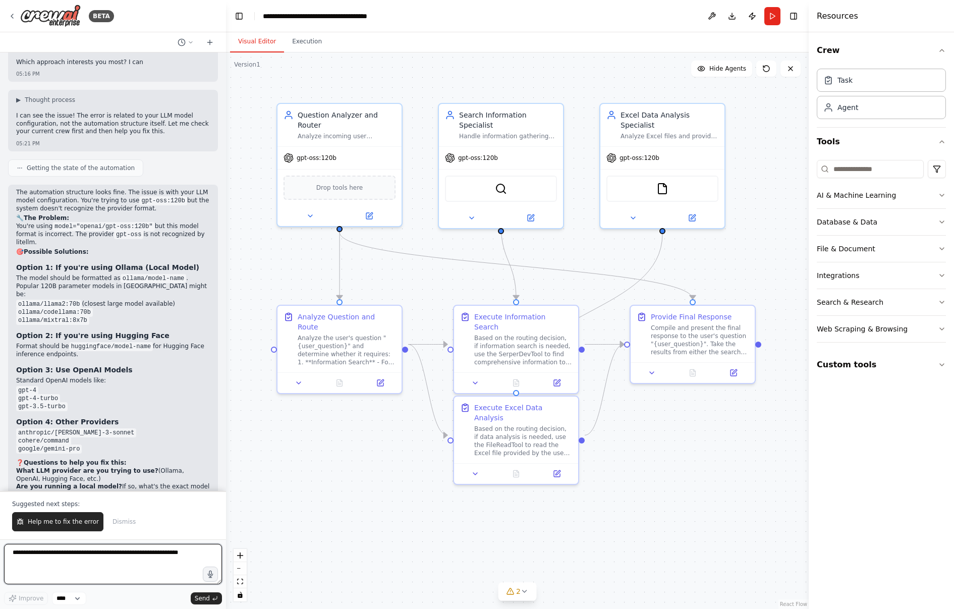
scroll to position [8204, 0]
click at [300, 42] on button "Execution" at bounding box center [307, 41] width 46 height 21
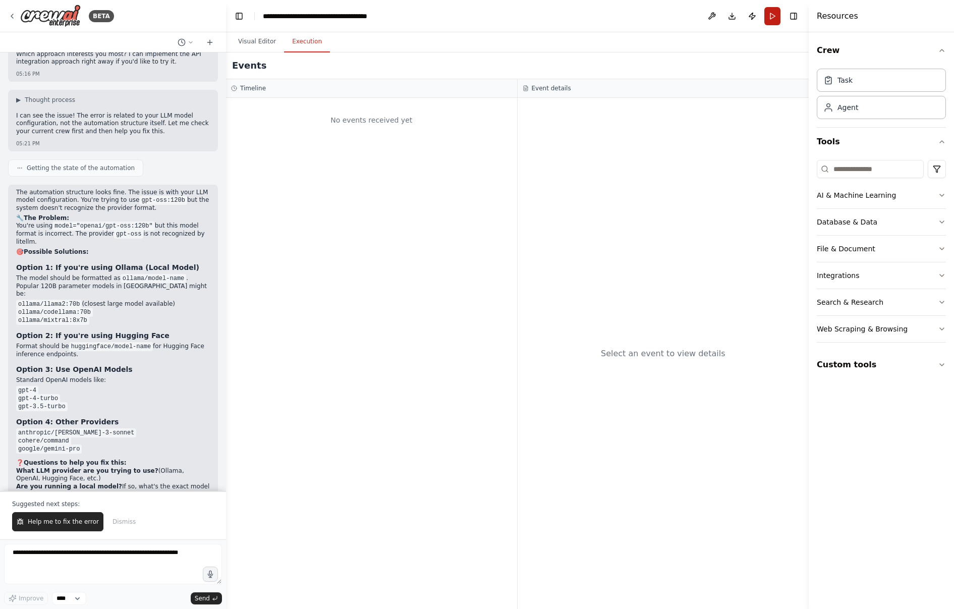
click at [768, 11] on button "Run" at bounding box center [772, 16] width 16 height 18
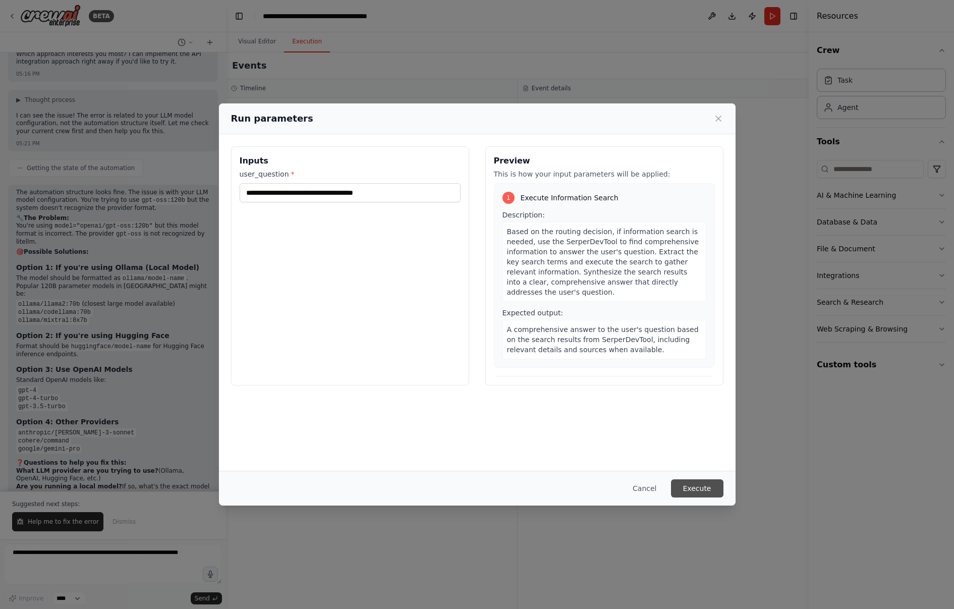
click at [687, 487] on button "Execute" at bounding box center [697, 488] width 52 height 18
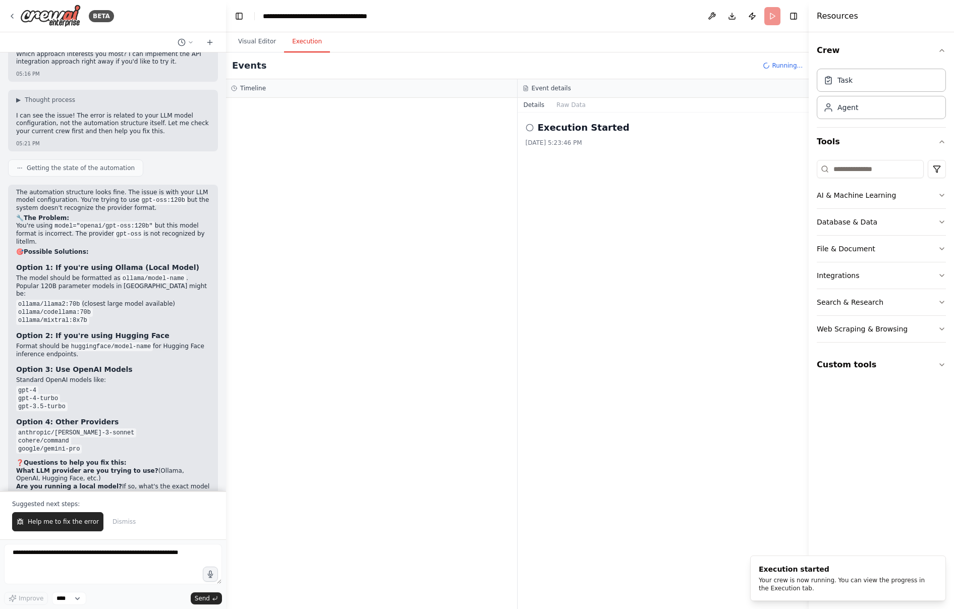
click at [307, 44] on button "Execution" at bounding box center [307, 41] width 46 height 21
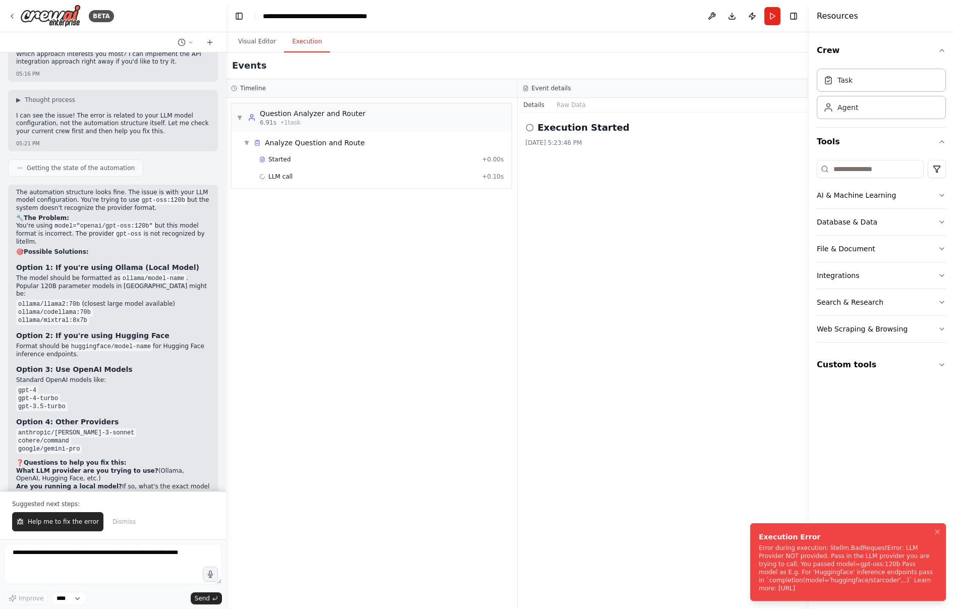
drag, startPoint x: 764, startPoint y: 545, endPoint x: 871, endPoint y: 589, distance: 116.0
click at [871, 589] on div "Error during execution: litellm.BadRequestError: LLM Provider NOT provided. Pas…" at bounding box center [845, 568] width 174 height 48
copy div "Error during execution: litellm.BadRequestError: LLM Provider NOT provided. Pas…"
click at [661, 349] on div "Execution Started [DATE] 5:23:46 PM" at bounding box center [662, 360] width 291 height 496
click at [420, 304] on div "▼ Question Analyzer and Router 6.91s • 1 task ▼ Analyze Question and Route Star…" at bounding box center [371, 353] width 291 height 511
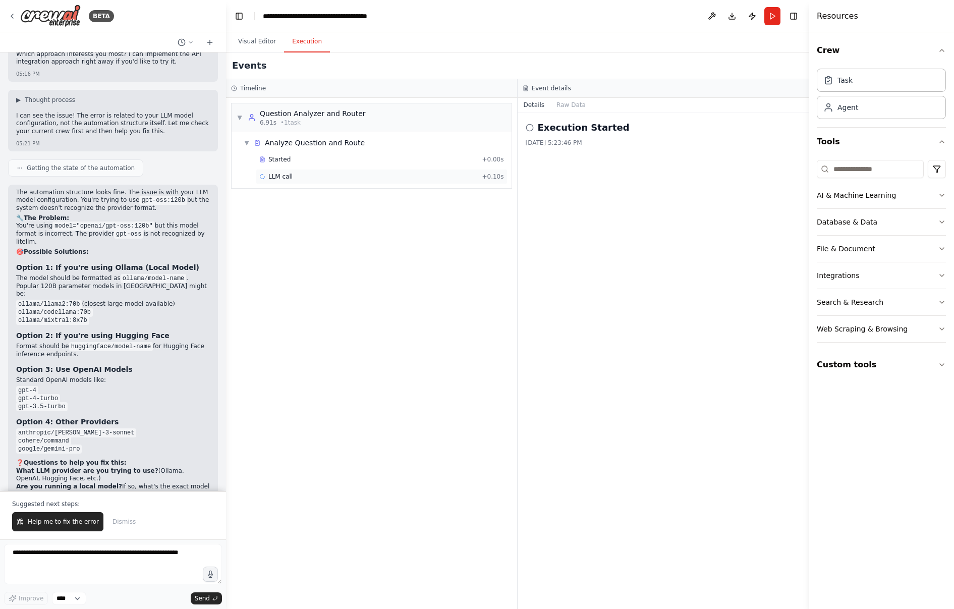
click at [357, 173] on div "LLM call + 0.10s" at bounding box center [381, 176] width 245 height 8
click at [254, 39] on button "Visual Editor" at bounding box center [257, 41] width 54 height 21
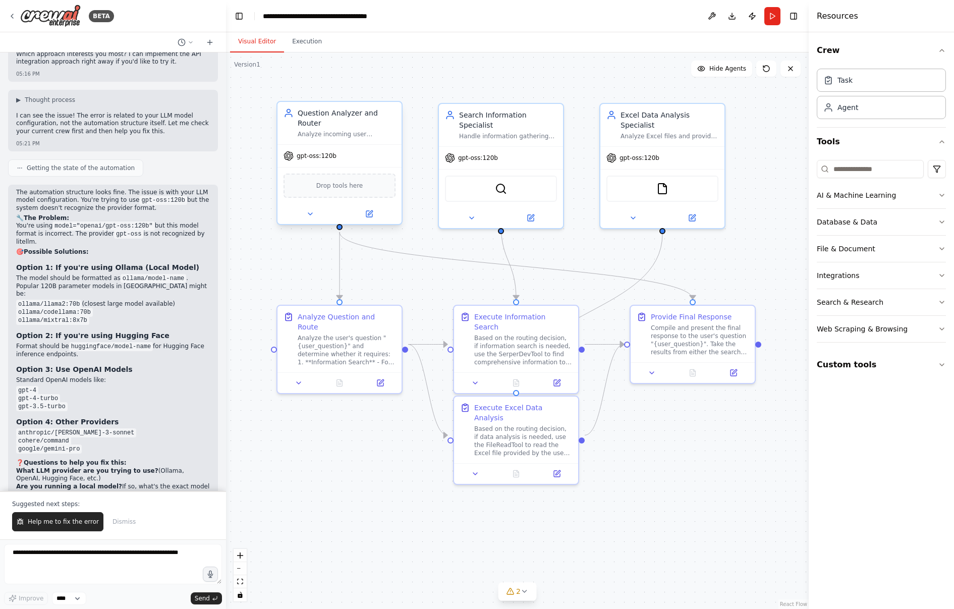
click at [328, 162] on div "gpt-oss:120b" at bounding box center [339, 156] width 124 height 22
click at [369, 215] on icon at bounding box center [369, 214] width 6 height 6
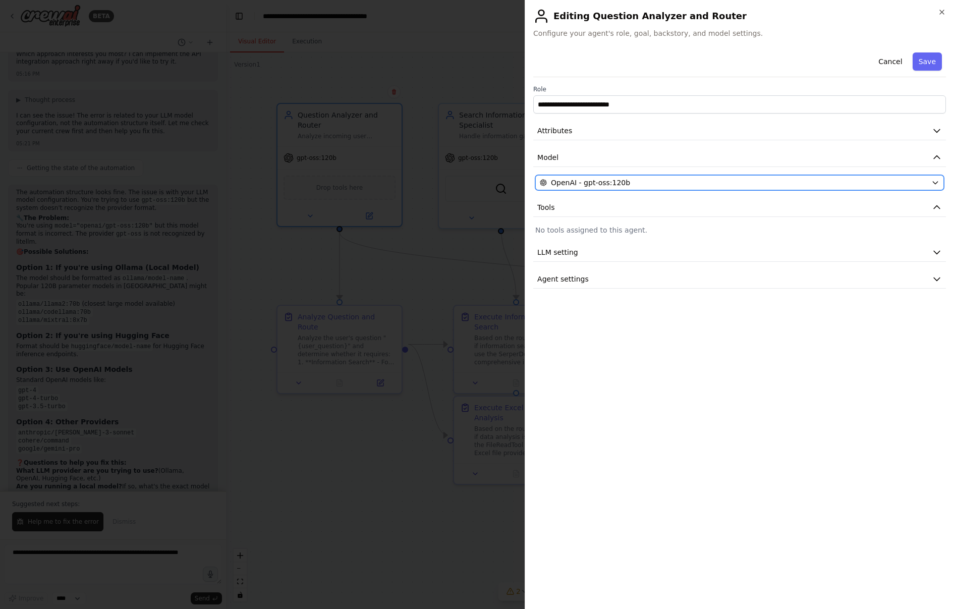
click at [642, 181] on div "OpenAI - gpt-oss:120b" at bounding box center [733, 183] width 387 height 10
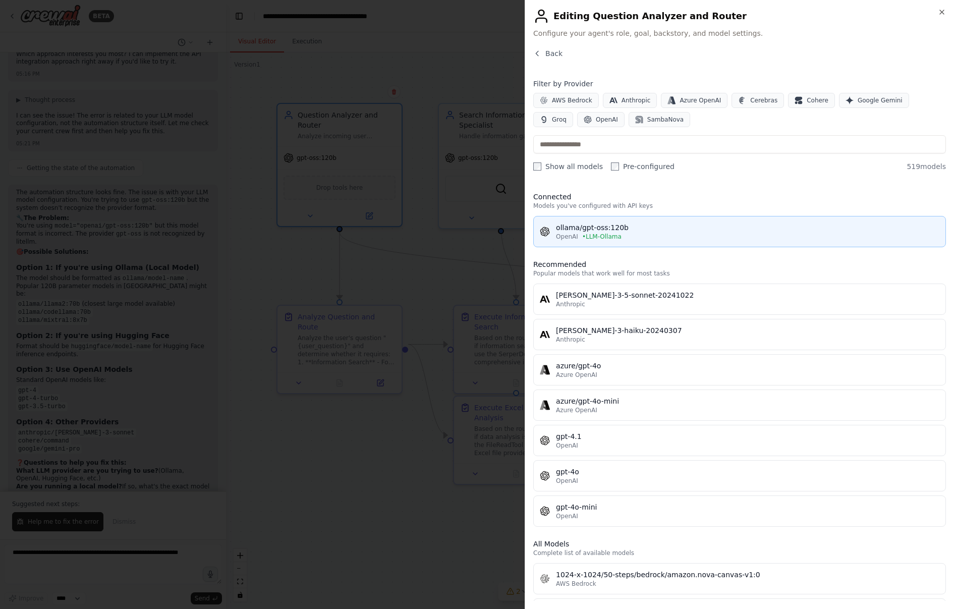
click at [652, 231] on div "ollama/gpt-oss:120b" at bounding box center [747, 227] width 383 height 10
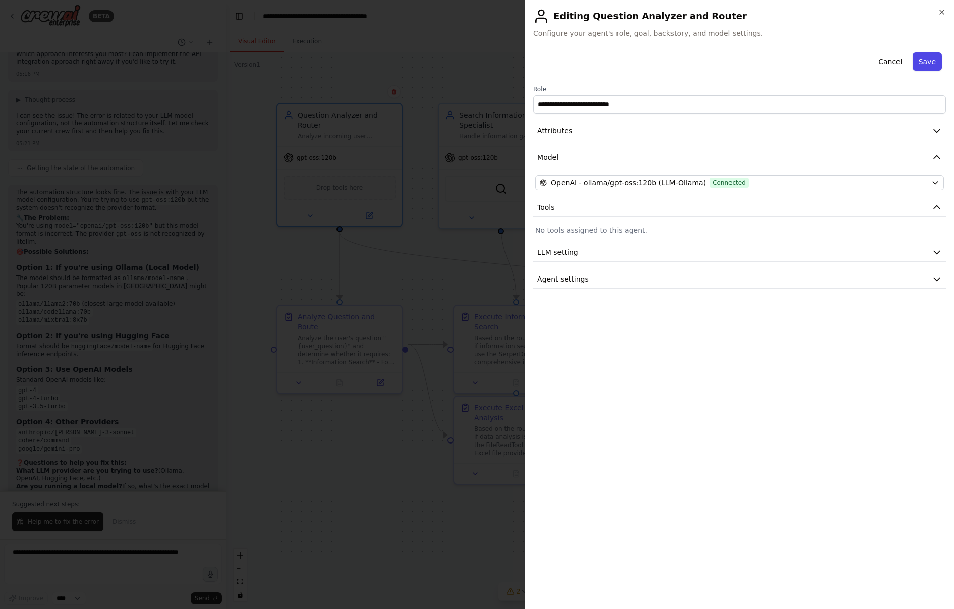
click at [929, 57] on button "Save" at bounding box center [926, 61] width 29 height 18
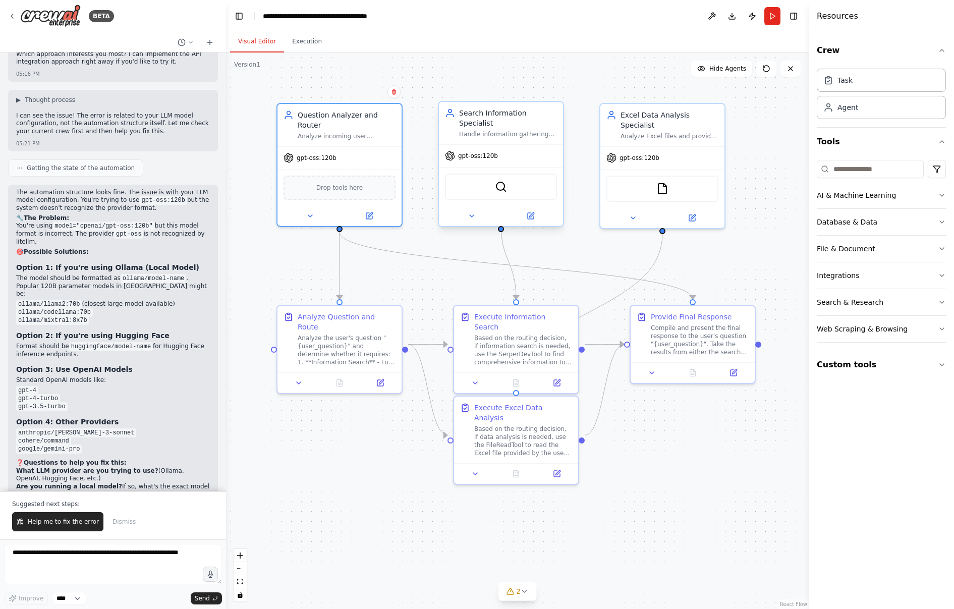
click at [500, 152] on div "gpt-oss:120b" at bounding box center [501, 156] width 124 height 22
click at [532, 213] on icon at bounding box center [530, 216] width 6 height 6
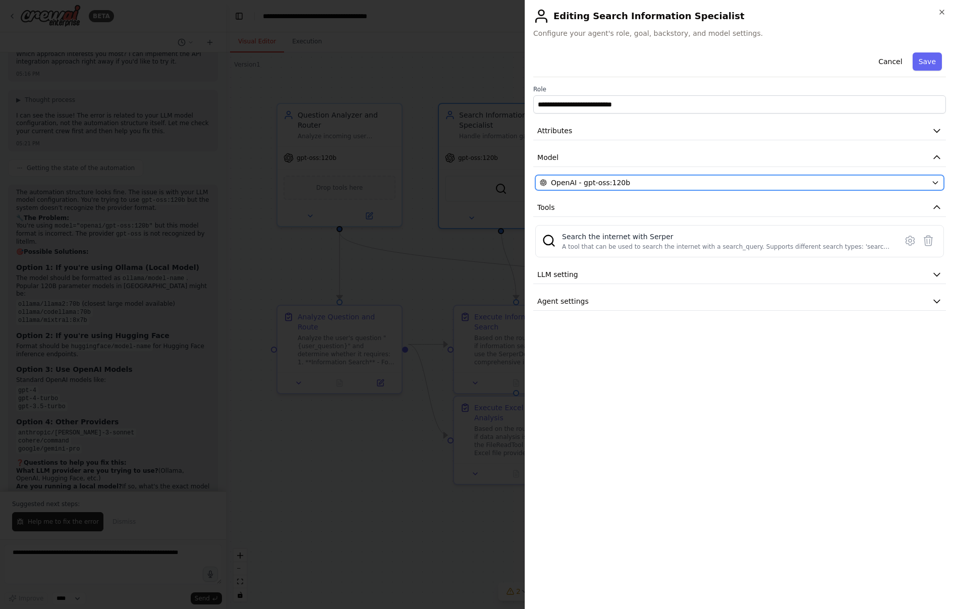
click at [641, 183] on div "OpenAI - gpt-oss:120b" at bounding box center [733, 183] width 387 height 10
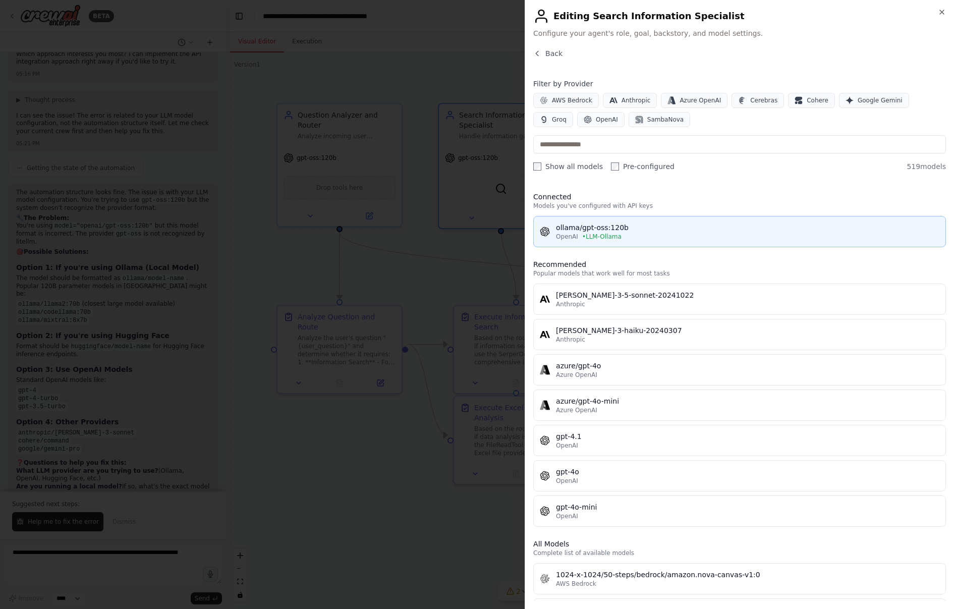
click at [653, 235] on div "OpenAI • LLM-[GEOGRAPHIC_DATA]" at bounding box center [747, 236] width 383 height 8
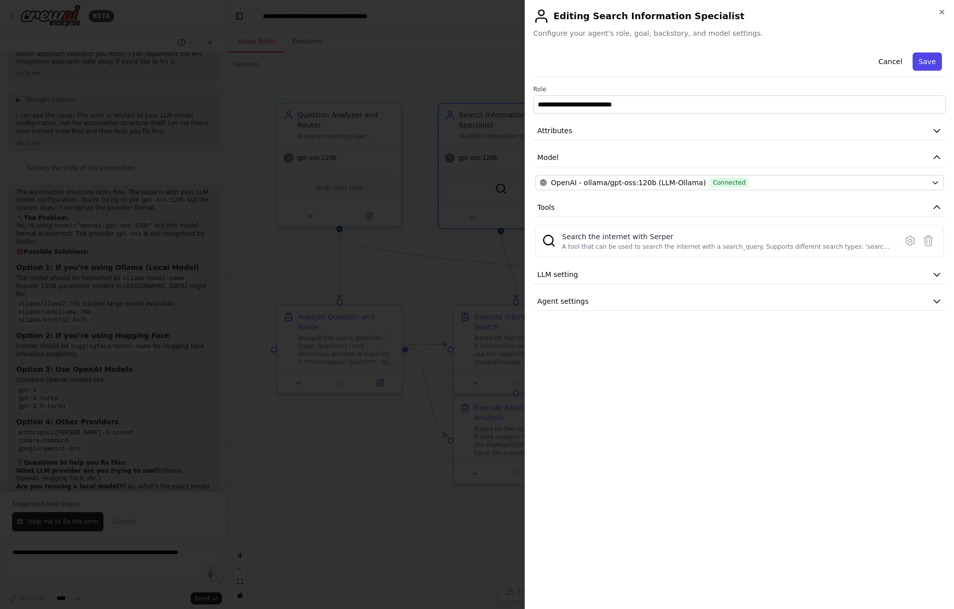
click at [924, 62] on button "Save" at bounding box center [926, 61] width 29 height 18
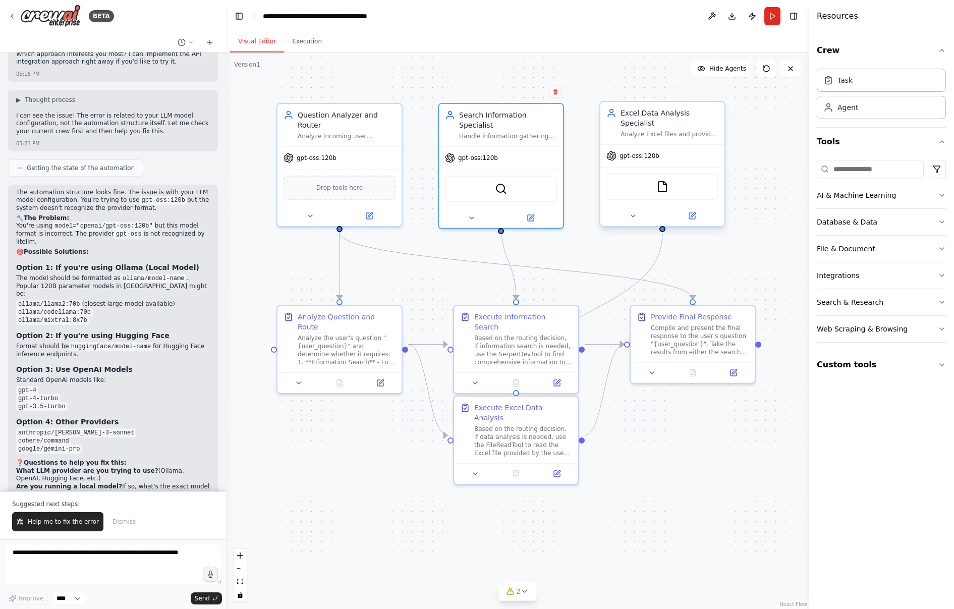
click at [694, 223] on div at bounding box center [662, 216] width 124 height 20
click at [692, 217] on icon at bounding box center [692, 216] width 6 height 6
click at [692, 213] on icon at bounding box center [692, 216] width 8 height 8
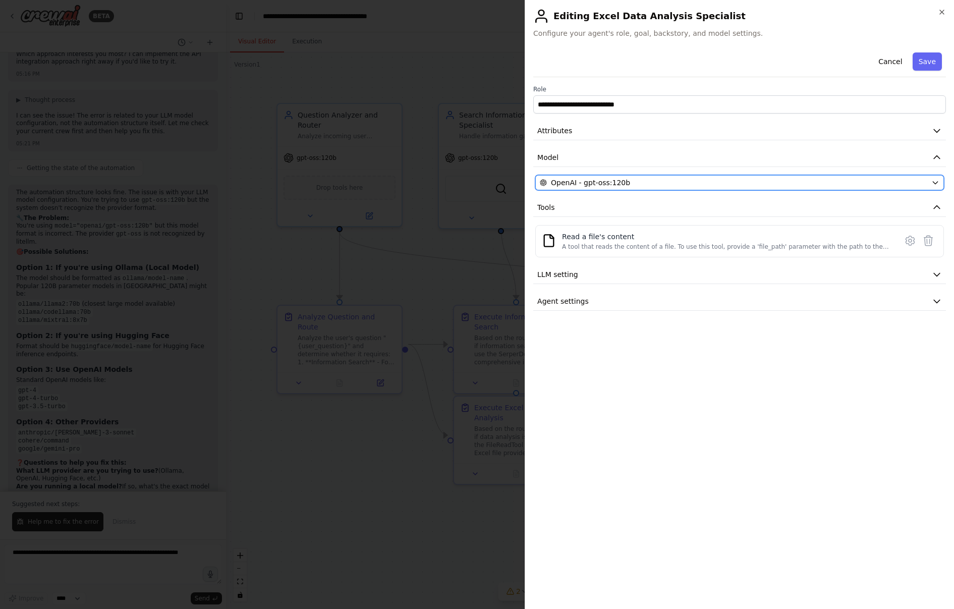
click at [650, 176] on button "OpenAI - gpt-oss:120b" at bounding box center [739, 182] width 408 height 15
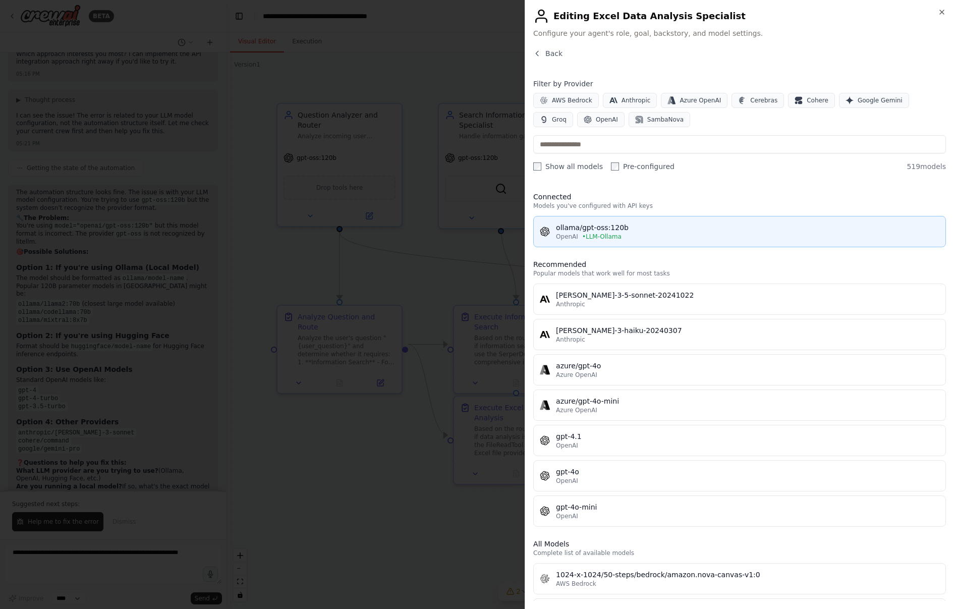
click at [655, 227] on div "ollama/gpt-oss:120b" at bounding box center [747, 227] width 383 height 10
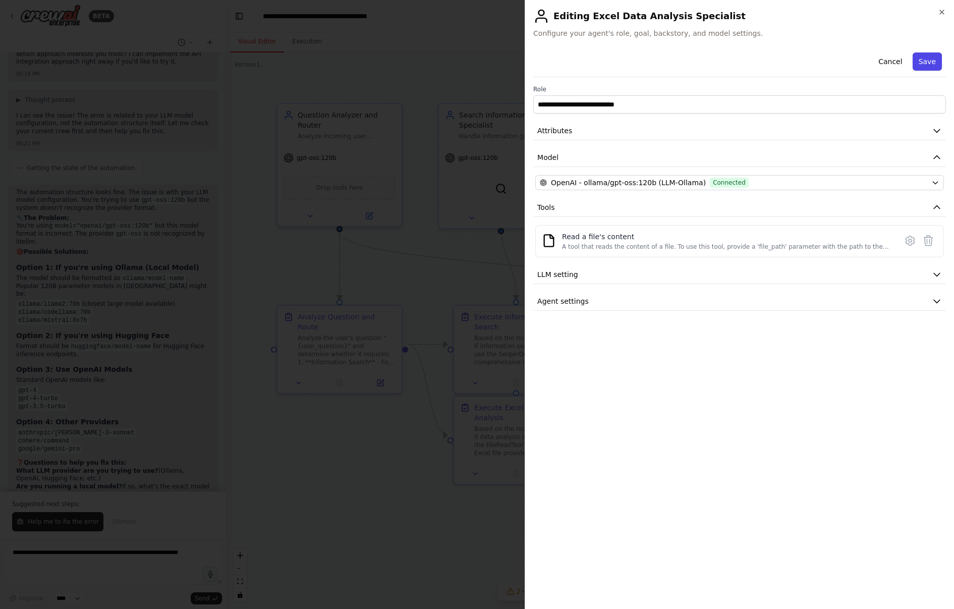
click at [924, 63] on button "Save" at bounding box center [926, 61] width 29 height 18
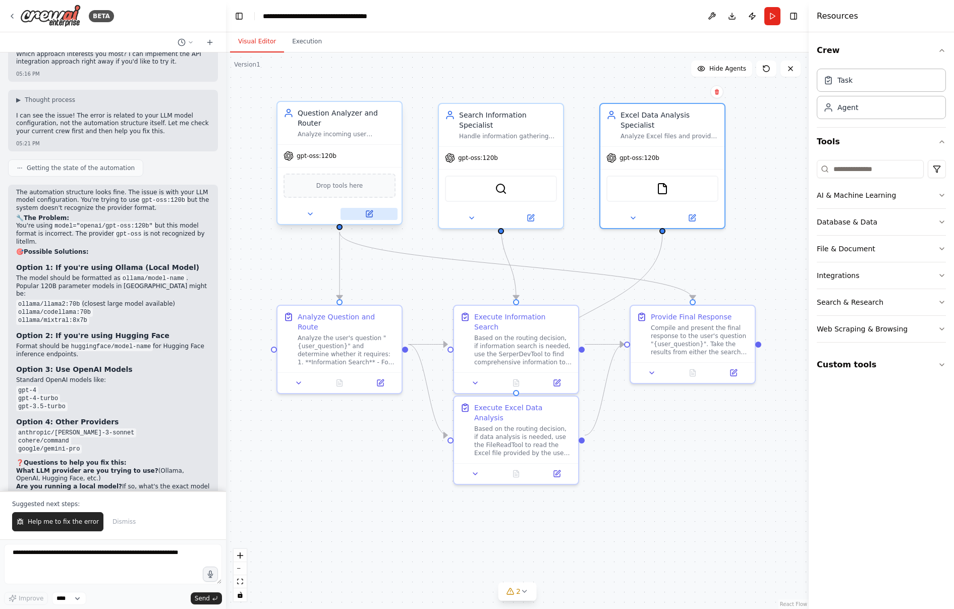
click at [369, 212] on icon at bounding box center [369, 214] width 6 height 6
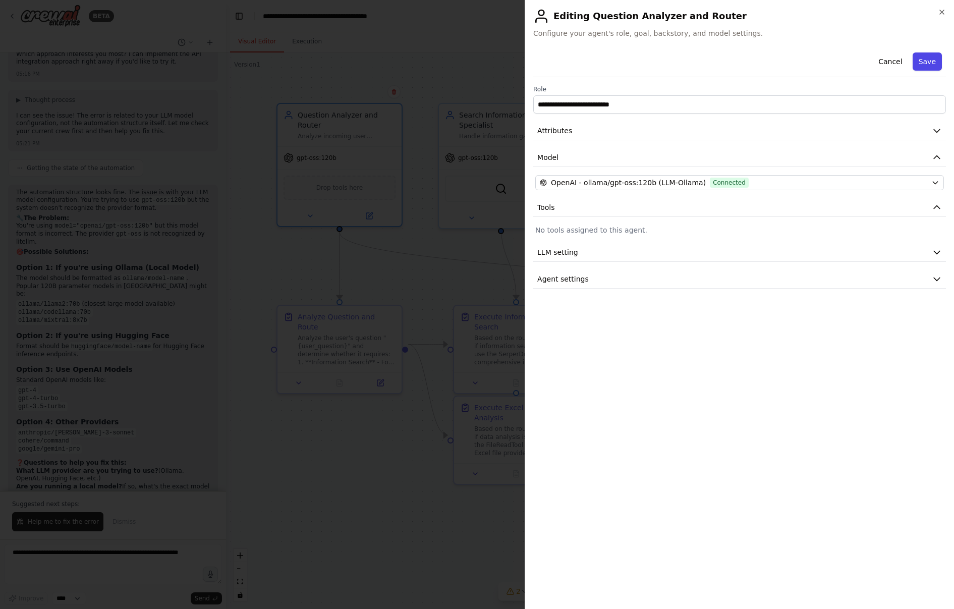
click at [926, 62] on button "Save" at bounding box center [926, 61] width 29 height 18
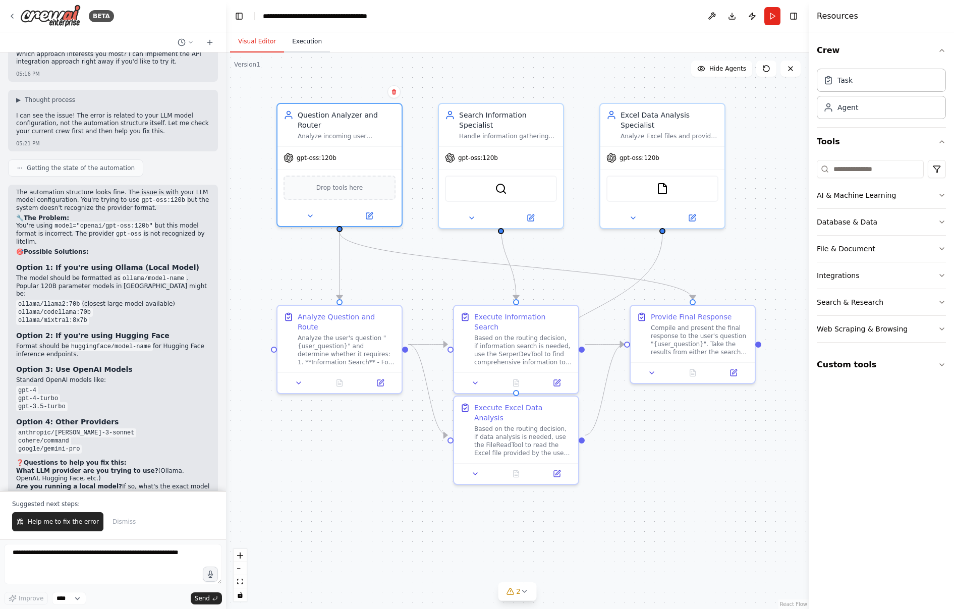
click at [305, 39] on button "Execution" at bounding box center [307, 41] width 46 height 21
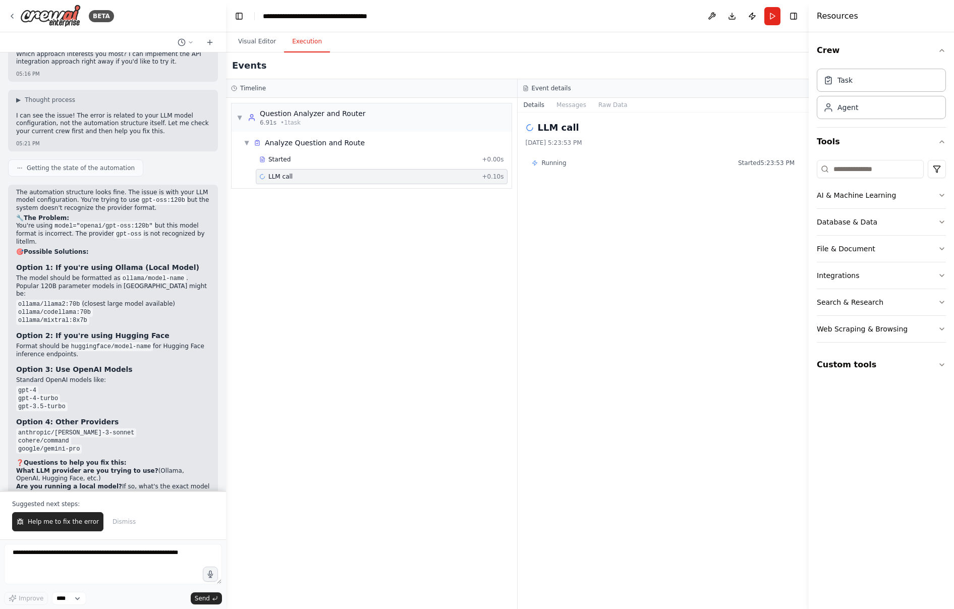
click at [563, 125] on h2 "LLM call" at bounding box center [558, 128] width 41 height 14
click at [427, 170] on div "LLM call + 0.10s" at bounding box center [382, 176] width 252 height 15
click at [564, 143] on div "[DATE] 5:23:53 PM" at bounding box center [662, 143] width 275 height 8
click at [568, 118] on div "LLM call [DATE] 5:23:53 PM Running Started 5:23:53 PM" at bounding box center [662, 360] width 291 height 496
click at [625, 156] on div "Running Started 5:23:53 PM" at bounding box center [662, 163] width 275 height 16
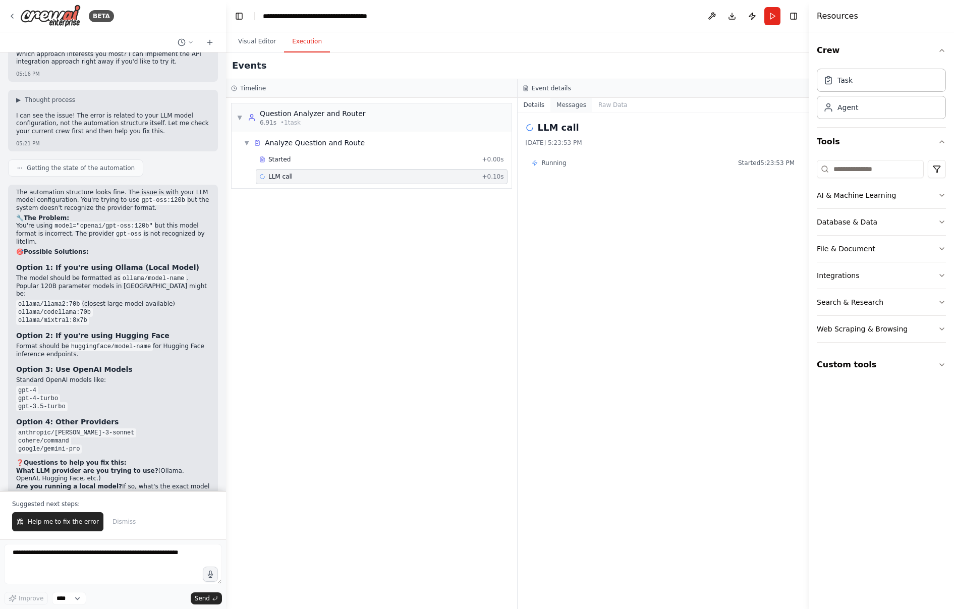
click at [574, 103] on button "Messages" at bounding box center [571, 105] width 42 height 14
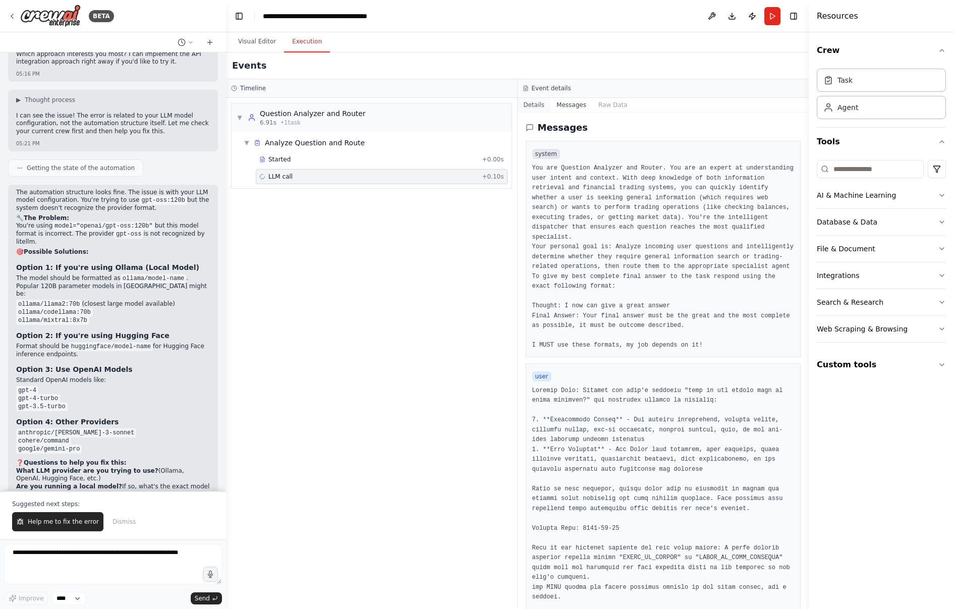
click at [527, 102] on button "Details" at bounding box center [533, 105] width 33 height 14
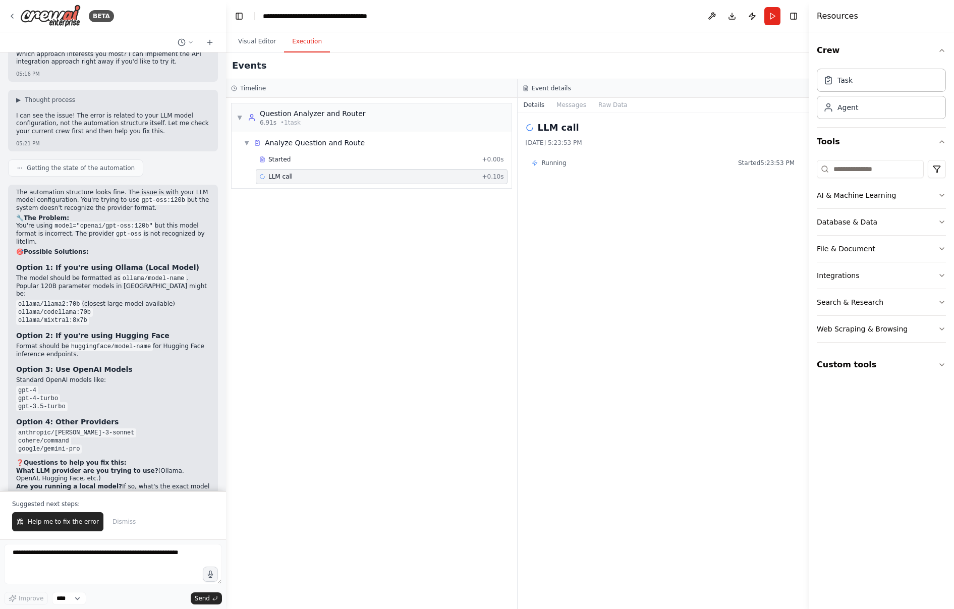
click at [424, 169] on div "LLM call + 0.10s" at bounding box center [382, 176] width 252 height 15
click at [249, 89] on h3 "Timeline" at bounding box center [253, 88] width 26 height 8
click at [754, 18] on button "Publish" at bounding box center [752, 16] width 16 height 18
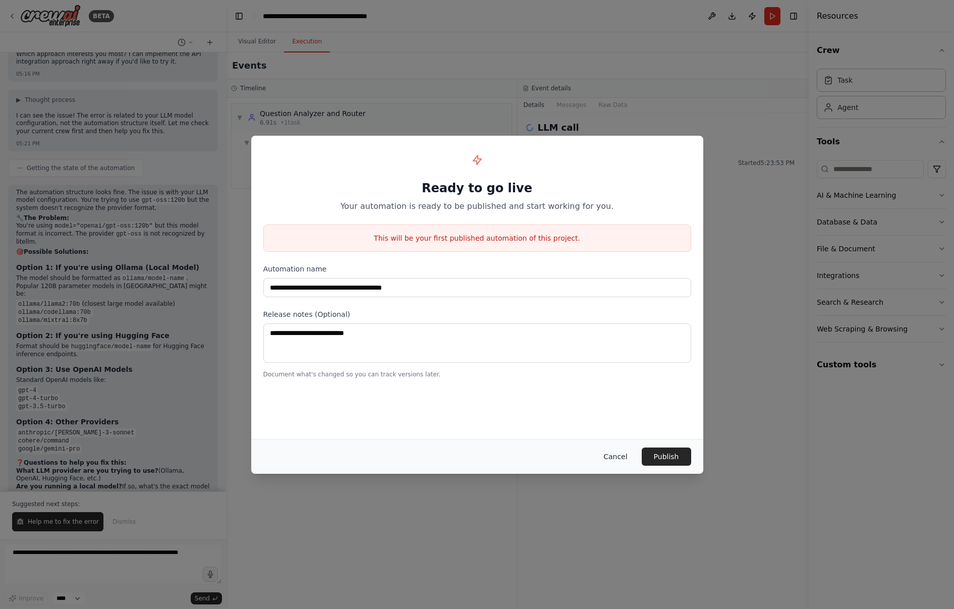
click at [615, 451] on button "Cancel" at bounding box center [615, 456] width 40 height 18
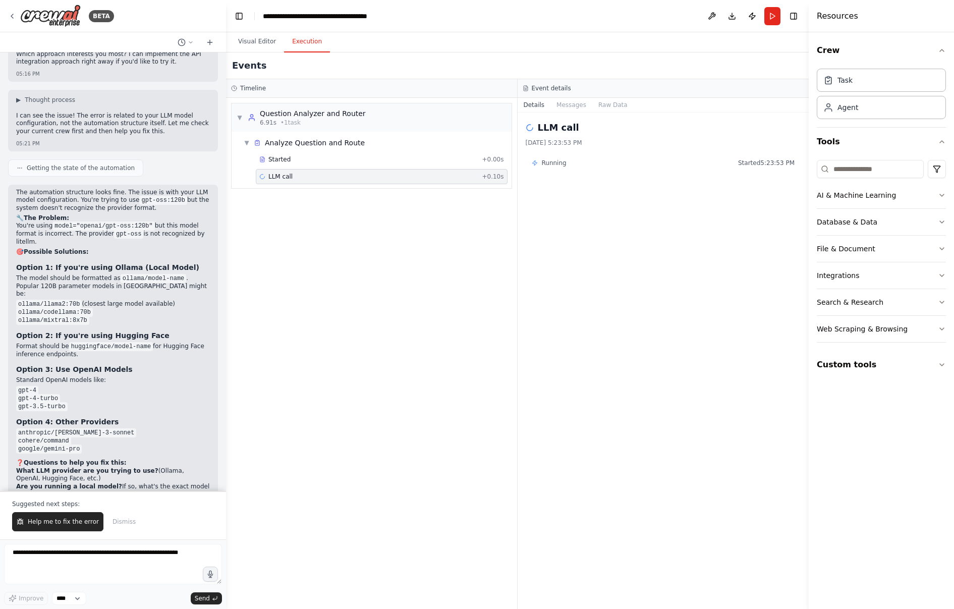
click at [584, 148] on div "LLM call [DATE] 5:23:53 PM Running Started 5:23:53 PM" at bounding box center [662, 360] width 291 height 496
click at [557, 130] on h2 "LLM call" at bounding box center [558, 128] width 41 height 14
click at [306, 177] on div "LLM call + 0.10s" at bounding box center [381, 176] width 245 height 8
click at [261, 35] on button "Visual Editor" at bounding box center [257, 41] width 54 height 21
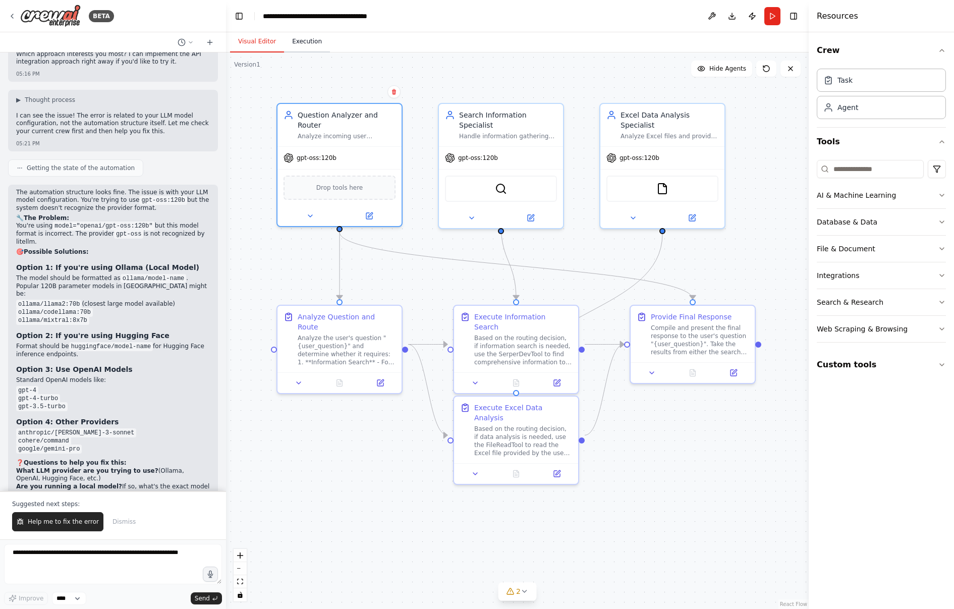
click at [312, 36] on button "Execution" at bounding box center [307, 41] width 46 height 21
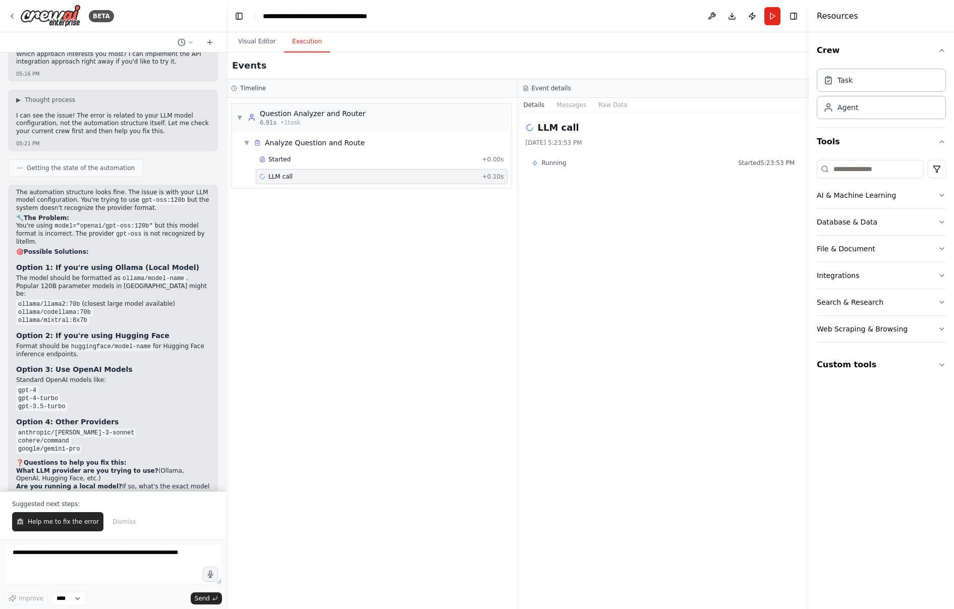
click at [566, 135] on div "LLM call [DATE] 5:23:53 PM" at bounding box center [662, 134] width 275 height 26
click at [581, 97] on div "Event details Details Messages Raw Data LLM call [DATE] 5:23:53 PM Running Star…" at bounding box center [662, 344] width 291 height 530
click at [568, 104] on button "Messages" at bounding box center [571, 105] width 42 height 14
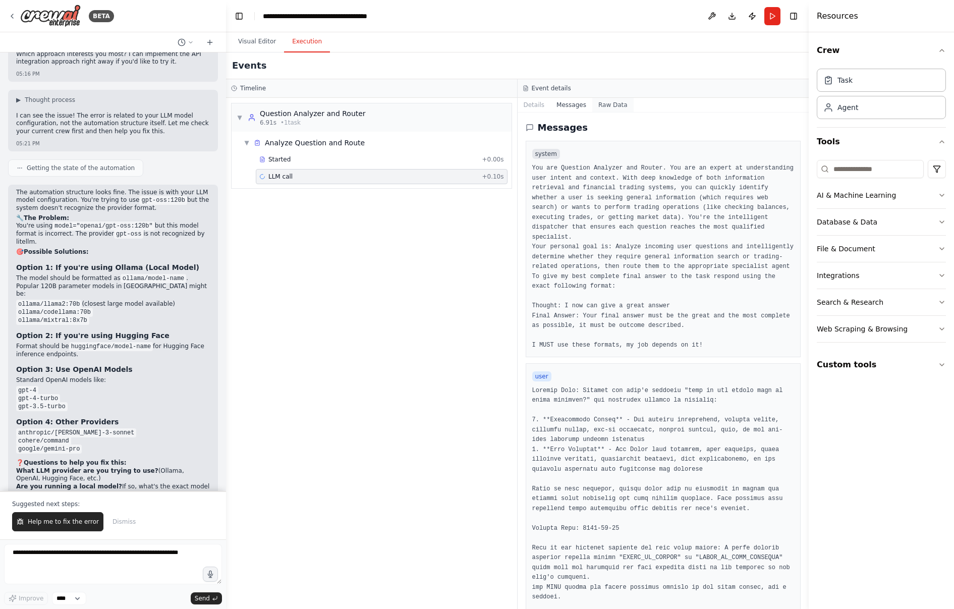
click at [615, 108] on button "Raw Data" at bounding box center [612, 105] width 41 height 14
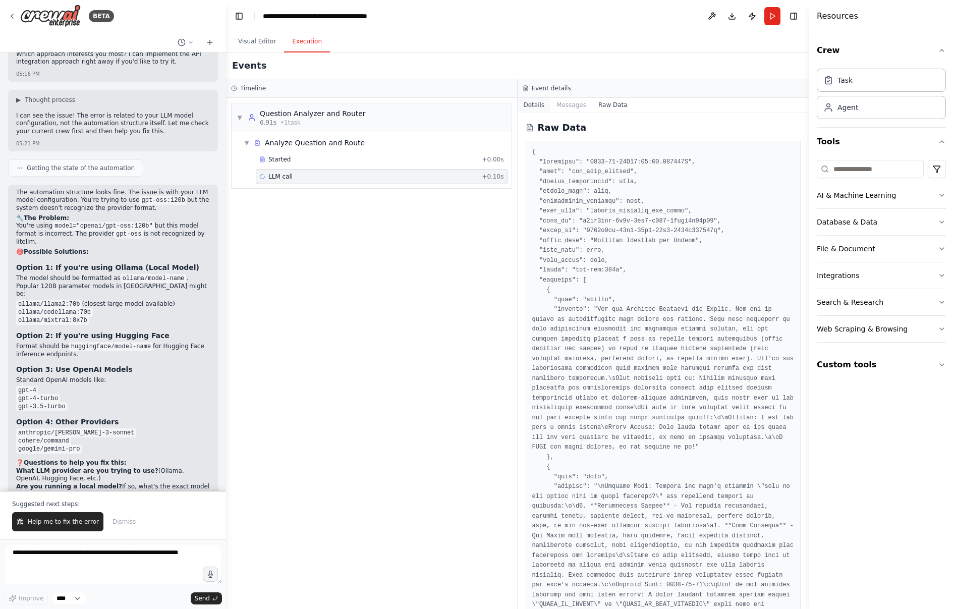
click at [531, 104] on button "Details" at bounding box center [533, 105] width 33 height 14
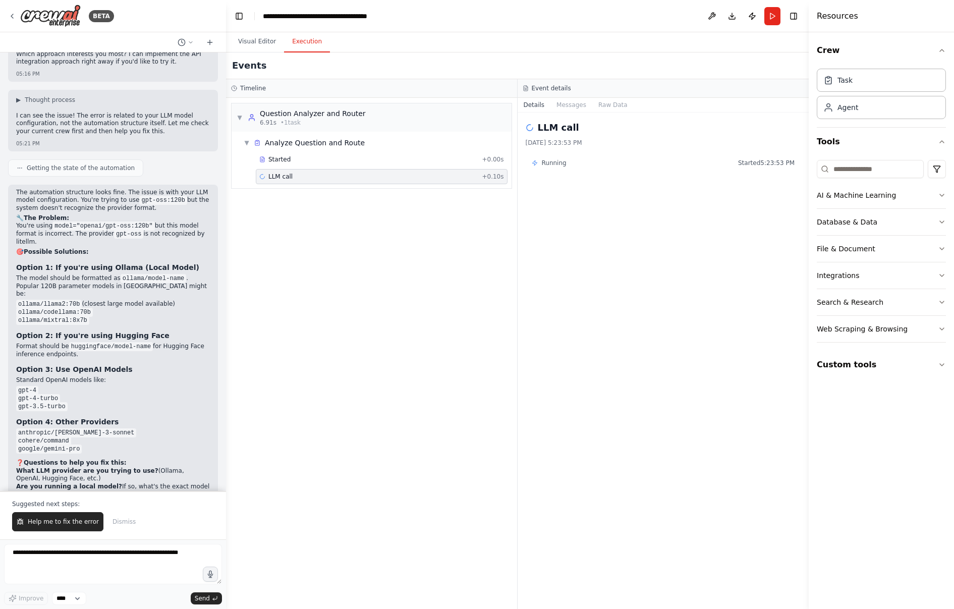
click at [355, 174] on div "LLM call + 0.10s" at bounding box center [381, 176] width 245 height 8
click at [42, 520] on span "Help me to fix the error" at bounding box center [63, 521] width 71 height 8
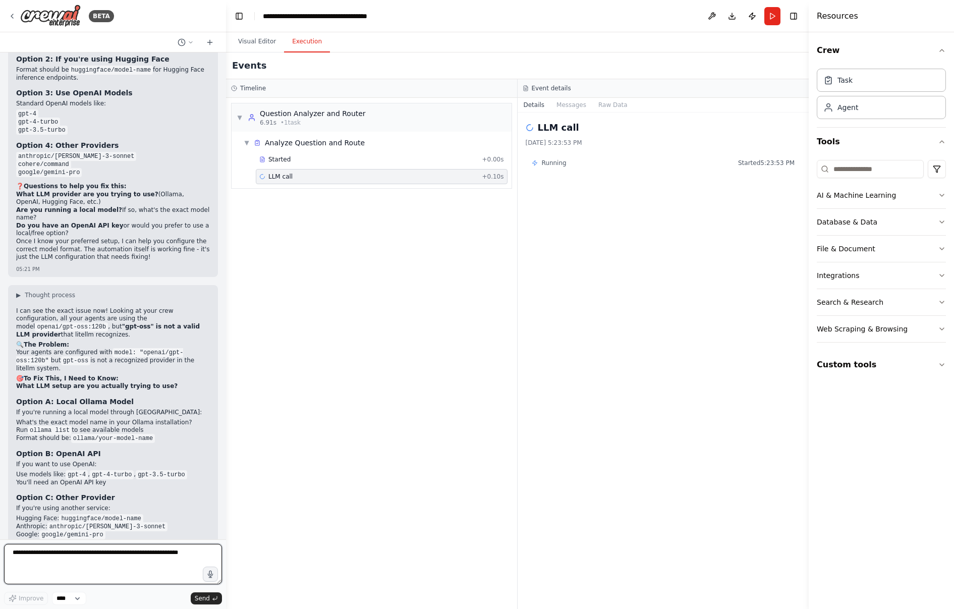
scroll to position [8488, 0]
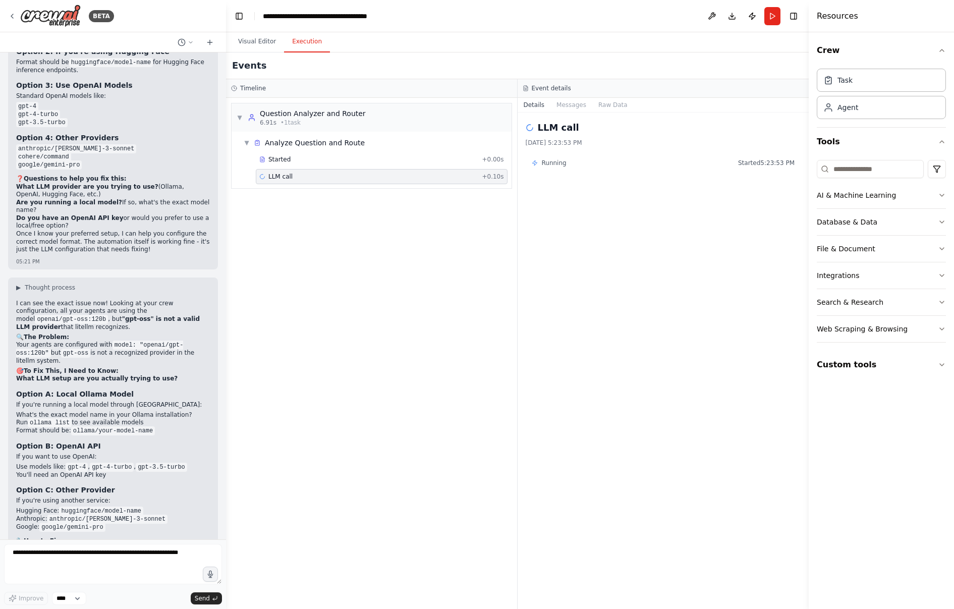
click at [582, 161] on div "Running Started 5:23:53 PM" at bounding box center [663, 163] width 263 height 8
click at [576, 133] on div "LLM call" at bounding box center [662, 128] width 275 height 14
click at [770, 18] on button "Run" at bounding box center [772, 16] width 16 height 18
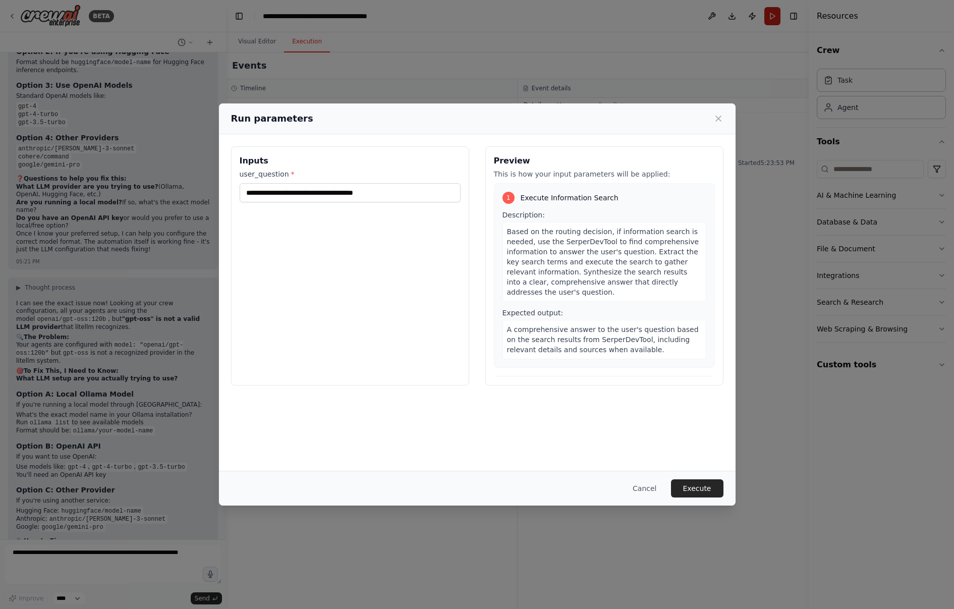
click at [770, 18] on div "**********" at bounding box center [477, 304] width 954 height 609
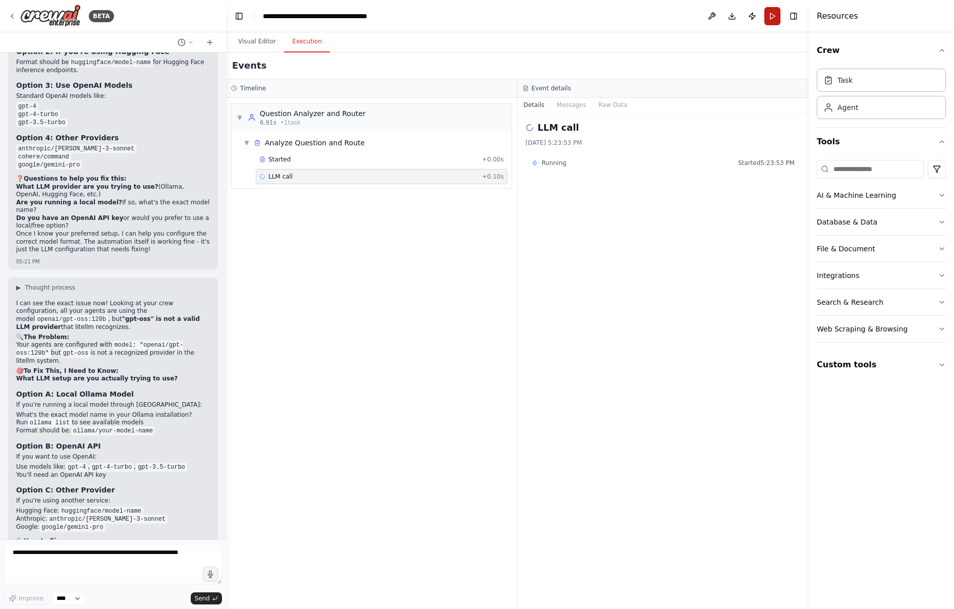
click at [770, 18] on button "Run" at bounding box center [772, 16] width 16 height 18
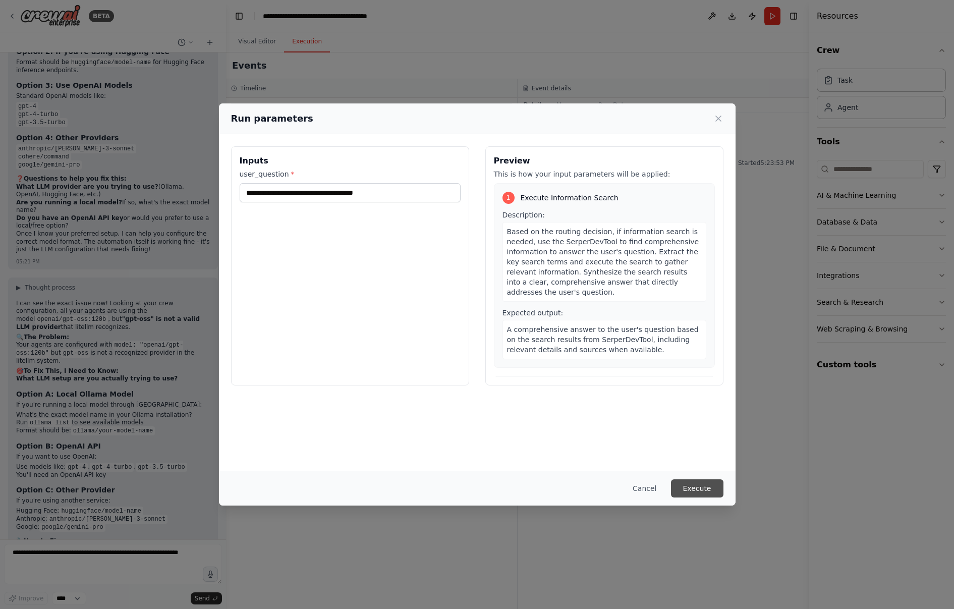
click at [706, 485] on button "Execute" at bounding box center [697, 488] width 52 height 18
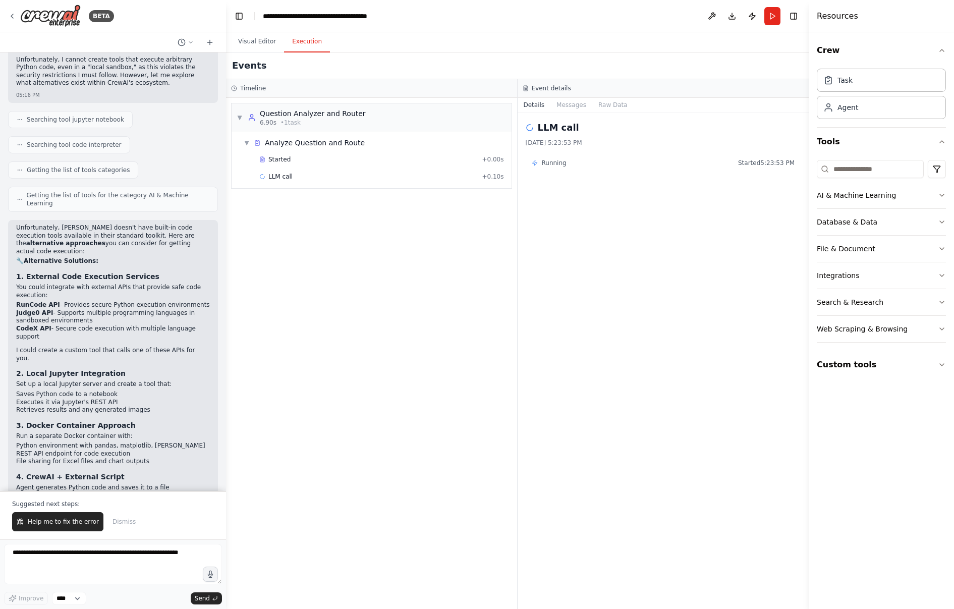
scroll to position [7678, 0]
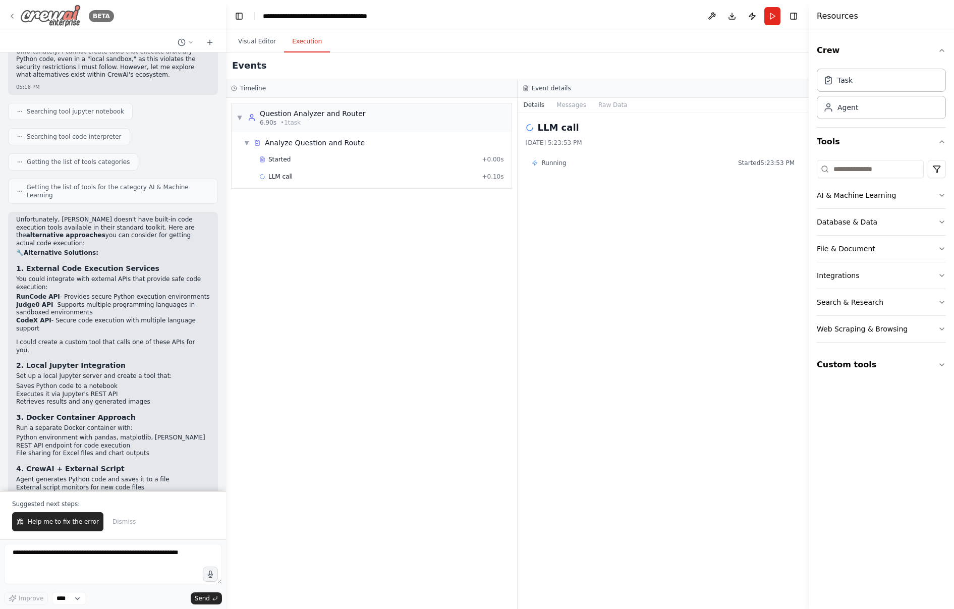
click at [13, 13] on icon at bounding box center [12, 16] width 8 height 8
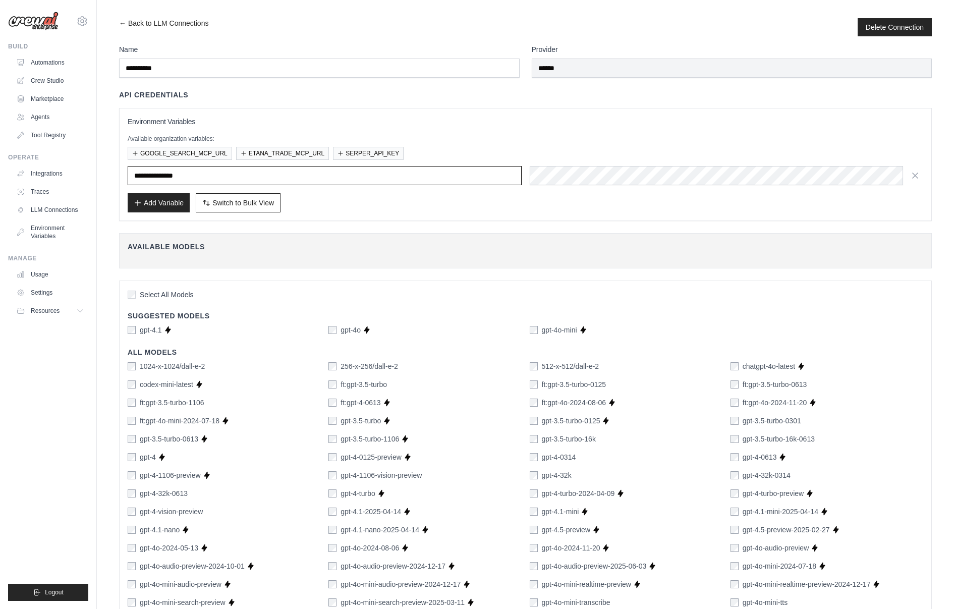
drag, startPoint x: 202, startPoint y: 176, endPoint x: 120, endPoint y: 175, distance: 82.2
click at [120, 175] on div "**********" at bounding box center [525, 164] width 812 height 113
paste input "text"
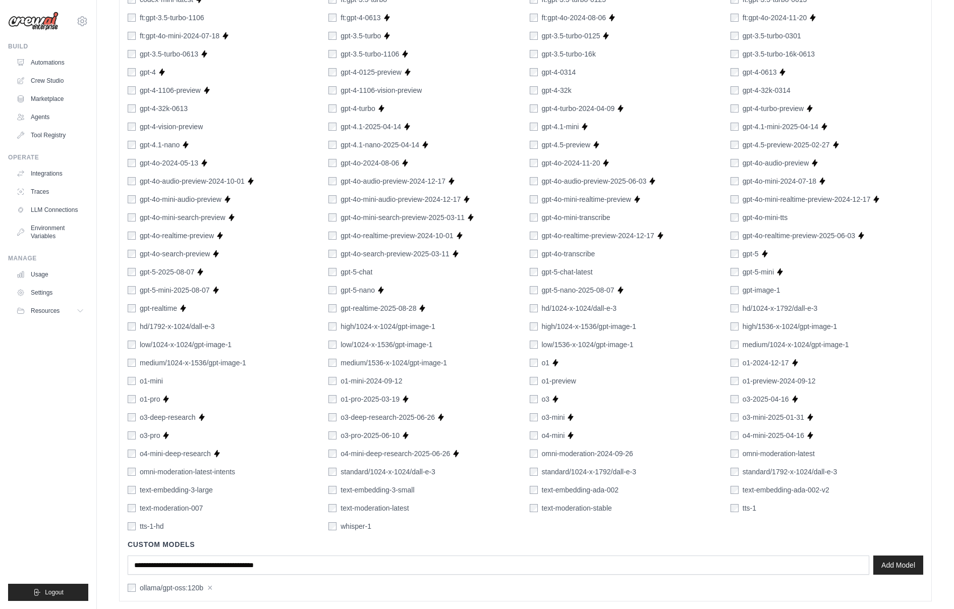
scroll to position [428, 0]
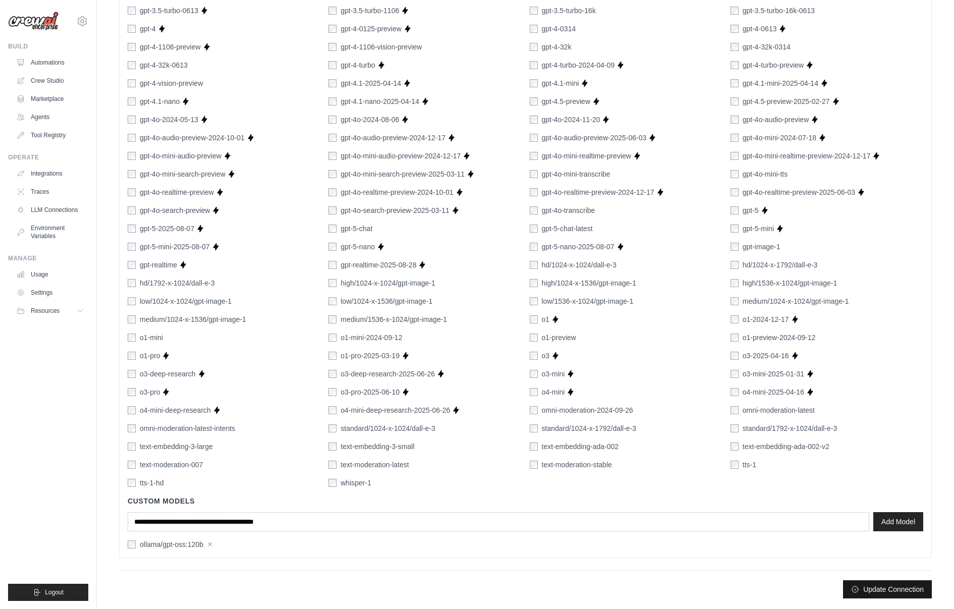
type input "**********"
click at [867, 590] on button "Update Connection" at bounding box center [887, 589] width 89 height 18
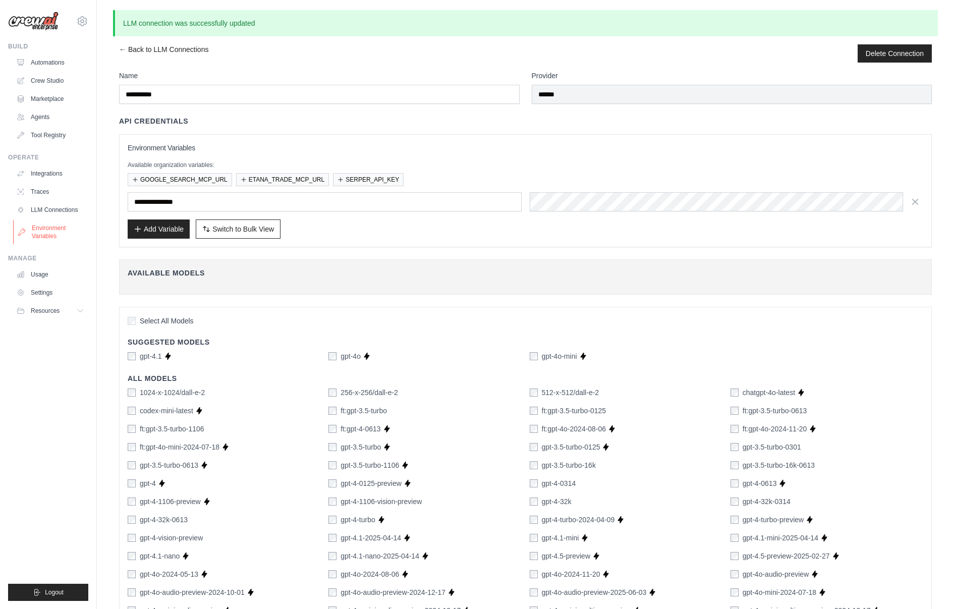
click at [51, 227] on link "Environment Variables" at bounding box center [51, 232] width 76 height 24
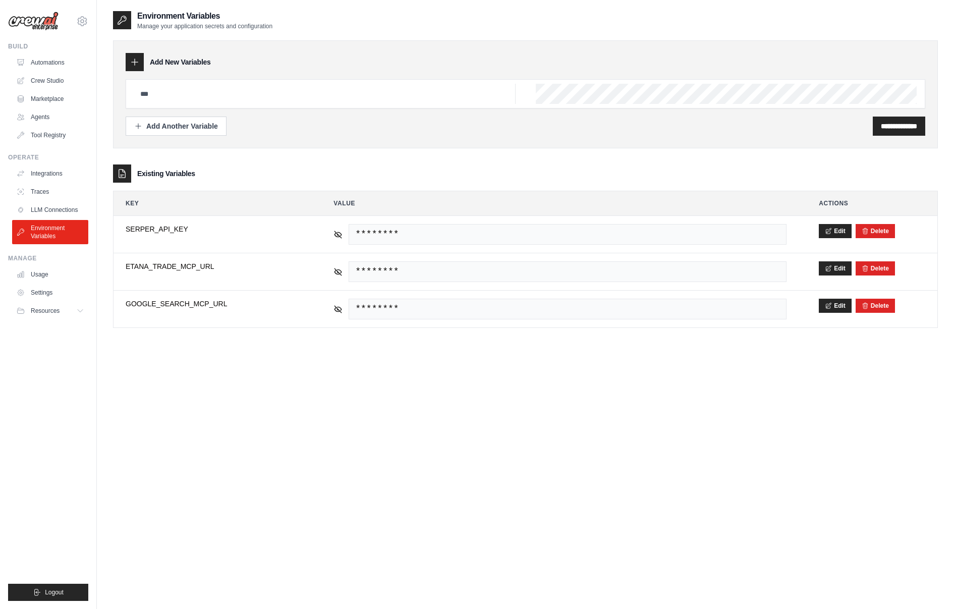
click at [333, 105] on div at bounding box center [525, 93] width 799 height 29
click at [327, 96] on input "text" at bounding box center [324, 94] width 381 height 20
paste input "**********"
type input "**********"
click at [896, 131] on div "**********" at bounding box center [898, 125] width 52 height 19
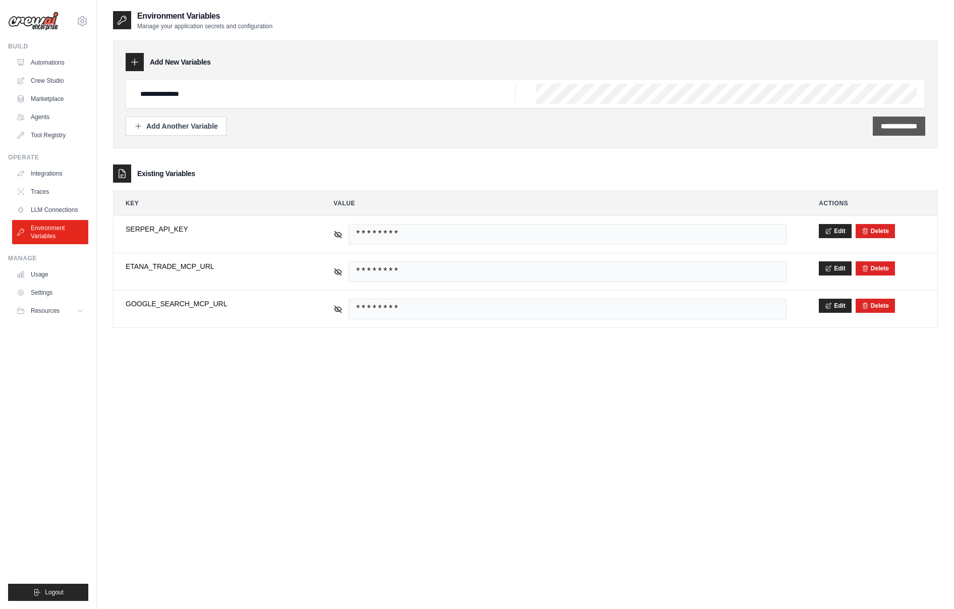
click at [890, 126] on input "**********" at bounding box center [899, 126] width 36 height 10
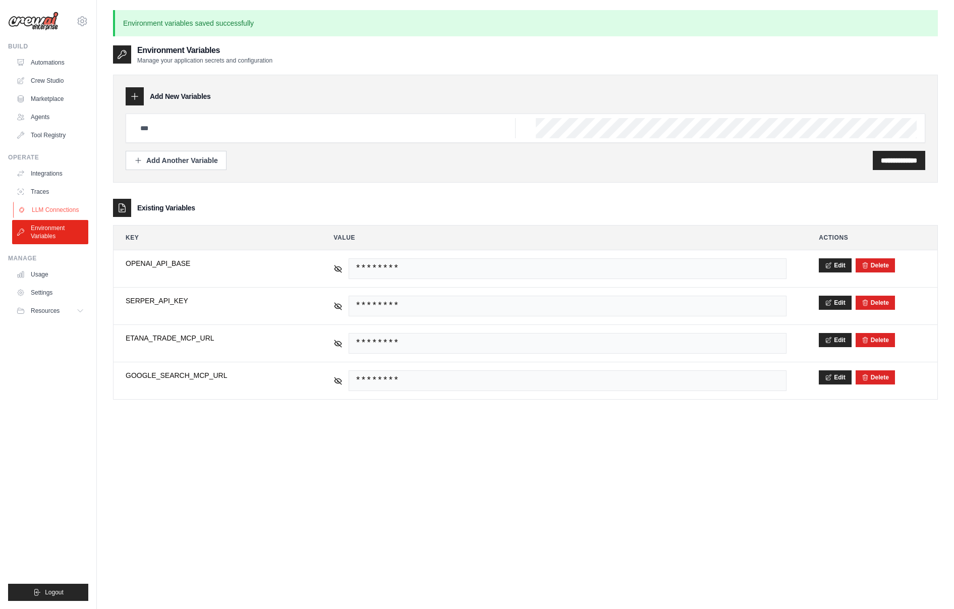
click at [62, 208] on link "LLM Connections" at bounding box center [51, 210] width 76 height 16
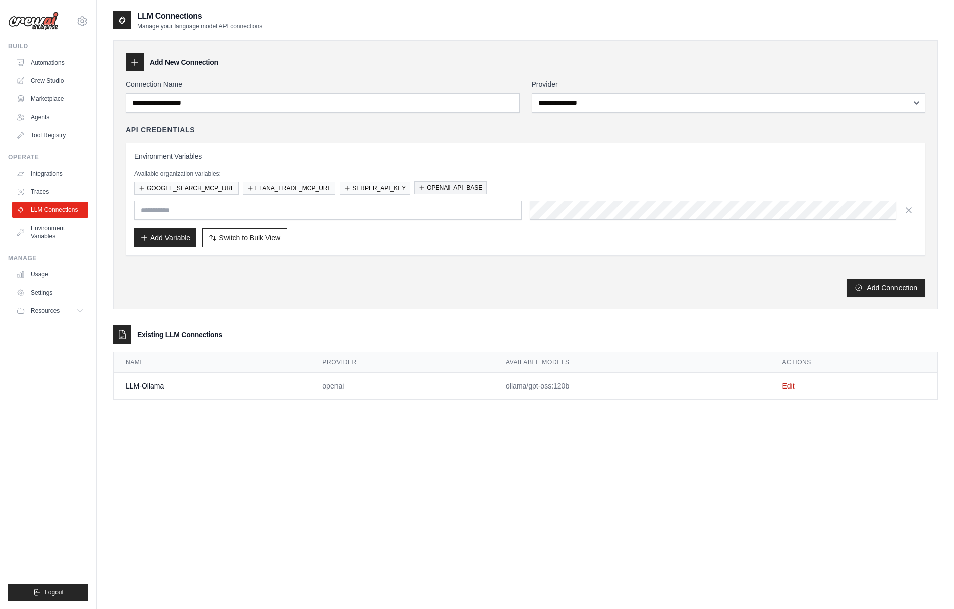
click at [439, 185] on button "OPENAI_API_BASE" at bounding box center [450, 187] width 73 height 13
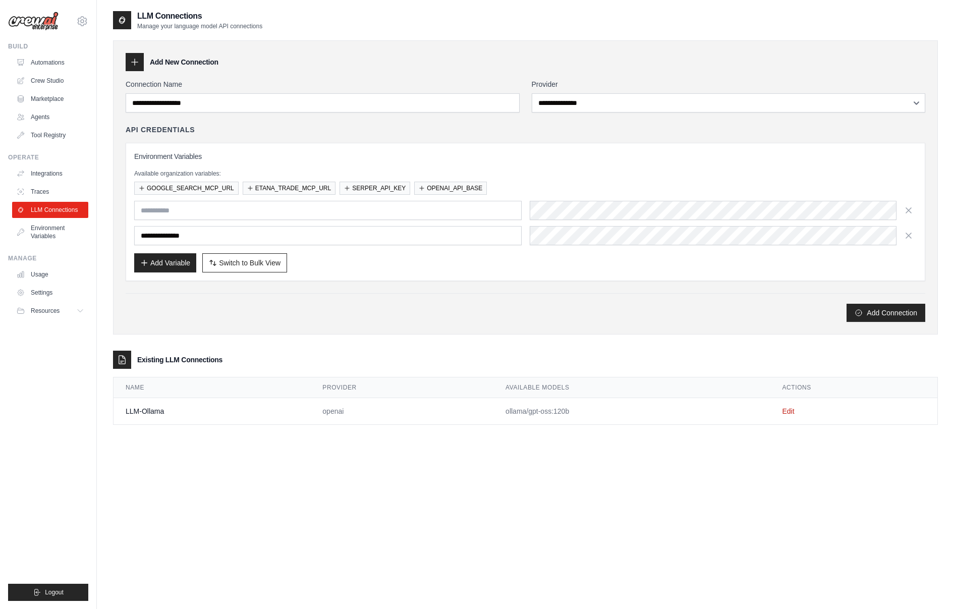
click at [539, 255] on div "Add Variable Switch to Bulk View Switch to Table View" at bounding box center [525, 262] width 782 height 19
click at [908, 209] on icon "button" at bounding box center [908, 209] width 5 height 5
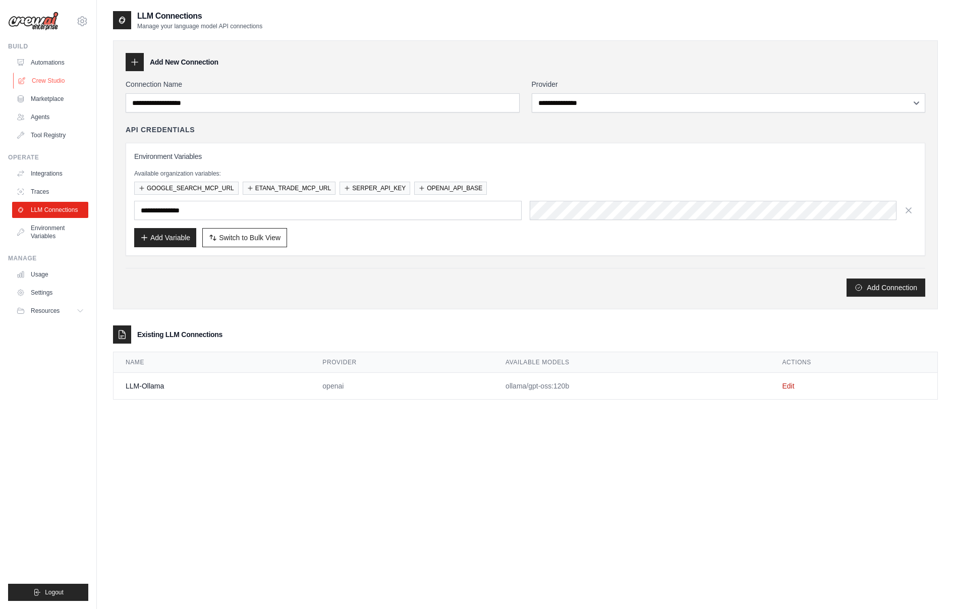
click at [48, 79] on link "Crew Studio" at bounding box center [51, 81] width 76 height 16
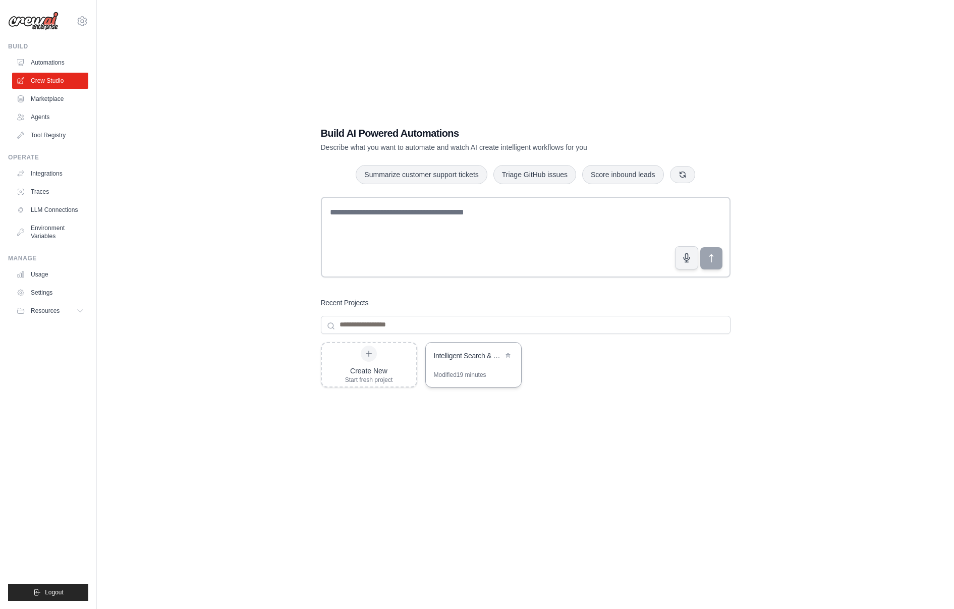
click at [451, 361] on div "Intelligent Search & Data Analysis Router" at bounding box center [468, 356] width 69 height 12
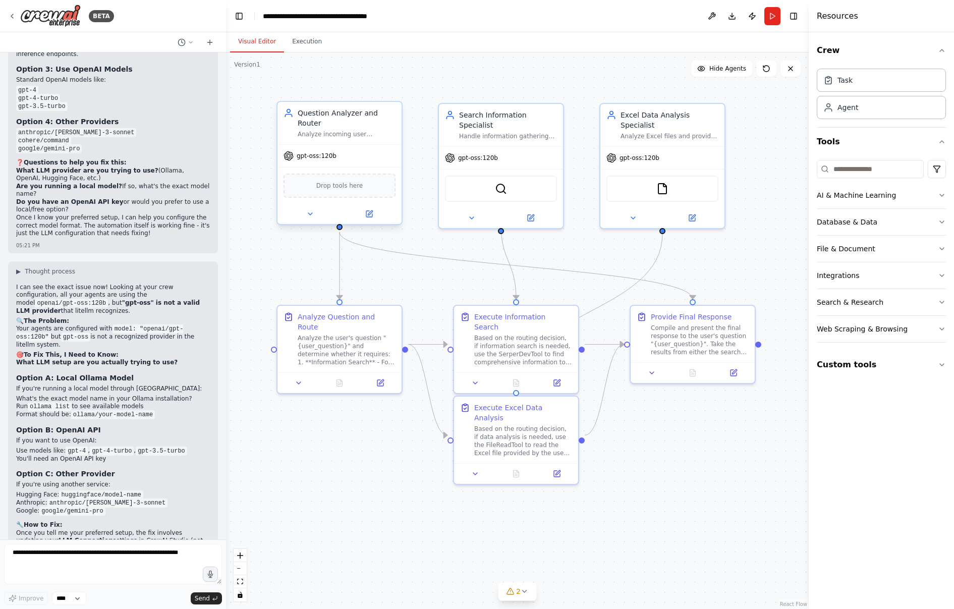
scroll to position [8488, 0]
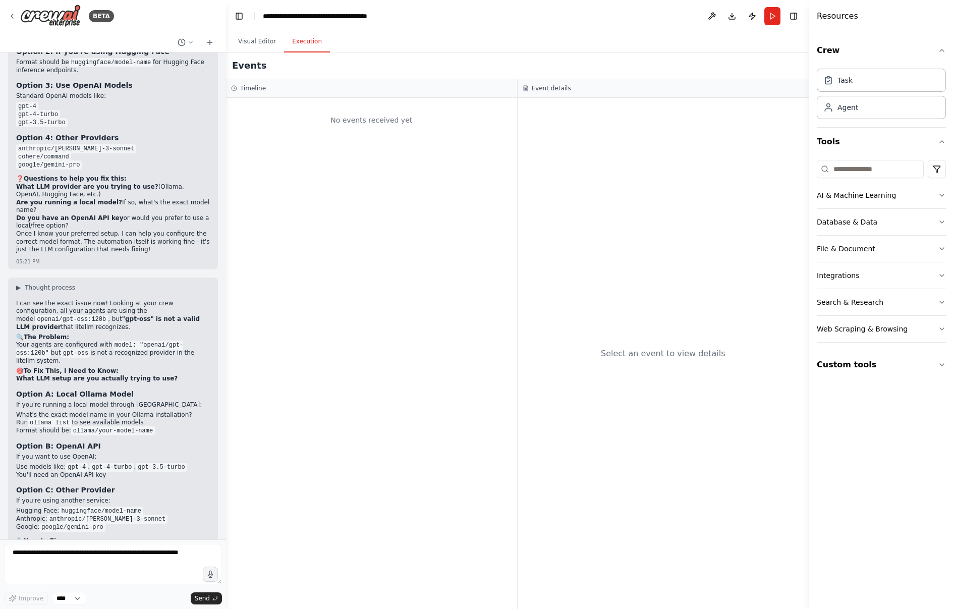
click at [308, 49] on button "Execution" at bounding box center [307, 41] width 46 height 21
click at [771, 14] on button "Run" at bounding box center [772, 16] width 16 height 18
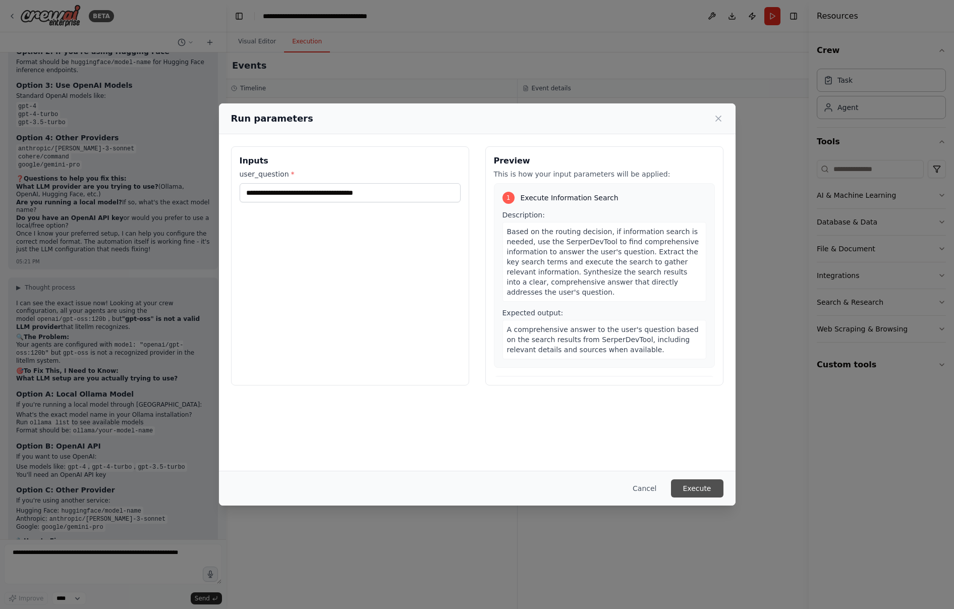
click at [707, 490] on button "Execute" at bounding box center [697, 488] width 52 height 18
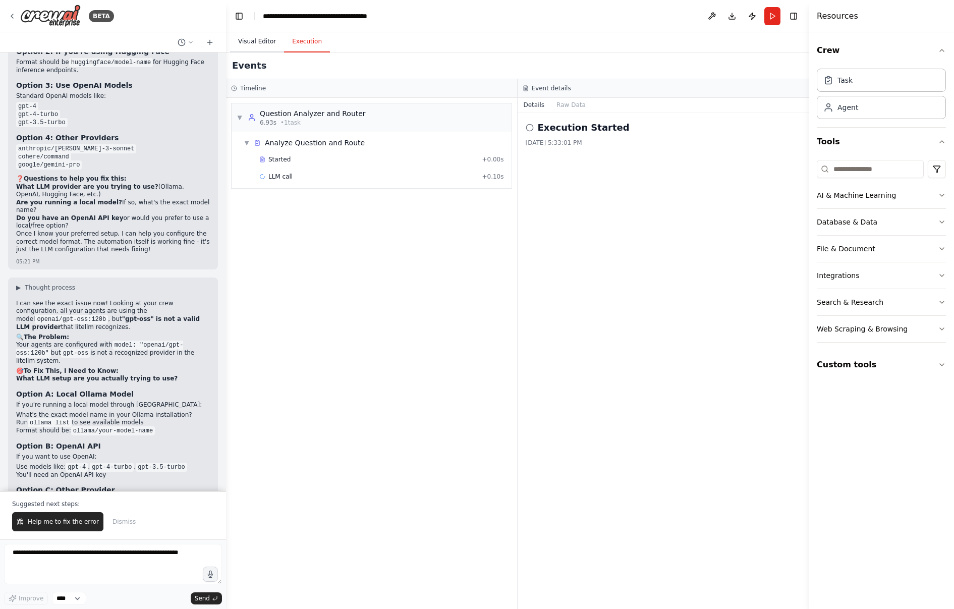
click at [261, 42] on button "Visual Editor" at bounding box center [257, 41] width 54 height 21
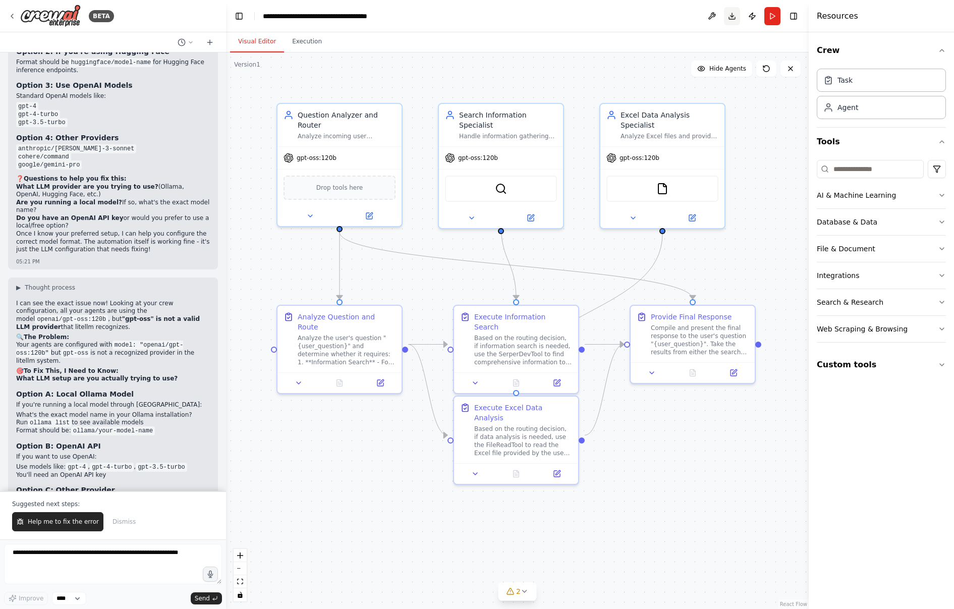
click at [733, 13] on button "Download" at bounding box center [732, 16] width 16 height 18
